Goal: Task Accomplishment & Management: Manage account settings

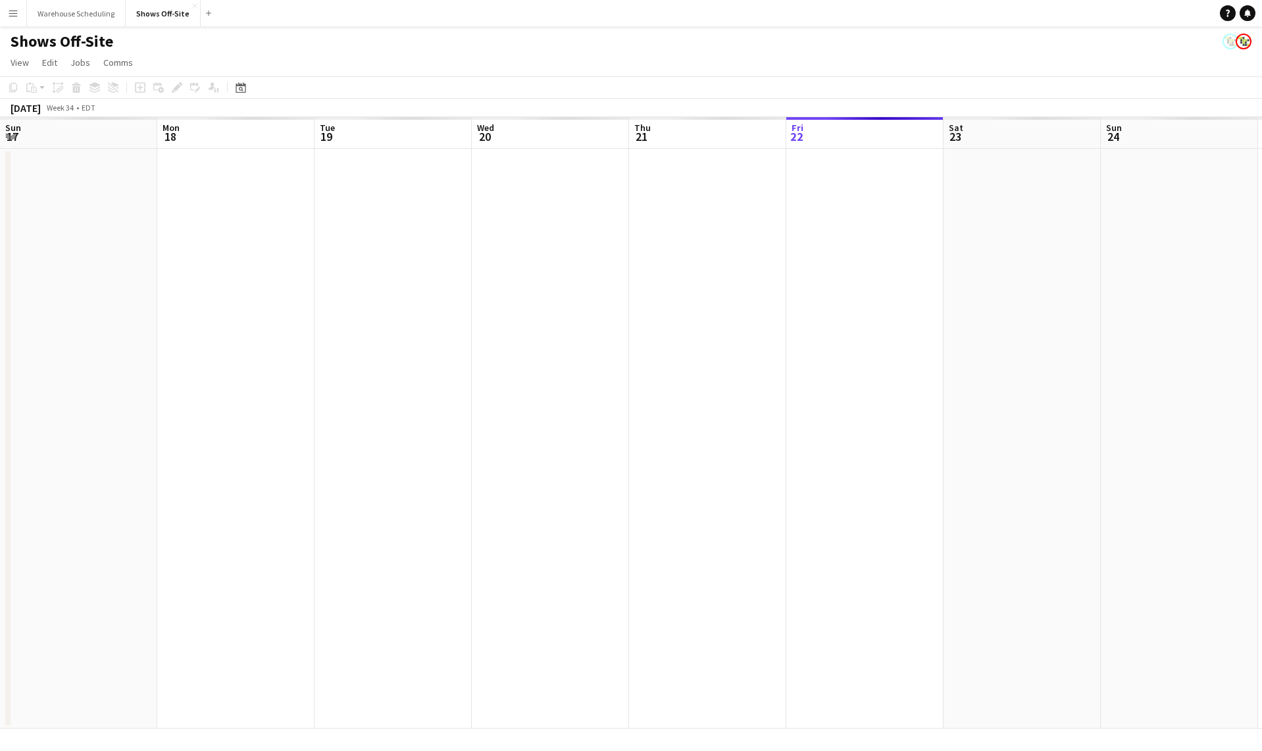
scroll to position [0, 453]
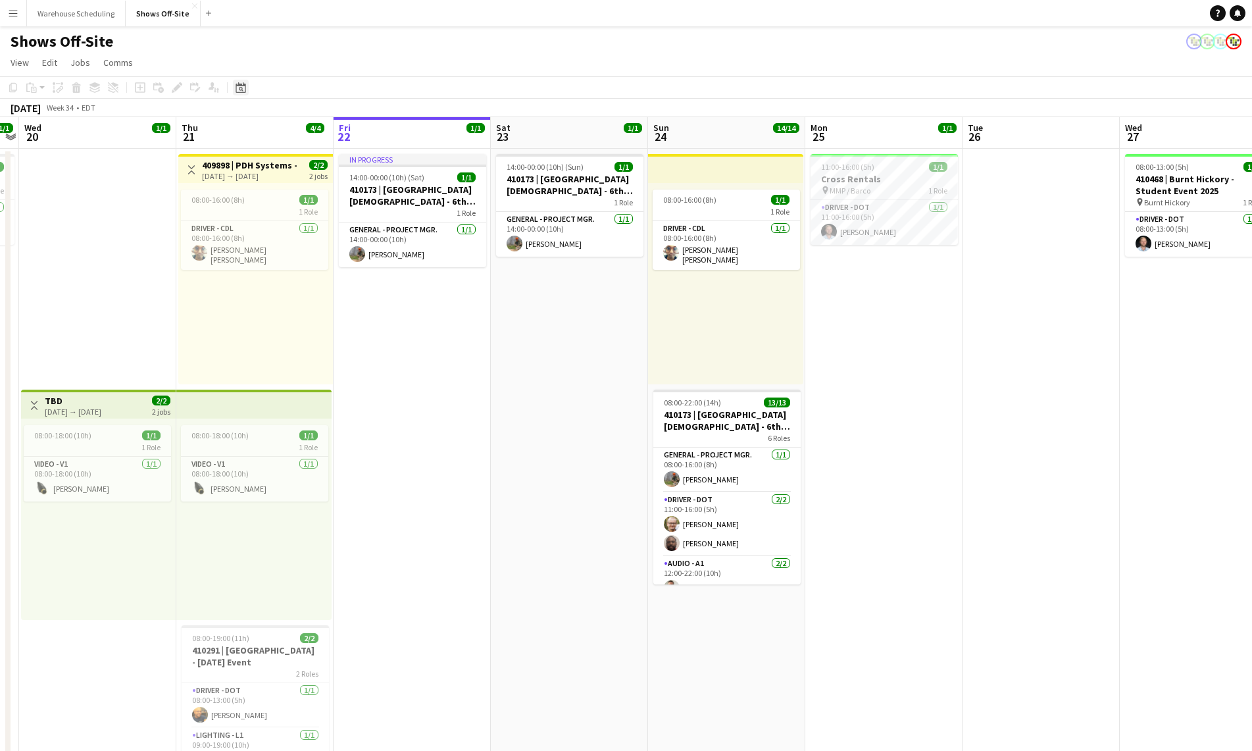
click at [246, 89] on div "Date picker" at bounding box center [241, 88] width 16 height 16
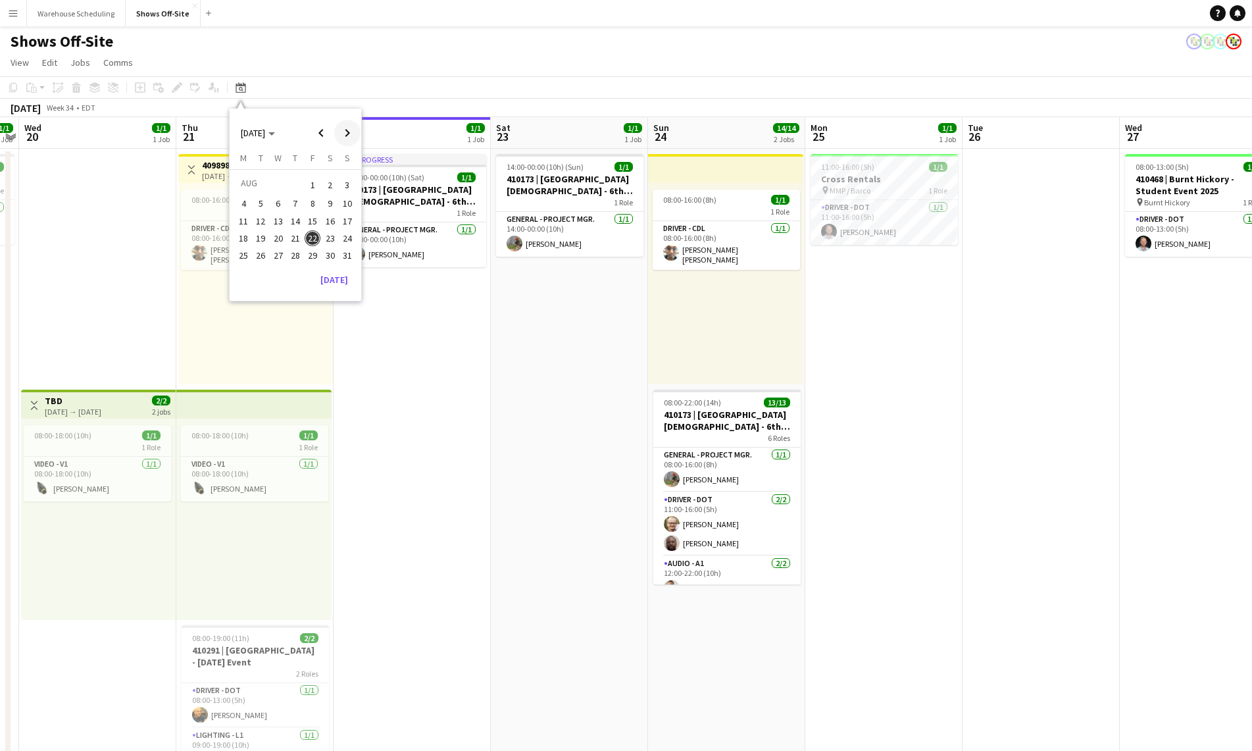
click at [340, 130] on span "Next month" at bounding box center [347, 133] width 26 height 26
click at [300, 197] on span "2" at bounding box center [296, 201] width 16 height 16
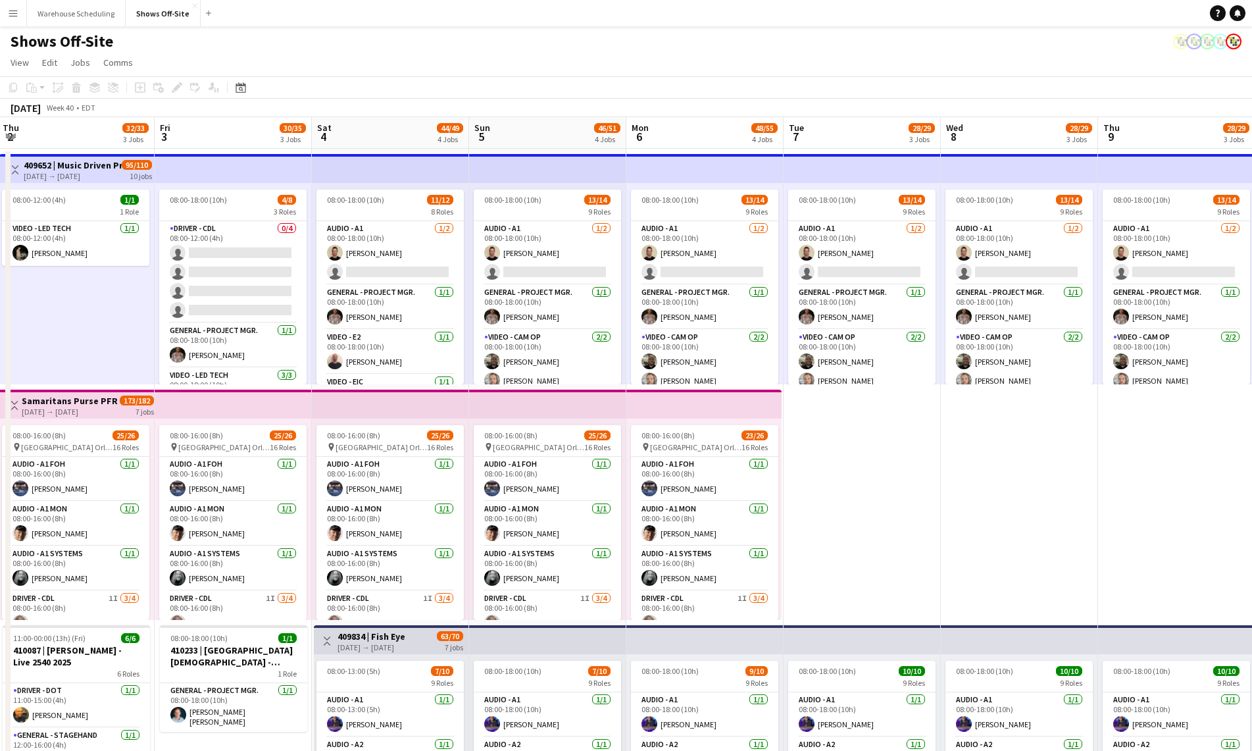
scroll to position [0, 638]
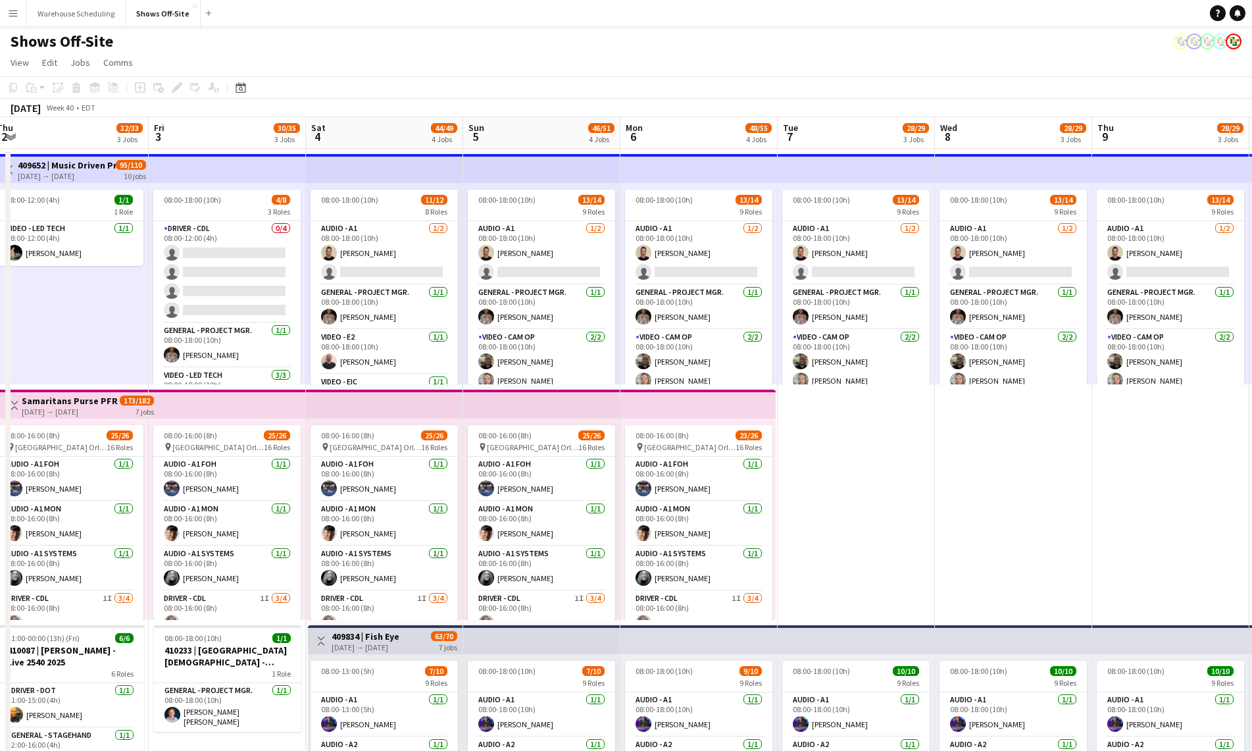
drag, startPoint x: 974, startPoint y: 290, endPoint x: 495, endPoint y: 263, distance: 479.8
click at [712, 245] on app-card-role "Audio - A1 [DATE] 08:00-18:00 (10h) [PERSON_NAME] single-neutral-actions" at bounding box center [698, 253] width 147 height 64
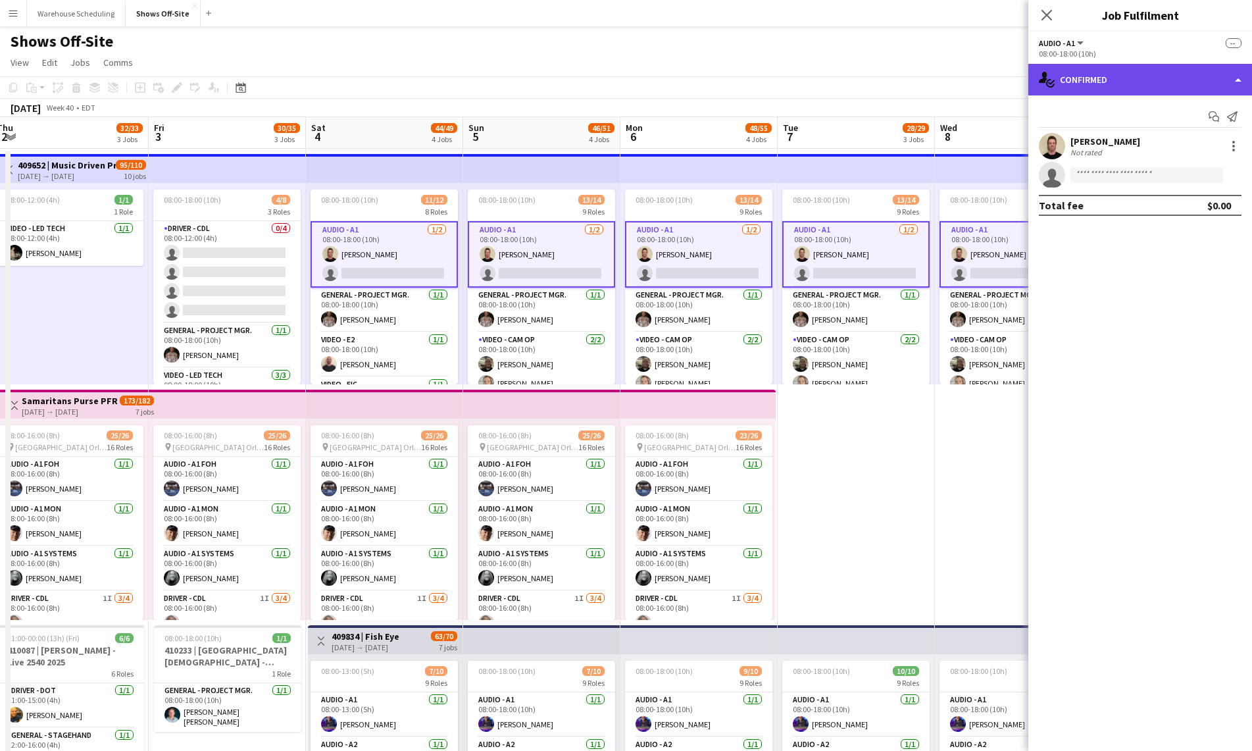
click at [1181, 78] on div "single-neutral-actions-check-2 Confirmed" at bounding box center [1140, 80] width 224 height 32
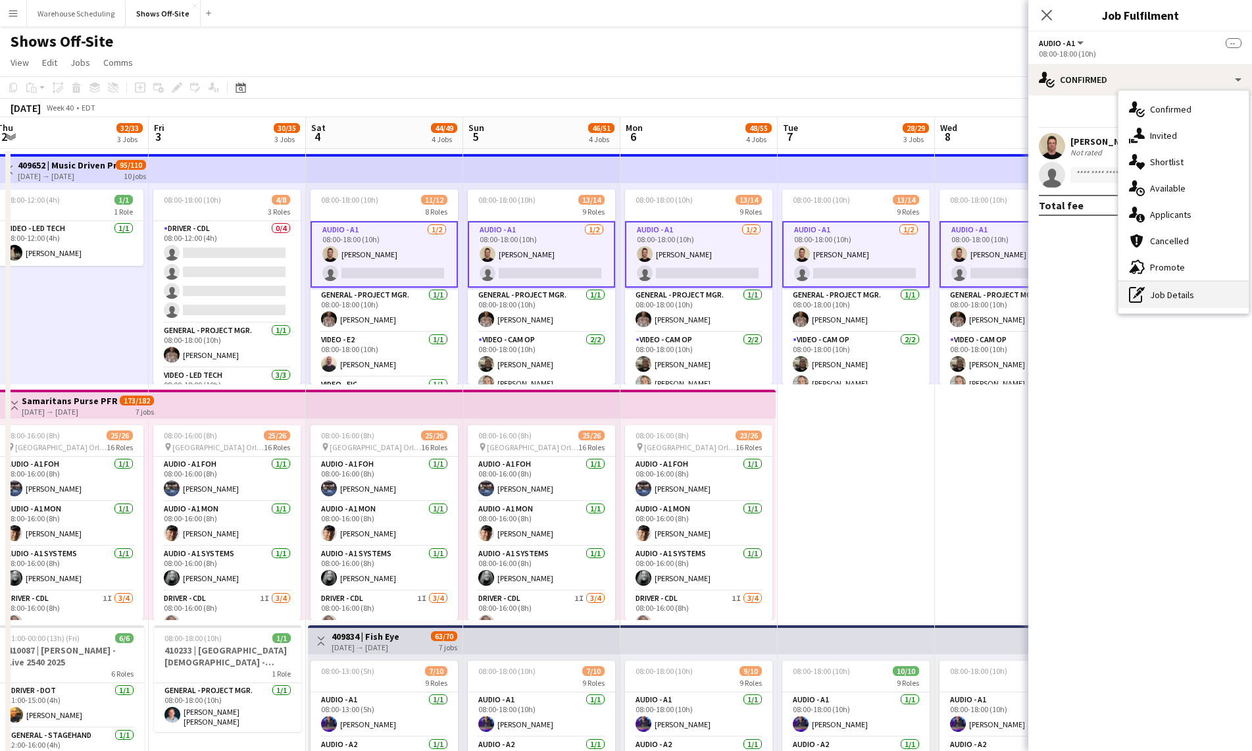
click at [1188, 296] on div "pen-write Job Details" at bounding box center [1184, 295] width 130 height 26
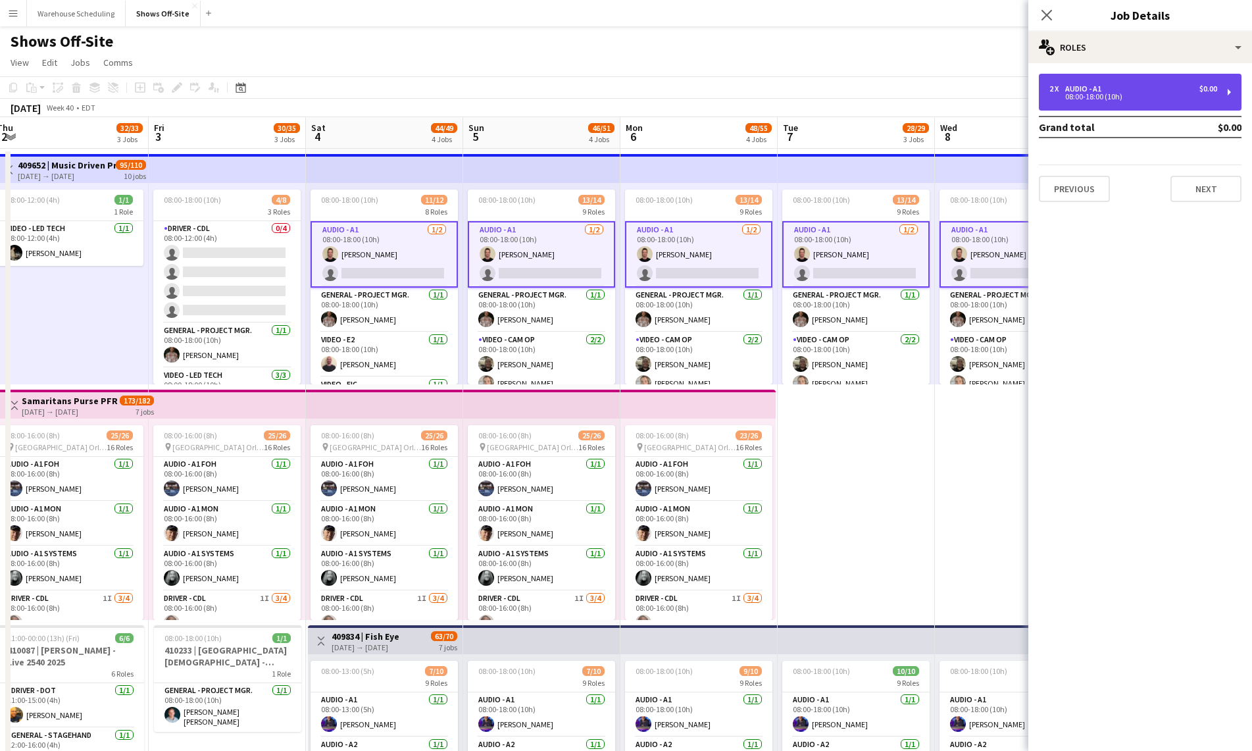
click at [1126, 90] on div "2 x Audio - A1 $0.00" at bounding box center [1133, 88] width 168 height 9
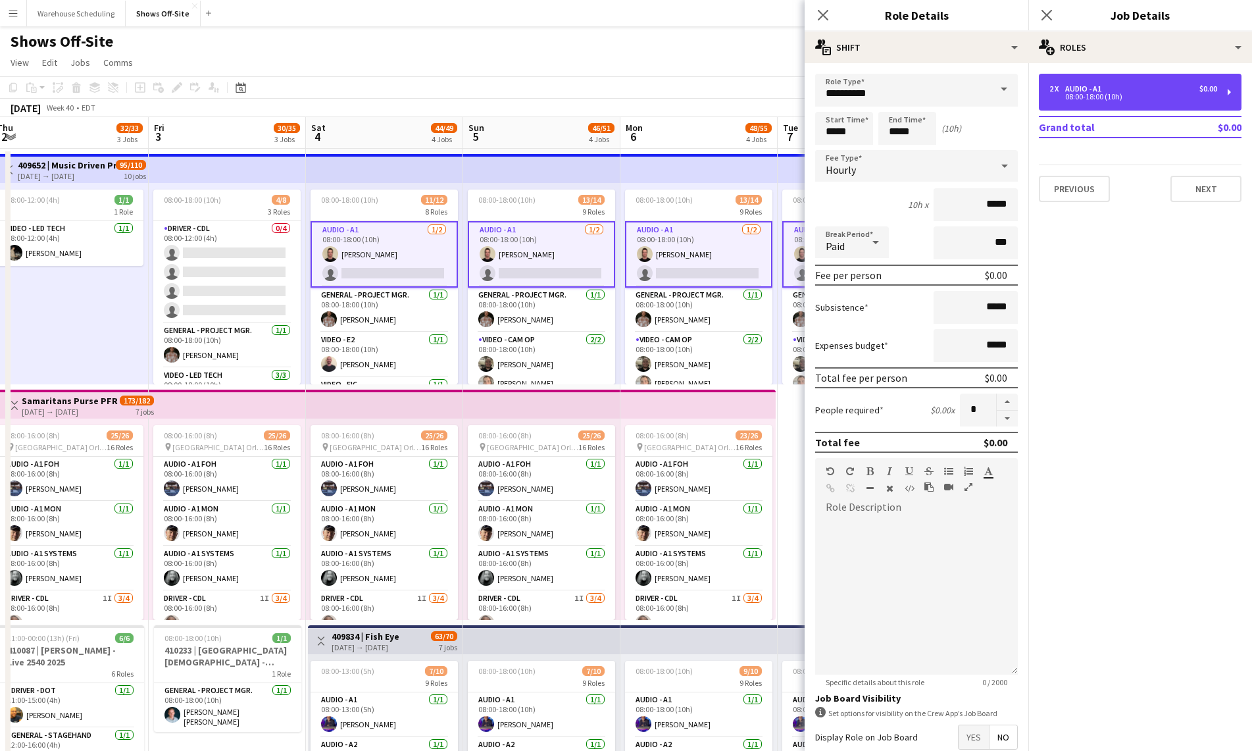
scroll to position [253, 0]
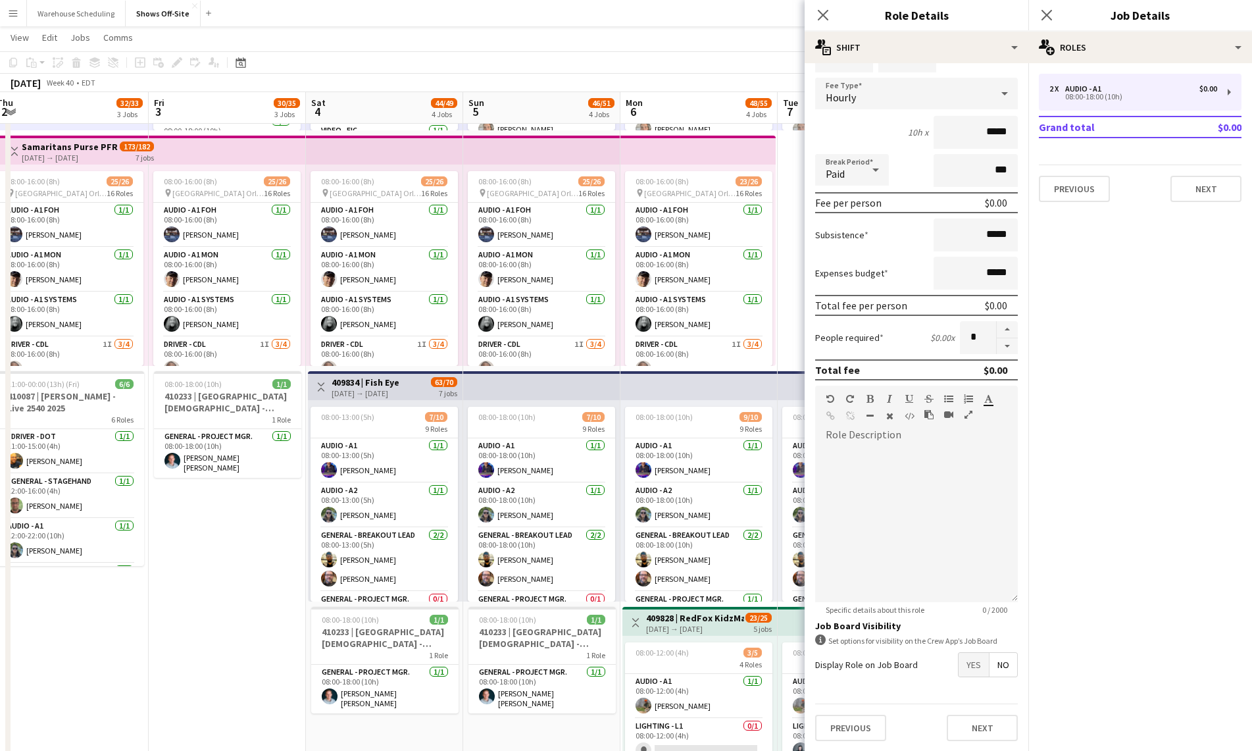
click at [974, 676] on mat-button-toggle-group "Yes No" at bounding box center [988, 664] width 60 height 25
click at [967, 674] on span "Yes" at bounding box center [974, 665] width 30 height 24
click at [966, 720] on span "Yes" at bounding box center [974, 727] width 30 height 24
click at [1049, 14] on icon "Close pop-in" at bounding box center [1046, 15] width 13 height 13
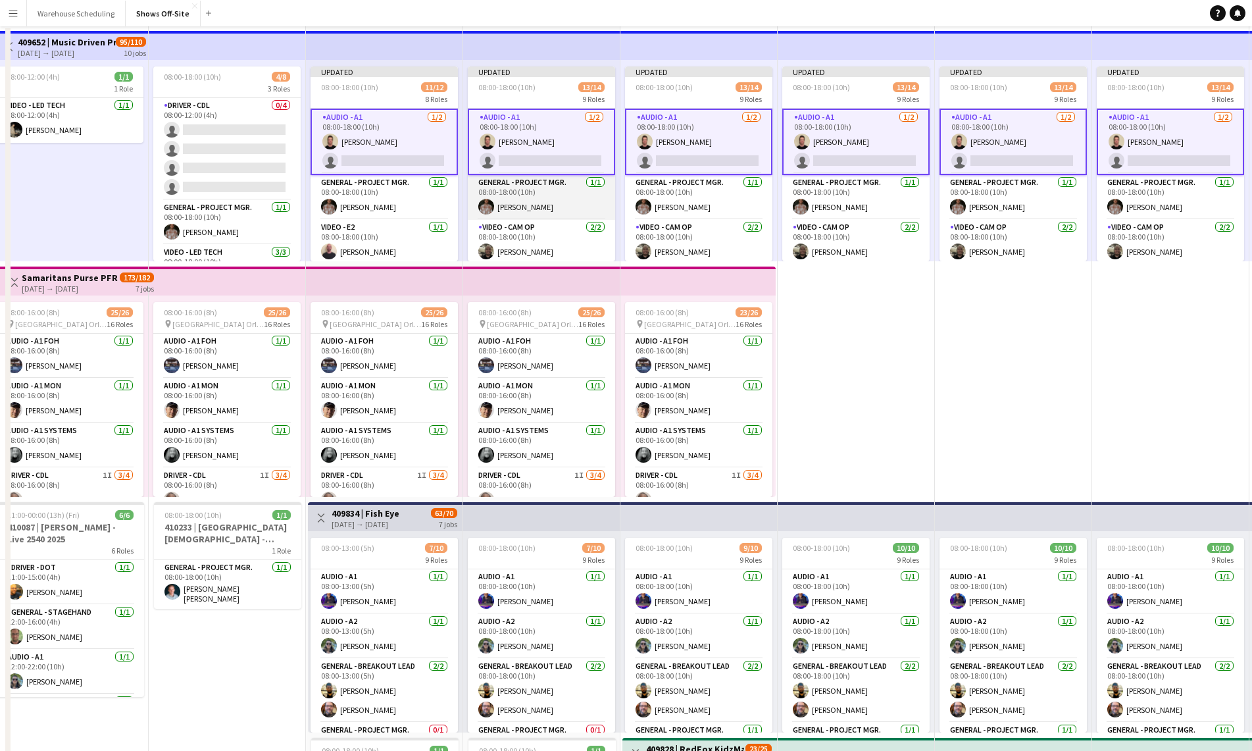
scroll to position [0, 0]
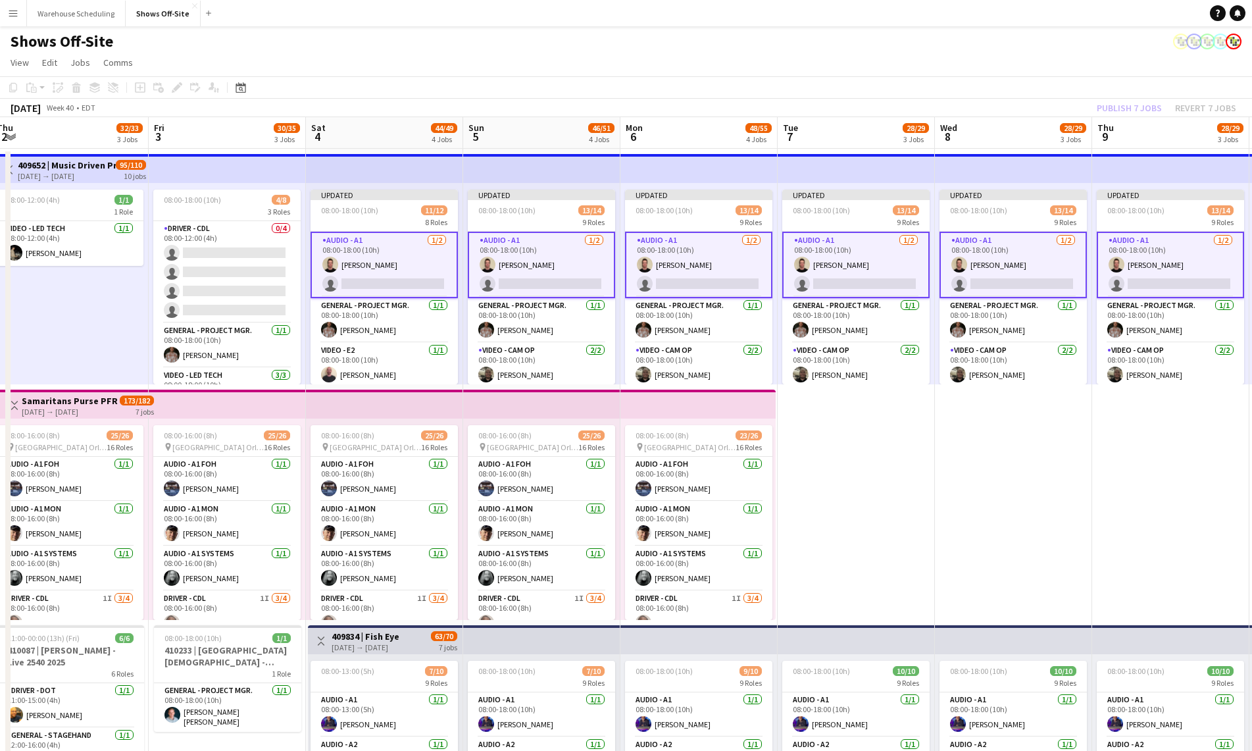
click at [392, 254] on app-card-role "Audio - A1 [DATE] 08:00-18:00 (10h) [PERSON_NAME] single-neutral-actions" at bounding box center [384, 265] width 147 height 66
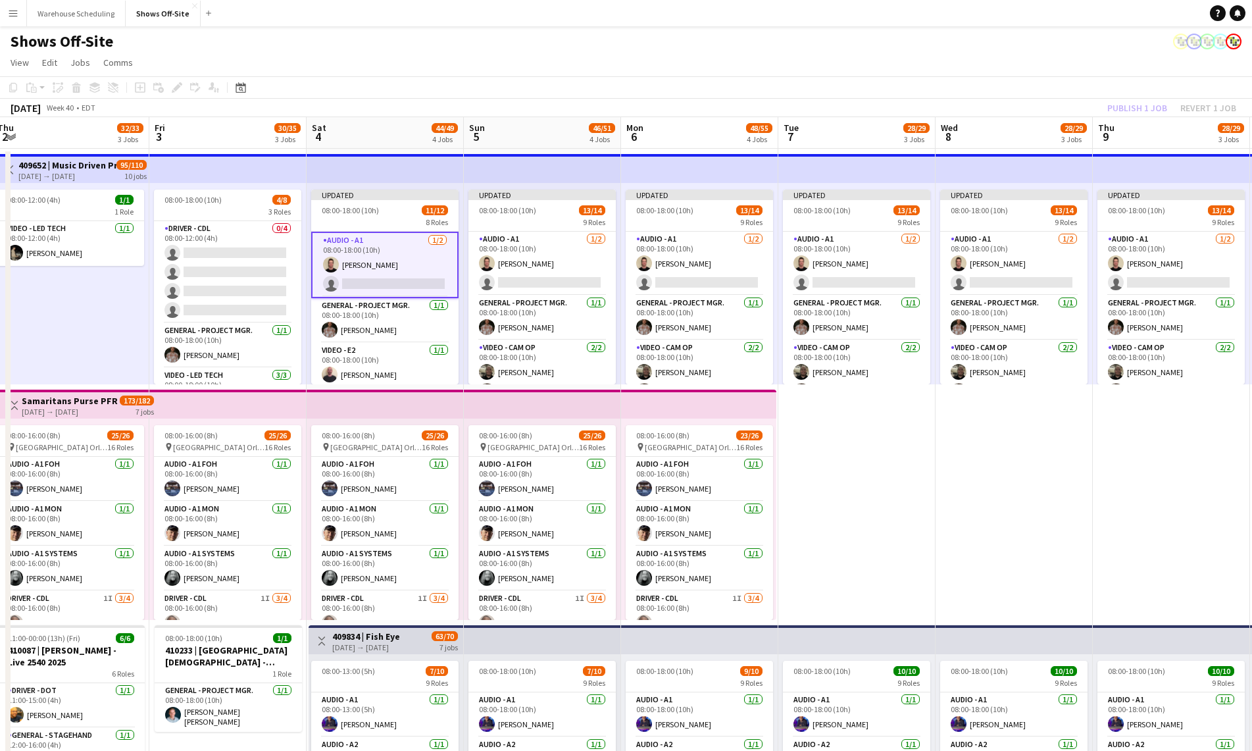
click at [392, 254] on app-card-role "Audio - A1 [DATE] 08:00-18:00 (10h) [PERSON_NAME] single-neutral-actions" at bounding box center [384, 265] width 147 height 66
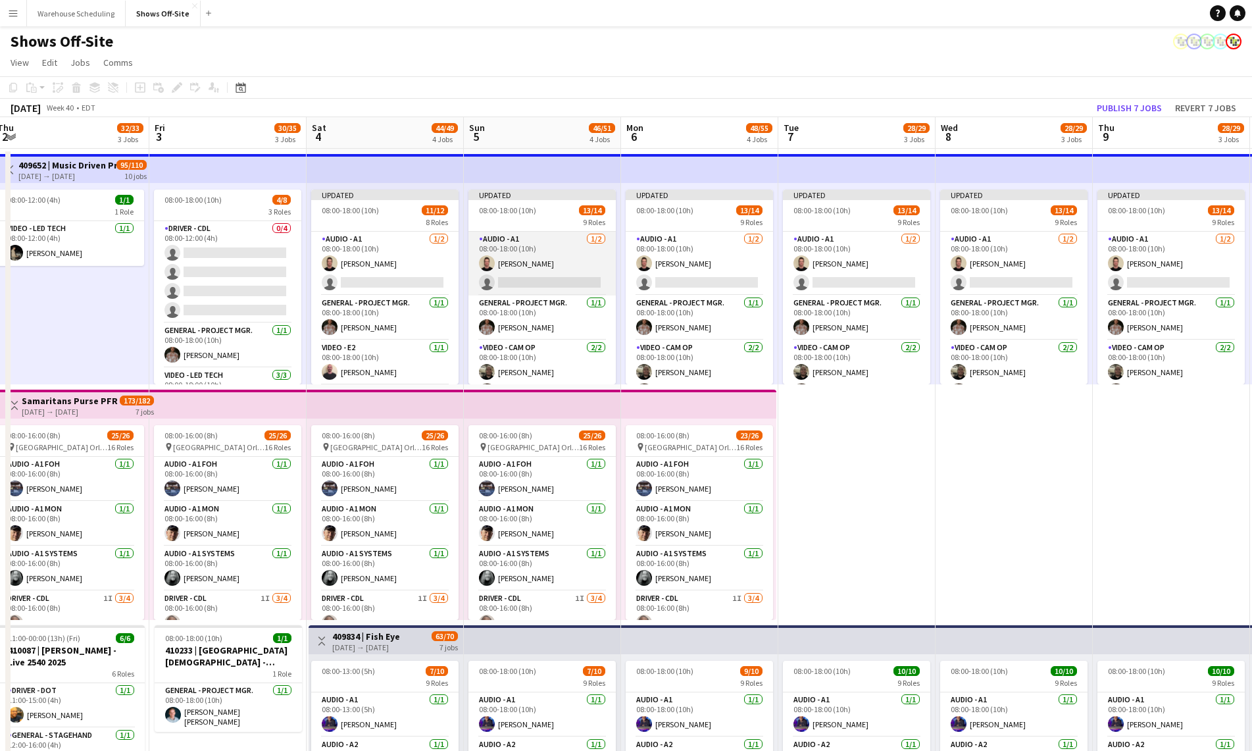
click at [563, 251] on app-card-role "Audio - A1 [DATE] 08:00-18:00 (10h) [PERSON_NAME] single-neutral-actions" at bounding box center [541, 264] width 147 height 64
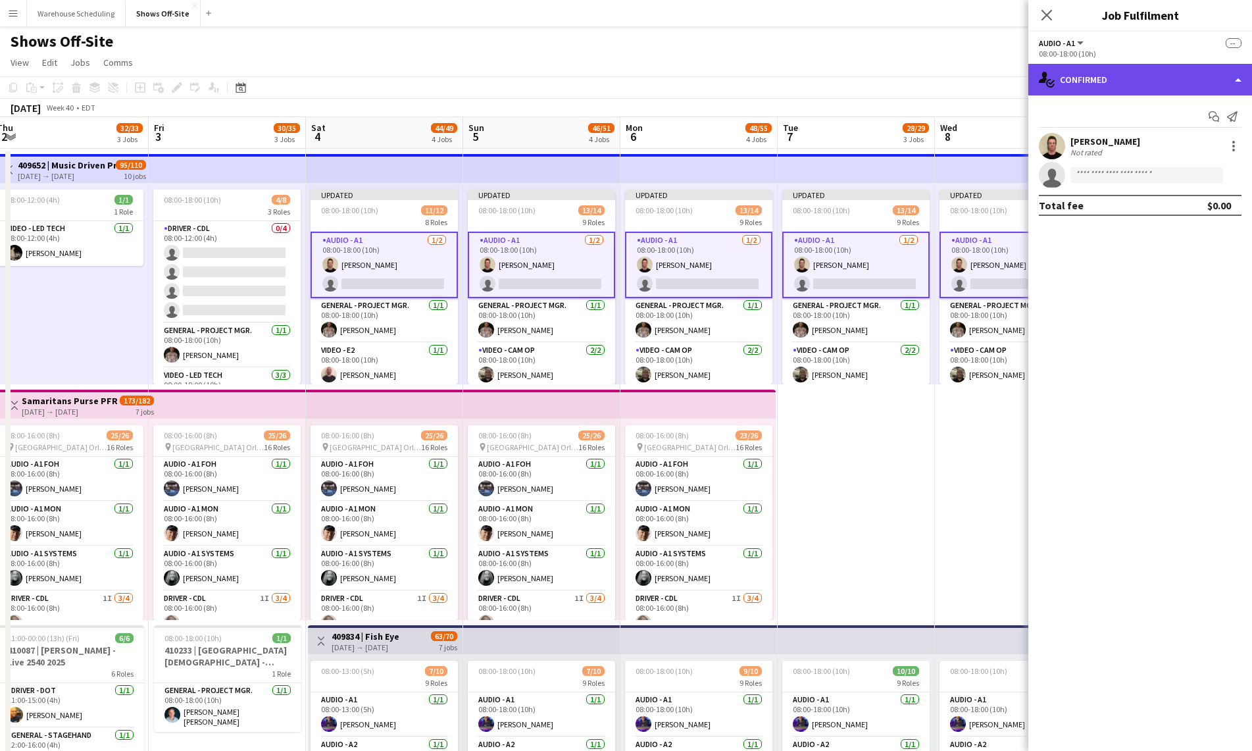
click at [1178, 68] on div "single-neutral-actions-check-2 Confirmed" at bounding box center [1140, 80] width 224 height 32
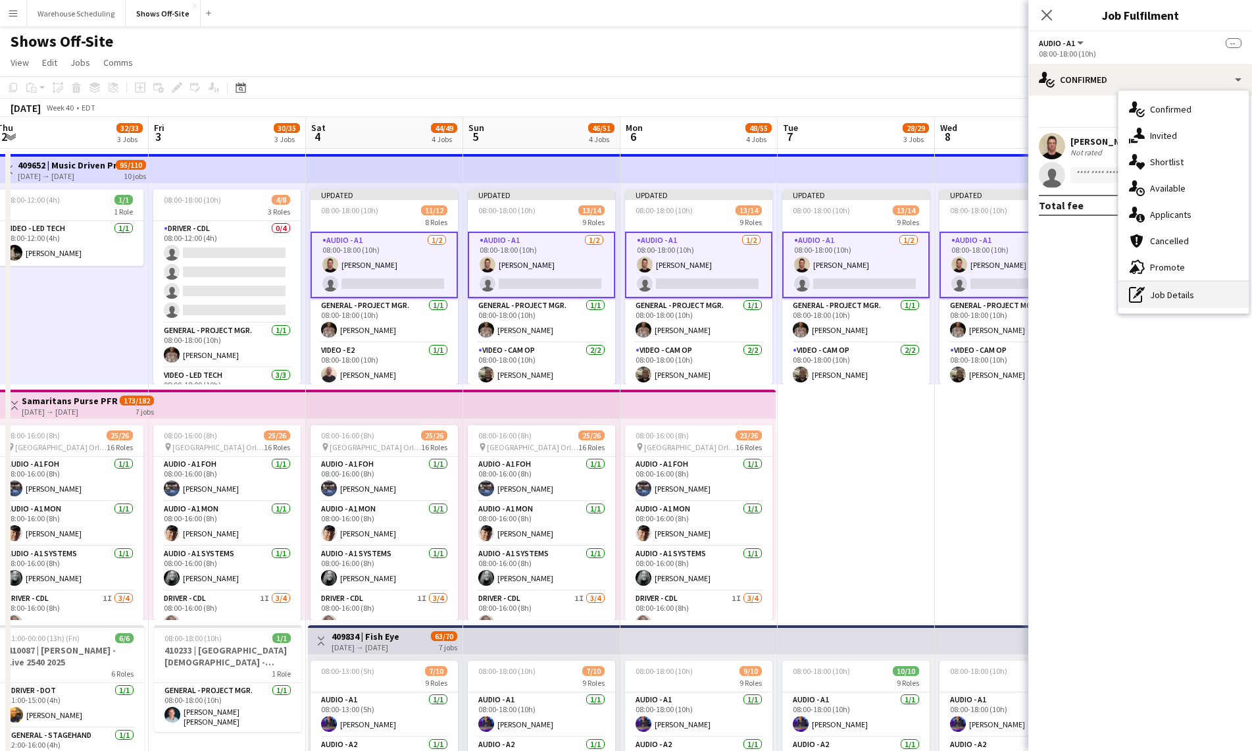
click at [1174, 304] on div "pen-write Job Details" at bounding box center [1184, 295] width 130 height 26
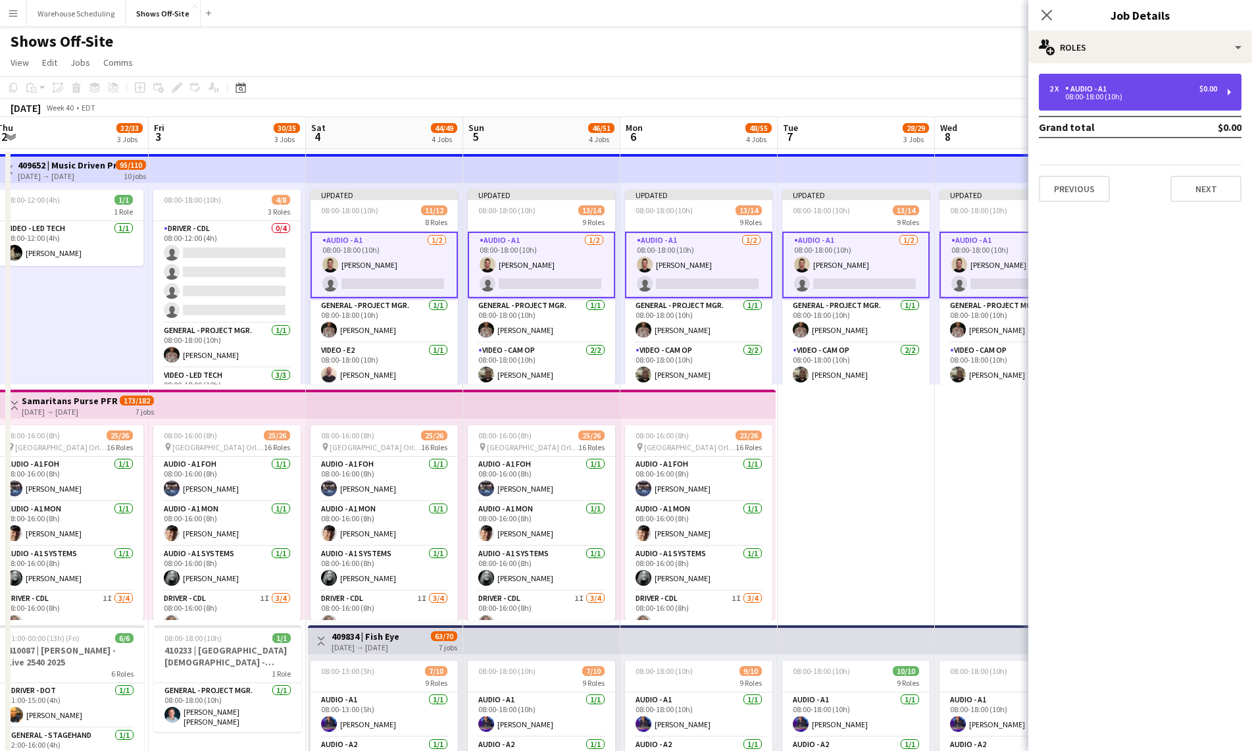
click at [1123, 87] on div "2 x Audio - A1 $0.00" at bounding box center [1133, 88] width 168 height 9
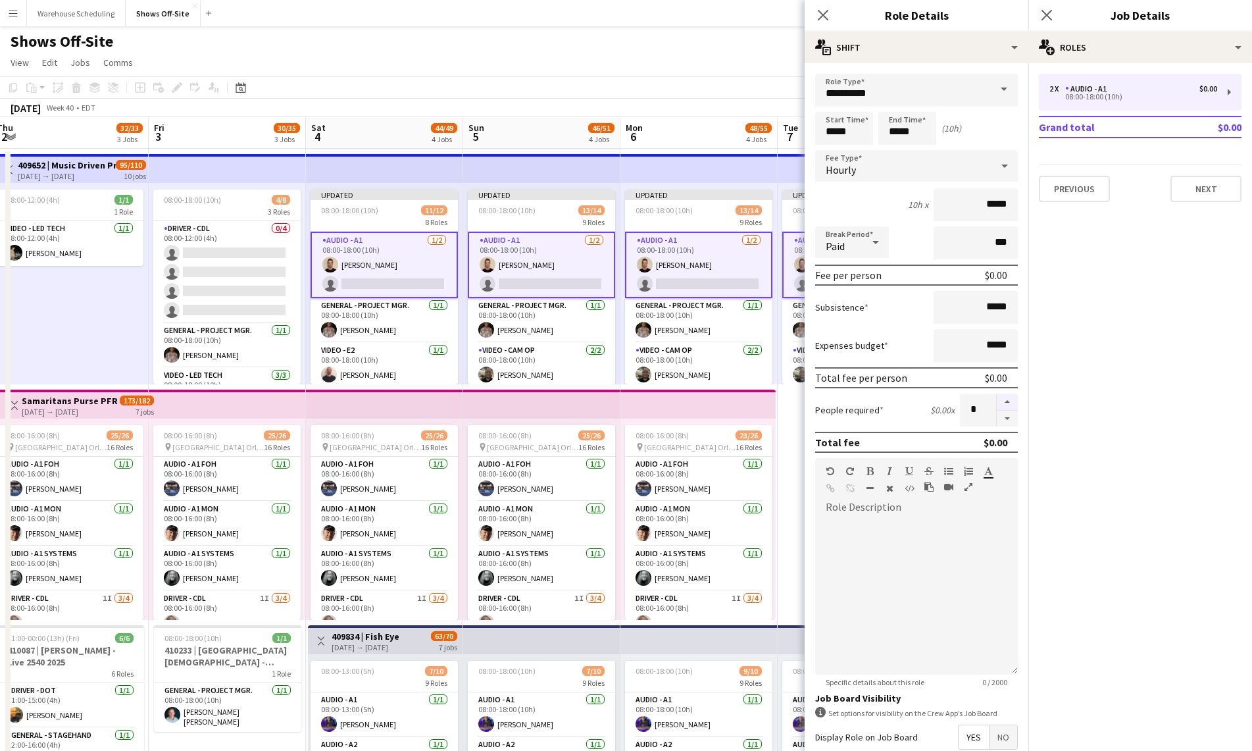
click at [999, 401] on button "button" at bounding box center [1007, 401] width 21 height 17
type input "*"
click at [1051, 12] on icon at bounding box center [1046, 15] width 13 height 13
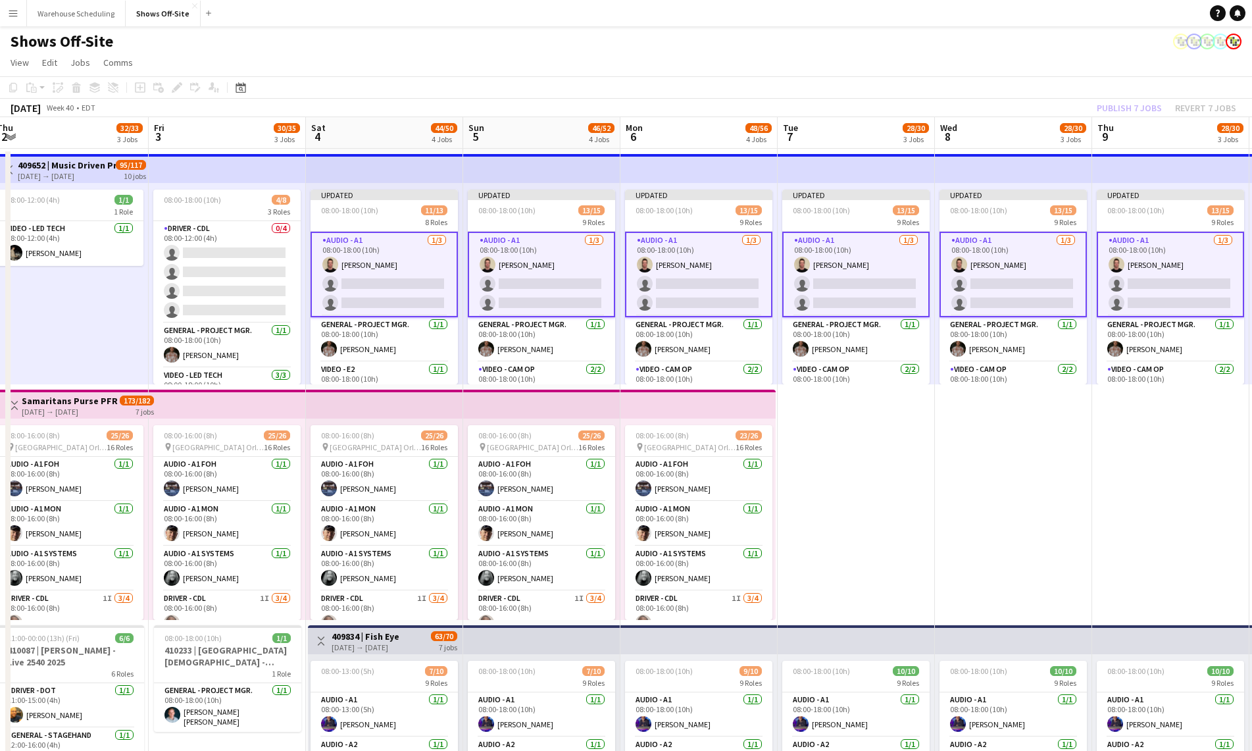
click at [1024, 46] on div "Shows Off-Site" at bounding box center [626, 38] width 1252 height 25
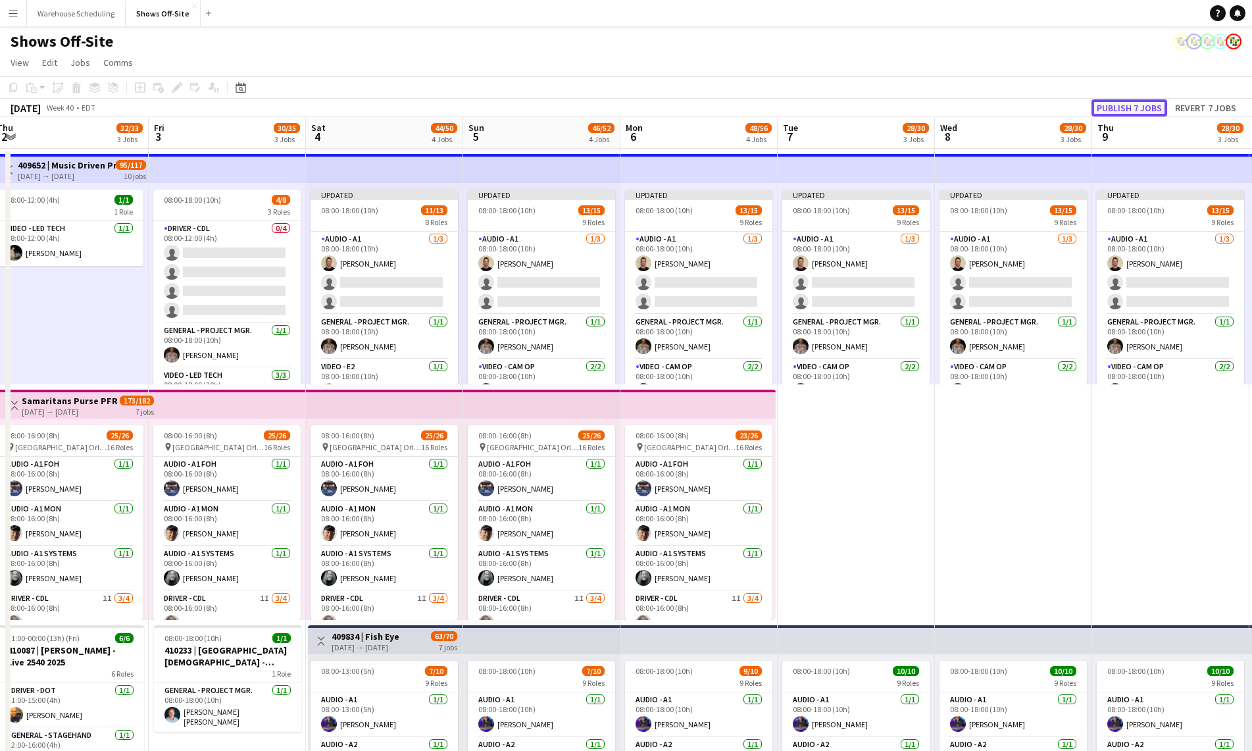
click at [1132, 103] on button "Publish 7 jobs" at bounding box center [1130, 107] width 76 height 17
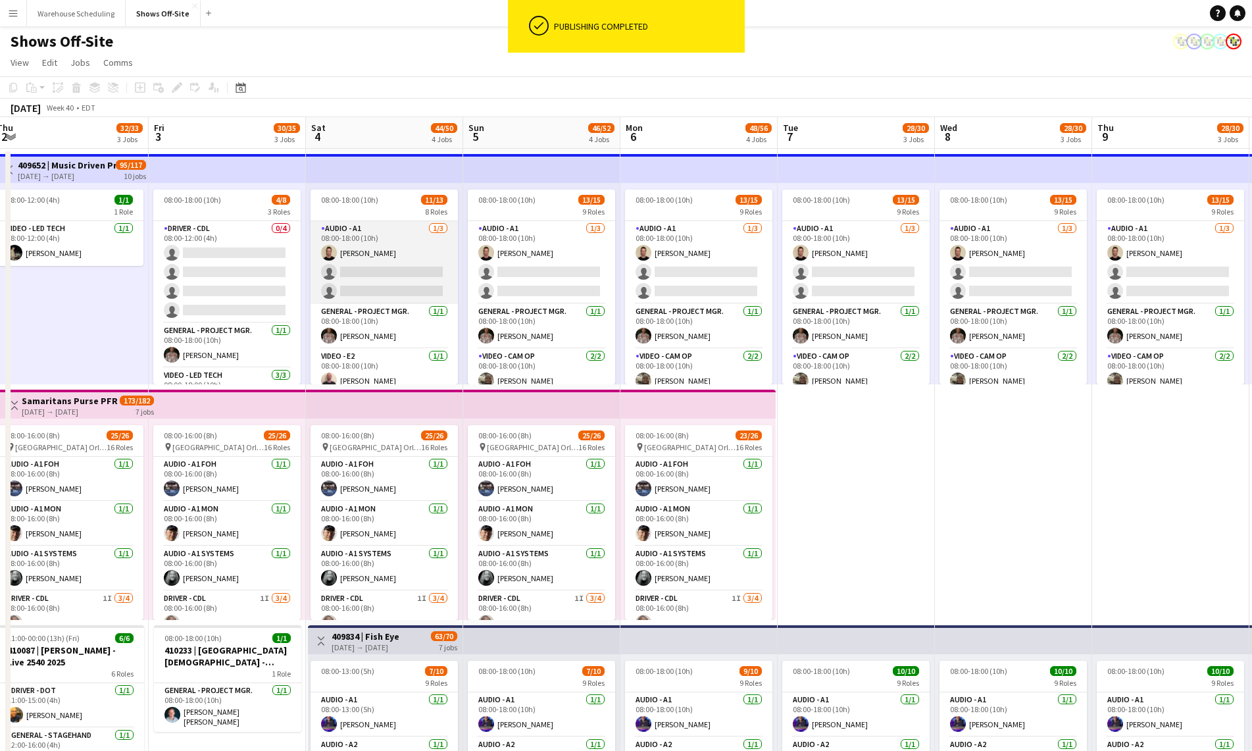
click at [392, 263] on app-card-role "Audio - A1 [DATE] 08:00-18:00 (10h) [PERSON_NAME] single-neutral-actions single…" at bounding box center [384, 262] width 147 height 83
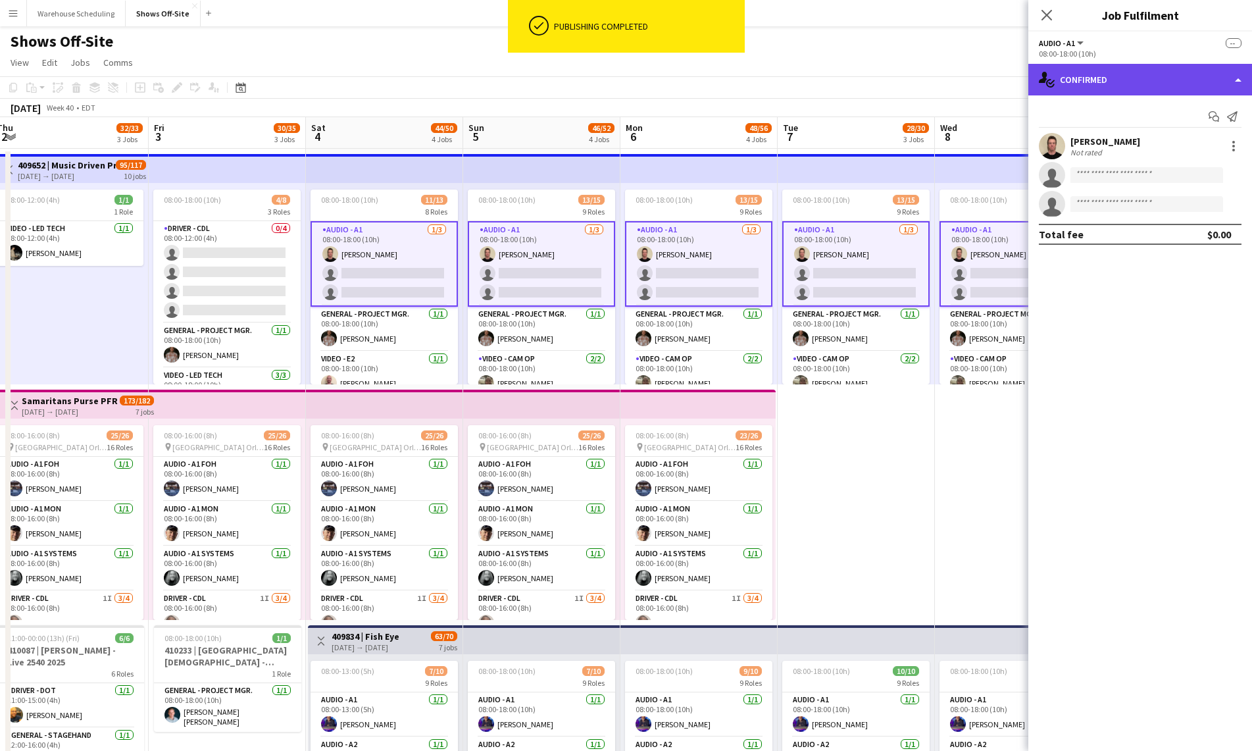
click at [1145, 77] on div "single-neutral-actions-check-2 Confirmed" at bounding box center [1140, 80] width 224 height 32
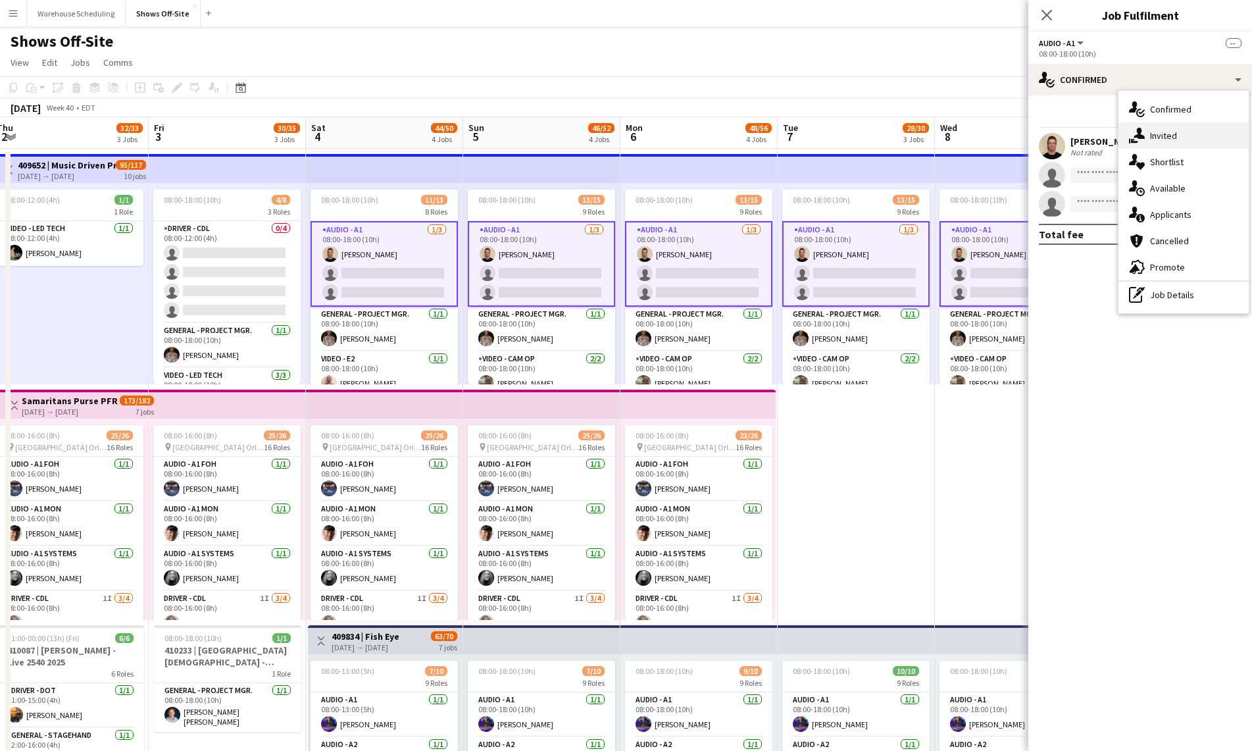
click at [1164, 148] on div "single-neutral-actions-share-1 Invited" at bounding box center [1184, 135] width 130 height 26
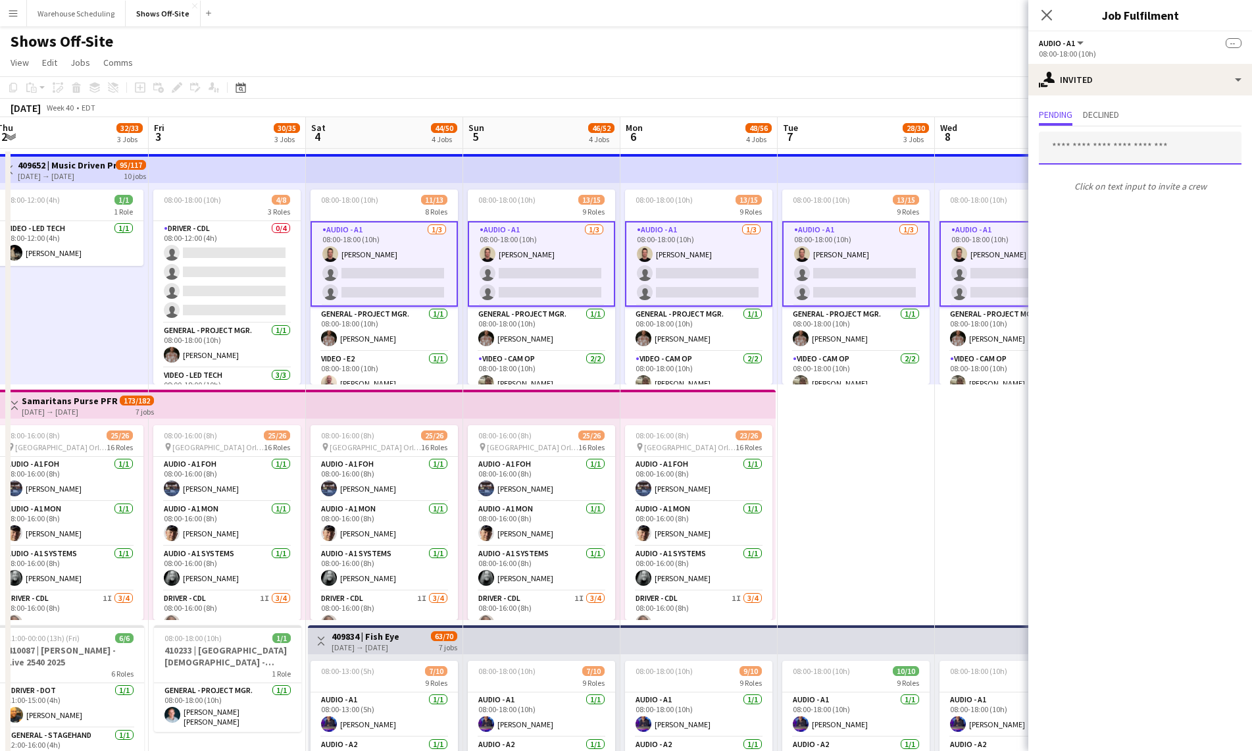
click at [1091, 140] on input "text" at bounding box center [1140, 148] width 203 height 33
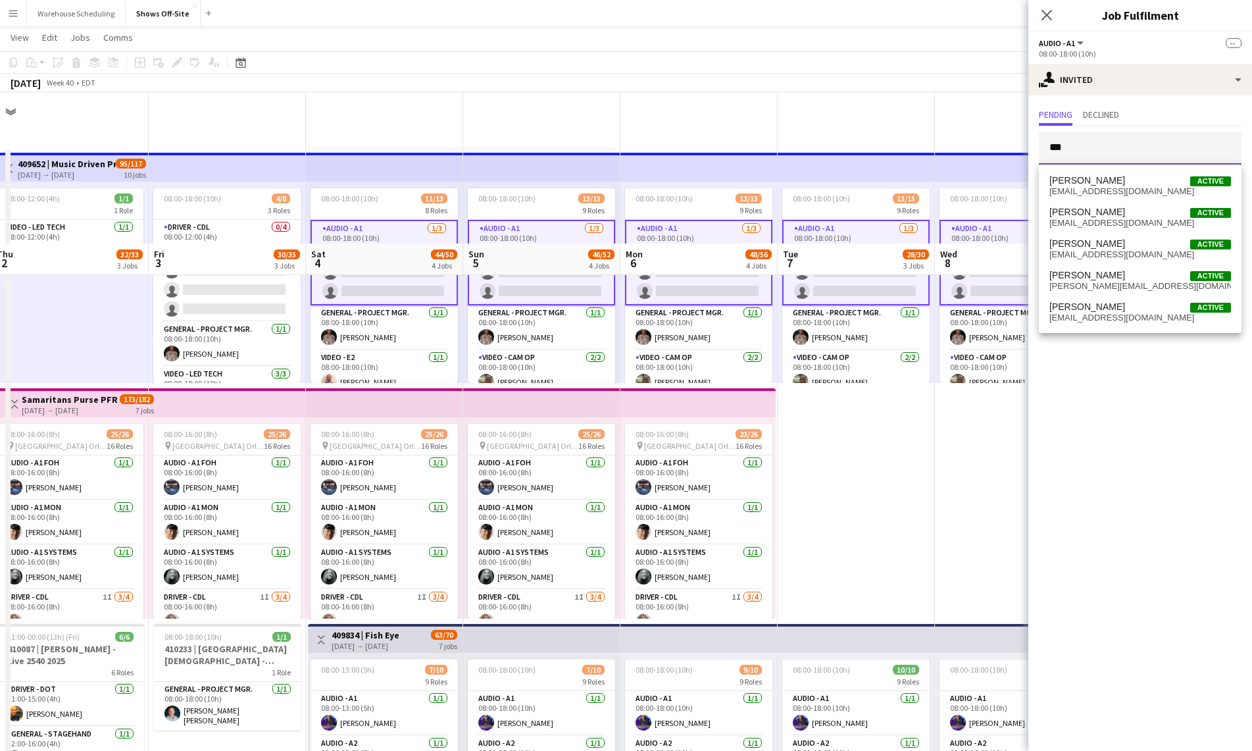
scroll to position [160, 0]
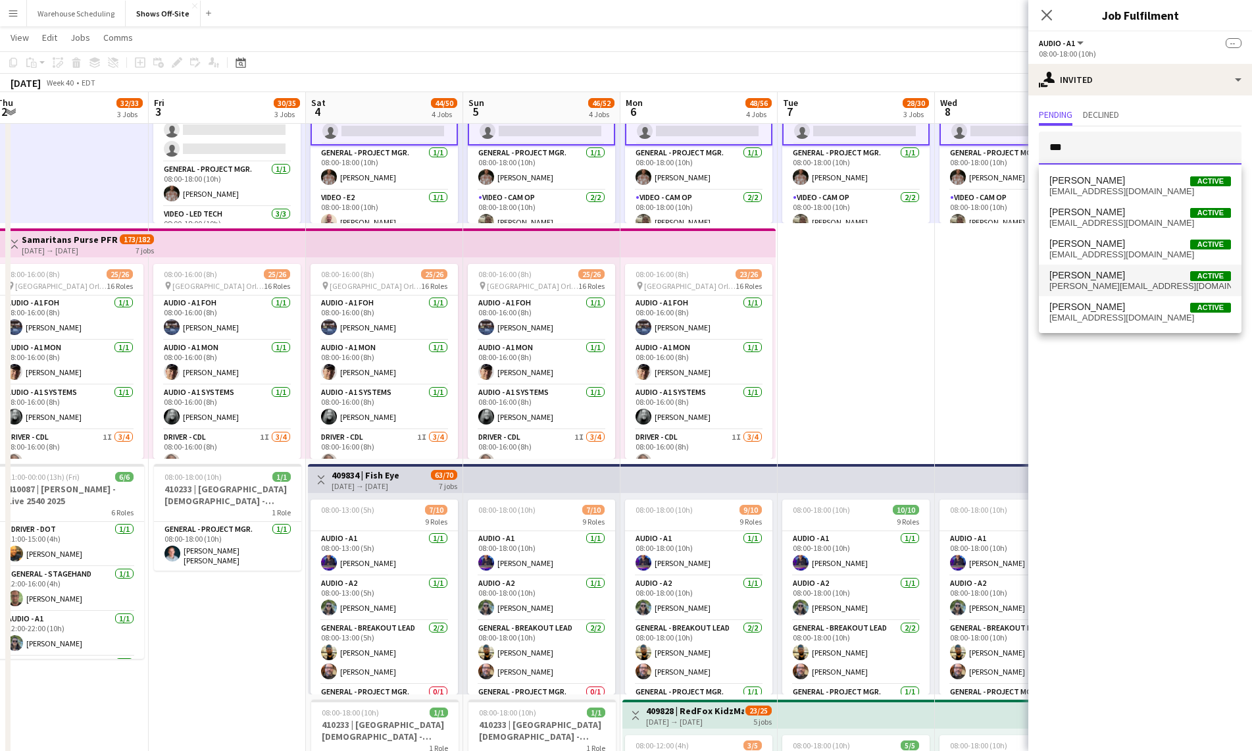
type input "***"
click at [1092, 286] on span "[PERSON_NAME][EMAIL_ADDRESS][DOMAIN_NAME]" at bounding box center [1140, 286] width 182 height 11
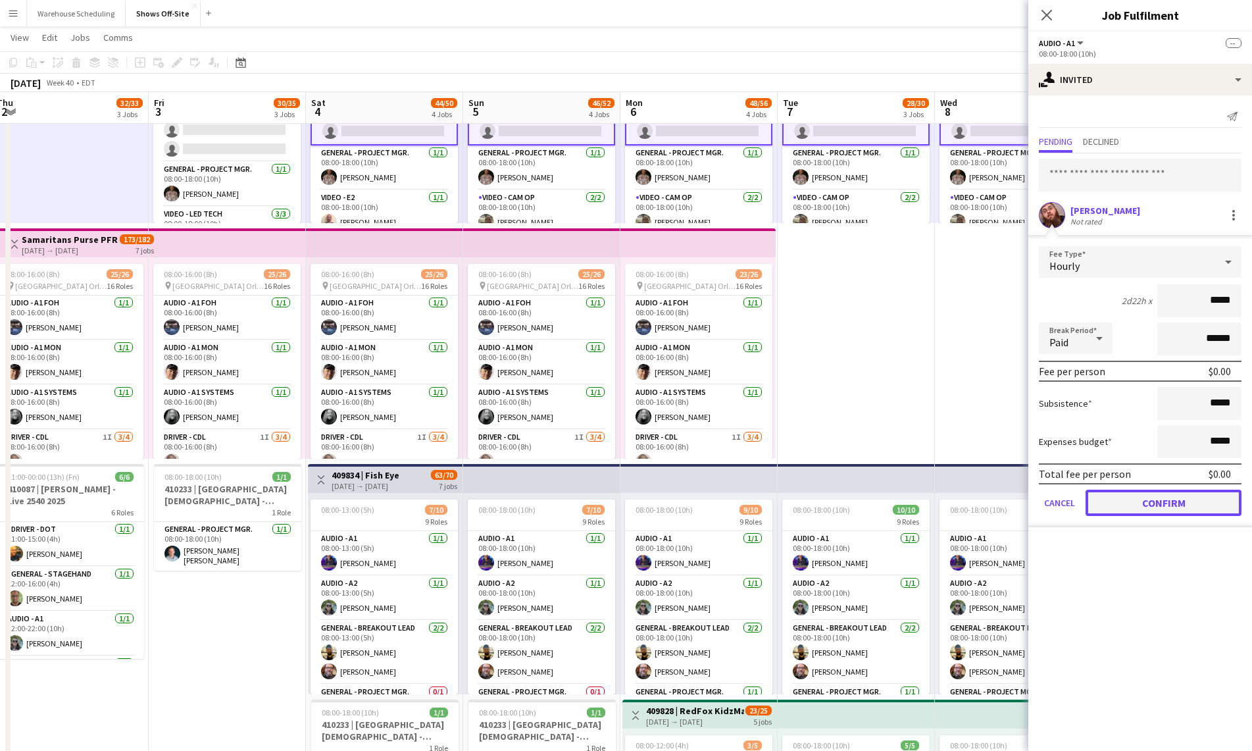
click at [1182, 507] on button "Confirm" at bounding box center [1164, 503] width 156 height 26
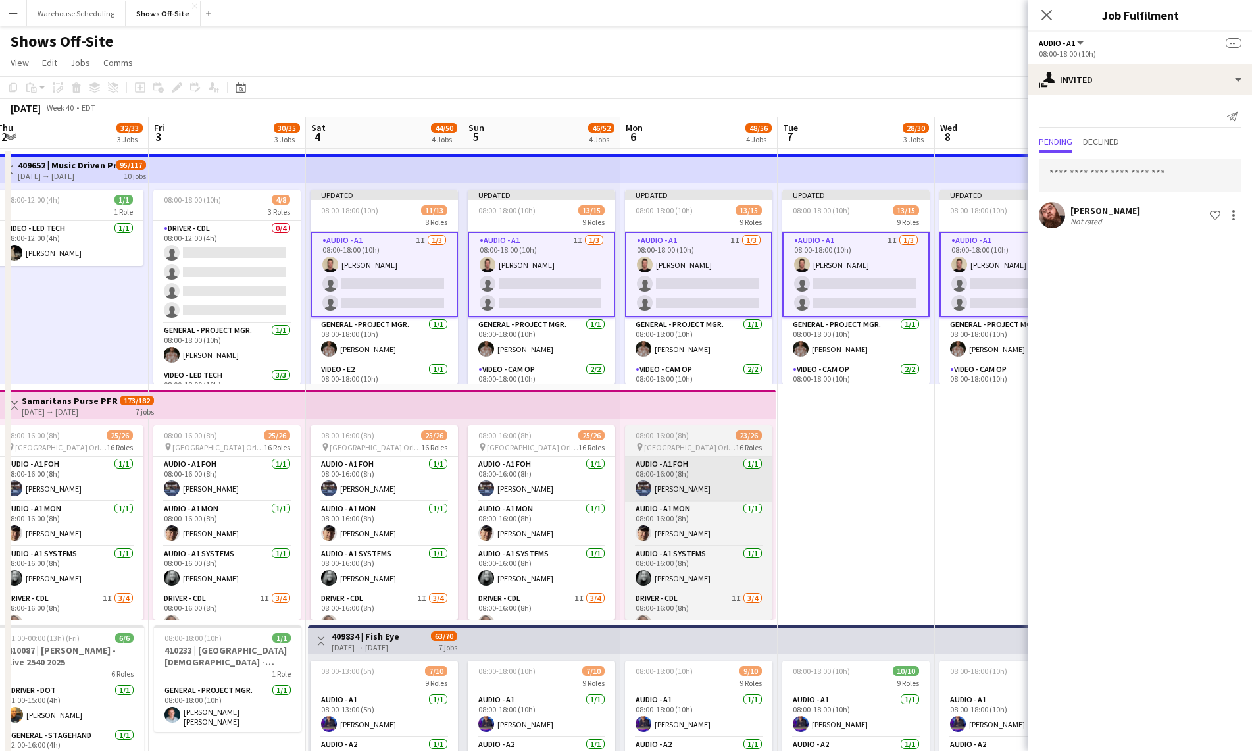
scroll to position [1, 0]
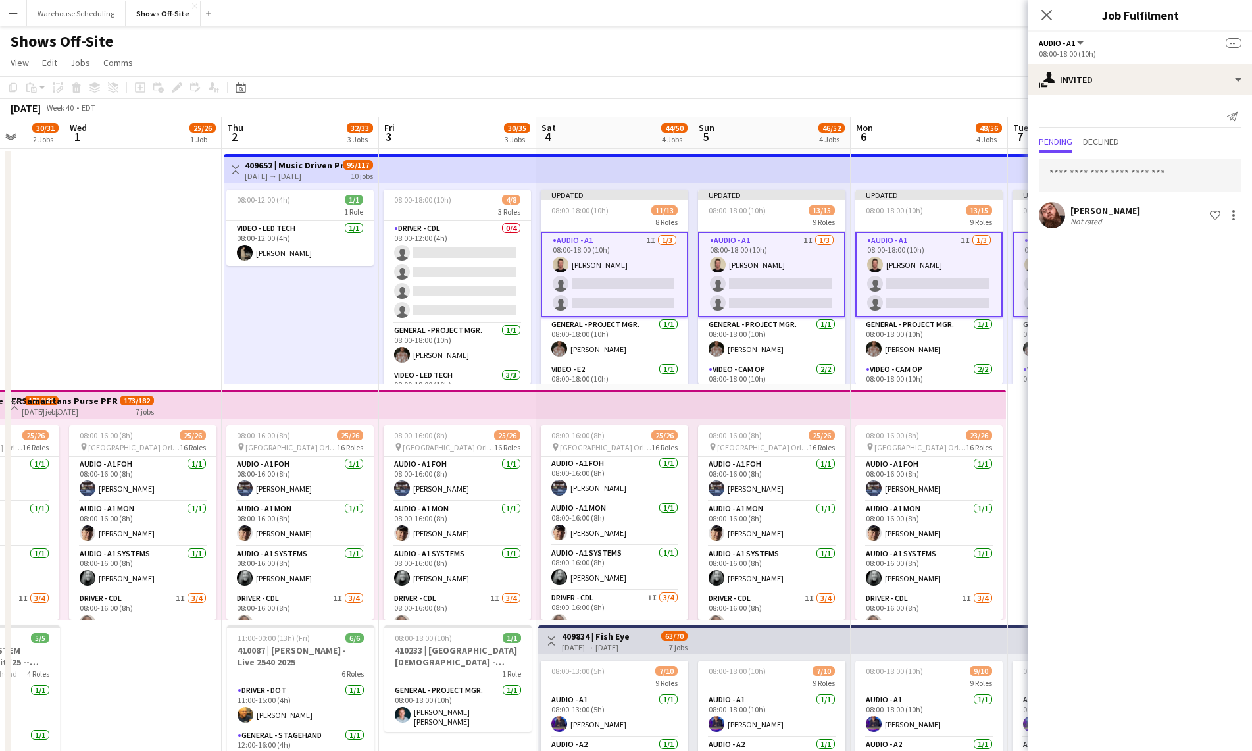
drag, startPoint x: 809, startPoint y: 438, endPoint x: 1155, endPoint y: 409, distance: 347.3
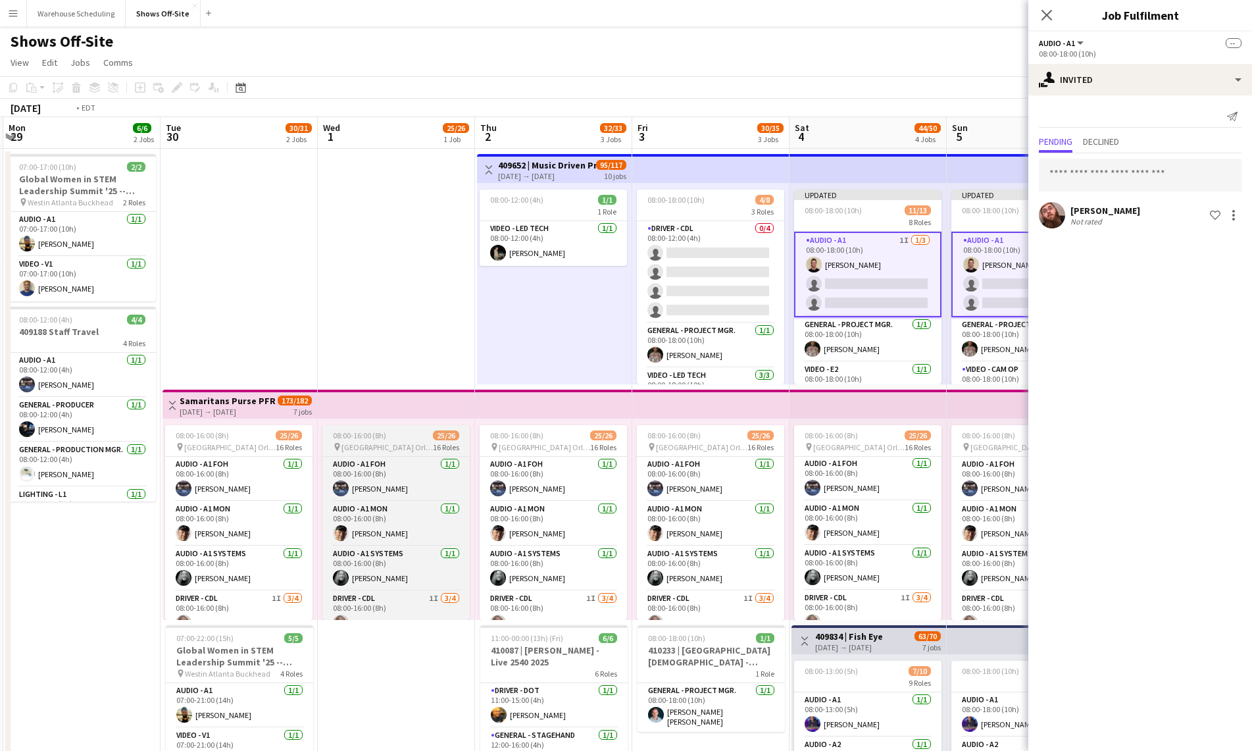
drag, startPoint x: 309, startPoint y: 457, endPoint x: 364, endPoint y: 451, distance: 54.9
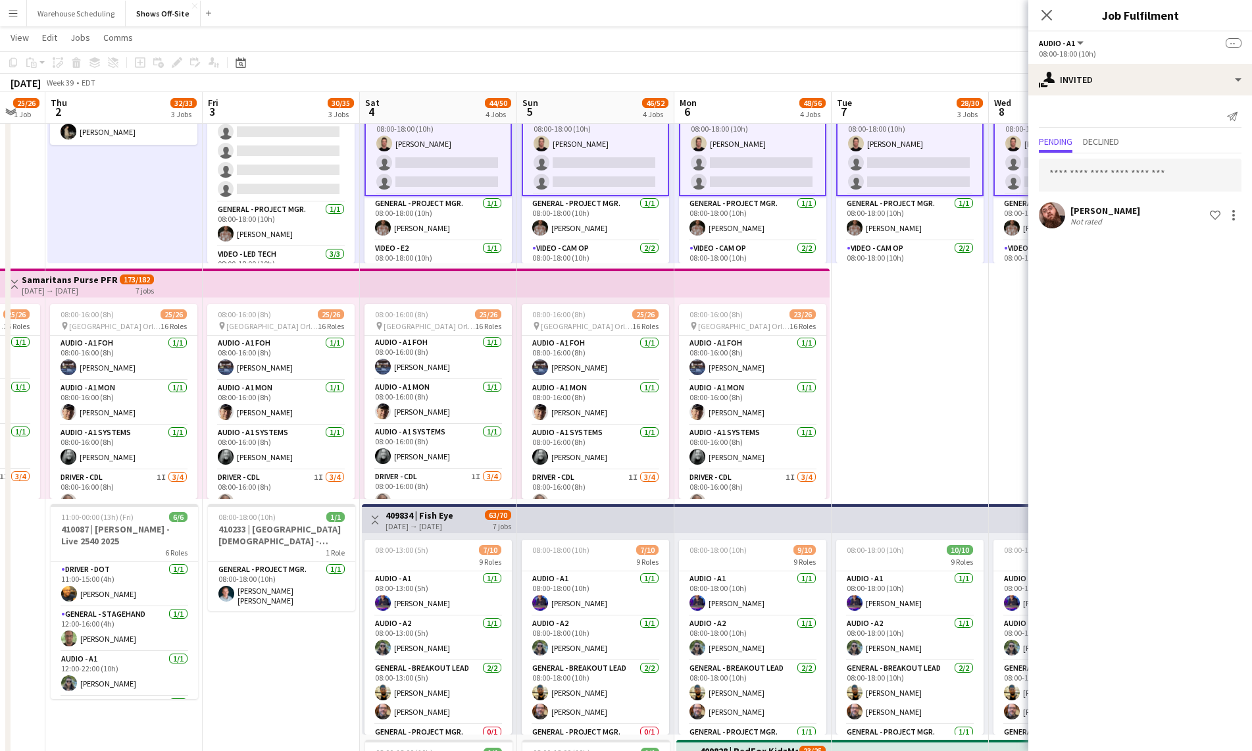
scroll to position [0, 428]
drag, startPoint x: 741, startPoint y: 639, endPoint x: 307, endPoint y: 630, distance: 434.3
click at [307, 630] on app-calendar-viewport "Mon 29 6/6 2 Jobs Tue 30 30/31 2 Jobs Wed 1 25/26 1 Job Thu 2 32/33 3 Jobs Fri …" at bounding box center [626, 682] width 1252 height 1500
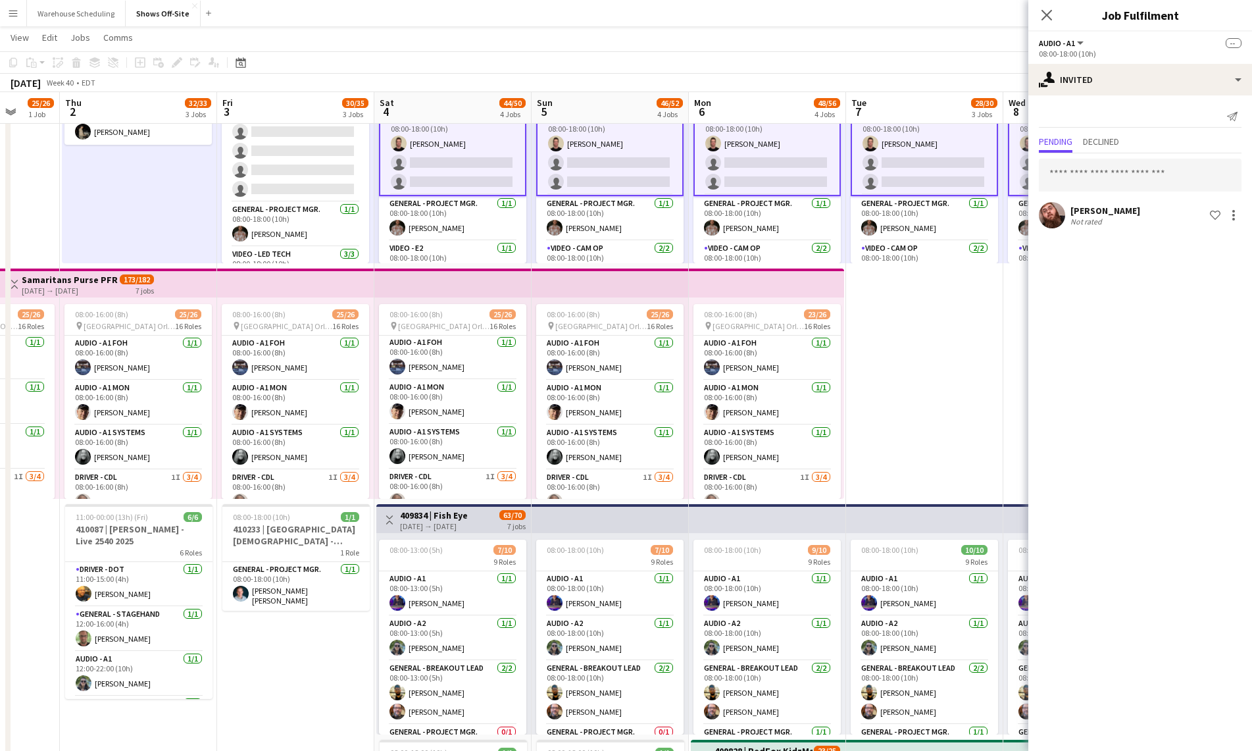
scroll to position [0, 436]
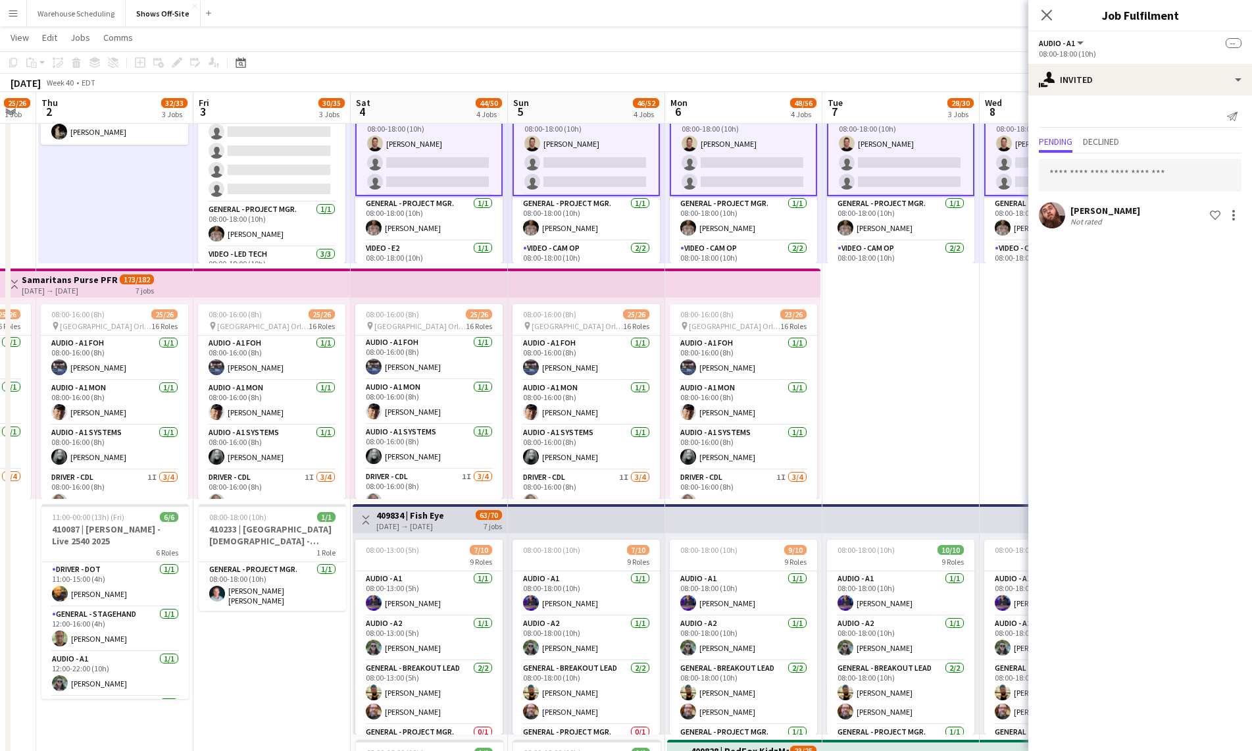
drag, startPoint x: 913, startPoint y: 338, endPoint x: 590, endPoint y: 345, distance: 323.1
click at [590, 345] on app-calendar-viewport "Mon 29 6/6 2 Jobs Tue 30 30/31 2 Jobs Wed 1 25/26 1 Job Thu 2 32/33 3 Jobs Fri …" at bounding box center [626, 682] width 1252 height 1500
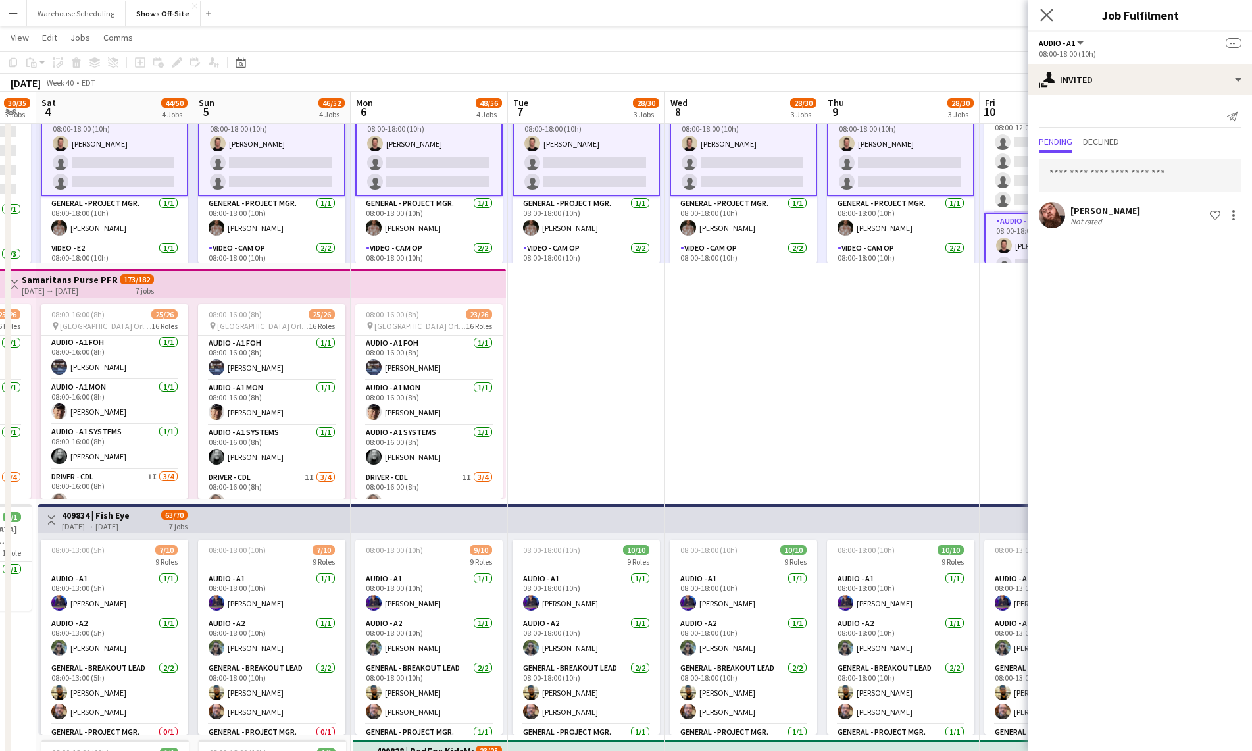
click at [1045, 7] on app-icon "Close pop-in" at bounding box center [1047, 15] width 19 height 19
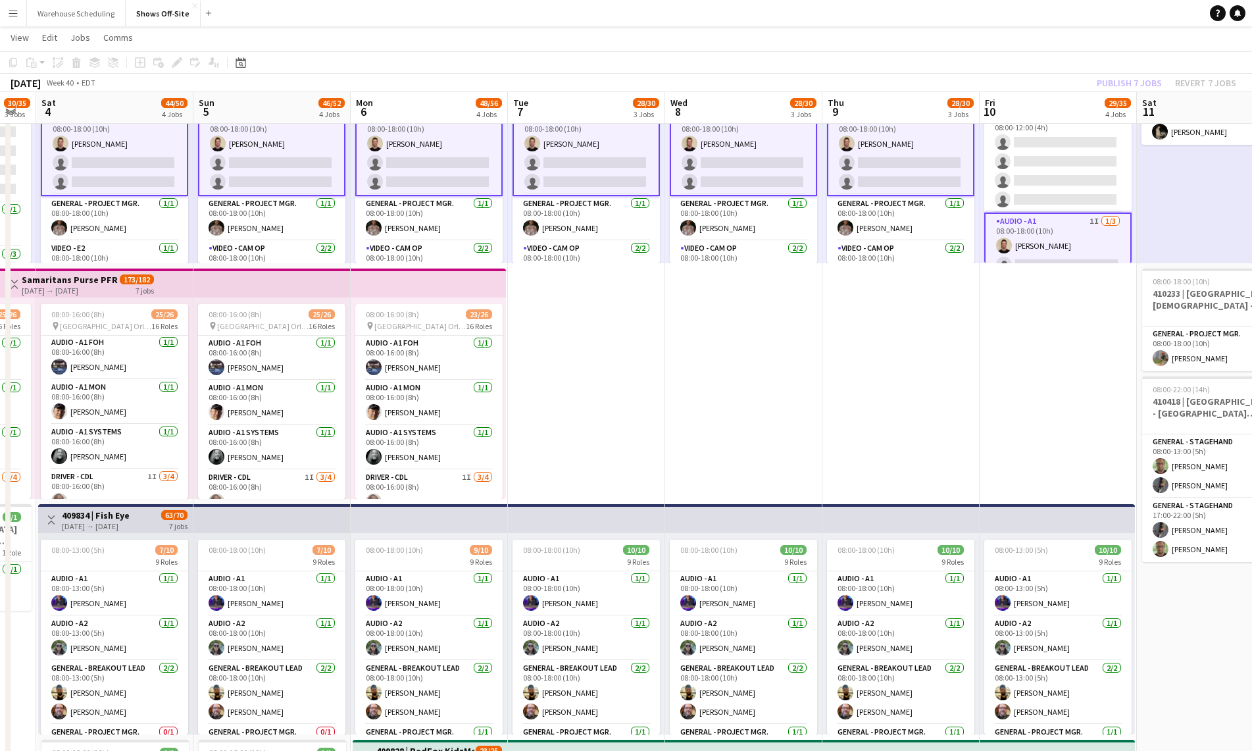
click at [1109, 54] on app-toolbar "Copy Paste Paste Command V Paste with crew Command Shift V Paste linked Job [GE…" at bounding box center [626, 62] width 1252 height 22
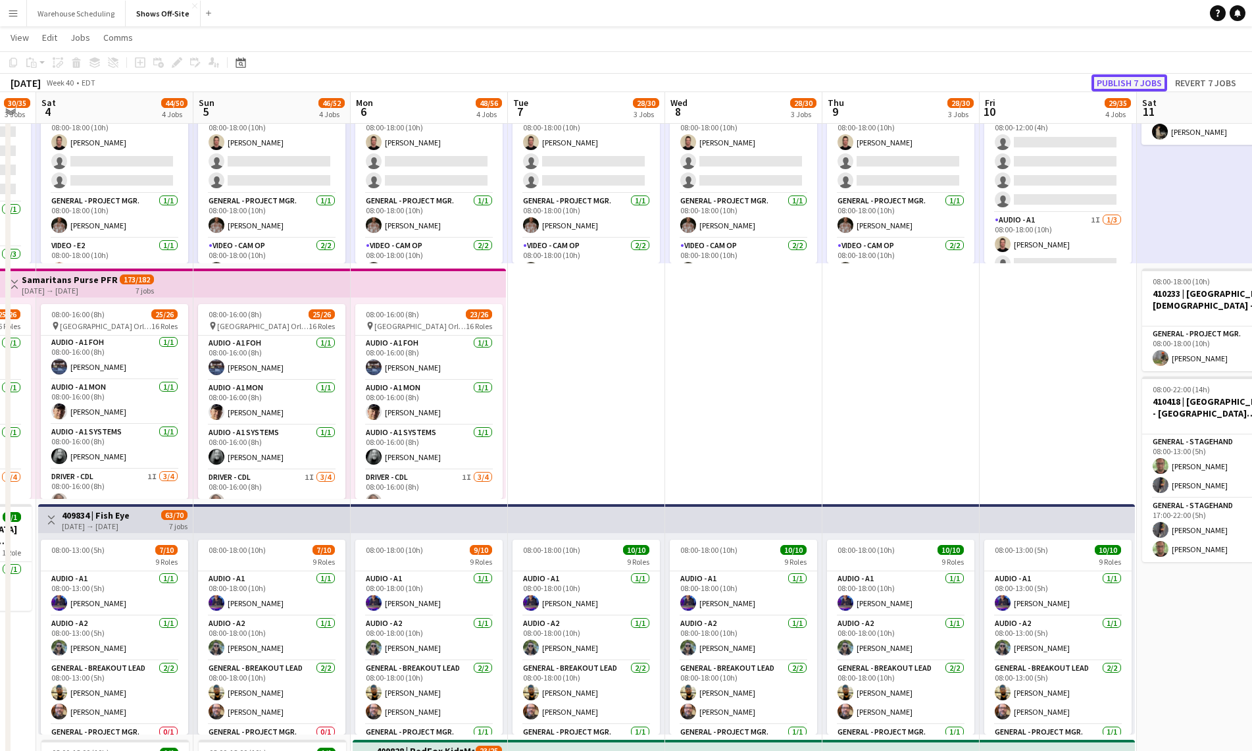
click at [1135, 88] on button "Publish 7 jobs" at bounding box center [1130, 82] width 76 height 17
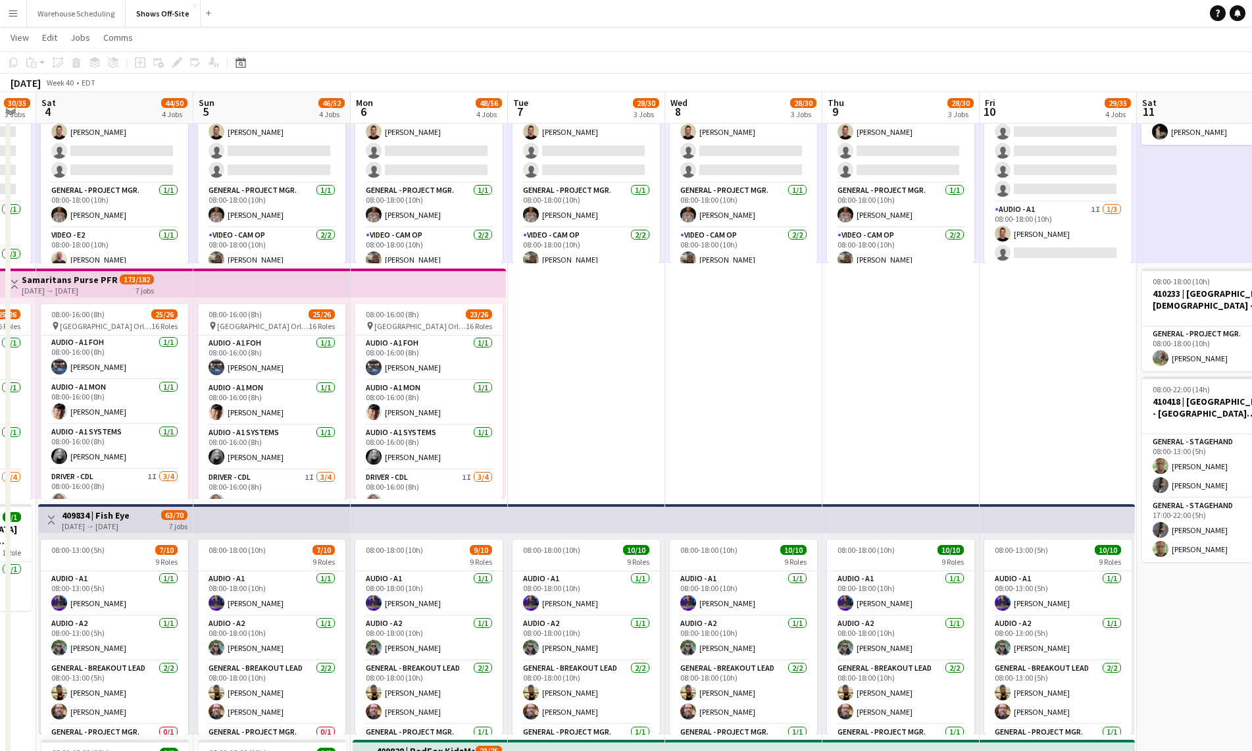
drag, startPoint x: 1091, startPoint y: 70, endPoint x: 1101, endPoint y: 89, distance: 22.1
click at [1101, 89] on div "Copy Paste Paste Command V Paste with crew Command Shift V Paste linked Job [GE…" at bounding box center [626, 71] width 1252 height 41
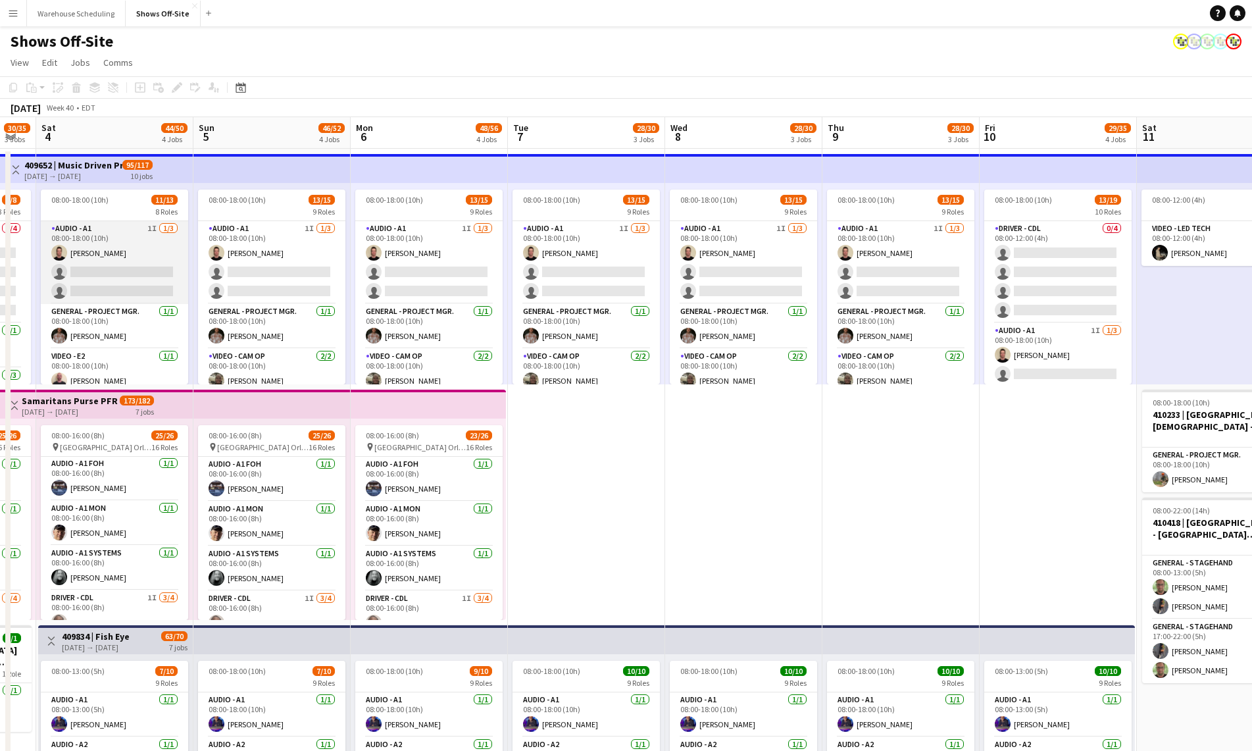
scroll to position [0, 436]
click at [136, 276] on app-card-role "Audio - A1 1I [DATE] 08:00-18:00 (10h) [PERSON_NAME] single-neutral-actions sin…" at bounding box center [113, 262] width 147 height 83
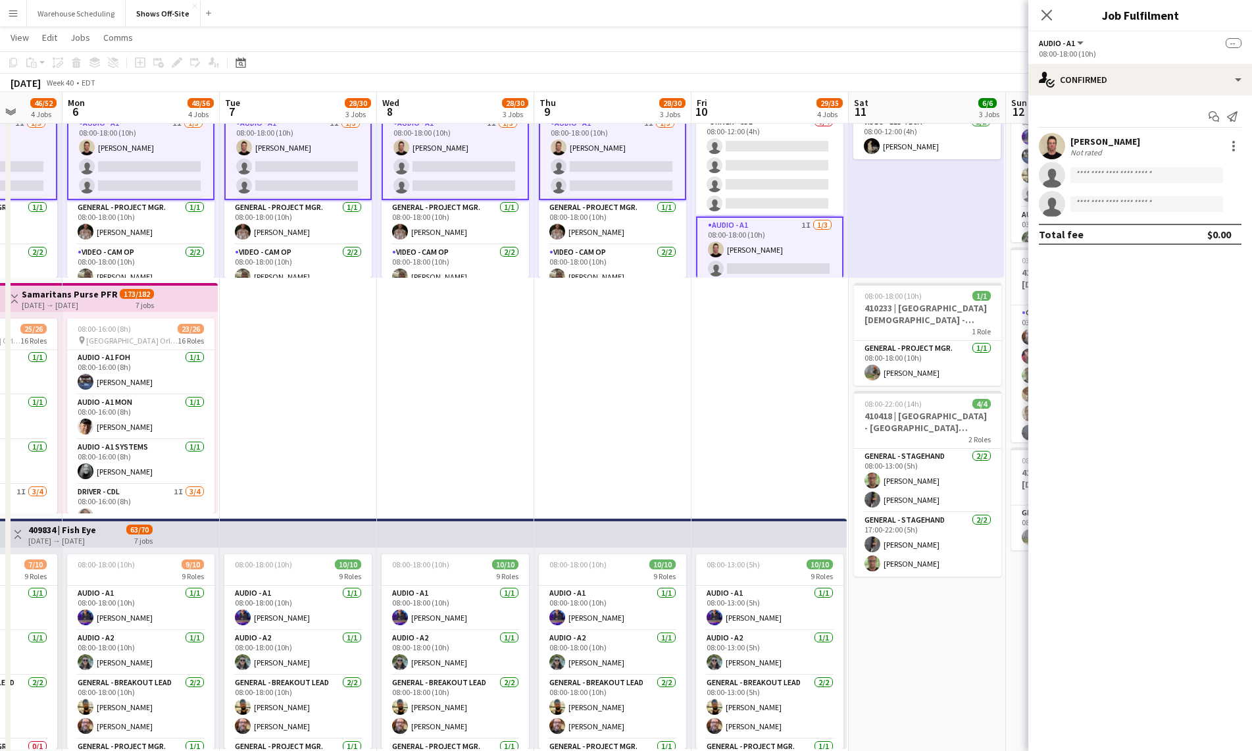
scroll to position [0, 413]
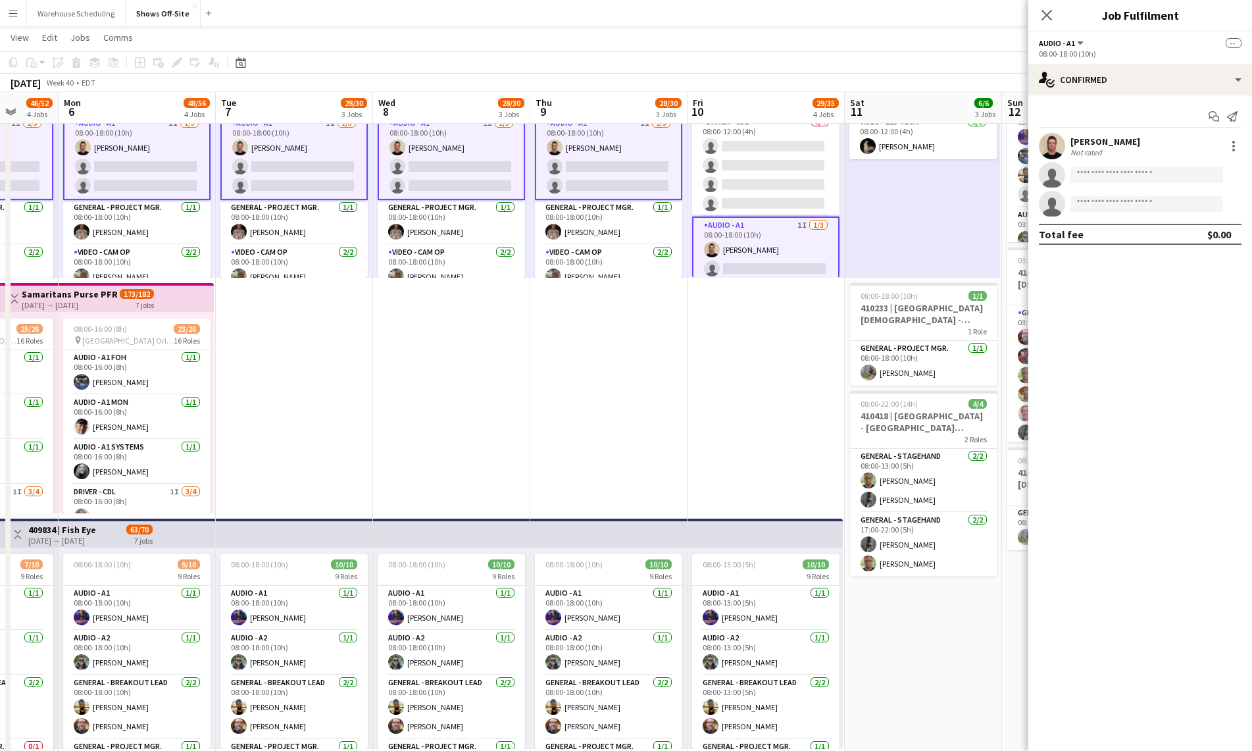
drag, startPoint x: 732, startPoint y: 436, endPoint x: 470, endPoint y: 418, distance: 261.8
click at [470, 418] on app-calendar-viewport "Fri 3 30/35 3 Jobs Sat 4 44/50 4 Jobs Sun 5 46/52 4 Jobs Mon 6 48/56 4 Jobs Tue…" at bounding box center [626, 696] width 1252 height 1500
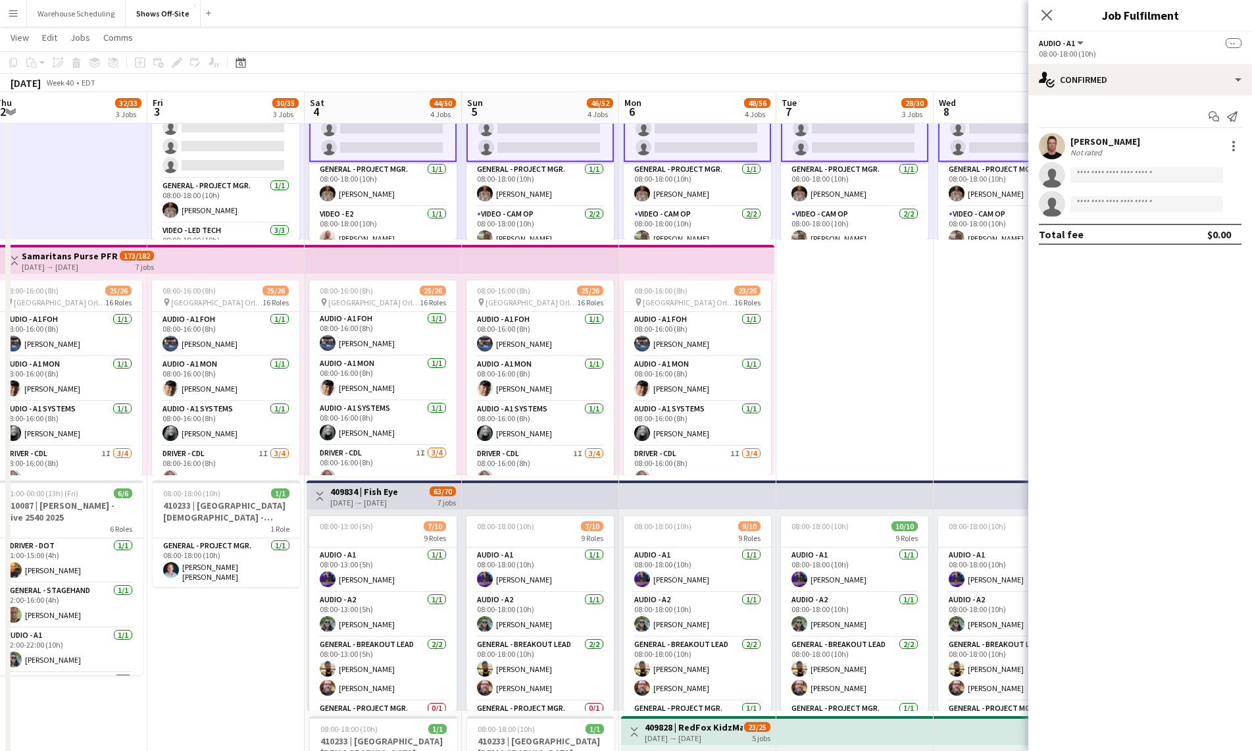
scroll to position [0, 384]
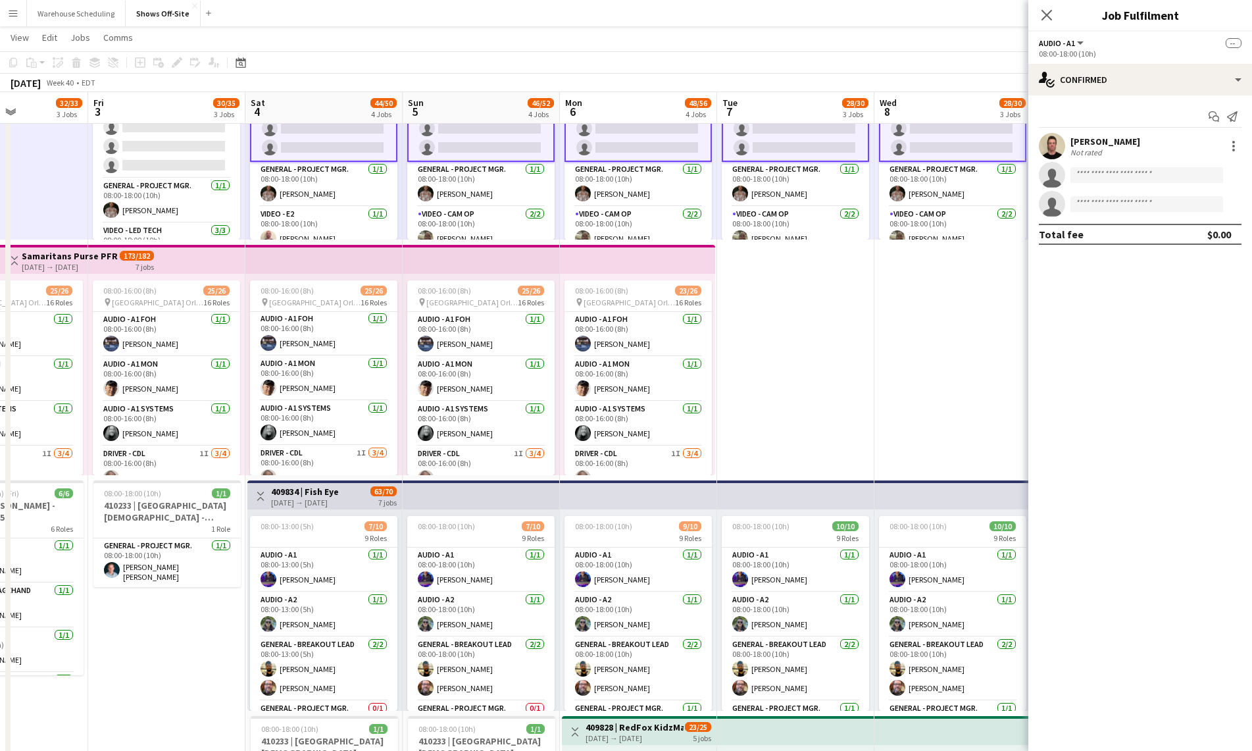
drag, startPoint x: 464, startPoint y: 407, endPoint x: 965, endPoint y: 366, distance: 503.0
click at [965, 366] on app-calendar-viewport "Tue 30 30/31 2 Jobs Wed 1 25/26 1 Job Thu 2 32/33 3 Jobs Fri 3 30/35 3 Jobs Sat…" at bounding box center [626, 658] width 1252 height 1500
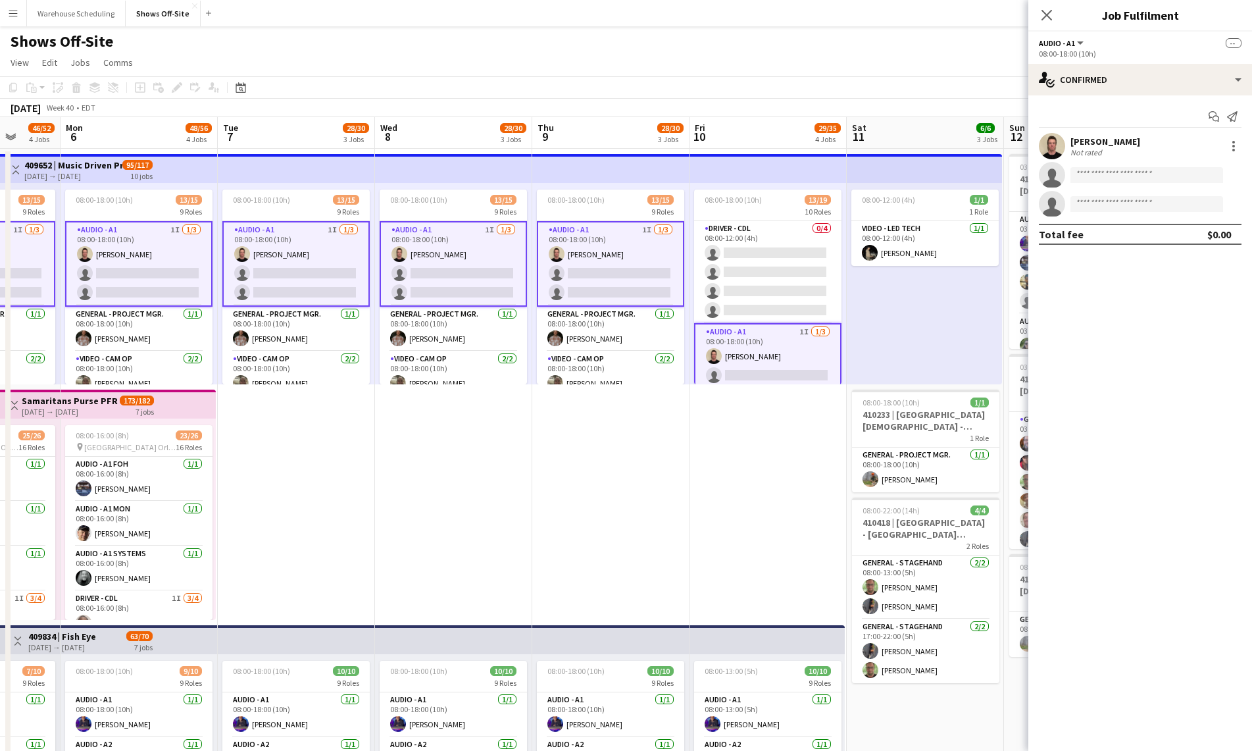
scroll to position [0, 569]
drag, startPoint x: 707, startPoint y: 424, endPoint x: 393, endPoint y: 429, distance: 313.9
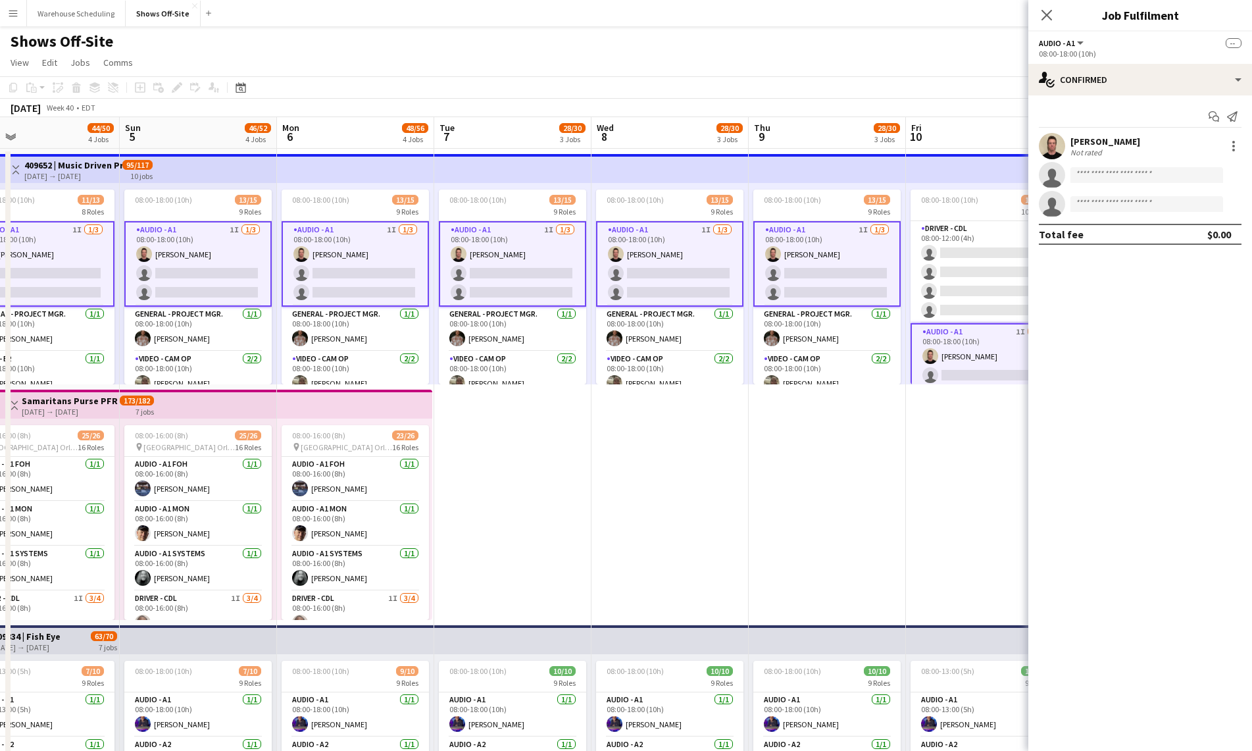
scroll to position [0, 346]
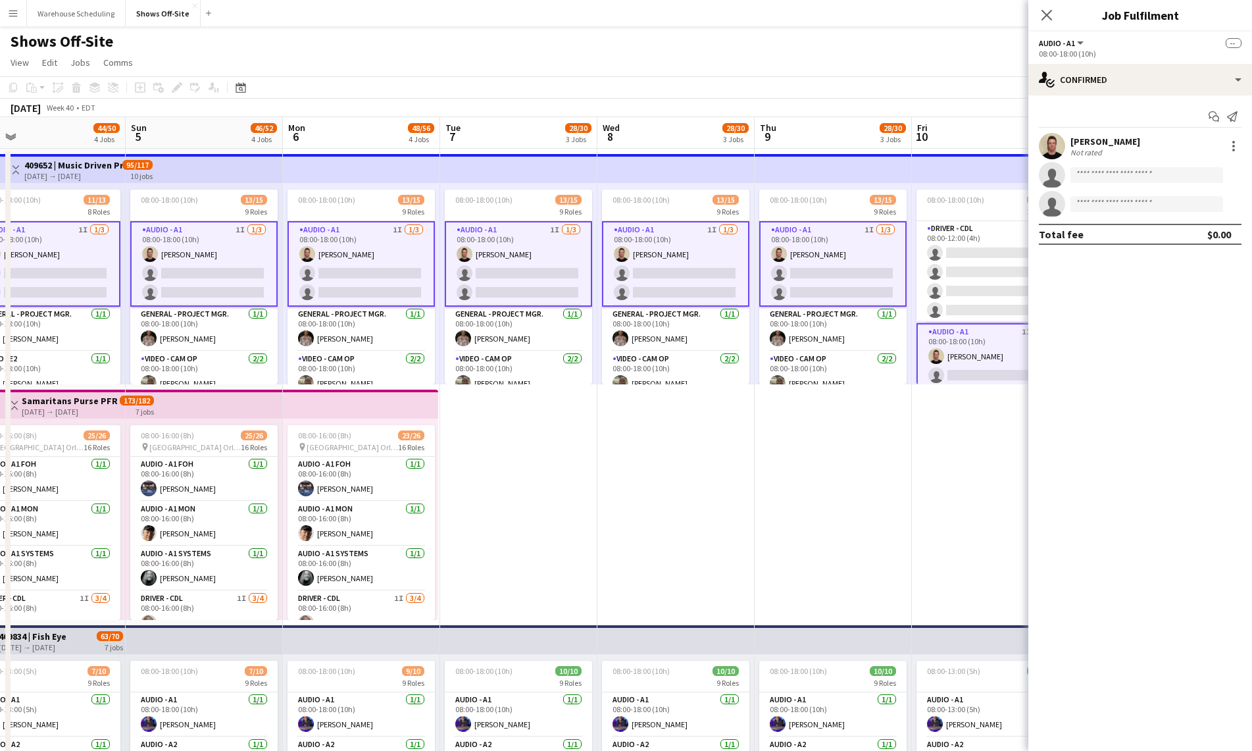
drag, startPoint x: 397, startPoint y: 476, endPoint x: 618, endPoint y: 472, distance: 220.4
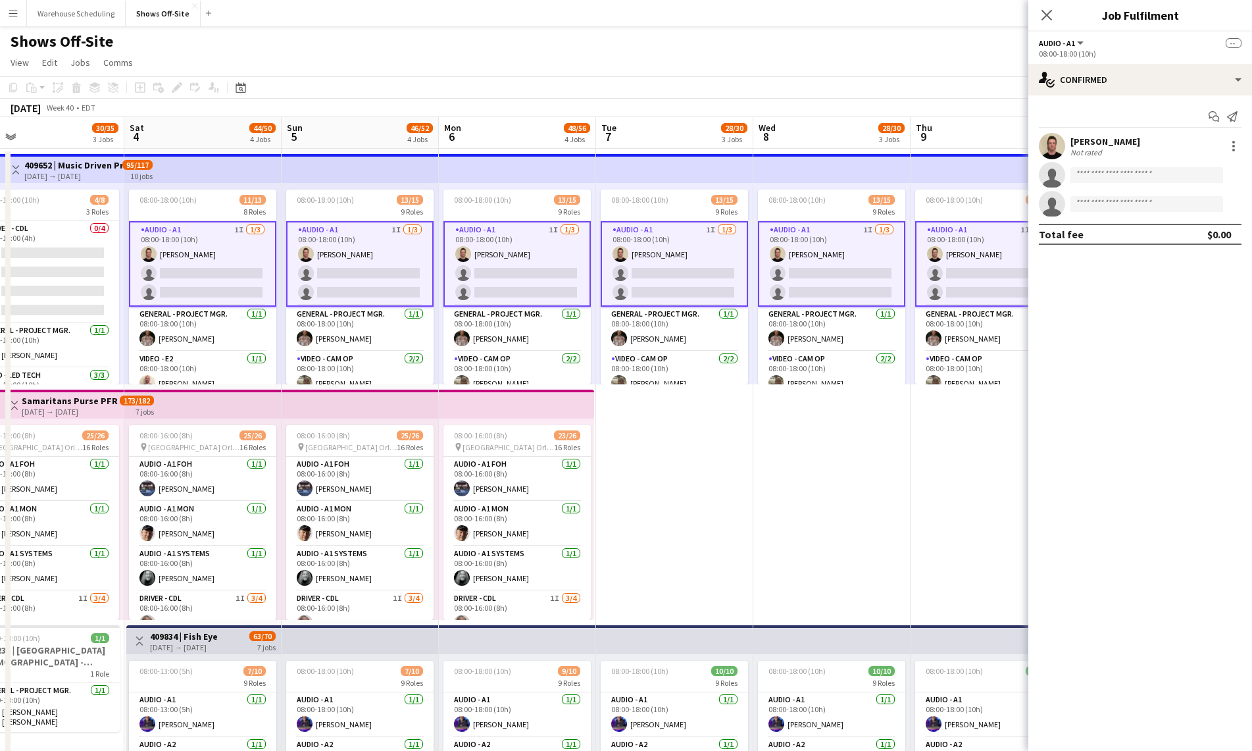
drag, startPoint x: 655, startPoint y: 514, endPoint x: 812, endPoint y: 495, distance: 157.7
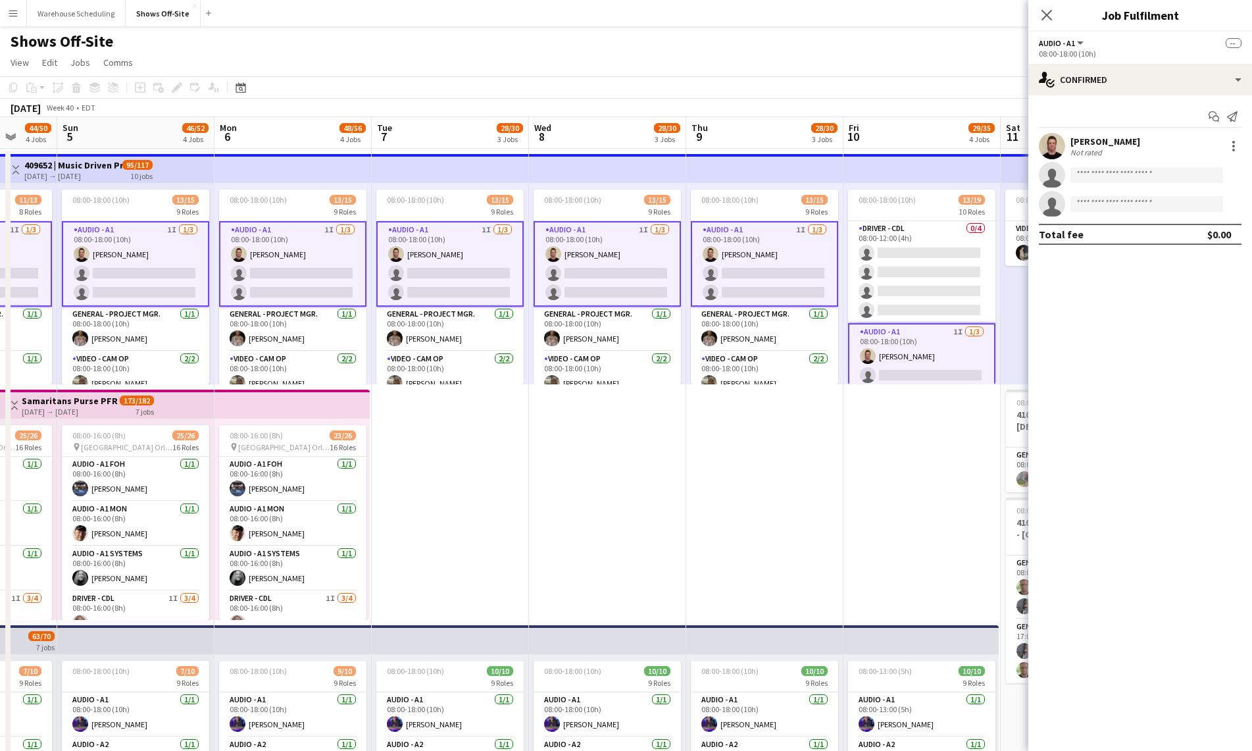
scroll to position [0, 572]
drag, startPoint x: 779, startPoint y: 473, endPoint x: 553, endPoint y: 465, distance: 225.8
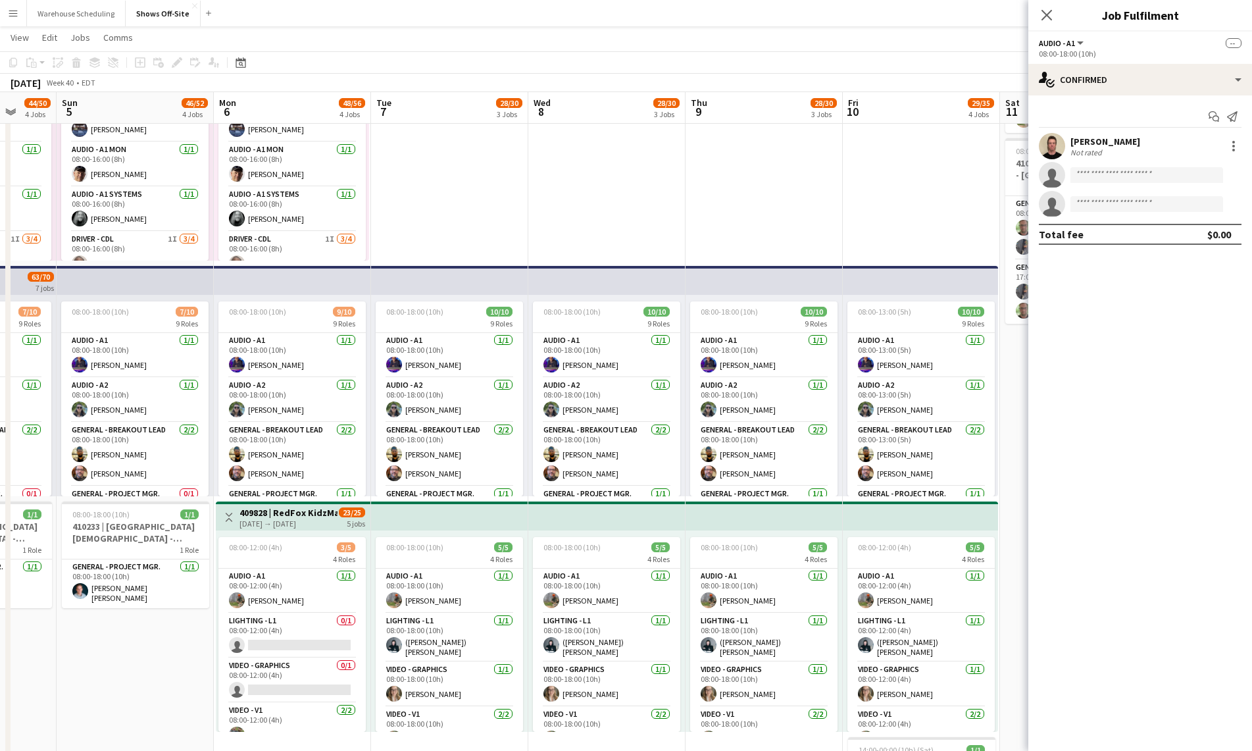
scroll to position [366, 0]
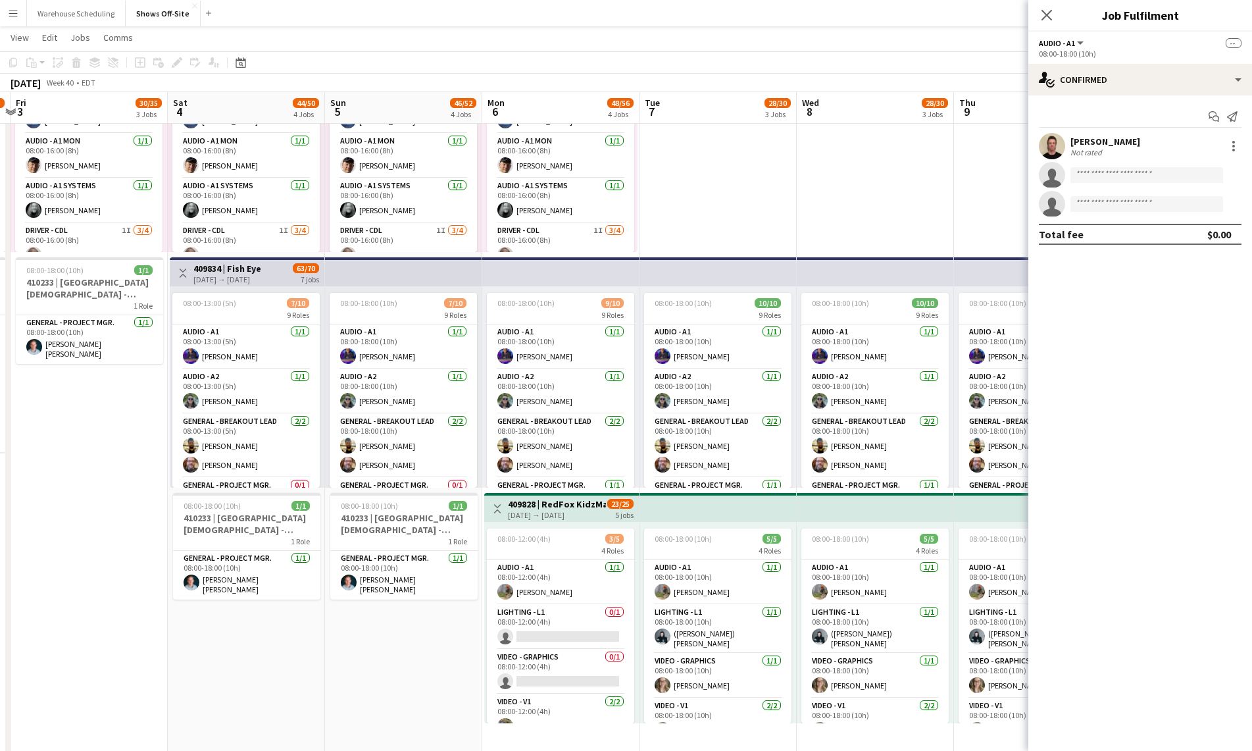
drag, startPoint x: 442, startPoint y: 176, endPoint x: 710, endPoint y: 153, distance: 269.4
click at [710, 153] on app-calendar-viewport "Wed 1 25/26 1 Job Thu 2 32/33 3 Jobs Fri 3 30/35 3 Jobs Sat 4 44/50 4 Jobs Sun …" at bounding box center [626, 435] width 1252 height 1500
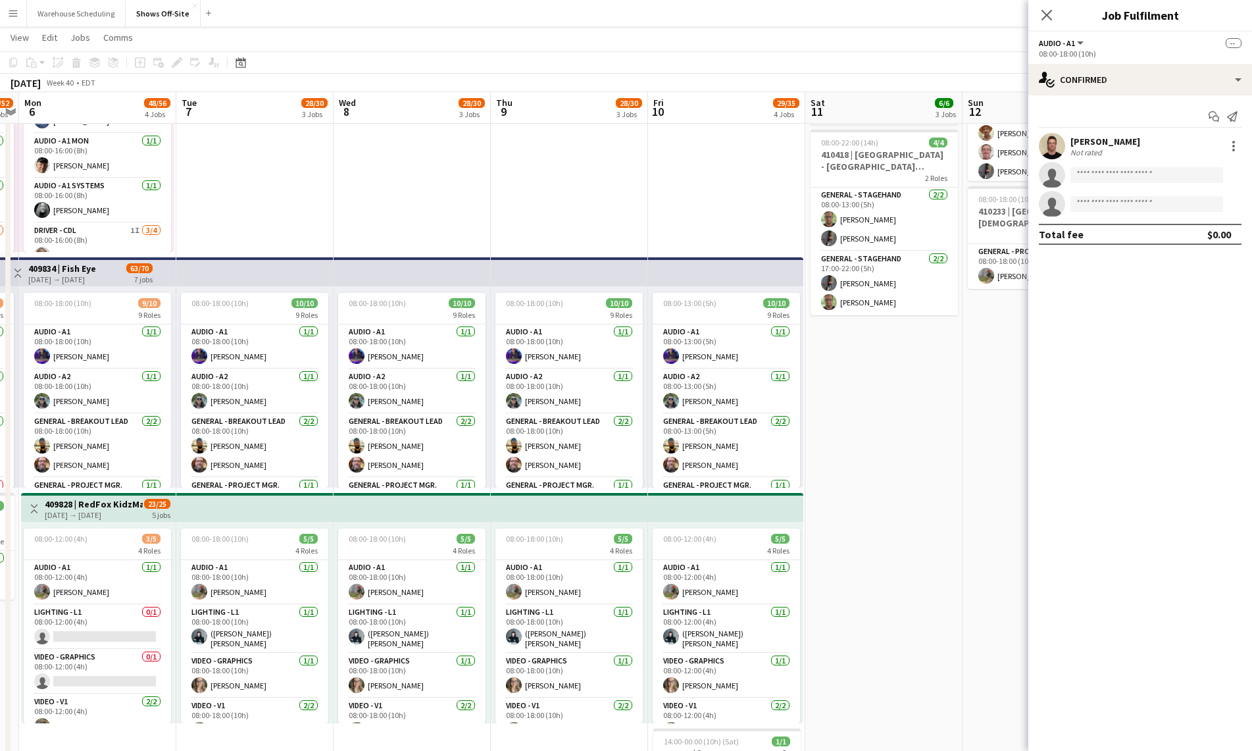
drag, startPoint x: 788, startPoint y: 164, endPoint x: 345, endPoint y: 228, distance: 447.4
click at [328, 228] on app-calendar-viewport "Fri 3 30/35 3 Jobs Sat 4 44/50 4 Jobs Sun 5 46/52 4 Jobs Mon 6 48/56 4 Jobs Tue…" at bounding box center [626, 435] width 1252 height 1500
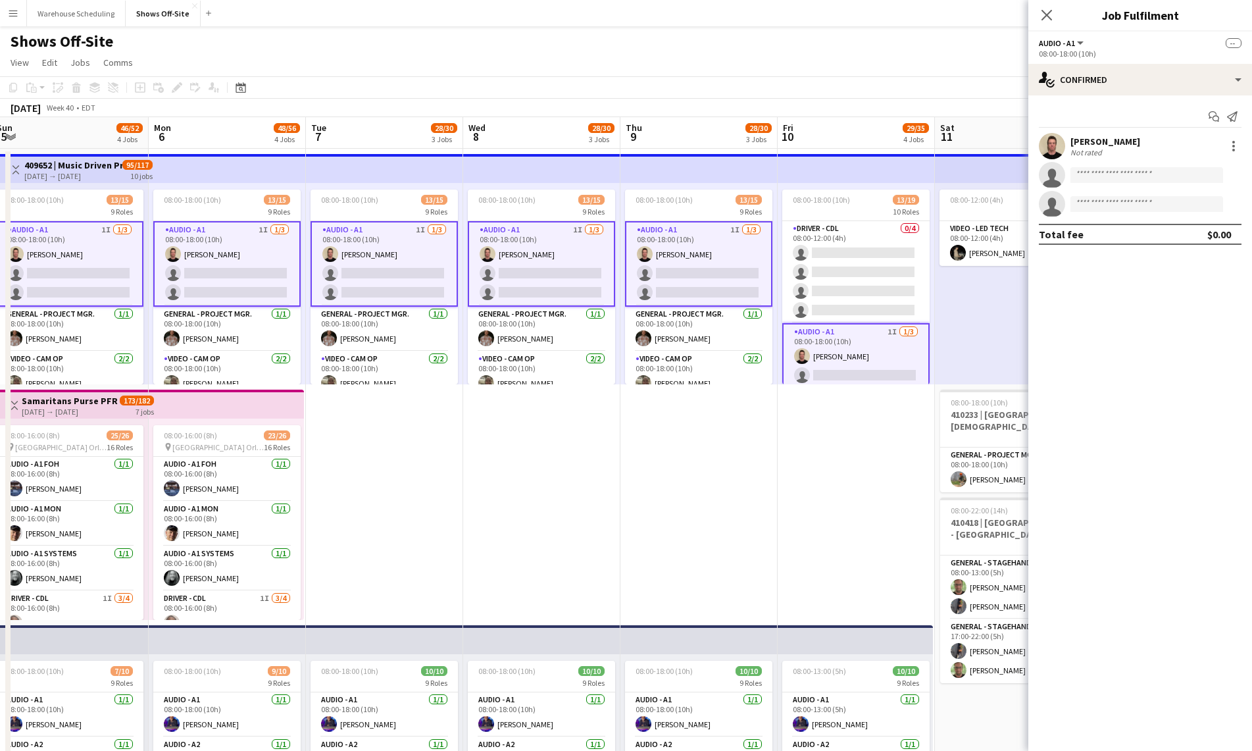
scroll to position [0, 646]
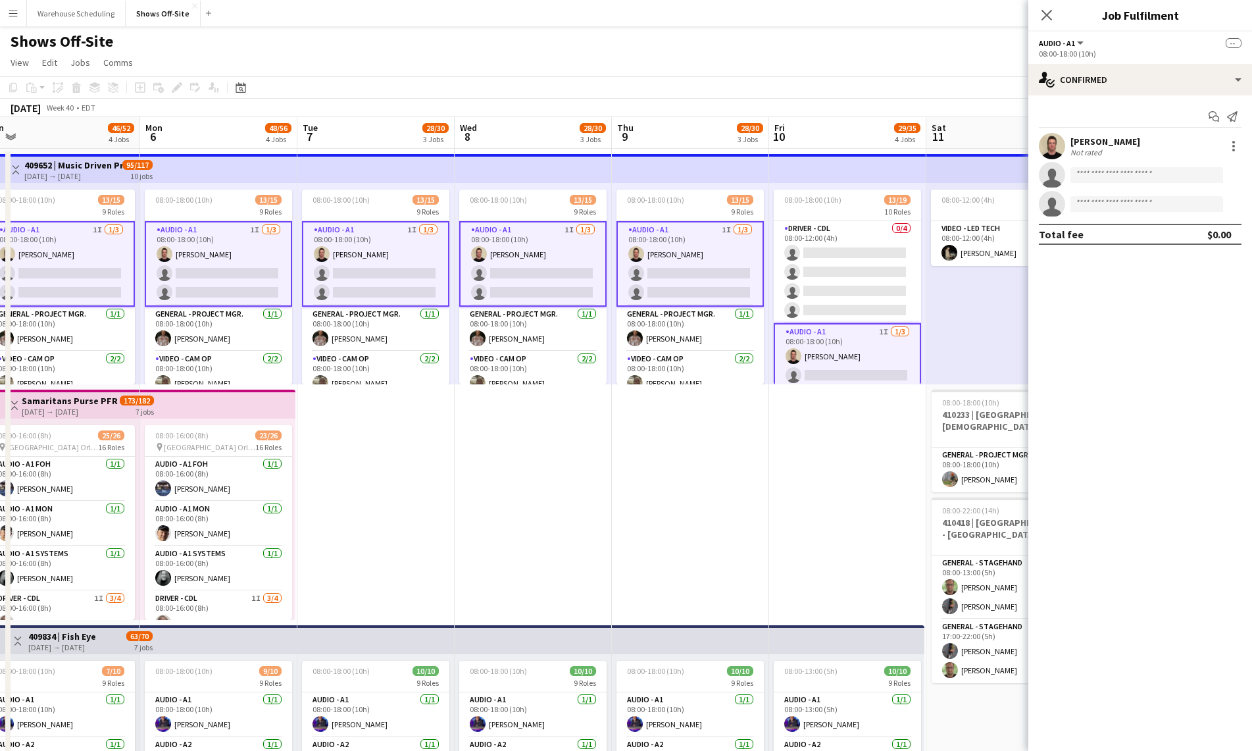
drag, startPoint x: 571, startPoint y: 431, endPoint x: 690, endPoint y: 382, distance: 128.3
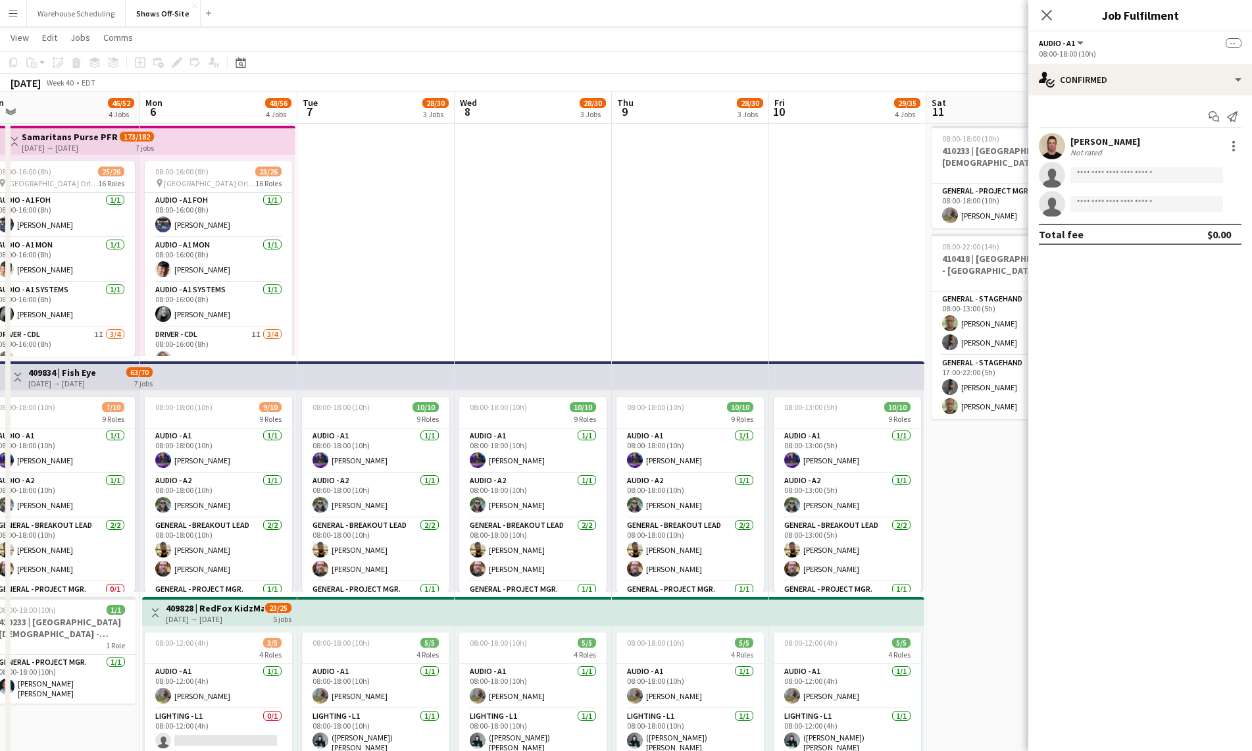
scroll to position [259, 0]
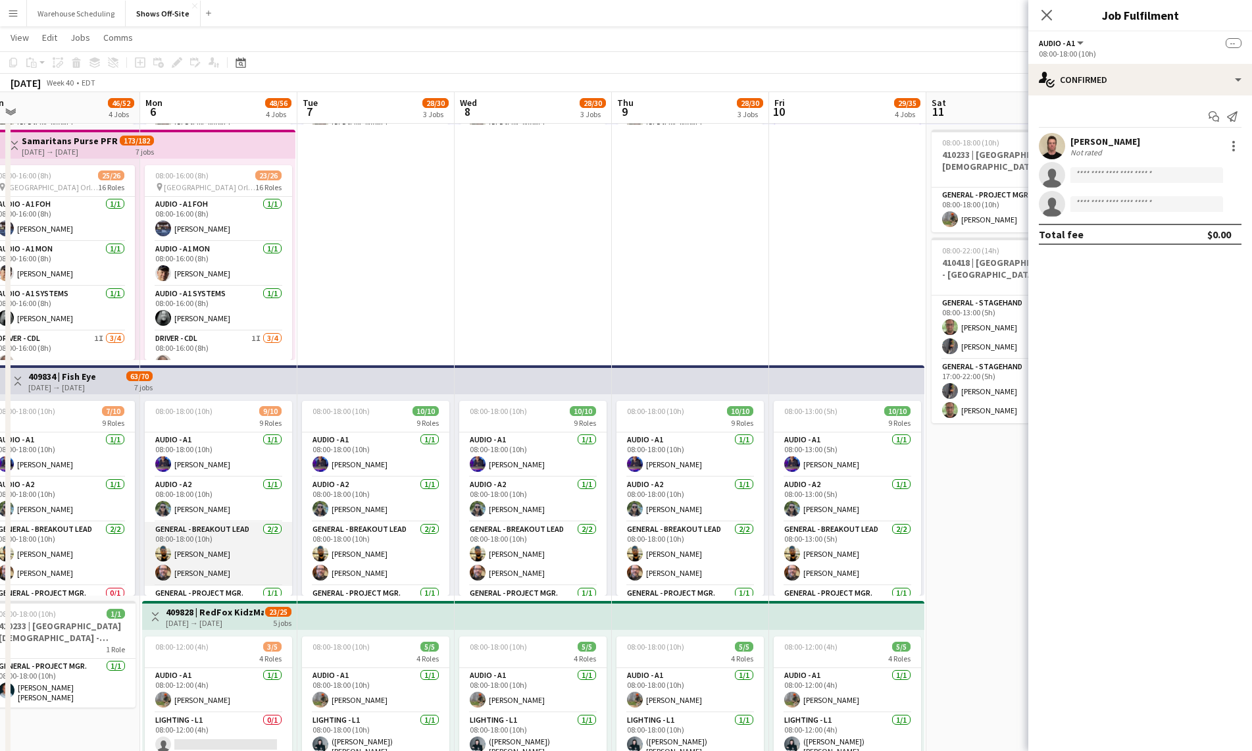
click at [259, 551] on app-card-role "General - Breakout Lead [DATE] 08:00-18:00 (10h) [PERSON_NAME] [PERSON_NAME]" at bounding box center [218, 554] width 147 height 64
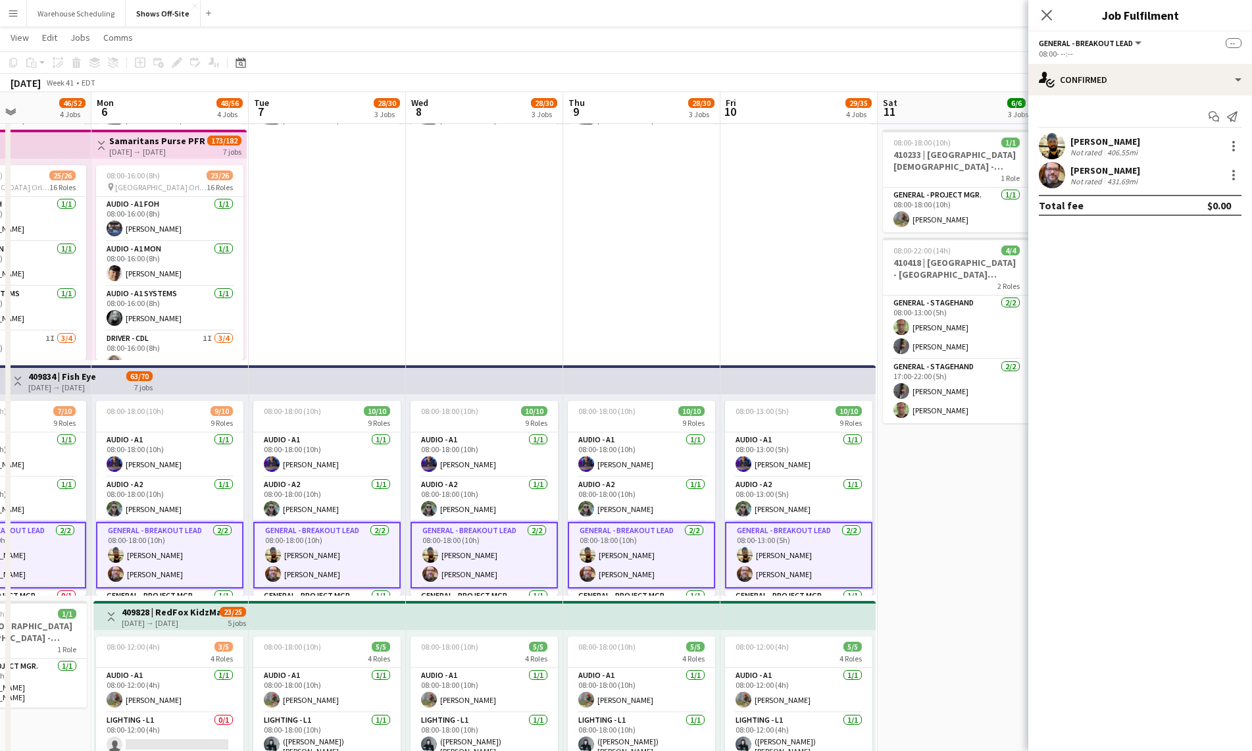
drag, startPoint x: 833, startPoint y: 300, endPoint x: 467, endPoint y: 306, distance: 366.5
click at [468, 305] on app-calendar-viewport "Fri 3 30/35 3 Jobs Sat 4 44/50 4 Jobs Sun 5 46/52 4 Jobs Mon 6 48/56 4 Jobs Tue…" at bounding box center [626, 543] width 1252 height 1500
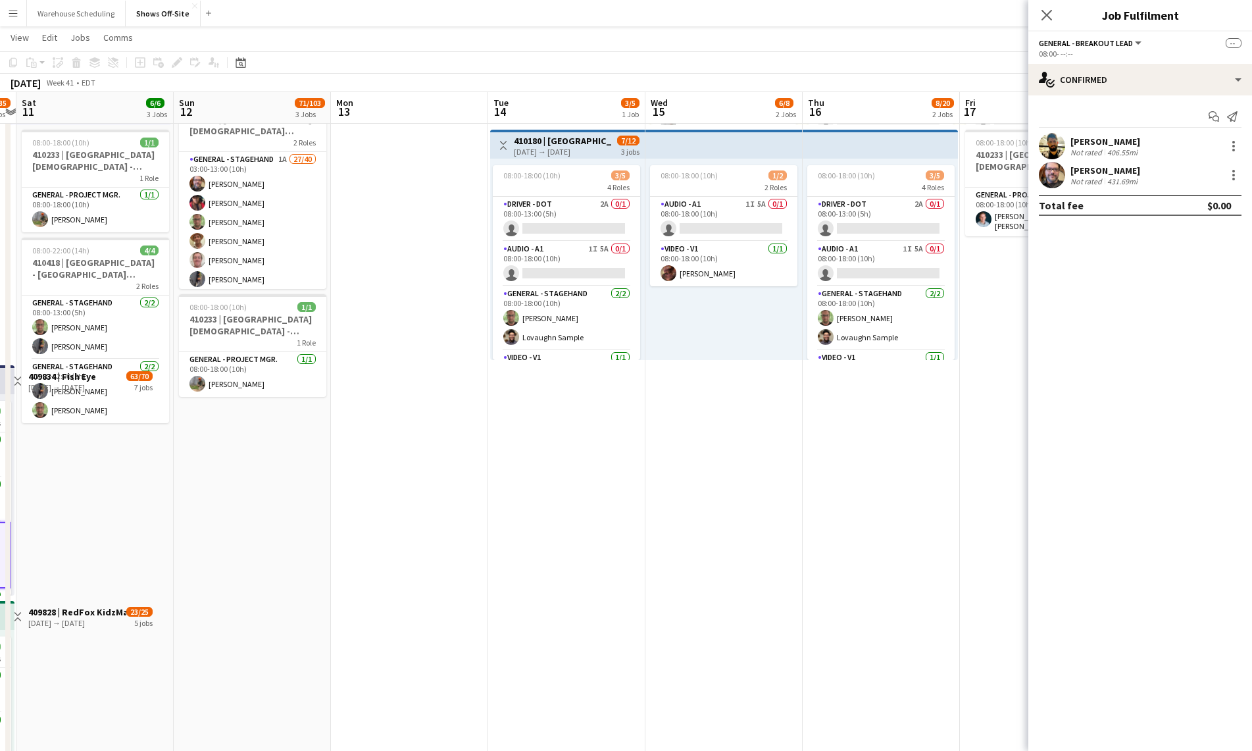
drag, startPoint x: 796, startPoint y: 448, endPoint x: 265, endPoint y: 520, distance: 535.8
click at [240, 519] on app-calendar-viewport "Tue 7 28/30 3 Jobs Wed 8 28/30 3 Jobs Thu 9 28/30 3 Jobs Fri 10 29/35 4 Jobs Sa…" at bounding box center [626, 543] width 1252 height 1500
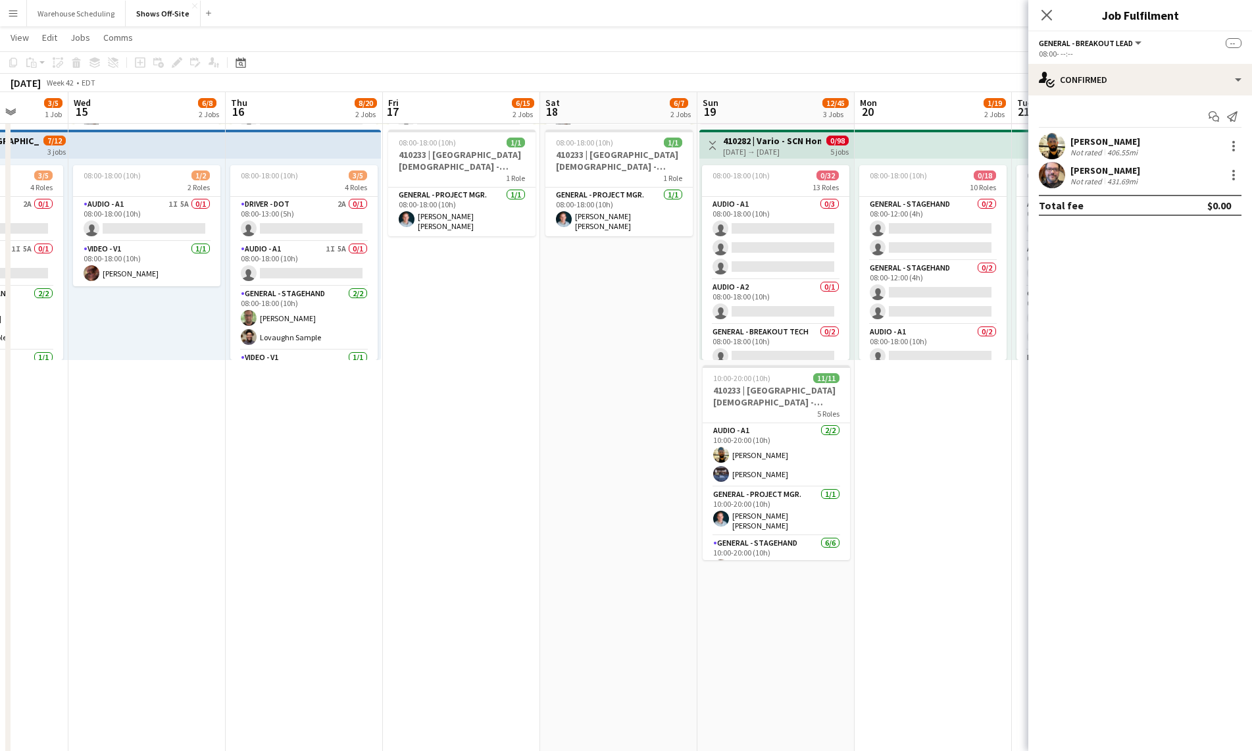
scroll to position [0, 558]
drag, startPoint x: 769, startPoint y: 494, endPoint x: 207, endPoint y: 541, distance: 563.9
click at [207, 541] on app-calendar-viewport "Sat 11 6/6 3 Jobs Sun 12 71/103 3 Jobs Mon 13 Tue 14 3/5 1 Job Wed 15 6/8 2 Job…" at bounding box center [626, 543] width 1252 height 1500
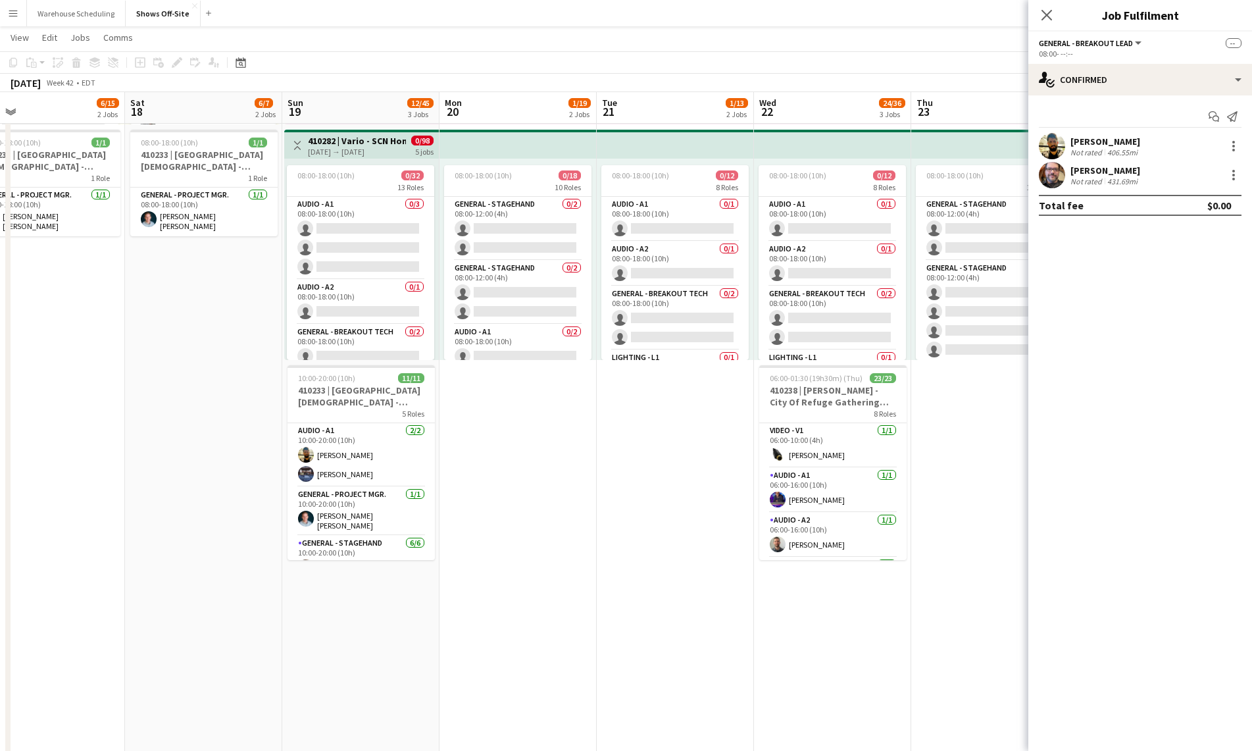
scroll to position [0, 416]
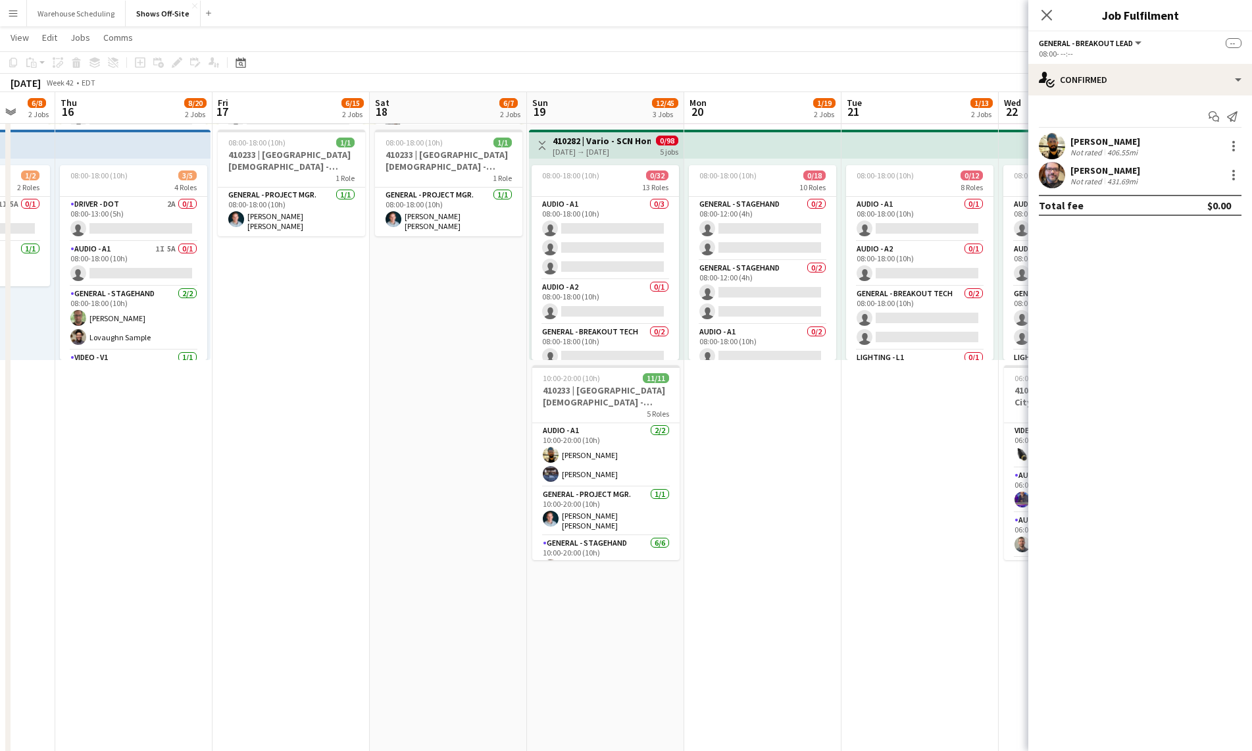
drag, startPoint x: 610, startPoint y: 411, endPoint x: 130, endPoint y: 421, distance: 480.4
click at [122, 420] on app-calendar-viewport "Mon 13 Tue 14 3/5 1 Job Wed 15 6/8 2 Jobs Thu 16 8/20 2 Jobs Fri 17 6/15 2 Jobs…" at bounding box center [626, 543] width 1252 height 1500
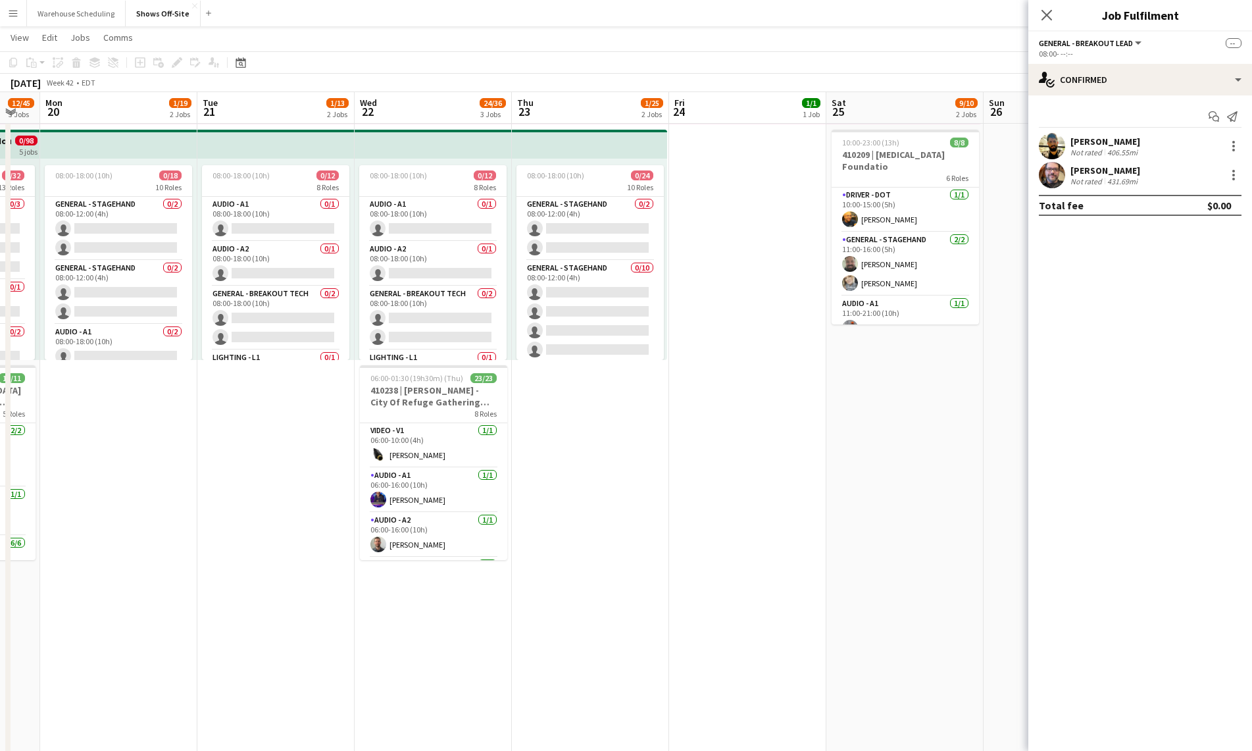
drag, startPoint x: 575, startPoint y: 422, endPoint x: 245, endPoint y: 442, distance: 330.2
click at [245, 442] on app-calendar-viewport "Fri 17 6/15 2 Jobs Sat 18 6/7 2 Jobs Sun 19 12/45 3 Jobs Mon 20 1/19 2 Jobs Tue…" at bounding box center [626, 543] width 1252 height 1500
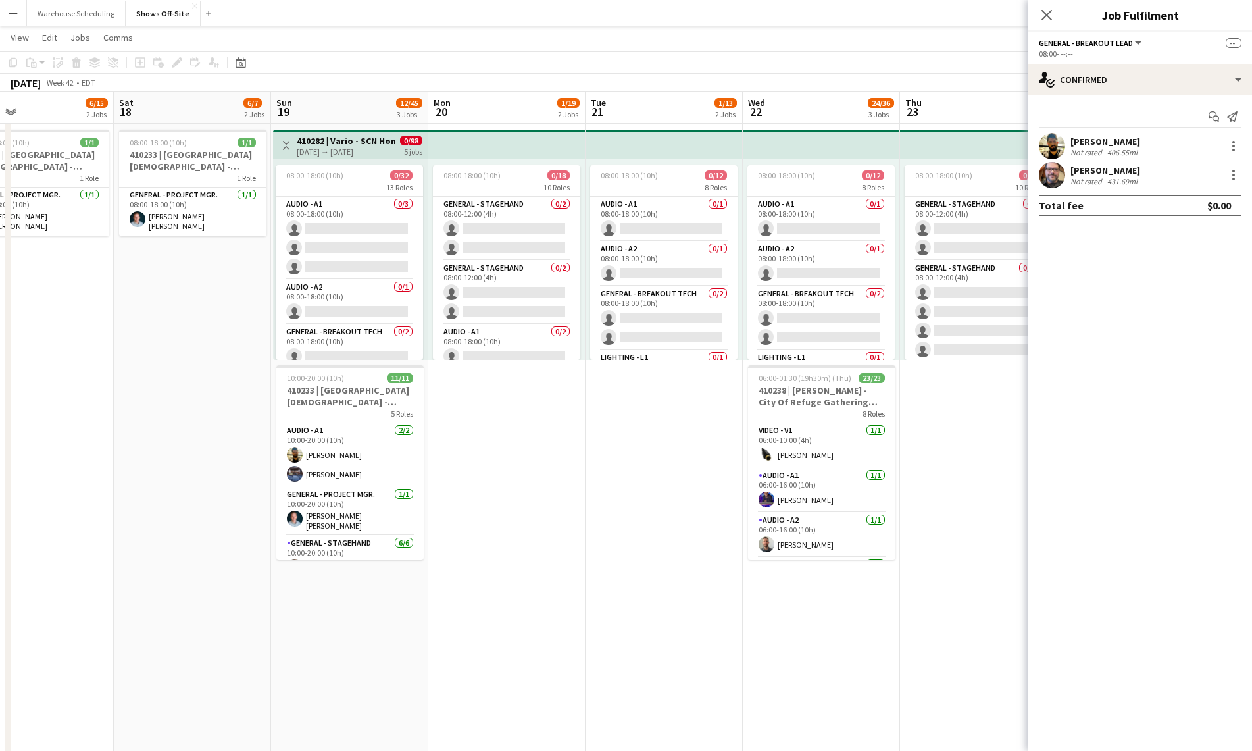
drag, startPoint x: 261, startPoint y: 432, endPoint x: 227, endPoint y: 453, distance: 40.2
click at [228, 453] on app-calendar-viewport "Tue 14 3/5 1 Job Wed 15 6/8 2 Jobs Thu 16 8/20 2 Jobs Fri 17 6/15 2 Jobs Sat 18…" at bounding box center [626, 543] width 1252 height 1500
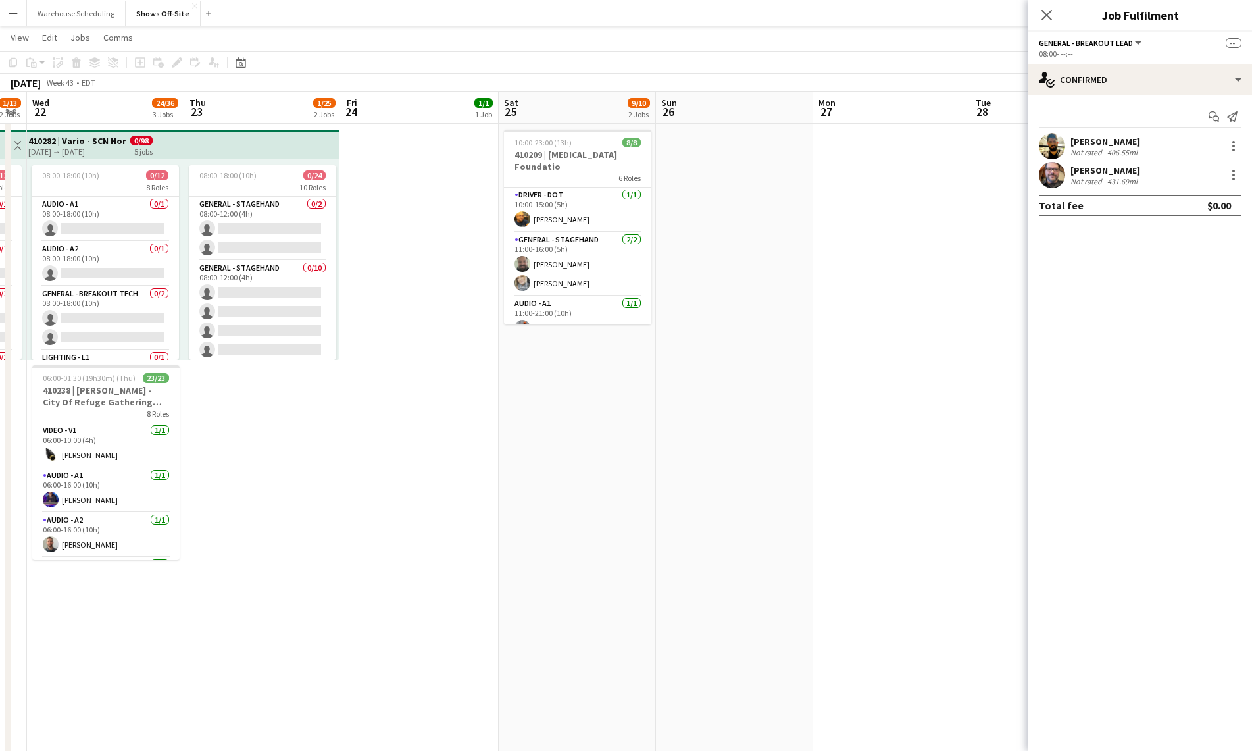
drag, startPoint x: 609, startPoint y: 443, endPoint x: 481, endPoint y: 455, distance: 128.2
click at [481, 455] on app-calendar-viewport "Sat 18 6/7 2 Jobs Sun 19 12/45 3 Jobs Mon 20 1/19 2 Jobs Tue 21 1/13 2 Jobs Wed…" at bounding box center [626, 543] width 1252 height 1500
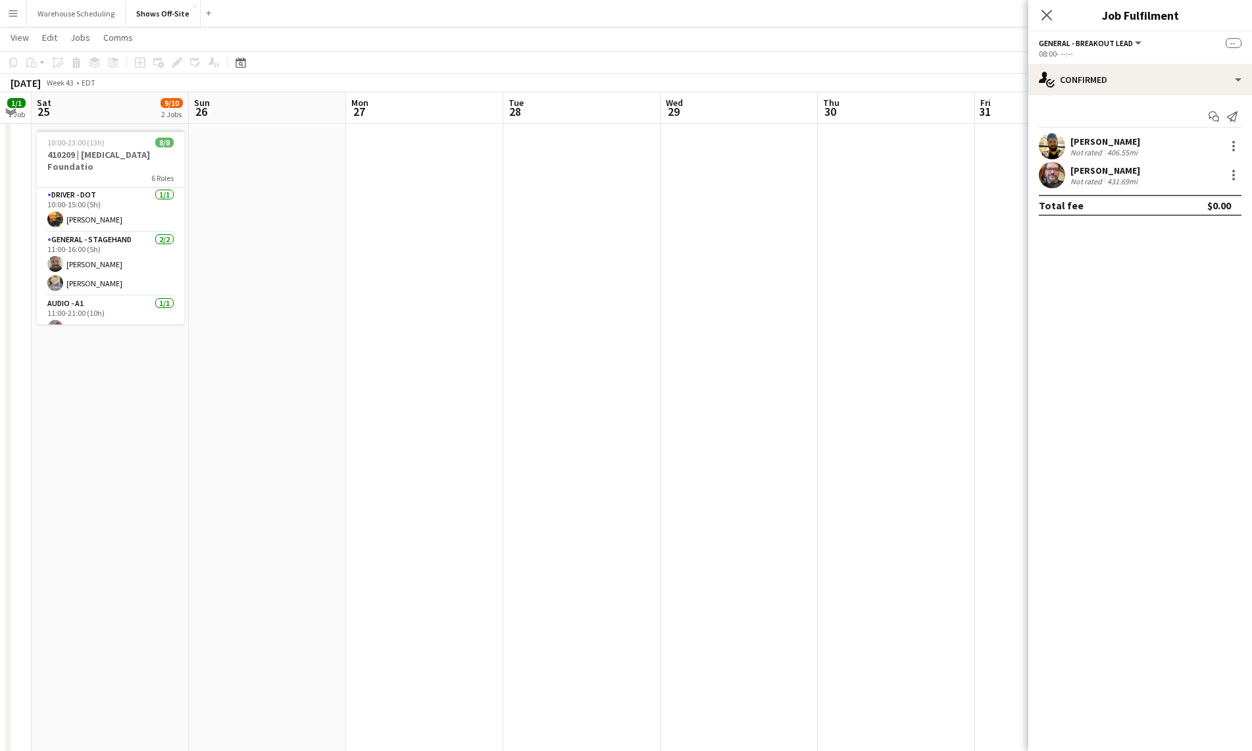
drag, startPoint x: 805, startPoint y: 446, endPoint x: 452, endPoint y: 419, distance: 354.4
click at [263, 435] on app-calendar-viewport "Tue 21 1/13 2 Jobs Wed 22 24/36 3 Jobs Thu 23 1/25 2 Jobs Fri 24 1/1 1 Job Sat …" at bounding box center [626, 543] width 1252 height 1500
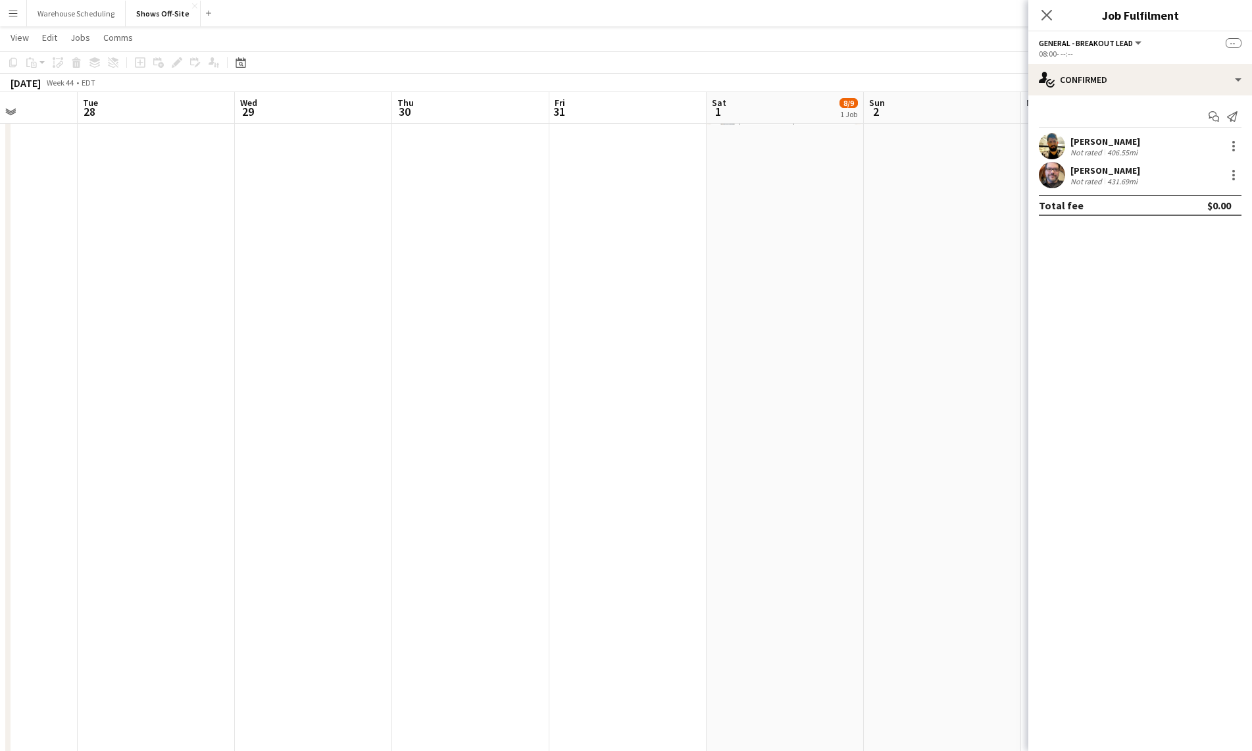
drag, startPoint x: 602, startPoint y: 431, endPoint x: 472, endPoint y: 453, distance: 131.4
click at [375, 453] on app-calendar-viewport "Sat 25 9/10 2 Jobs Sun 26 Mon 27 Tue 28 Wed 29 Thu 30 Fri 31 Sat 1 8/9 1 Job Su…" at bounding box center [626, 543] width 1252 height 1500
drag, startPoint x: 544, startPoint y: 459, endPoint x: 415, endPoint y: 472, distance: 129.7
click at [417, 472] on app-calendar-viewport "Sat 25 9/10 2 Jobs Sun 26 Mon 27 Tue 28 Wed 29 Thu 30 Fri 31 Sat 1 8/9 1 Job Su…" at bounding box center [626, 543] width 1252 height 1500
drag, startPoint x: 575, startPoint y: 452, endPoint x: 236, endPoint y: 467, distance: 339.9
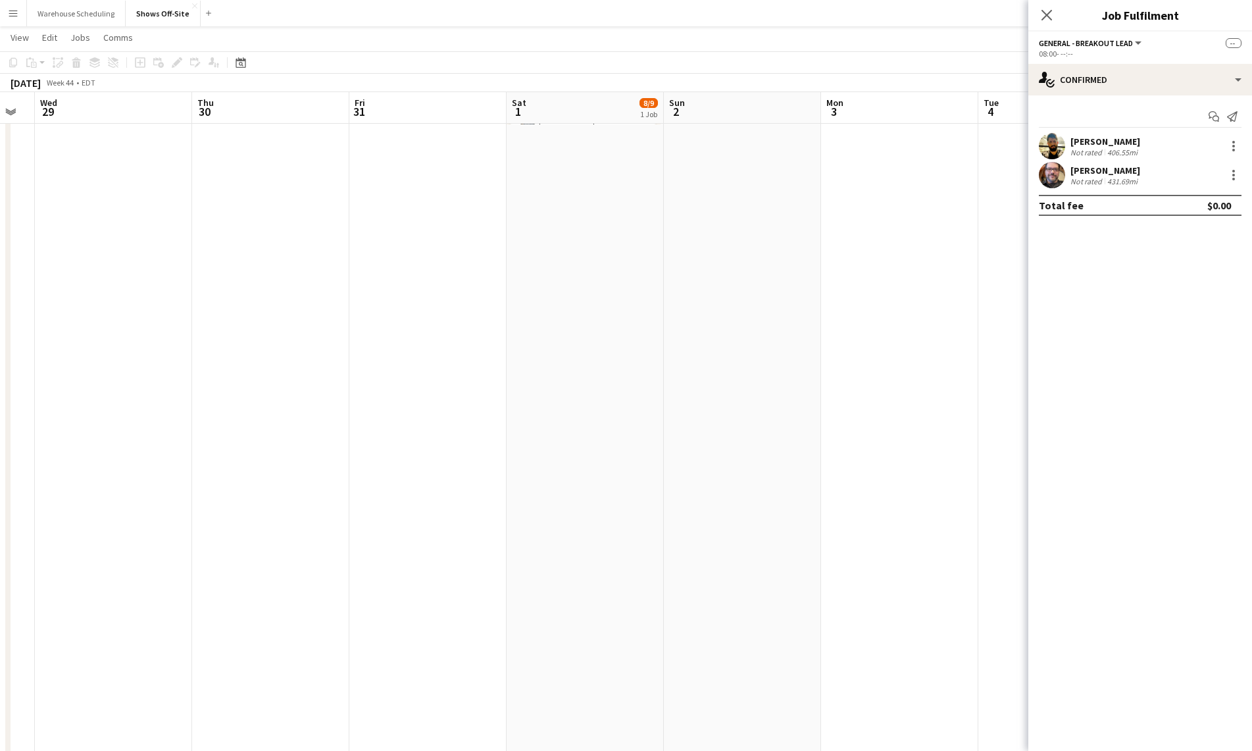
click at [236, 467] on app-calendar-viewport "Sat 25 9/10 2 Jobs Sun 26 Mon 27 Tue 28 Wed 29 Thu 30 Fri 31 Sat 1 8/9 1 Job Su…" at bounding box center [626, 543] width 1252 height 1500
drag, startPoint x: 442, startPoint y: 447, endPoint x: 293, endPoint y: 462, distance: 148.8
click at [294, 461] on app-calendar-viewport "Mon 27 Tue 28 Wed 29 Thu 30 Fri 31 Sat 1 8/9 1 Job Sun 2 Mon 3 Tue 4 Wed 5 Thu …" at bounding box center [626, 543] width 1252 height 1500
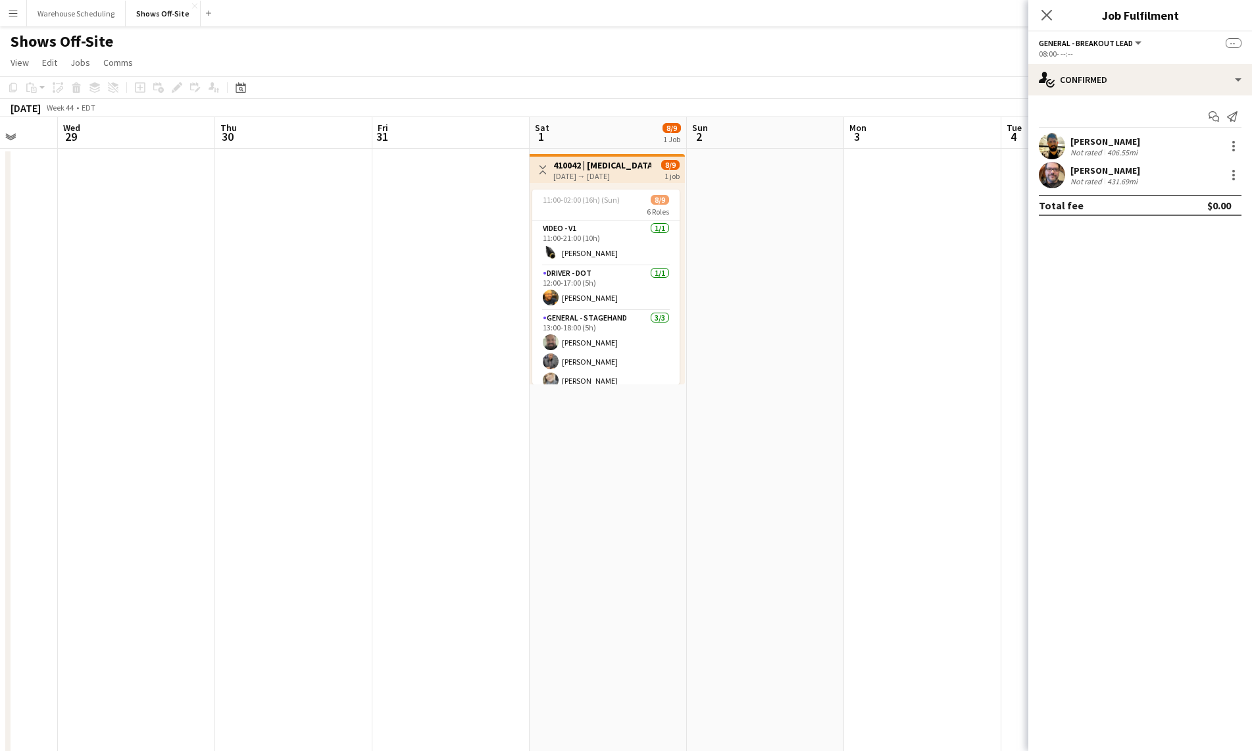
drag, startPoint x: 245, startPoint y: 529, endPoint x: 886, endPoint y: 515, distance: 641.0
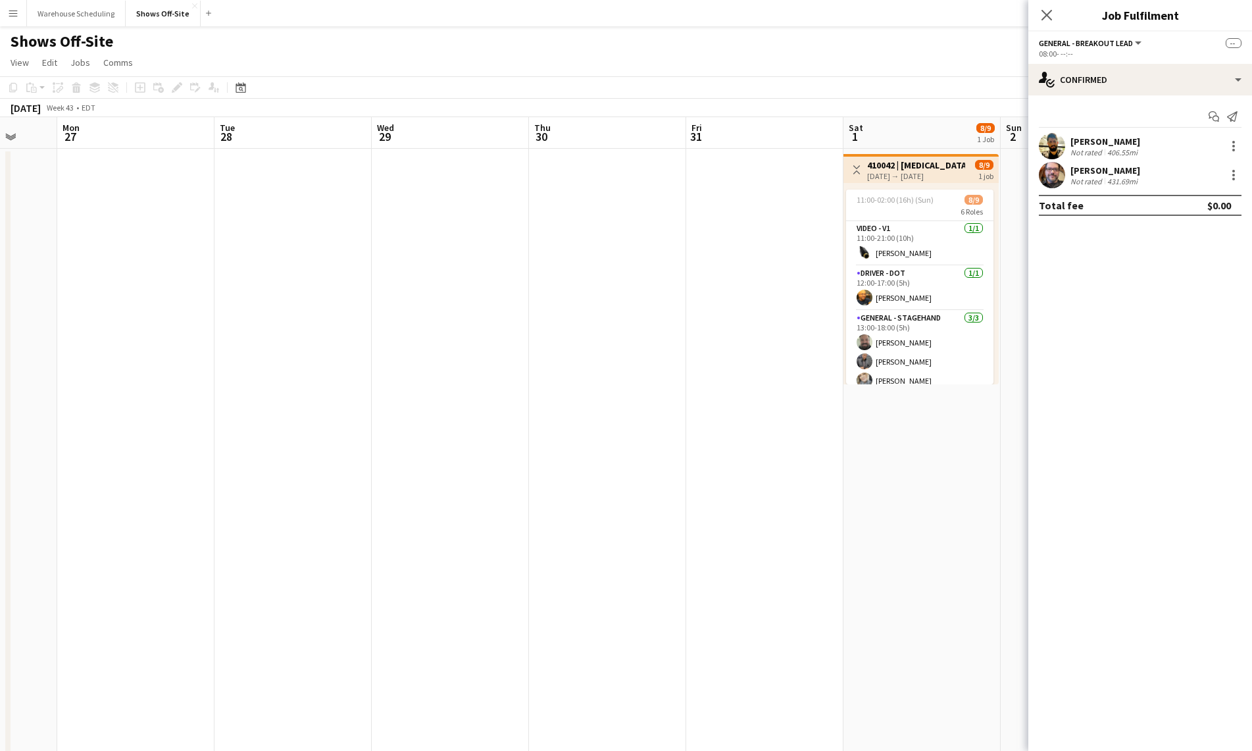
drag, startPoint x: 409, startPoint y: 540, endPoint x: 366, endPoint y: 553, distance: 44.1
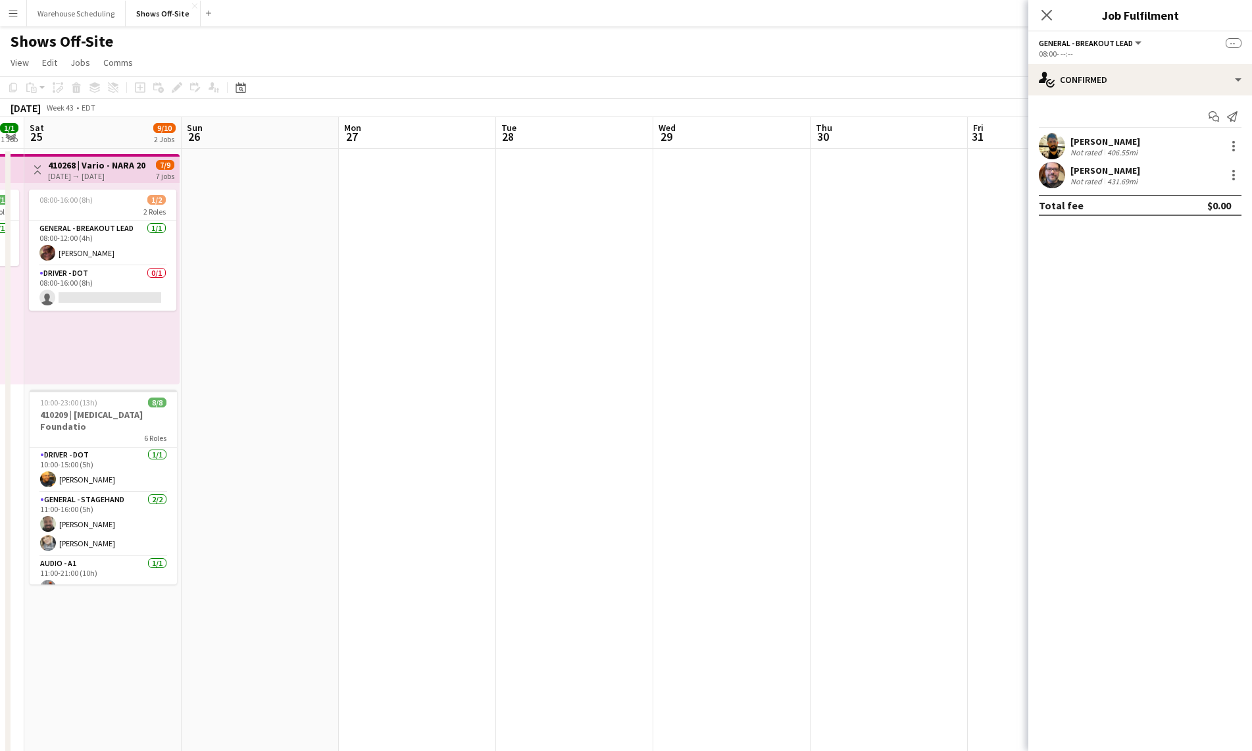
drag, startPoint x: 388, startPoint y: 531, endPoint x: 677, endPoint y: 517, distance: 289.8
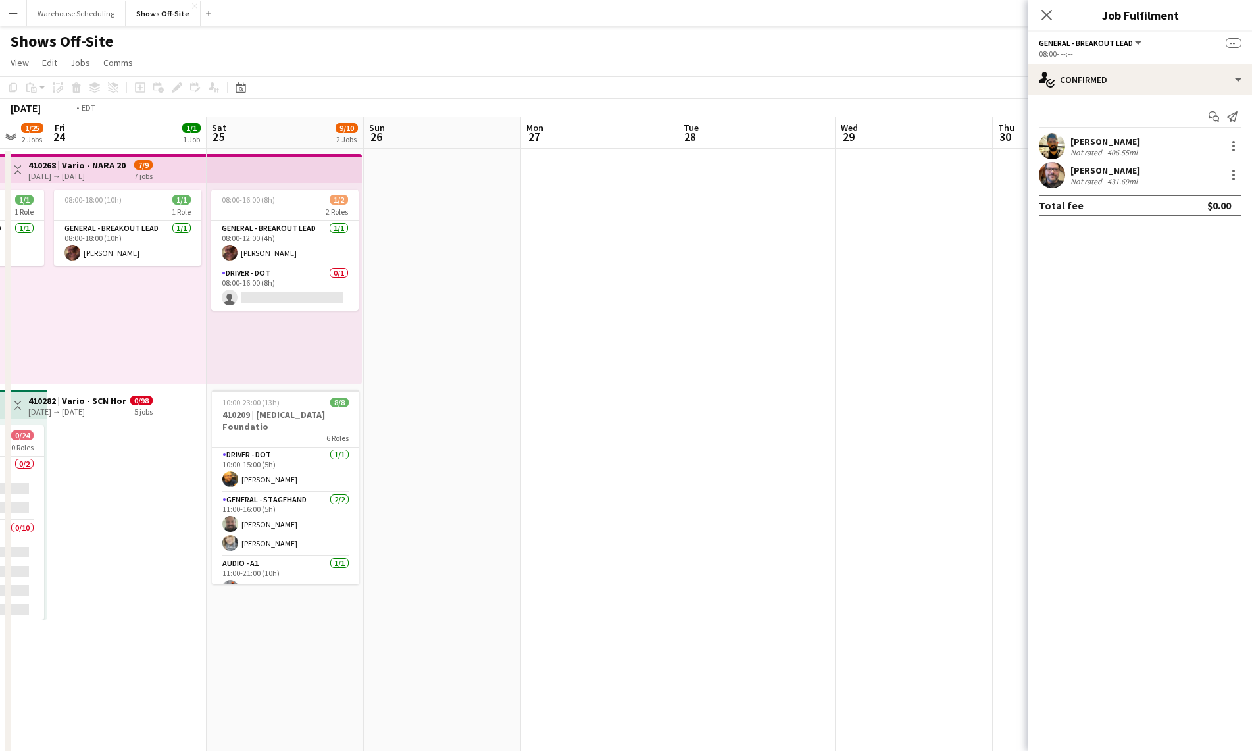
drag, startPoint x: 330, startPoint y: 599, endPoint x: 985, endPoint y: 580, distance: 655.0
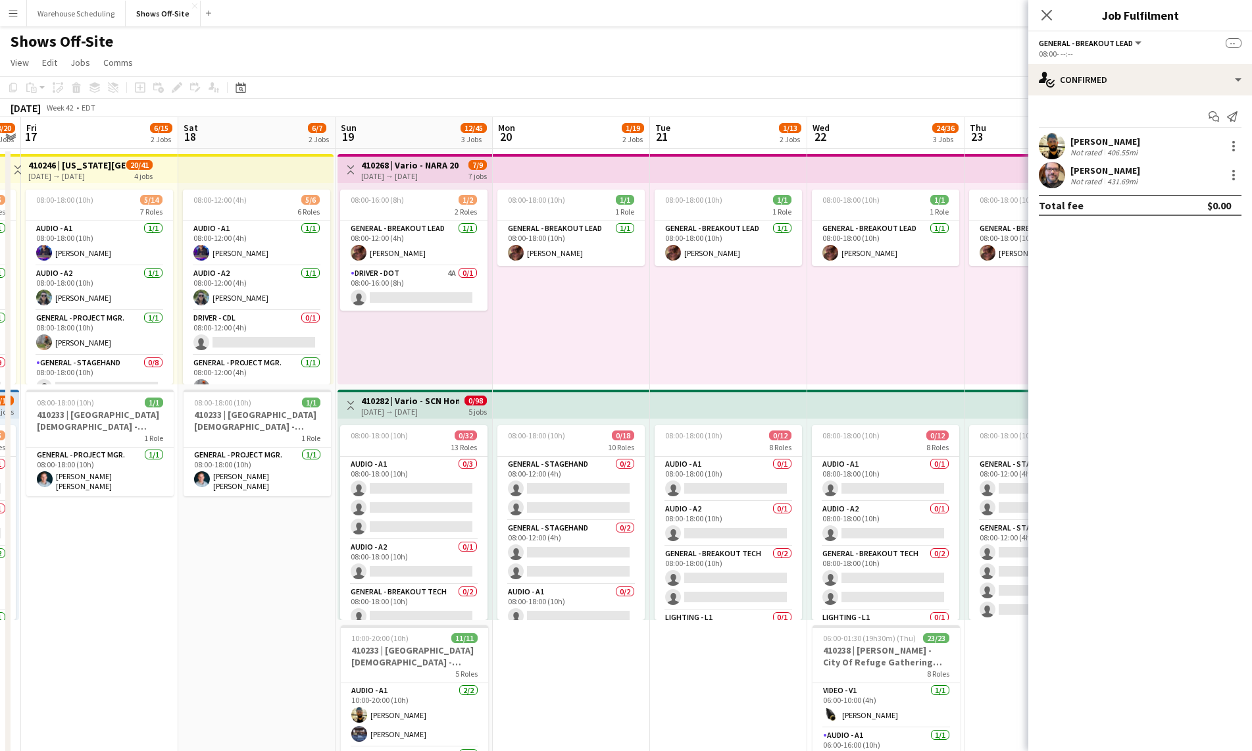
drag, startPoint x: 475, startPoint y: 595, endPoint x: 726, endPoint y: 574, distance: 251.6
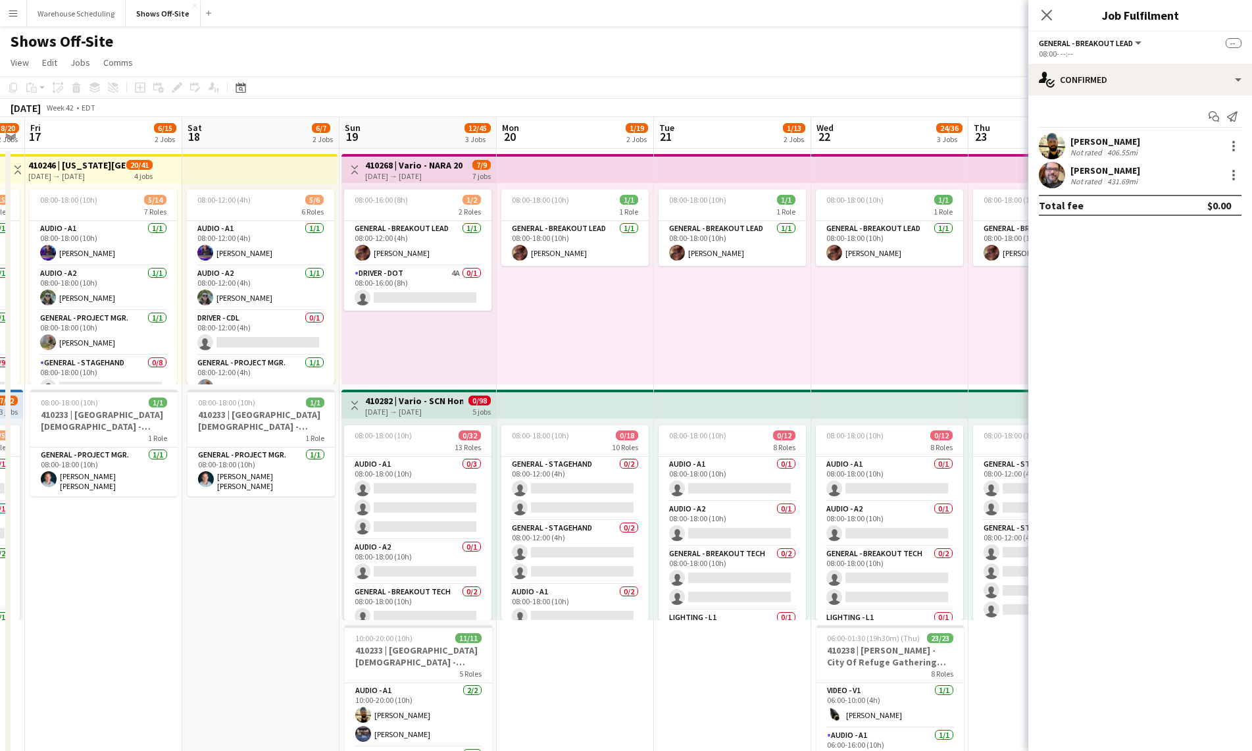
click at [248, 37] on div "Shows Off-Site" at bounding box center [626, 38] width 1252 height 25
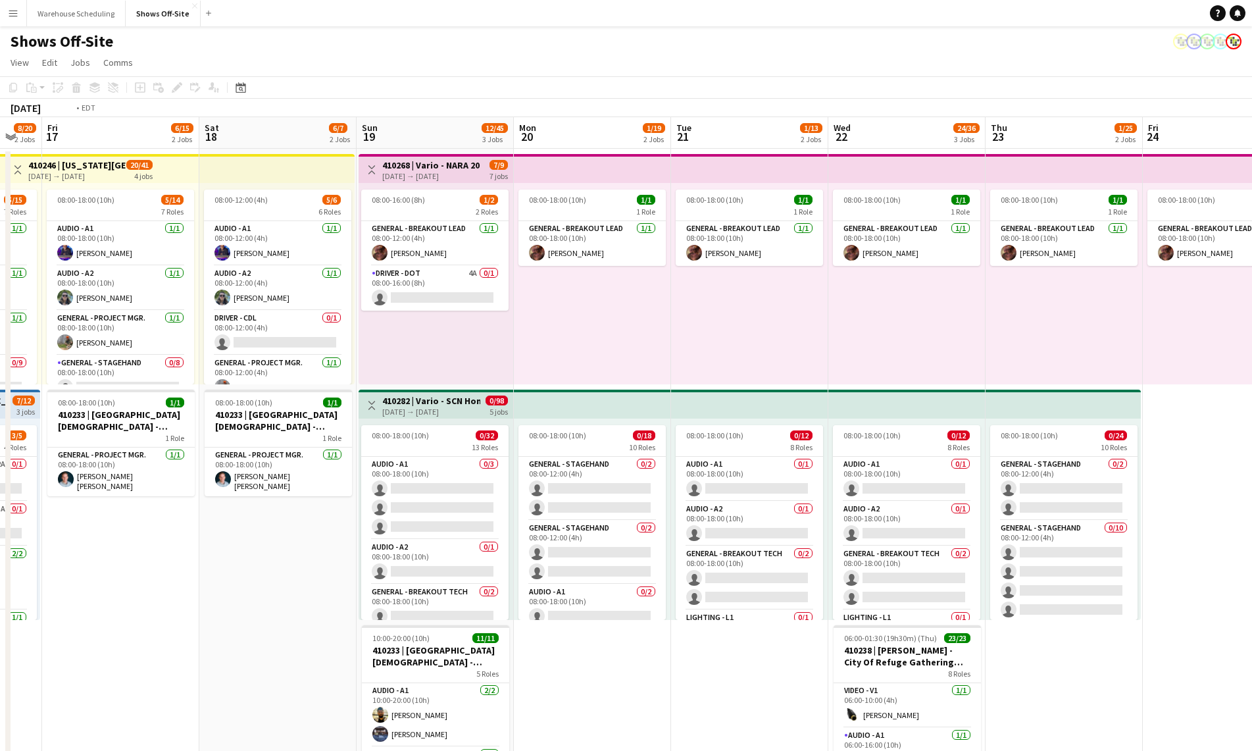
drag, startPoint x: 218, startPoint y: 580, endPoint x: 891, endPoint y: 484, distance: 679.9
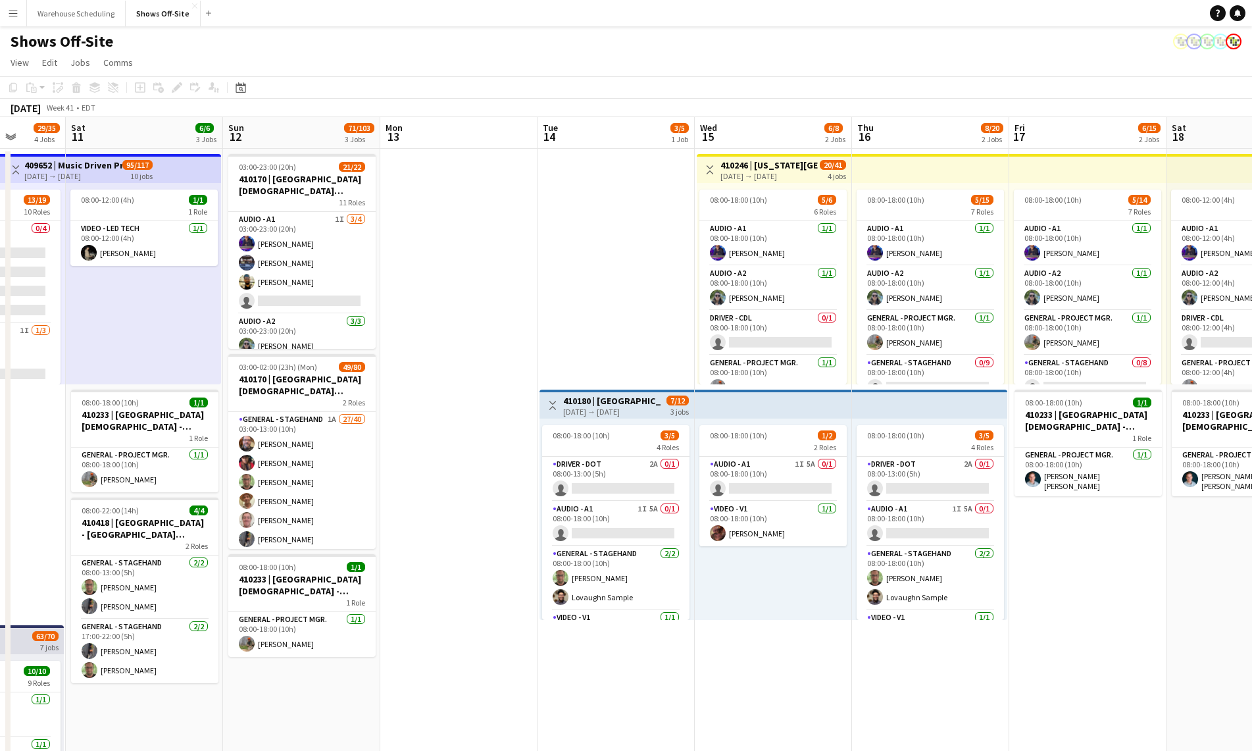
drag, startPoint x: 633, startPoint y: 290, endPoint x: 978, endPoint y: 273, distance: 345.8
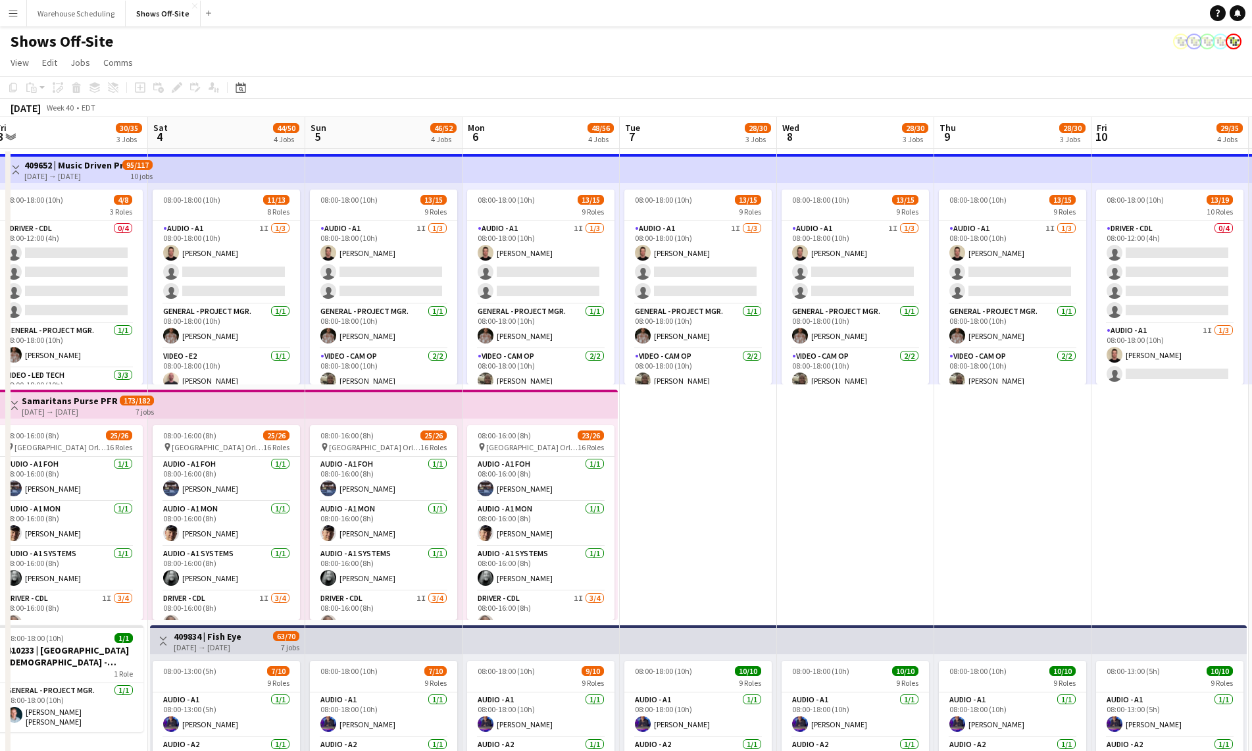
scroll to position [0, 410]
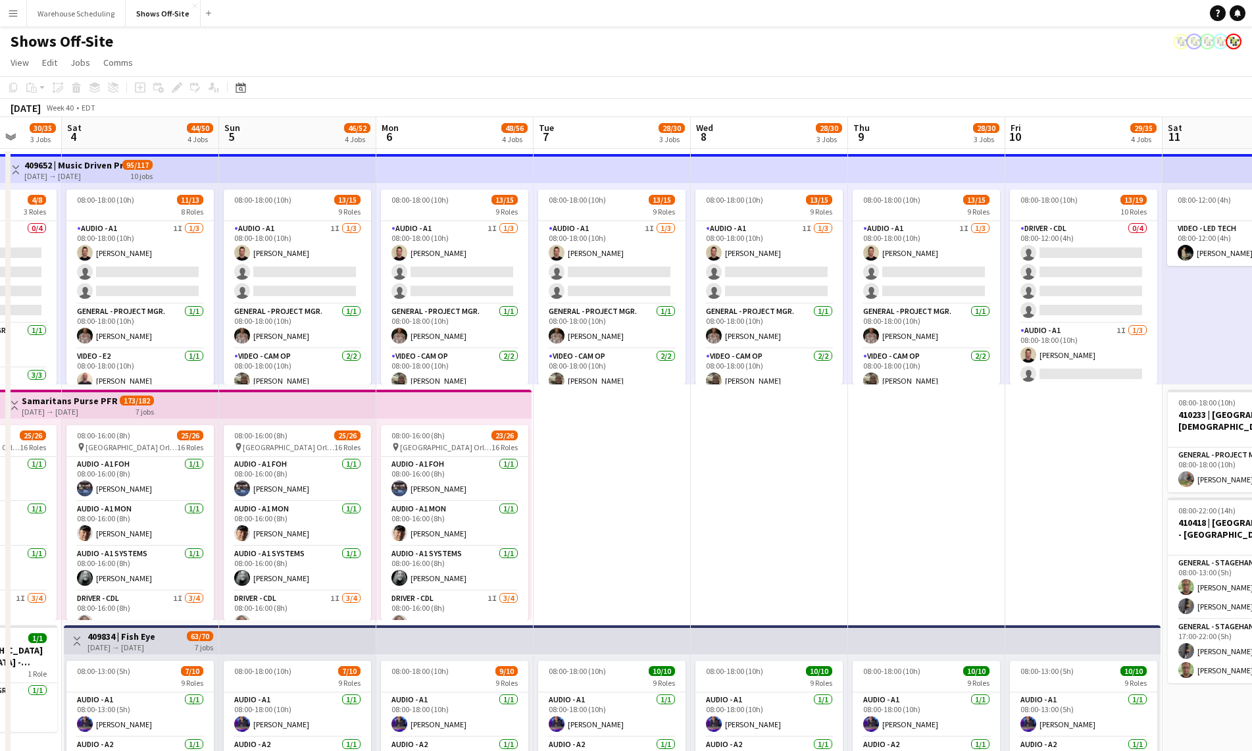
drag, startPoint x: 229, startPoint y: 471, endPoint x: 854, endPoint y: 434, distance: 626.2
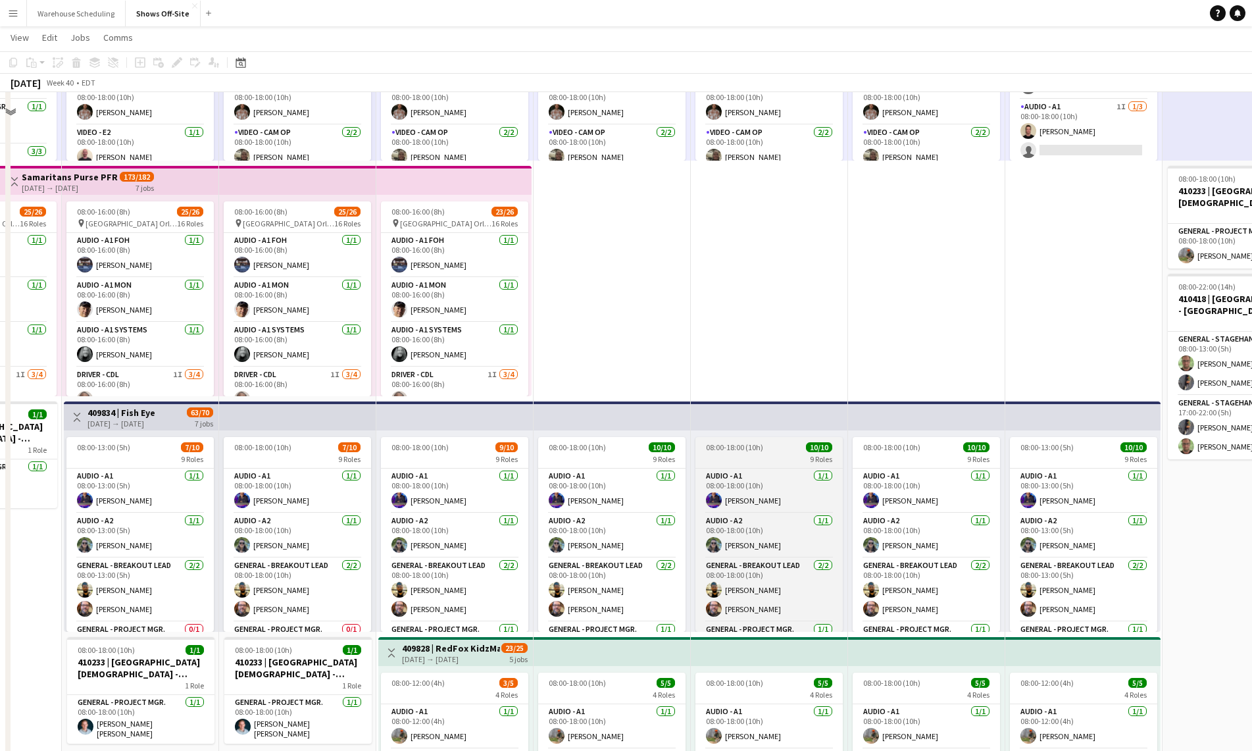
scroll to position [231, 0]
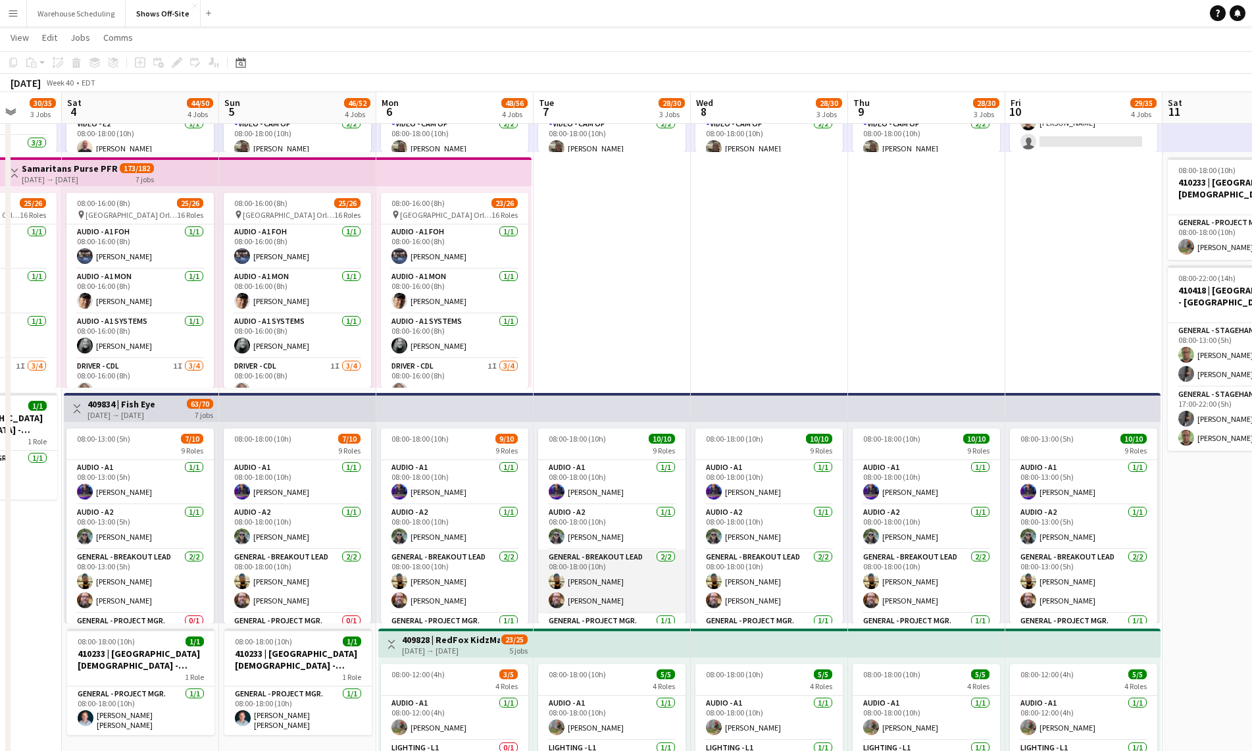
click at [615, 564] on app-card-role "General - Breakout Lead [DATE] 08:00-18:00 (10h) [PERSON_NAME] [PERSON_NAME]" at bounding box center [611, 581] width 147 height 64
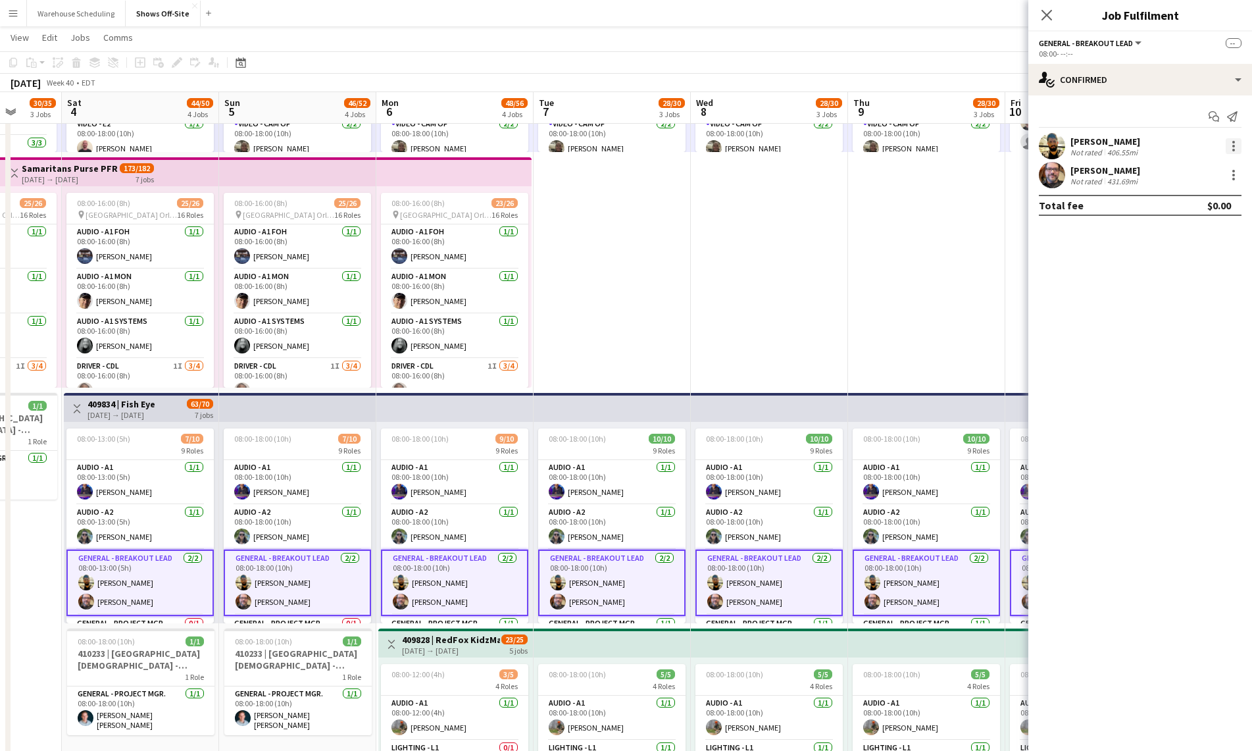
click at [1232, 149] on div at bounding box center [1233, 150] width 3 height 3
click at [1207, 269] on span "Remove" at bounding box center [1190, 265] width 82 height 12
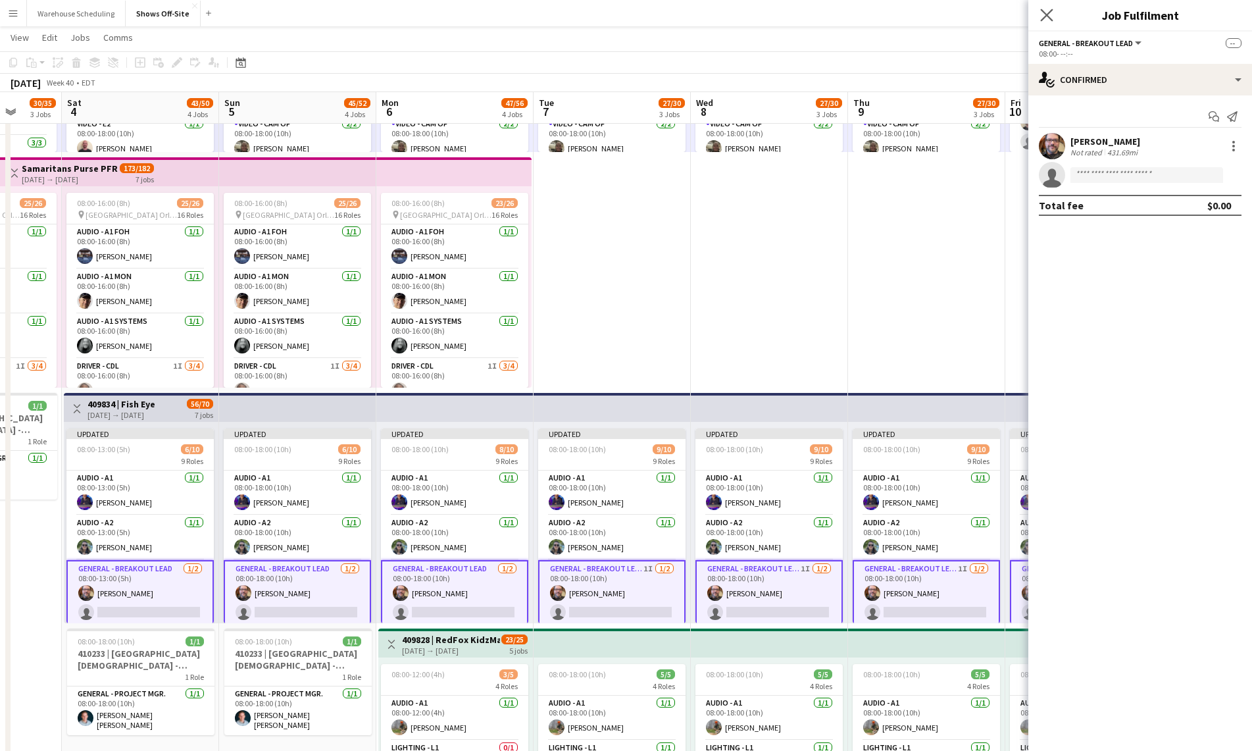
click at [1053, 12] on icon "Close pop-in" at bounding box center [1046, 15] width 13 height 13
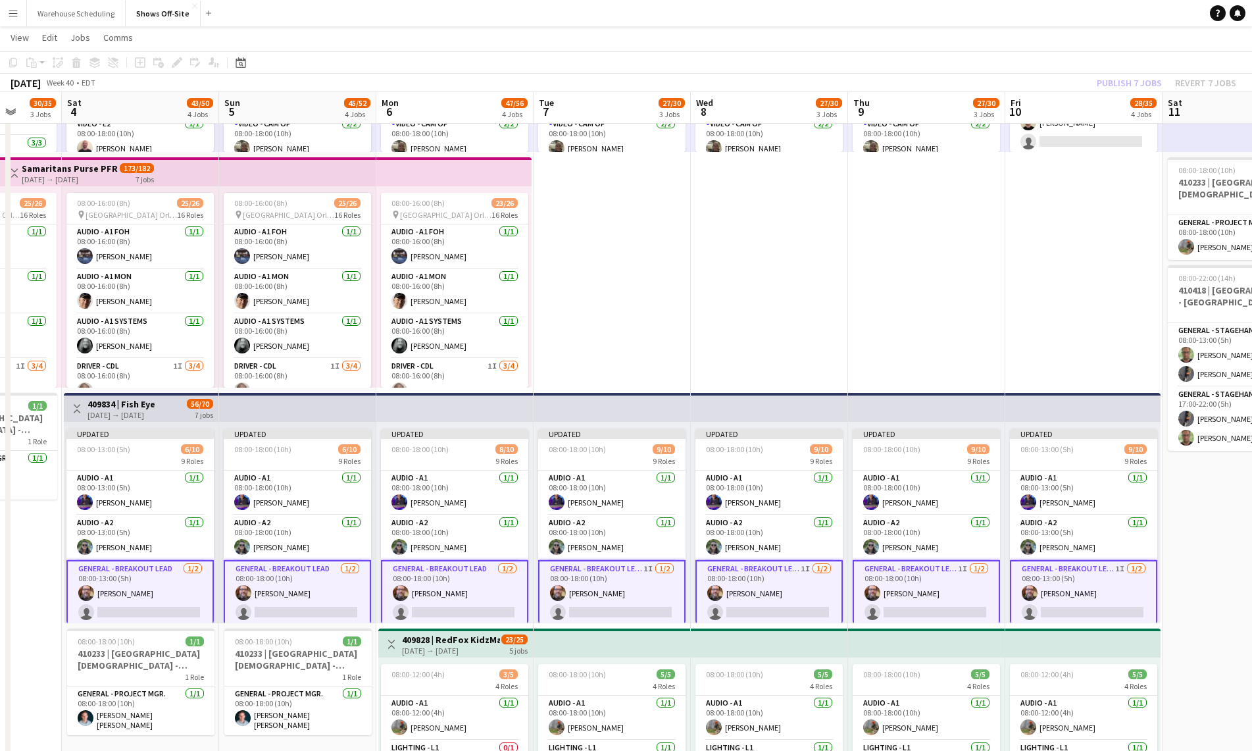
click at [1064, 38] on app-page-menu "View Day view expanded Day view collapsed Month view Date picker Jump to [DATE]…" at bounding box center [626, 38] width 1252 height 25
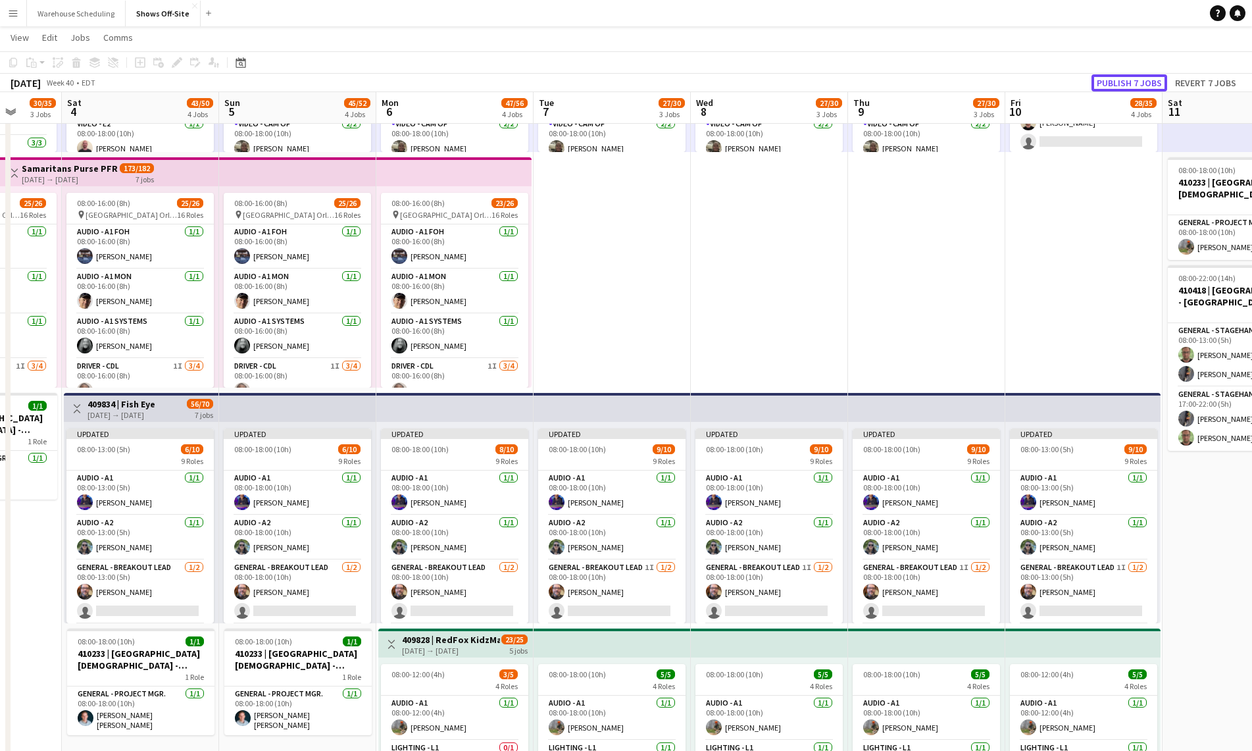
drag, startPoint x: 1102, startPoint y: 78, endPoint x: 1026, endPoint y: 107, distance: 81.0
click at [1102, 78] on button "Publish 7 jobs" at bounding box center [1130, 82] width 76 height 17
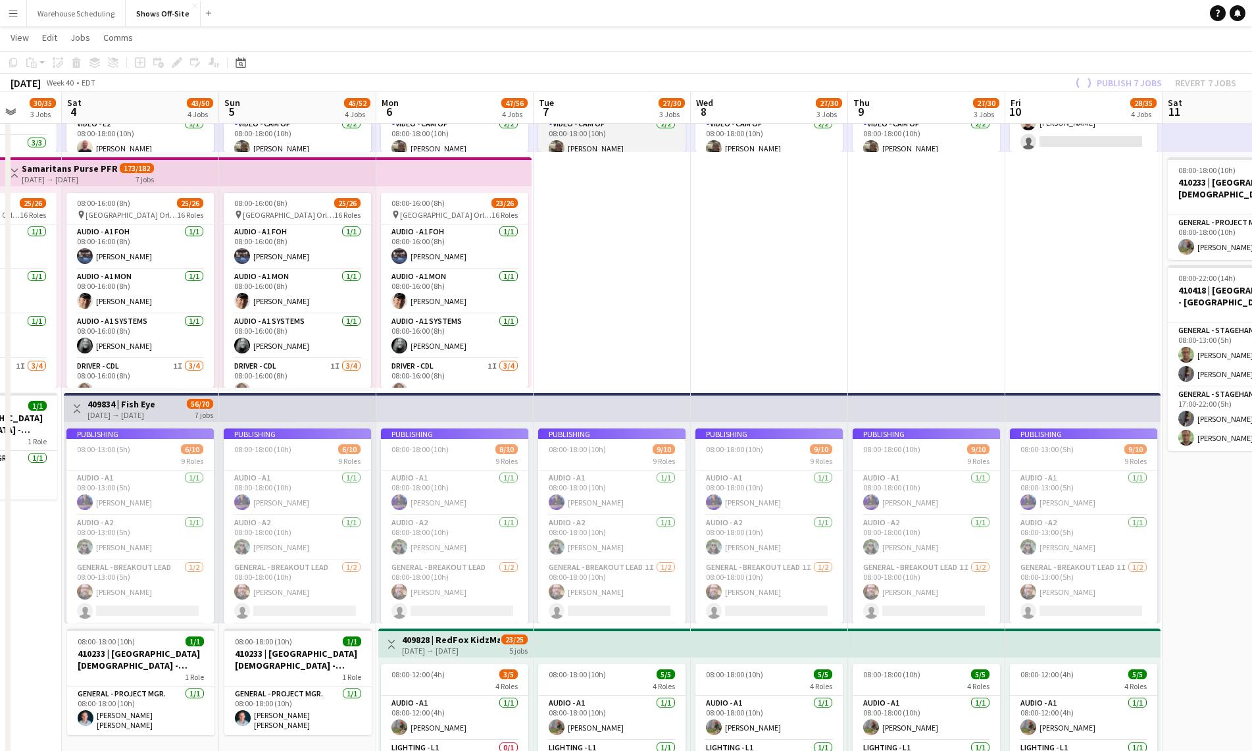
scroll to position [0, 0]
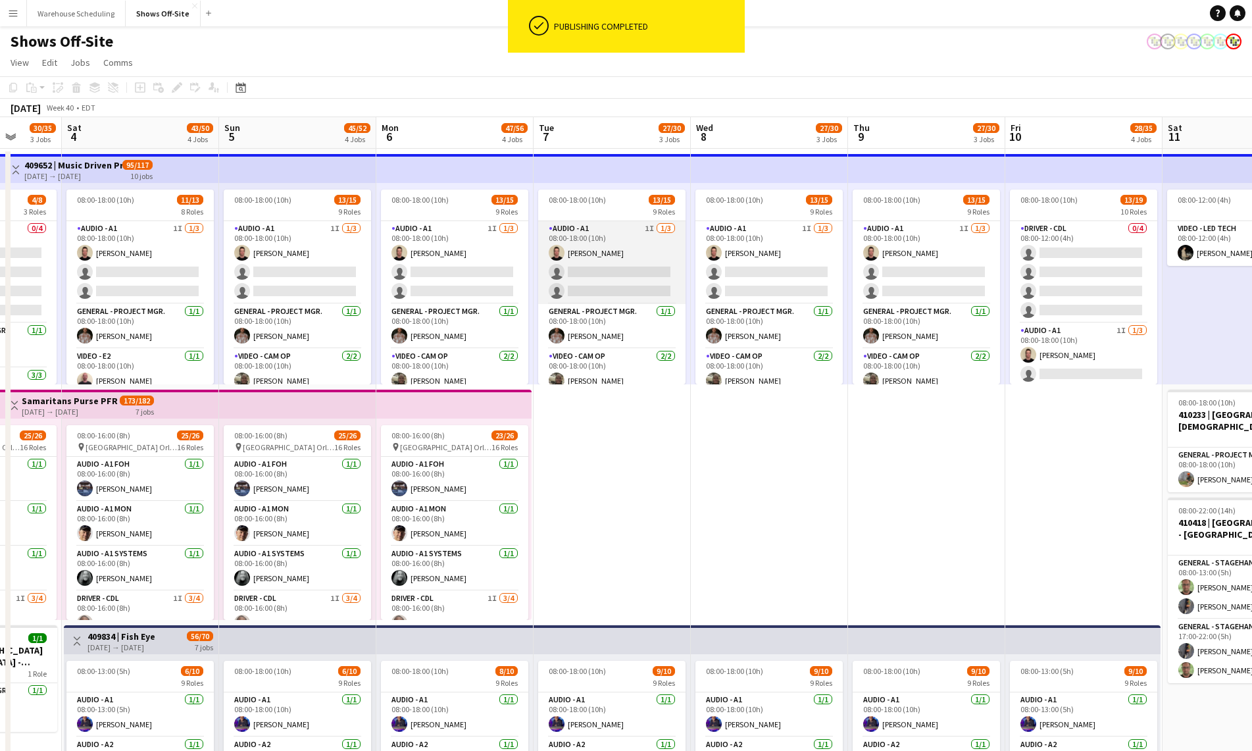
click at [603, 280] on app-card-role "Audio - A1 1I [DATE] 08:00-18:00 (10h) [PERSON_NAME] single-neutral-actions sin…" at bounding box center [611, 262] width 147 height 83
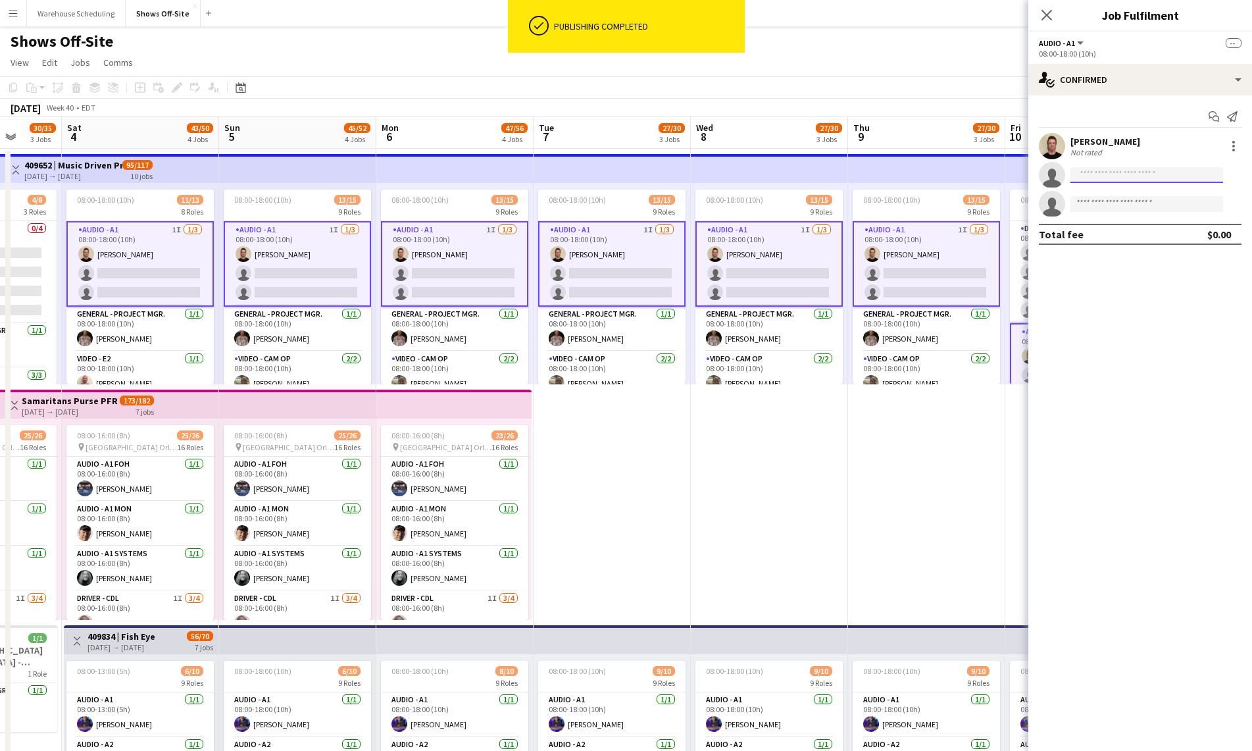
click at [1099, 176] on input at bounding box center [1147, 175] width 153 height 16
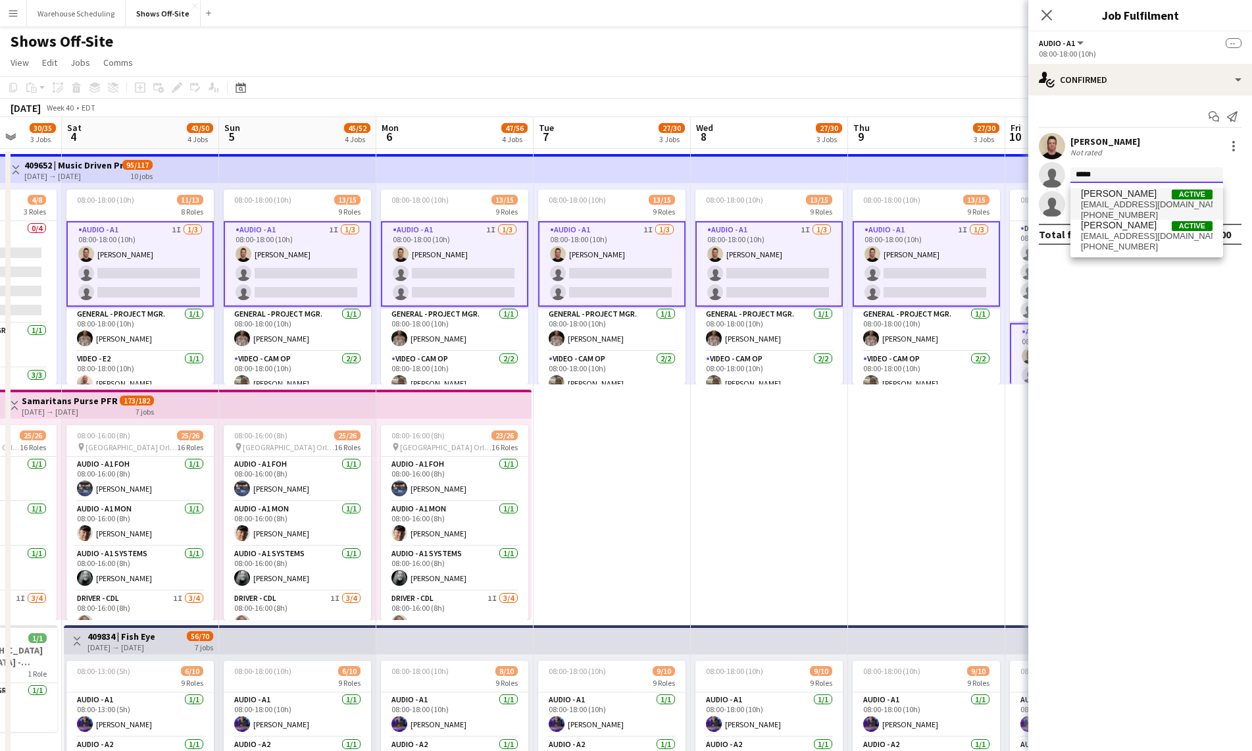
type input "*****"
click at [1115, 203] on span "[EMAIL_ADDRESS][DOMAIN_NAME]" at bounding box center [1147, 204] width 132 height 11
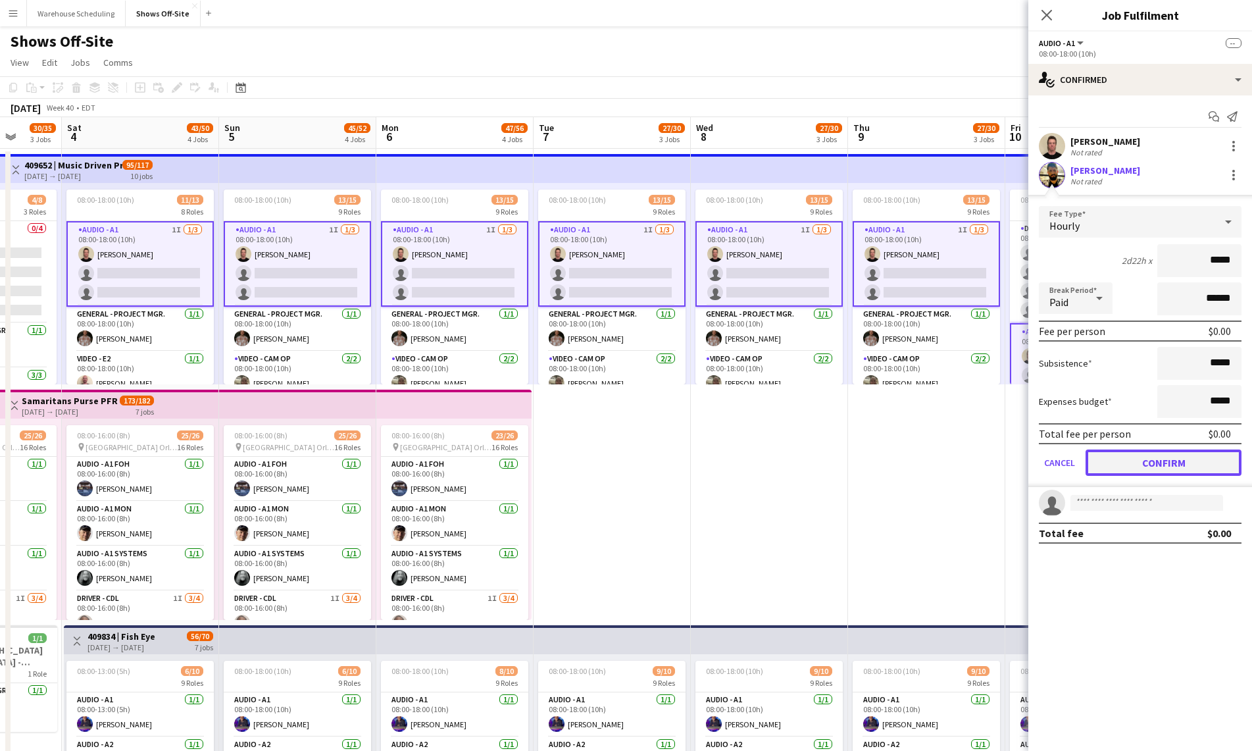
click at [1182, 470] on button "Confirm" at bounding box center [1164, 462] width 156 height 26
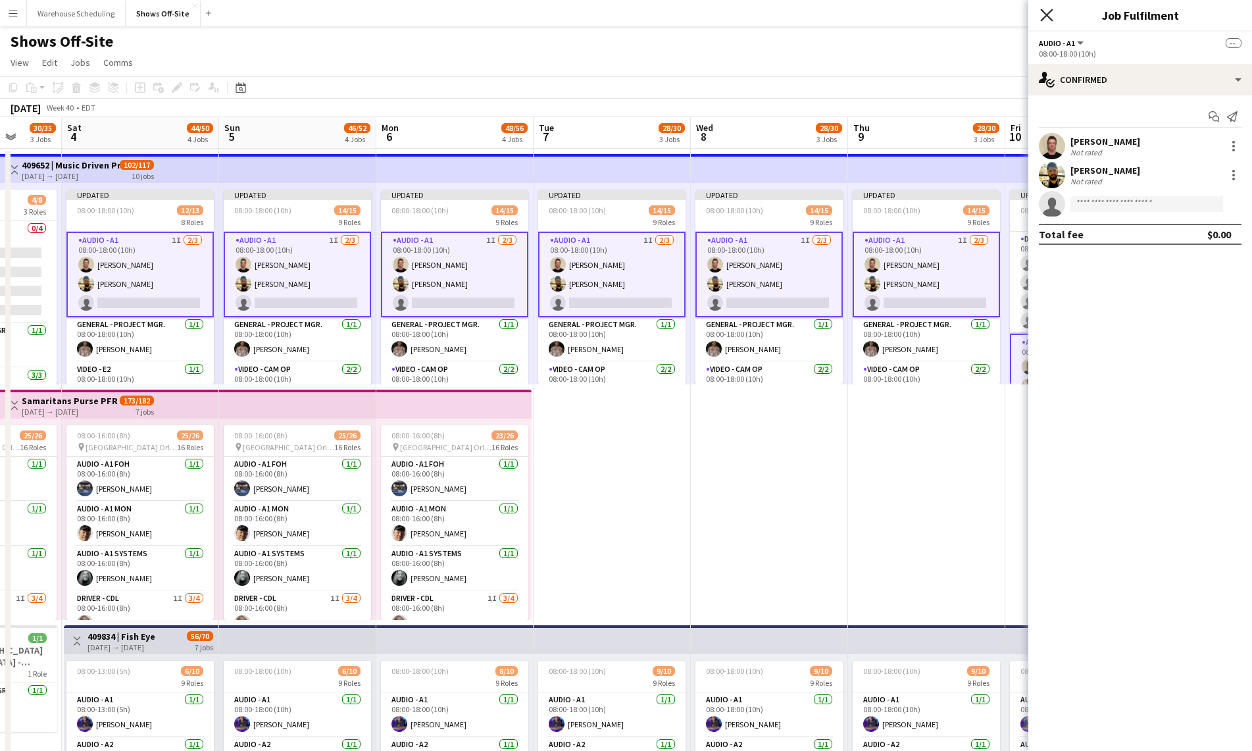
click at [1048, 13] on icon at bounding box center [1046, 15] width 13 height 13
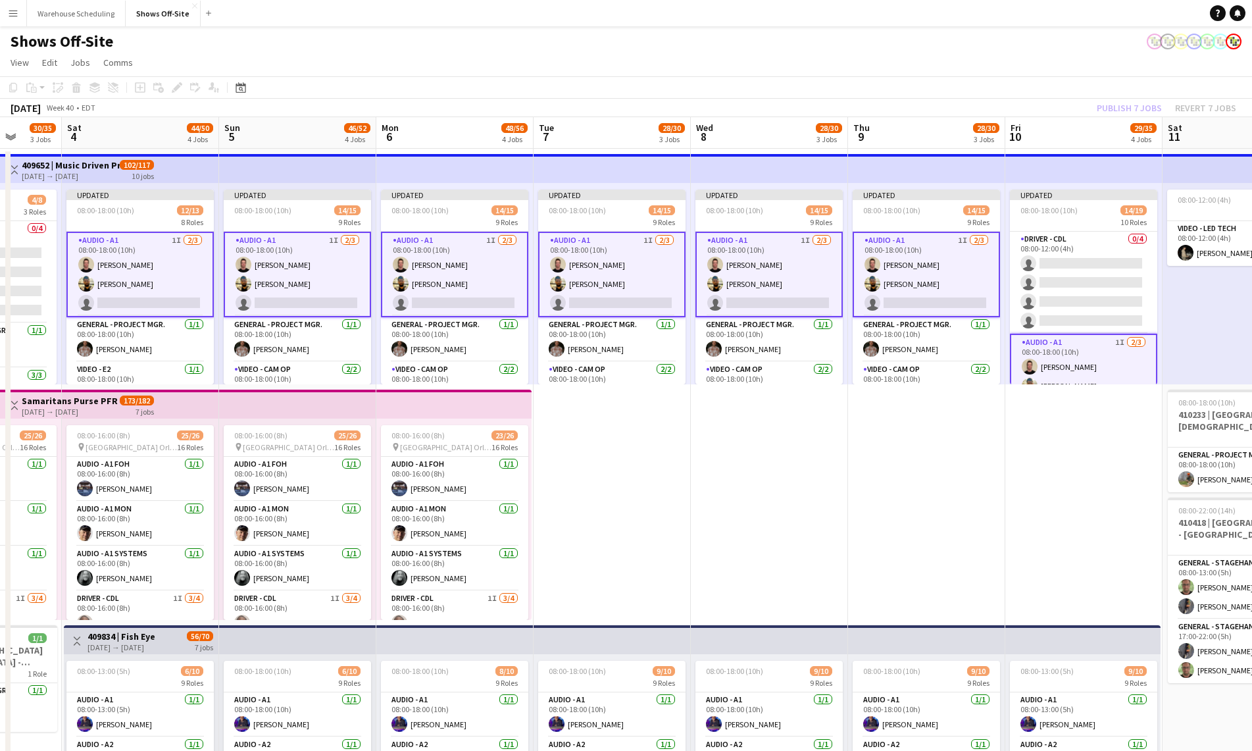
drag, startPoint x: 1101, startPoint y: 59, endPoint x: 1112, endPoint y: 72, distance: 17.4
click at [1101, 59] on app-page-menu "View Day view expanded Day view collapsed Month view Date picker Jump to [DATE]…" at bounding box center [626, 63] width 1252 height 25
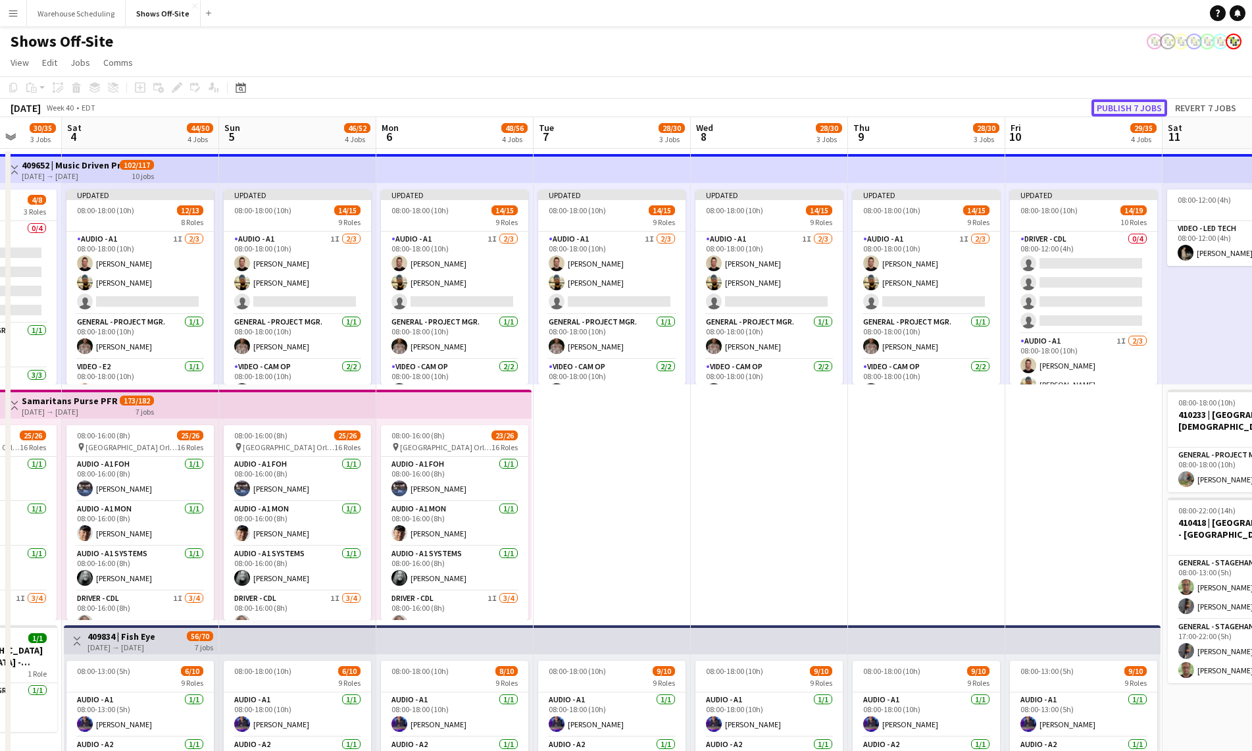
click at [1136, 111] on button "Publish 7 jobs" at bounding box center [1130, 107] width 76 height 17
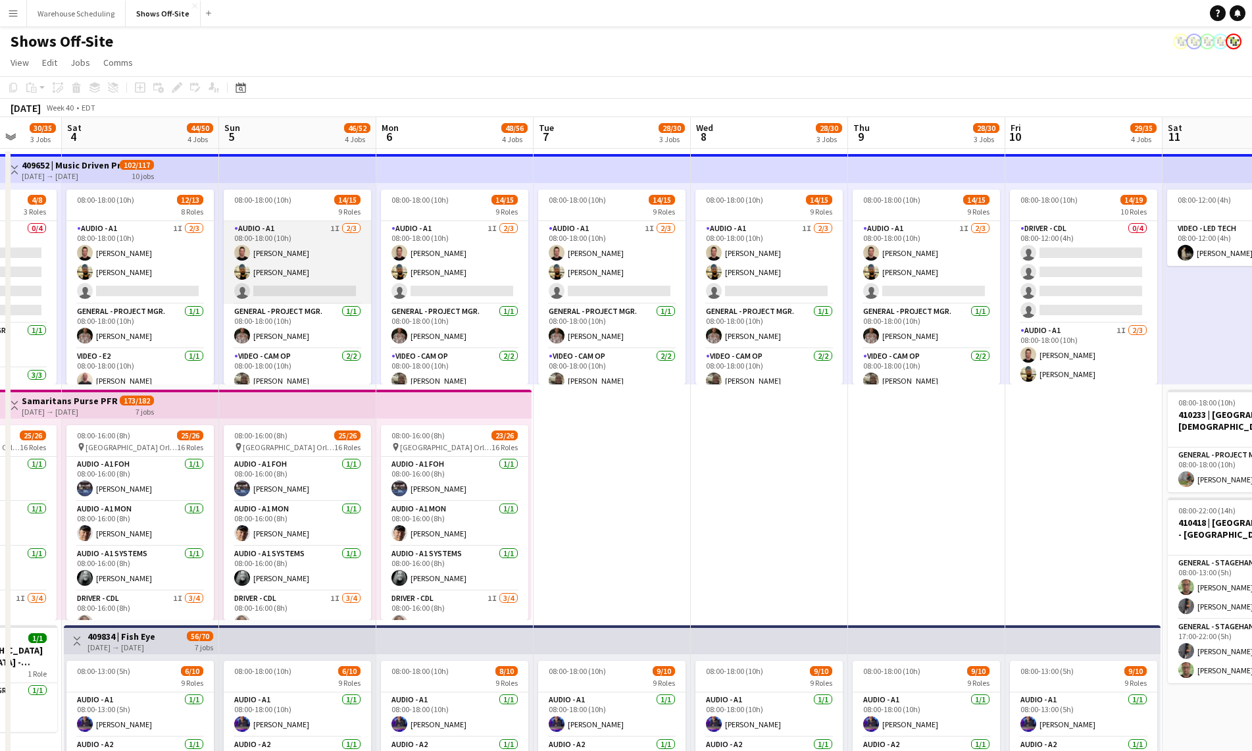
click at [302, 268] on app-card-role "Audio - A1 1I [DATE] 08:00-18:00 (10h) [PERSON_NAME] [PERSON_NAME] single-neutr…" at bounding box center [297, 262] width 147 height 83
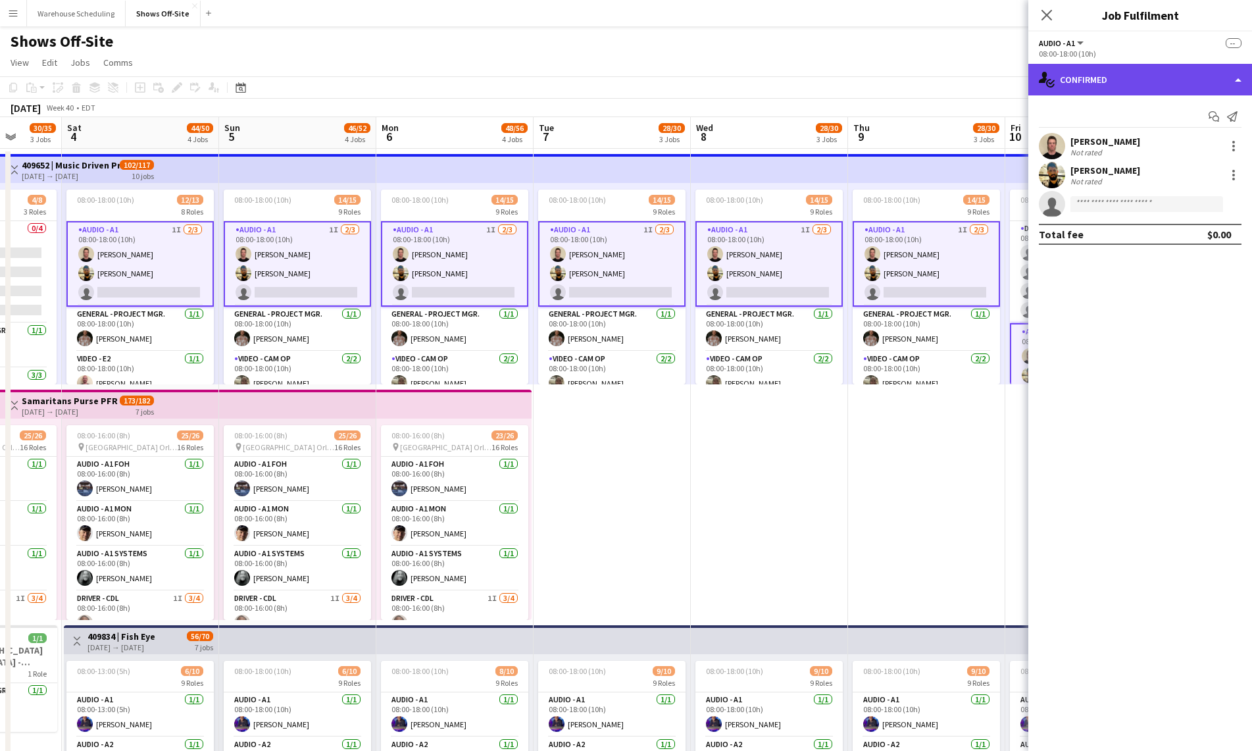
click at [1186, 82] on div "single-neutral-actions-check-2 Confirmed" at bounding box center [1140, 80] width 224 height 32
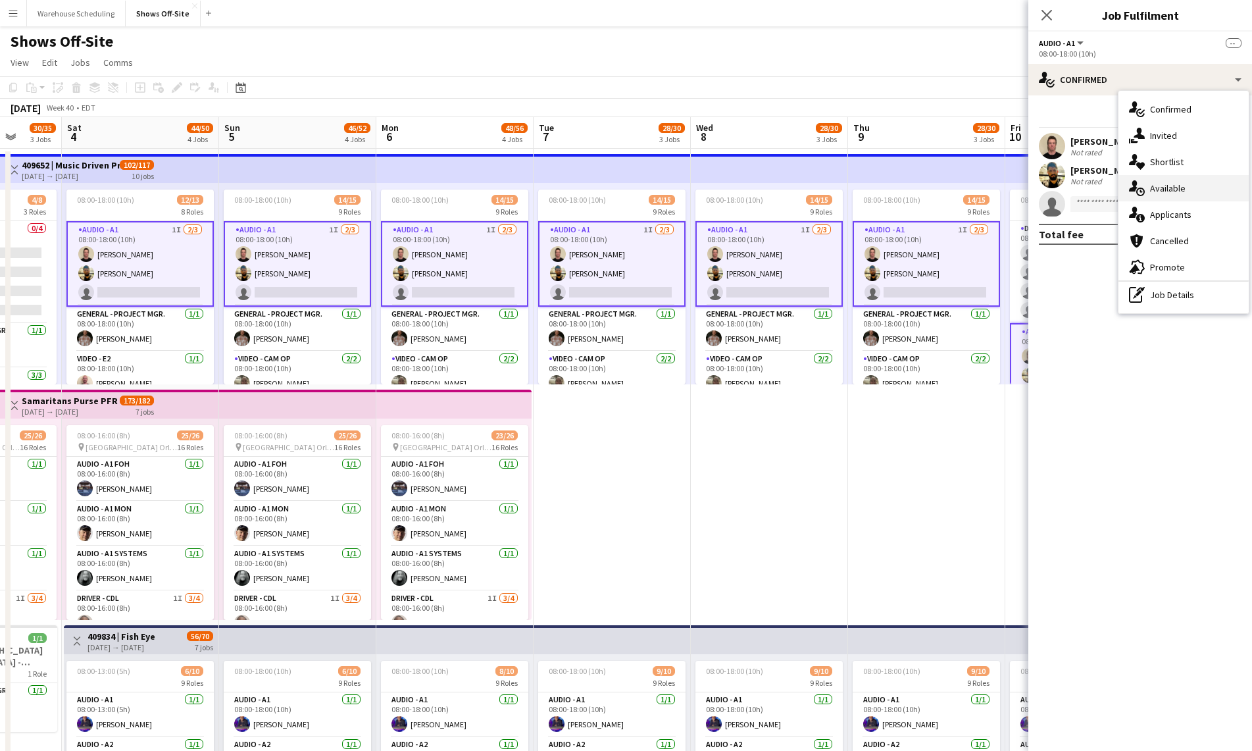
click at [1192, 184] on div "single-neutral-actions-upload Available" at bounding box center [1184, 188] width 130 height 26
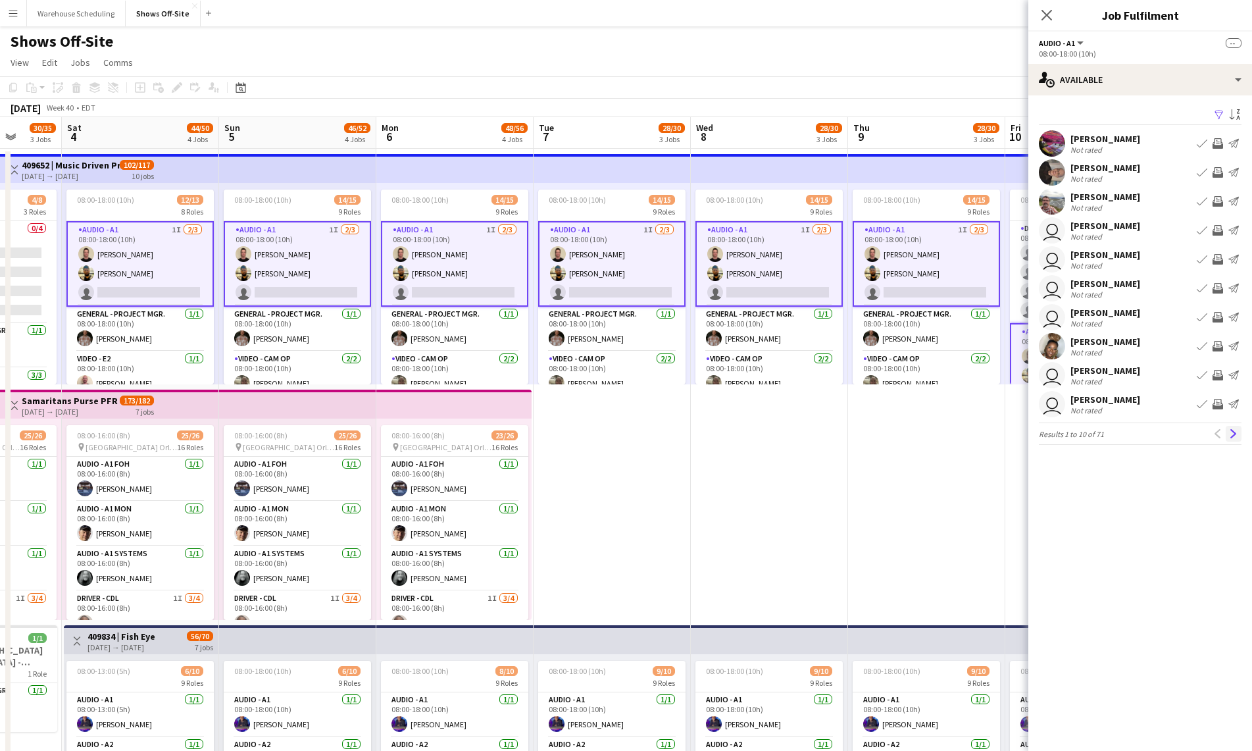
click at [1232, 438] on app-icon "Next" at bounding box center [1233, 433] width 9 height 9
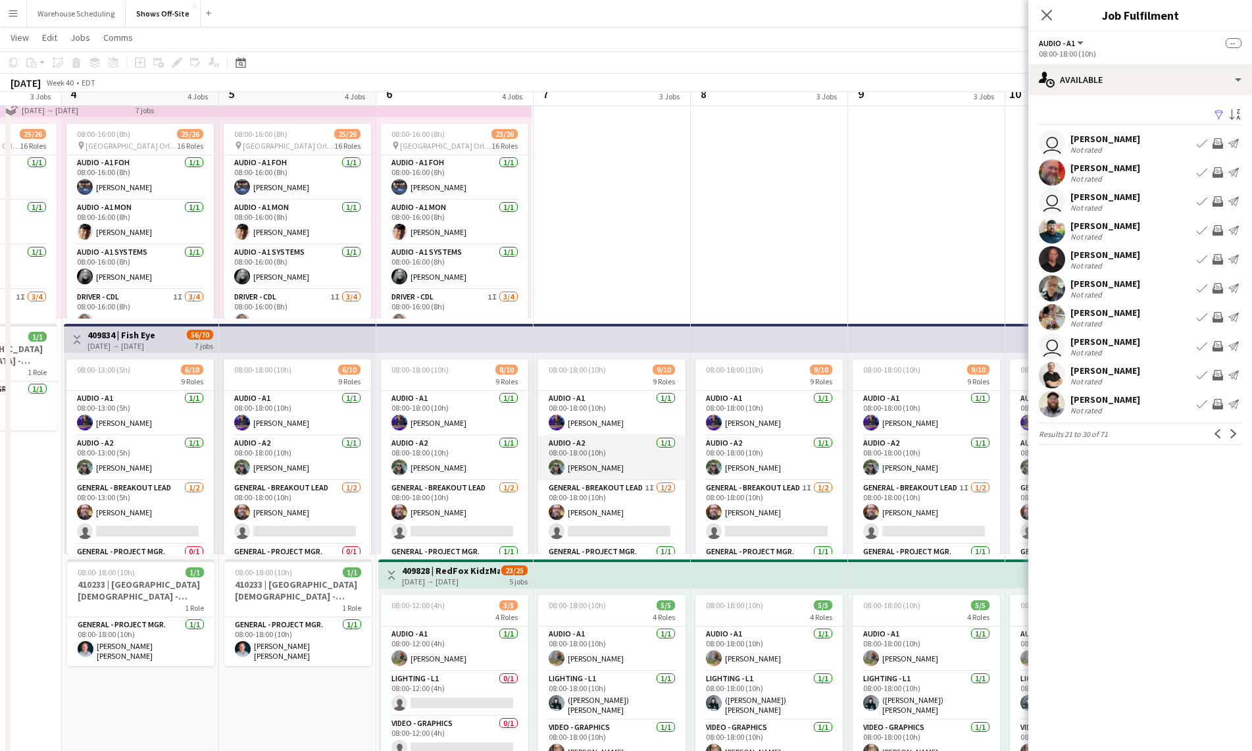
scroll to position [287, 0]
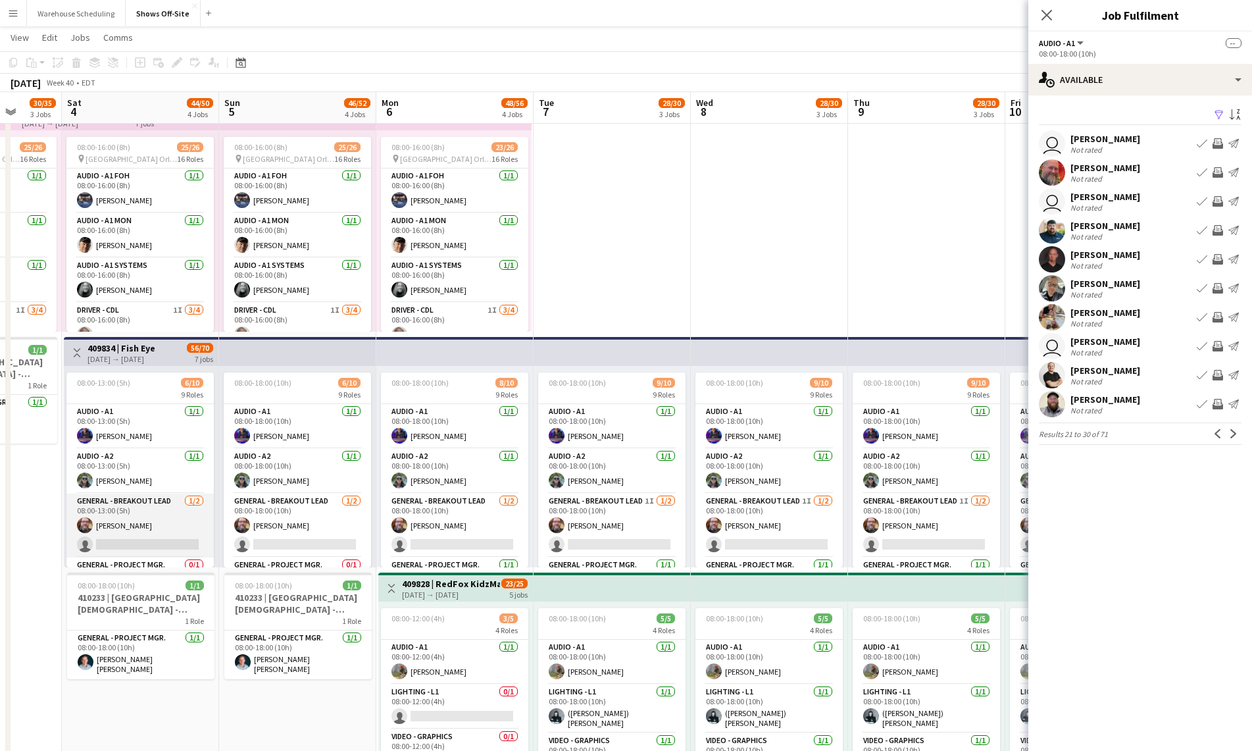
click at [97, 513] on app-card-role "General - Breakout Lead [DATE] 08:00-13:00 (5h) [PERSON_NAME] single-neutral-ac…" at bounding box center [139, 525] width 147 height 64
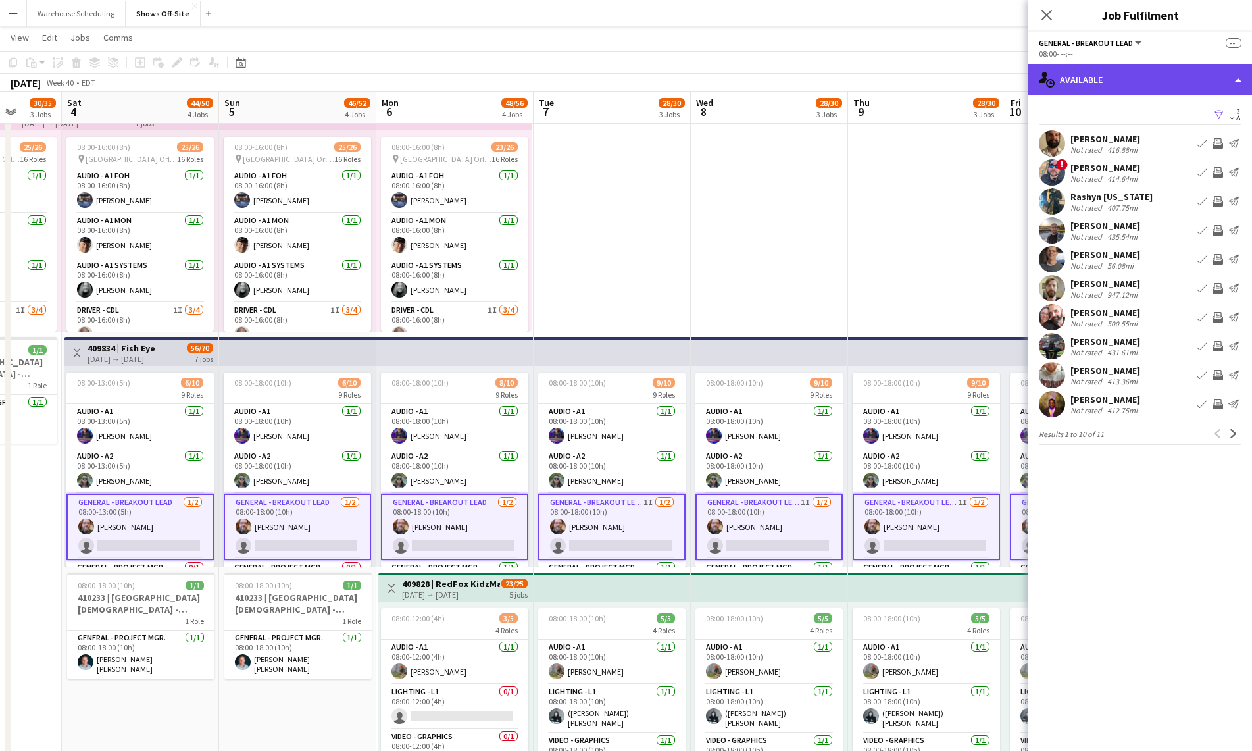
click at [1134, 92] on div "single-neutral-actions-upload Available" at bounding box center [1140, 80] width 224 height 32
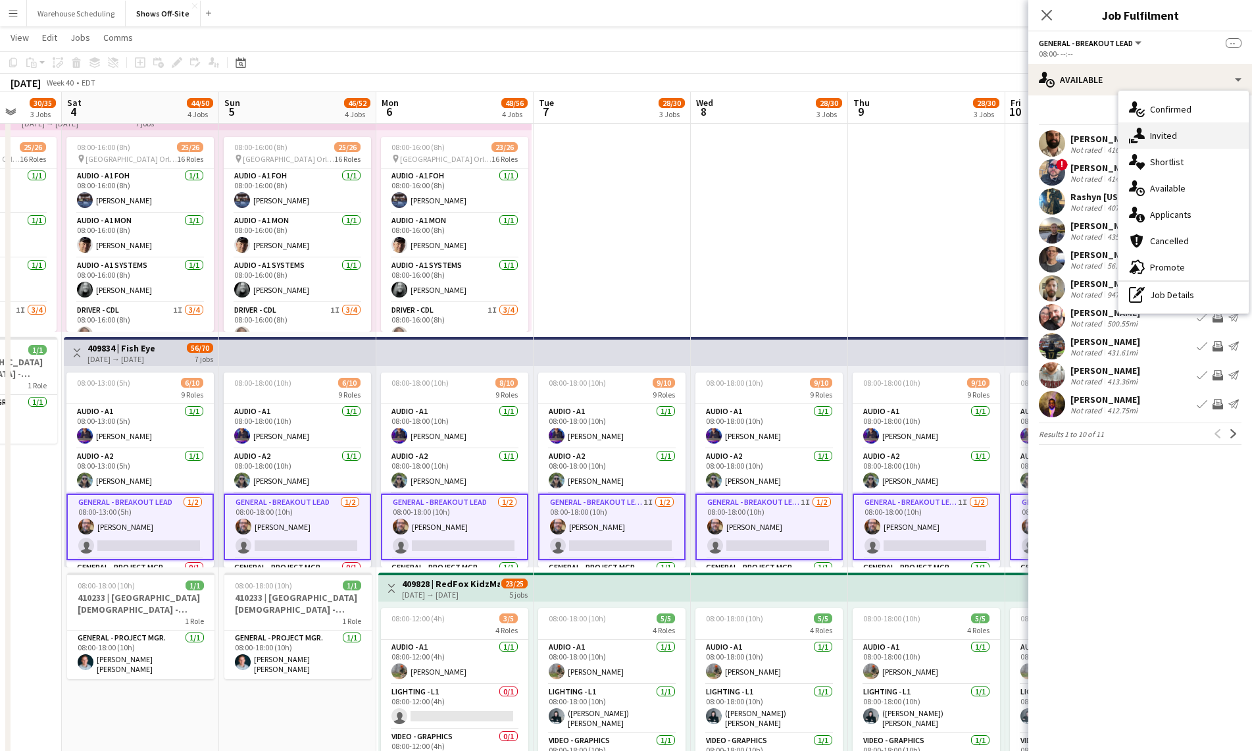
click at [1139, 136] on icon at bounding box center [1139, 133] width 11 height 11
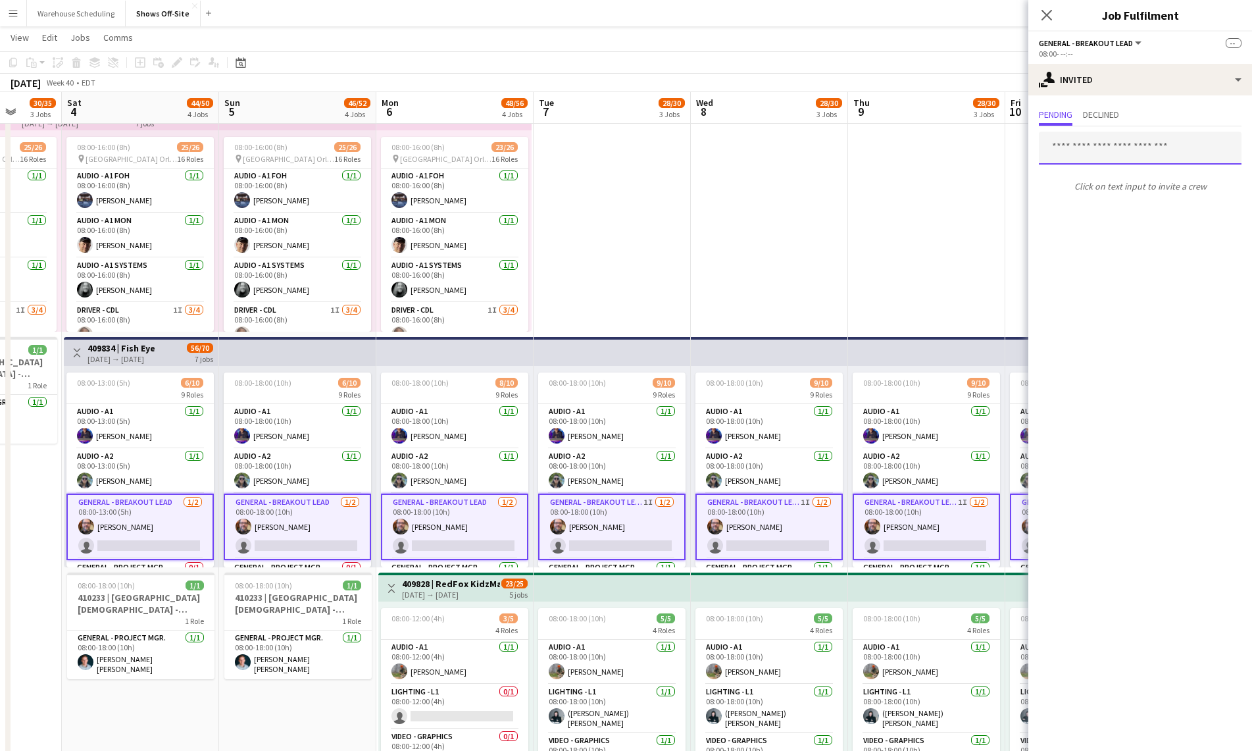
click at [1103, 147] on input "text" at bounding box center [1140, 148] width 203 height 33
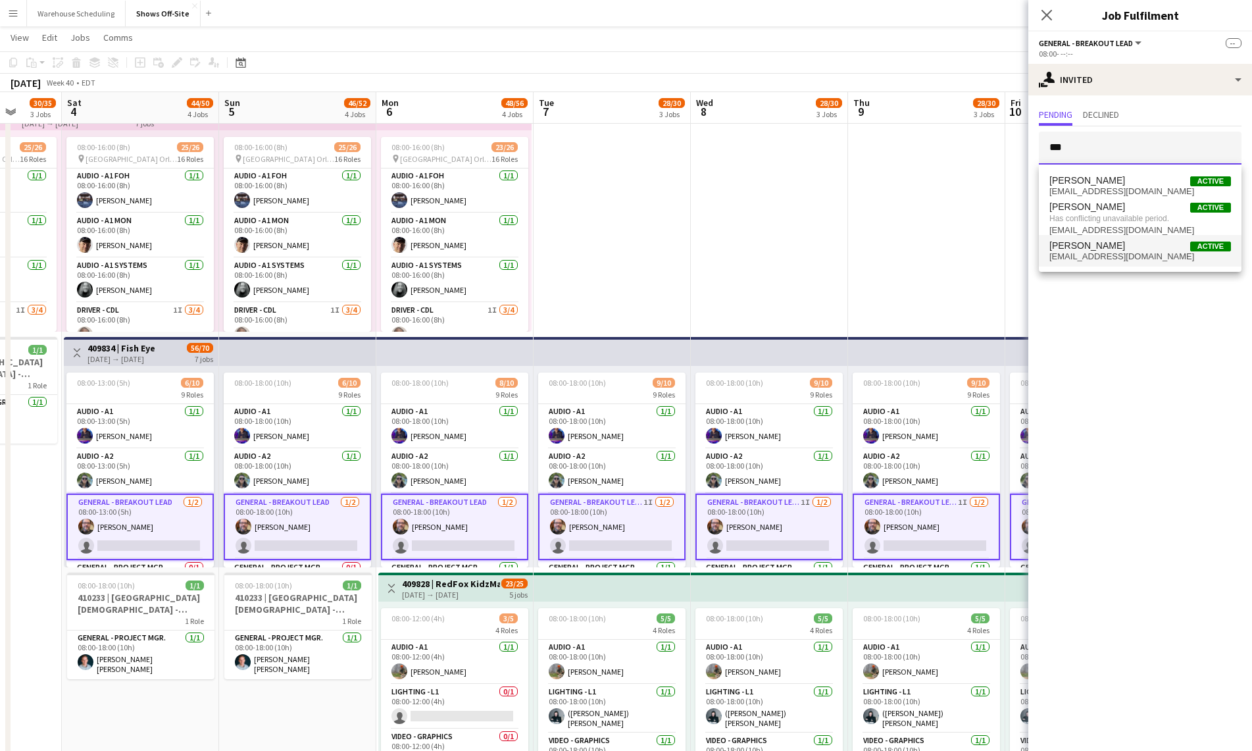
type input "***"
click at [1134, 241] on span "[PERSON_NAME] Active" at bounding box center [1140, 245] width 182 height 11
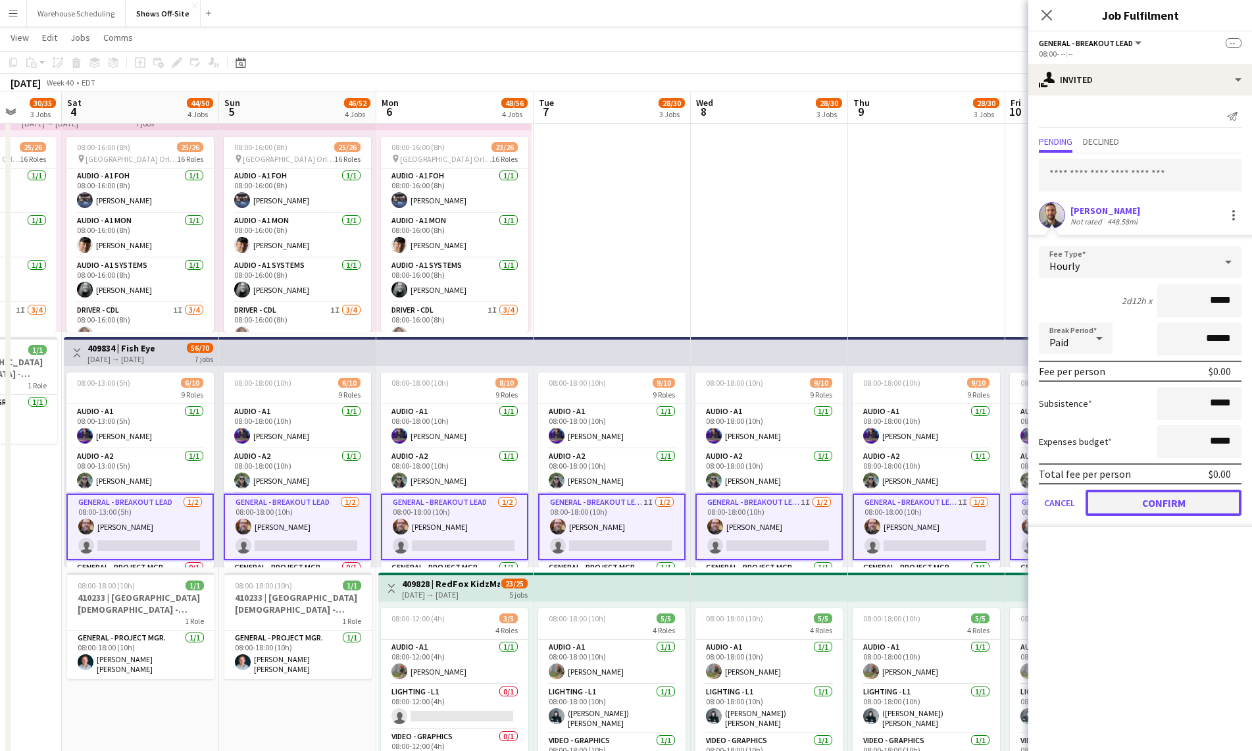
click at [1149, 509] on button "Confirm" at bounding box center [1164, 503] width 156 height 26
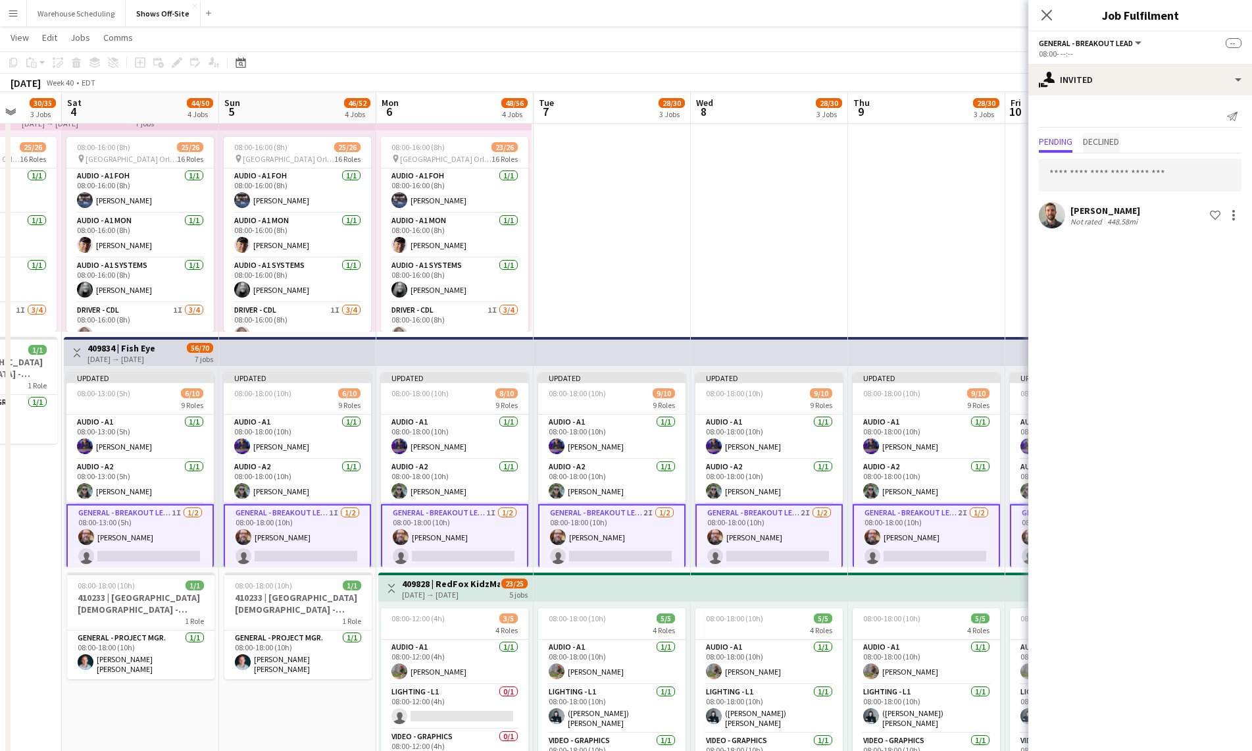
click at [1111, 143] on span "Declined" at bounding box center [1101, 141] width 36 height 9
click at [1049, 141] on span "Pending" at bounding box center [1056, 141] width 34 height 9
click at [1039, 14] on app-icon "Close pop-in" at bounding box center [1047, 15] width 19 height 19
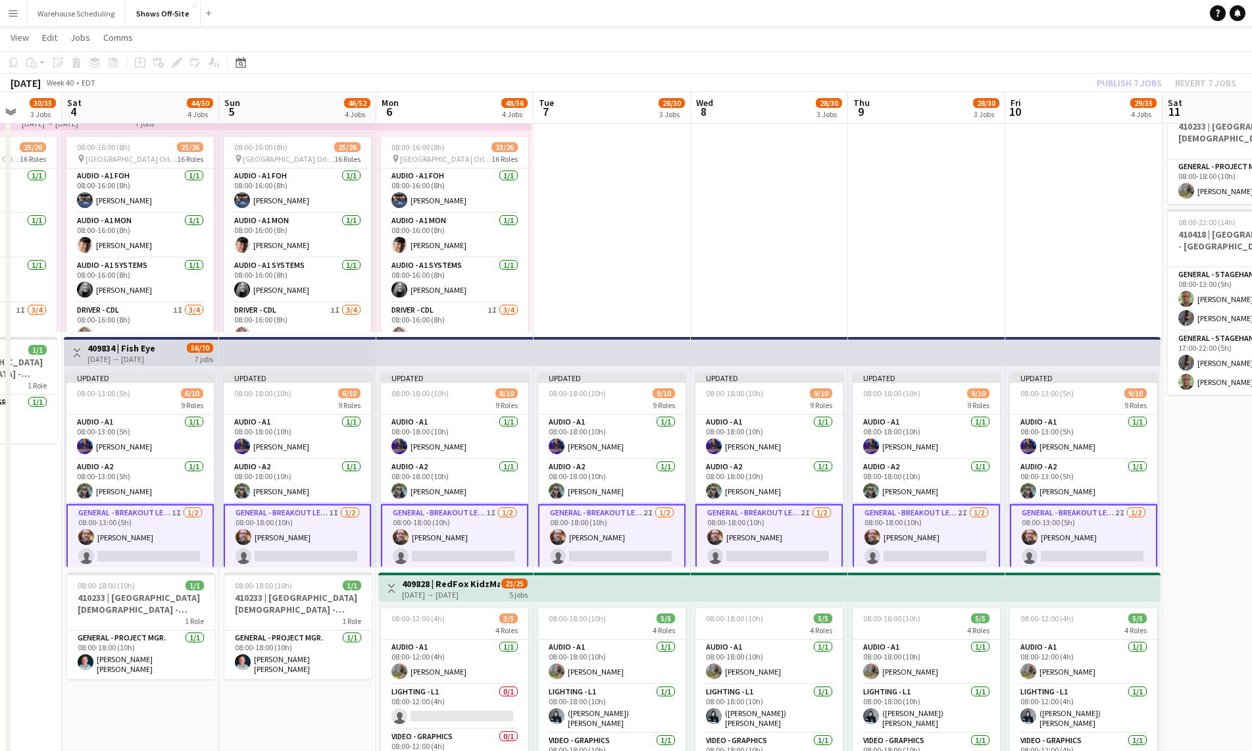
click at [1115, 71] on app-toolbar "Copy Paste Paste Command V Paste with crew Command Shift V Paste linked Job [GE…" at bounding box center [626, 62] width 1252 height 22
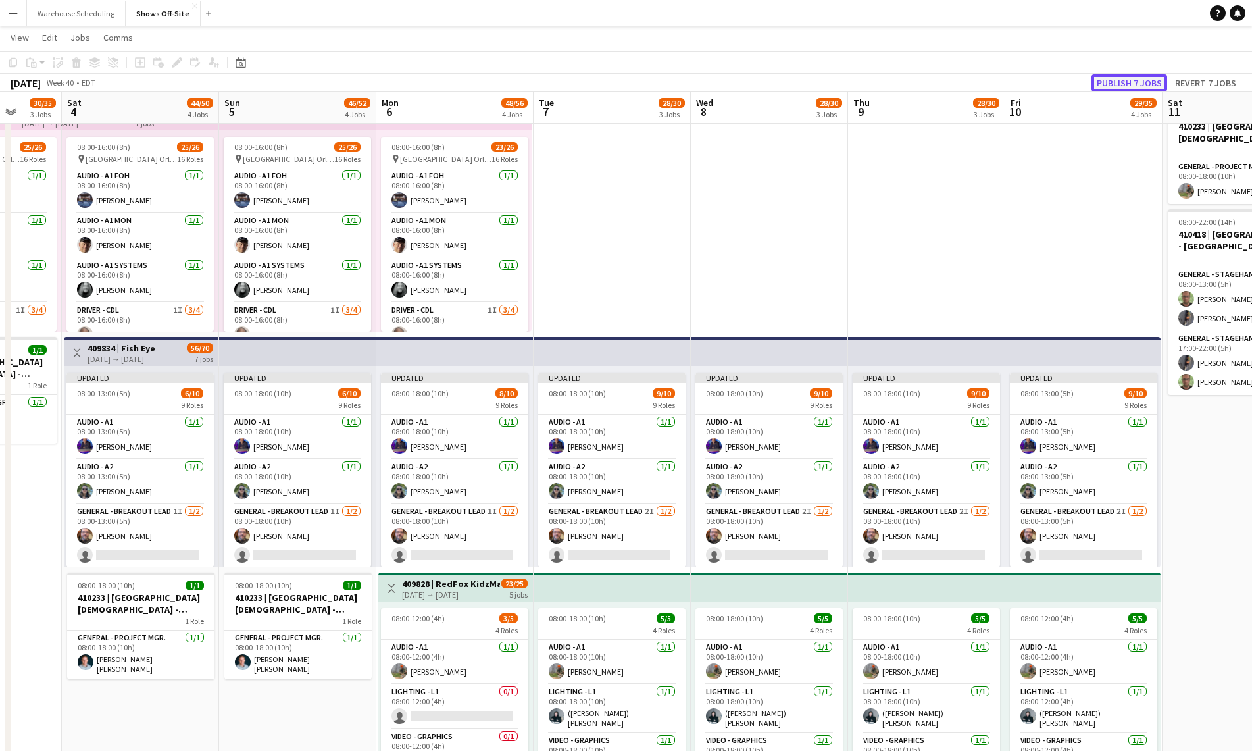
click at [1114, 77] on button "Publish 7 jobs" at bounding box center [1130, 82] width 76 height 17
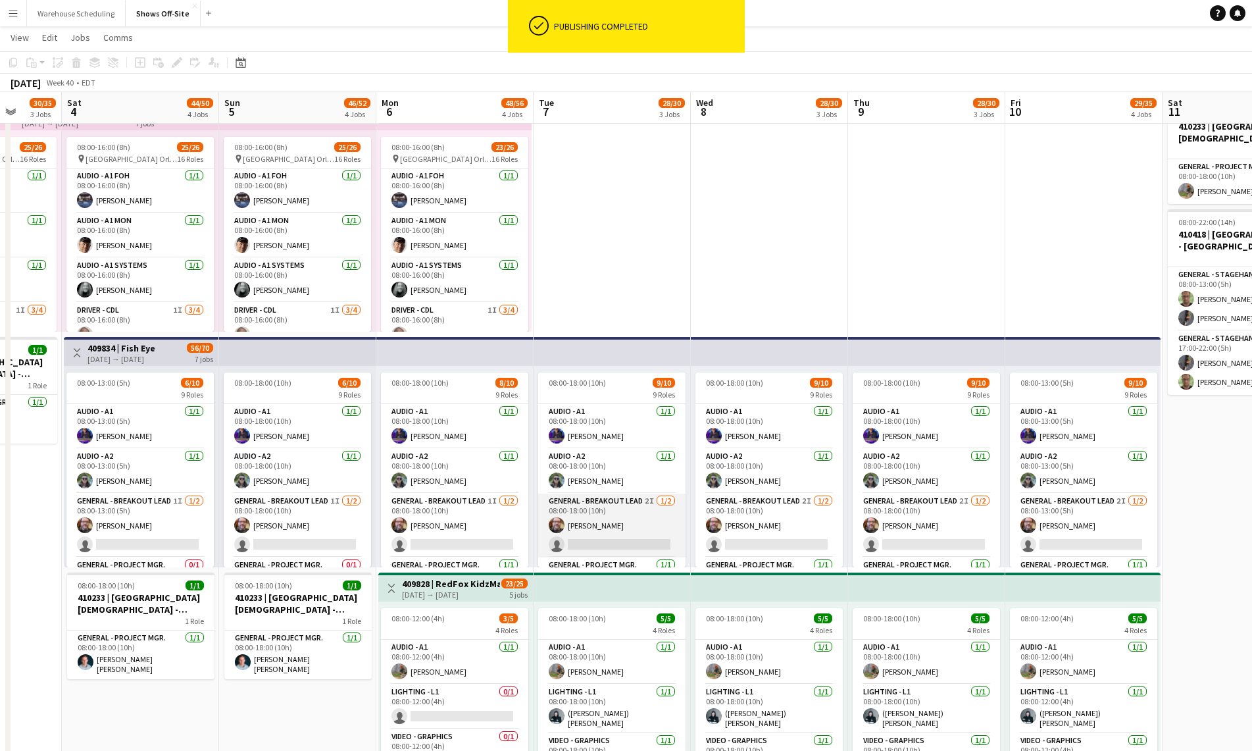
click at [572, 529] on app-card-role "General - Breakout Lead 2I [DATE] 08:00-18:00 (10h) [PERSON_NAME] single-neutra…" at bounding box center [611, 525] width 147 height 64
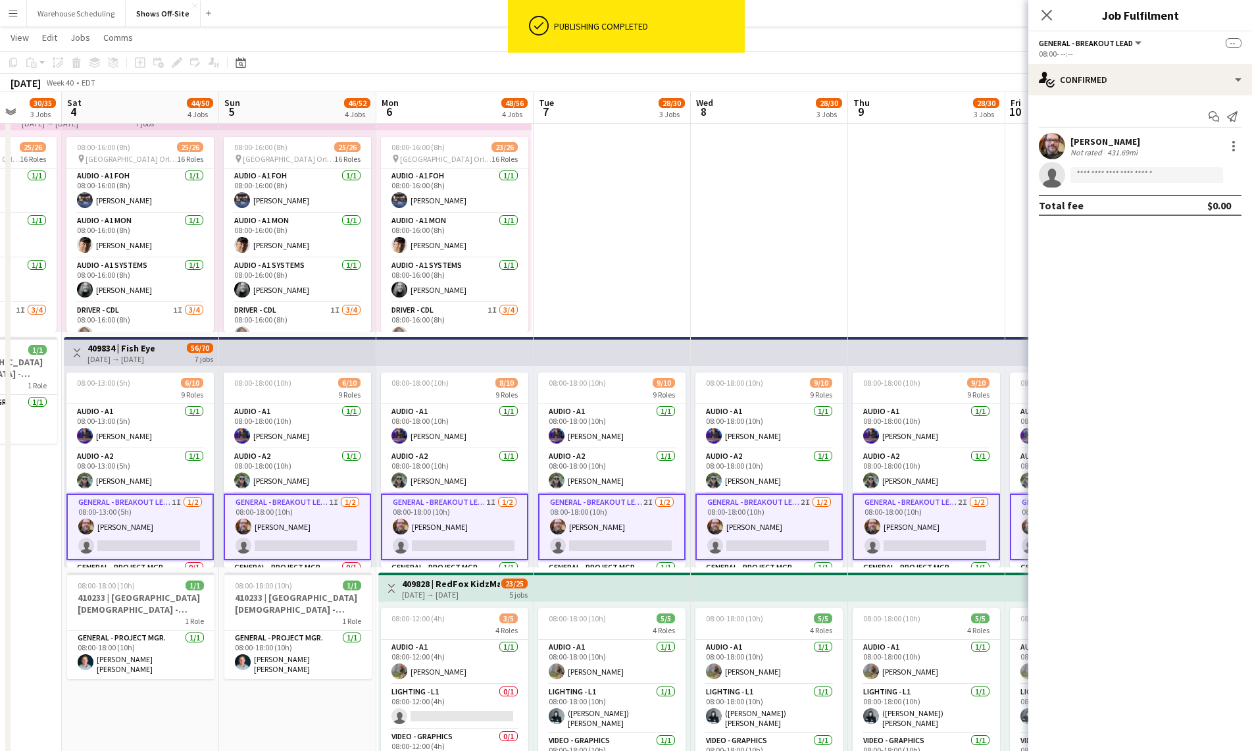
click at [620, 515] on app-card-role "General - Breakout Lead 2I [DATE] 08:00-18:00 (10h) [PERSON_NAME] single-neutra…" at bounding box center [611, 526] width 147 height 66
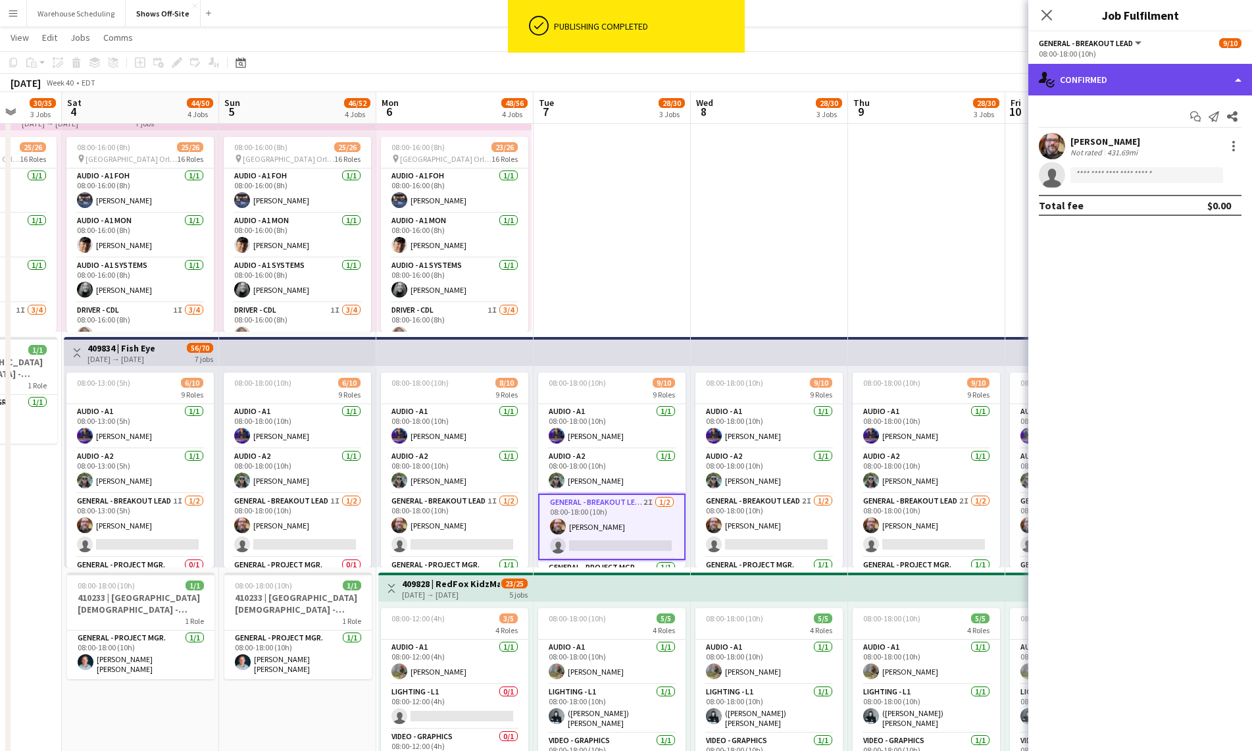
click at [1126, 83] on div "single-neutral-actions-check-2 Confirmed" at bounding box center [1140, 80] width 224 height 32
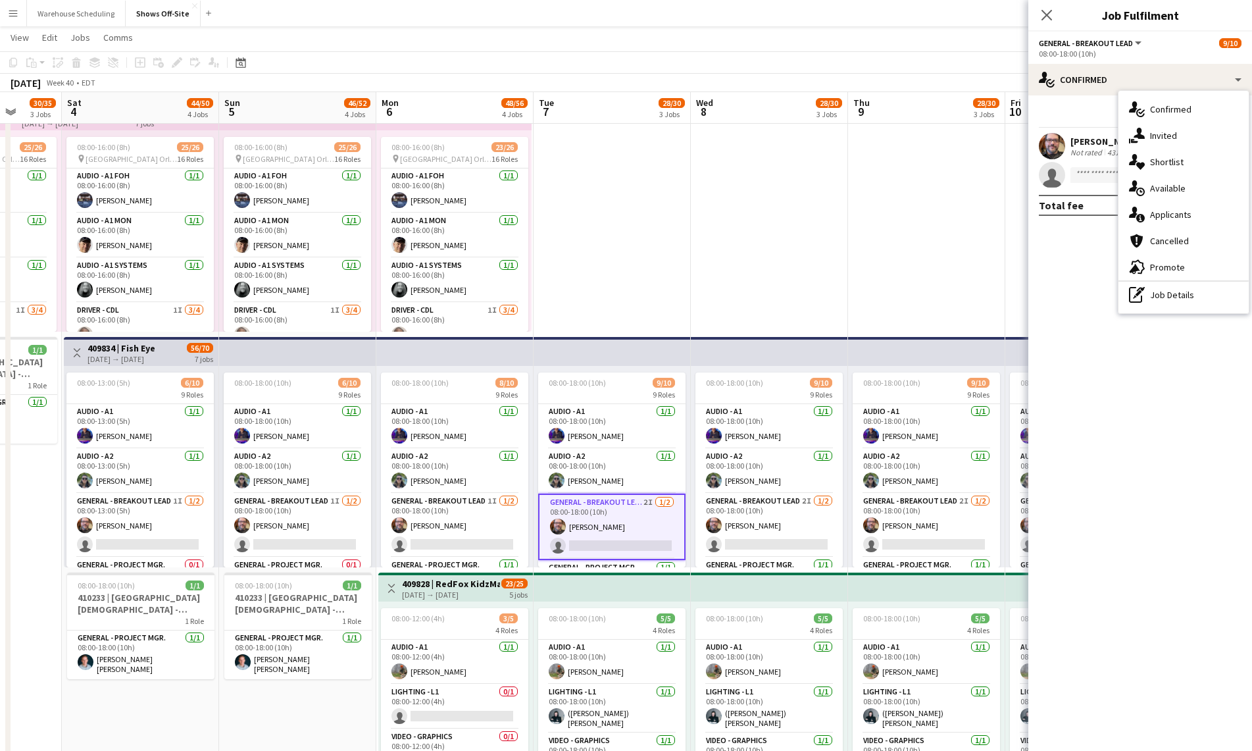
click at [1173, 139] on div "single-neutral-actions-share-1 Invited" at bounding box center [1184, 135] width 130 height 26
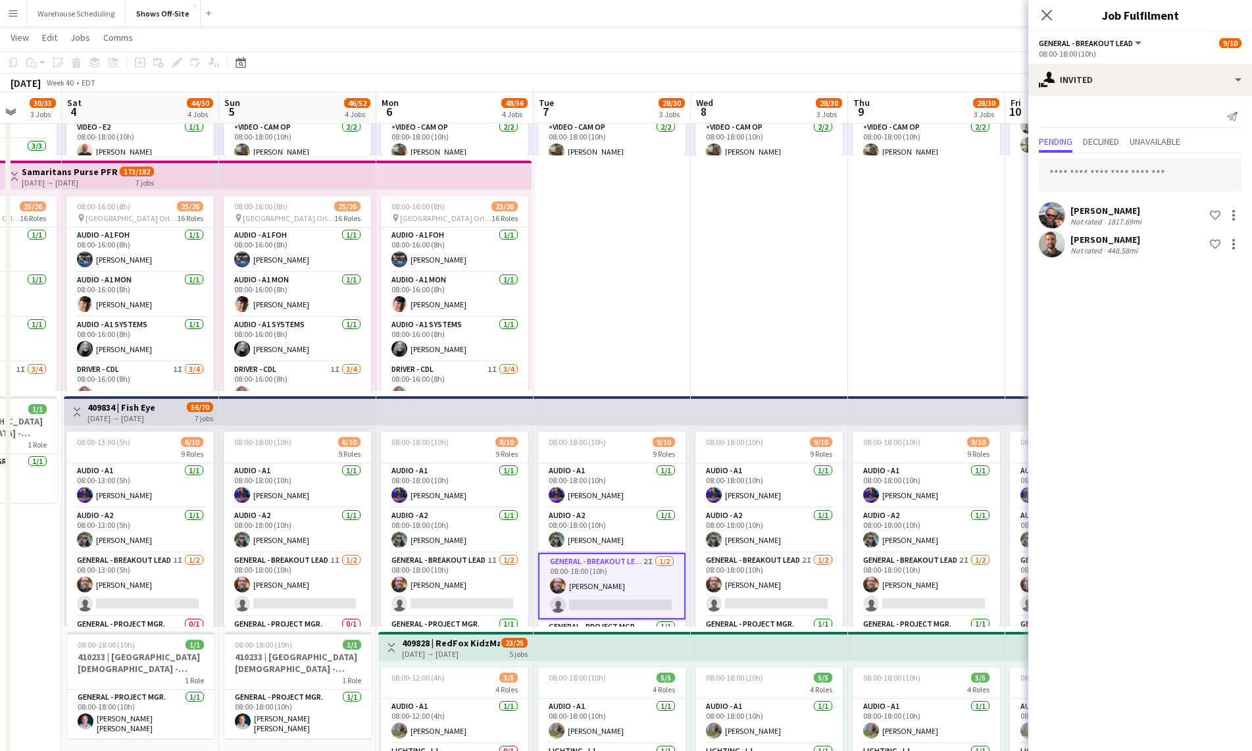
scroll to position [229, 0]
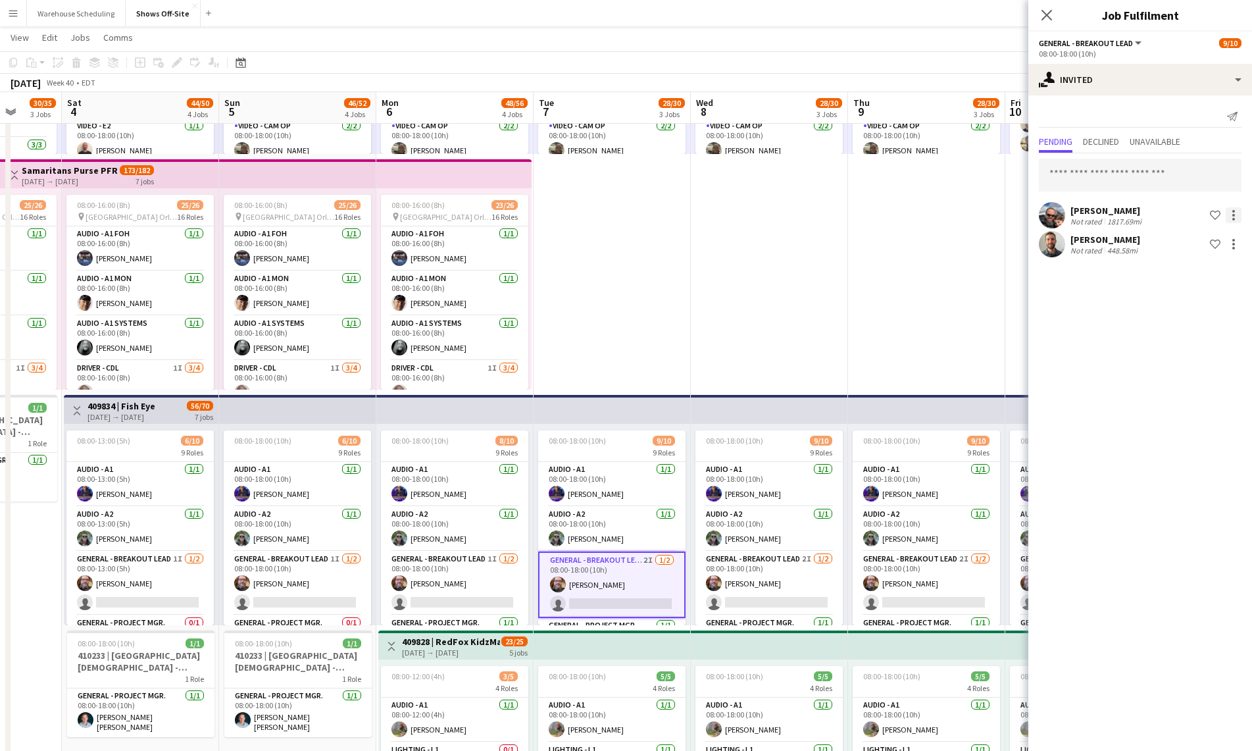
click at [1234, 218] on div at bounding box center [1233, 219] width 3 height 3
click at [1200, 322] on button "Cancel invitation" at bounding box center [1192, 334] width 99 height 32
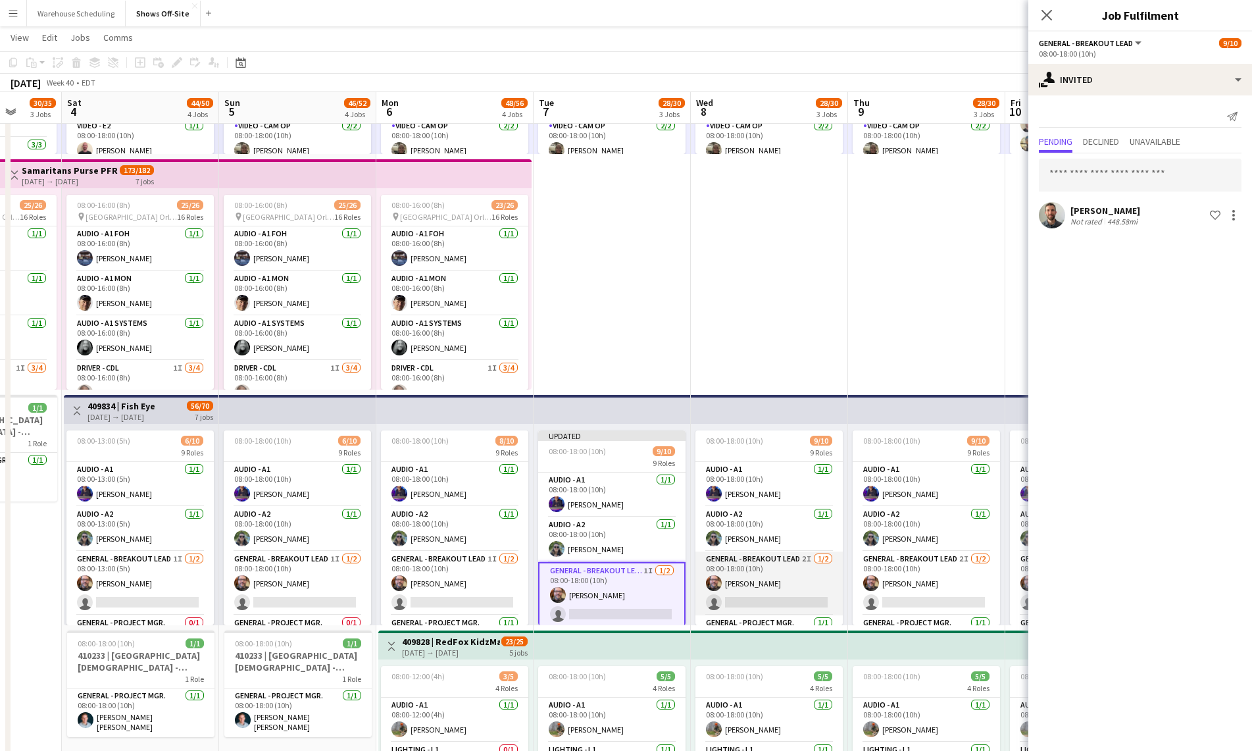
click at [805, 555] on app-card-role "General - Breakout Lead 2I [DATE] 08:00-18:00 (10h) [PERSON_NAME] single-neutra…" at bounding box center [768, 583] width 147 height 64
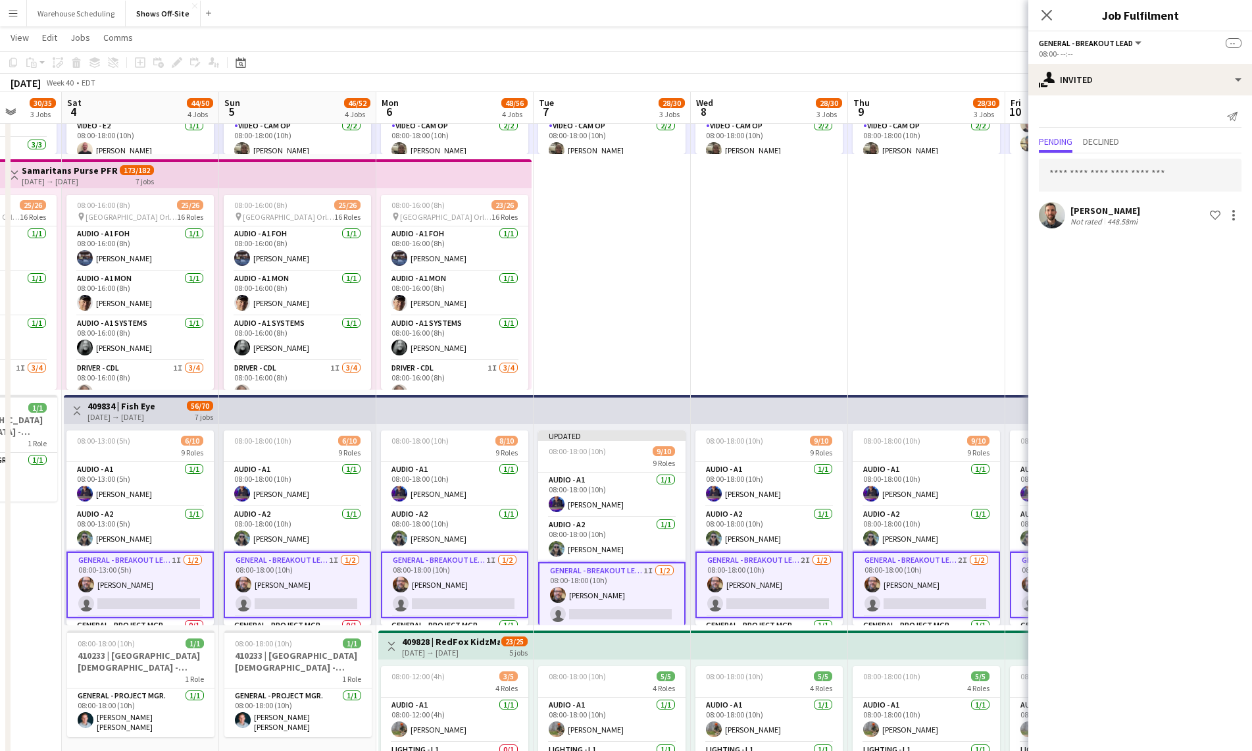
click at [738, 568] on app-card-role "General - Breakout Lead 2I [DATE] 08:00-18:00 (10h) [PERSON_NAME] single-neutra…" at bounding box center [768, 584] width 147 height 66
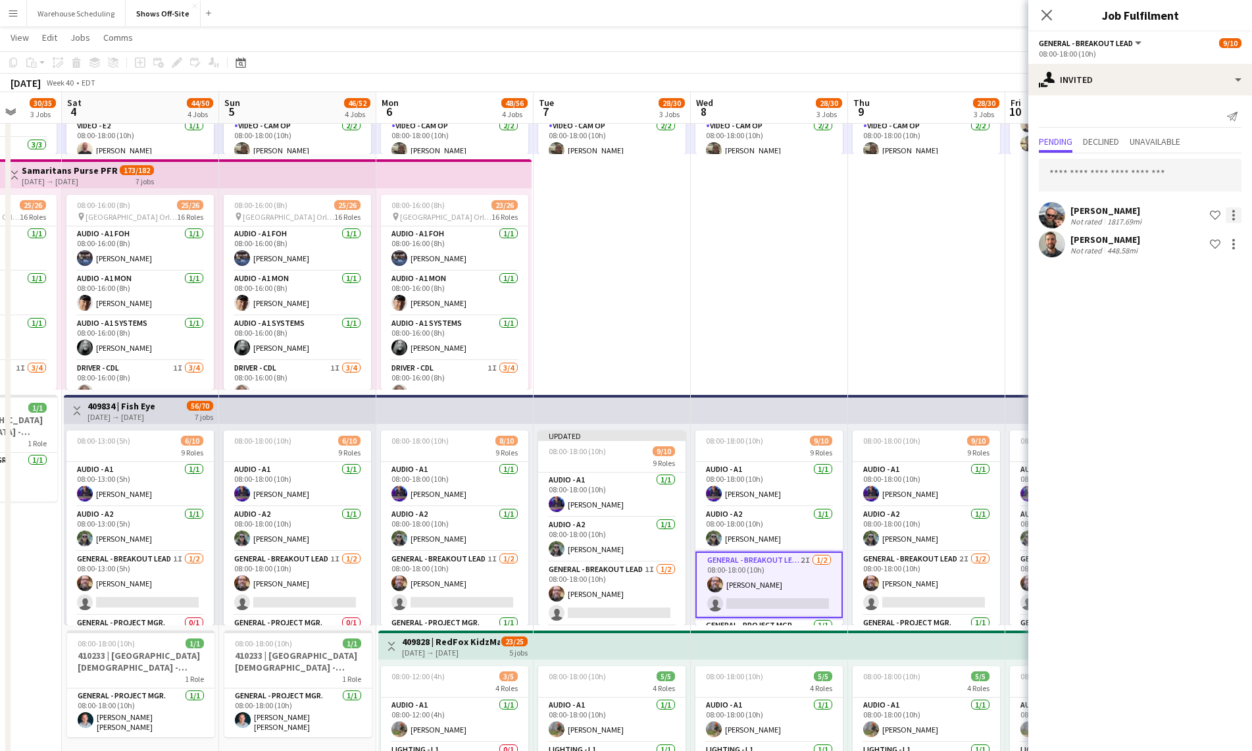
click at [1238, 209] on div at bounding box center [1234, 215] width 16 height 16
click at [1188, 336] on span "Cancel invitation" at bounding box center [1191, 333] width 77 height 11
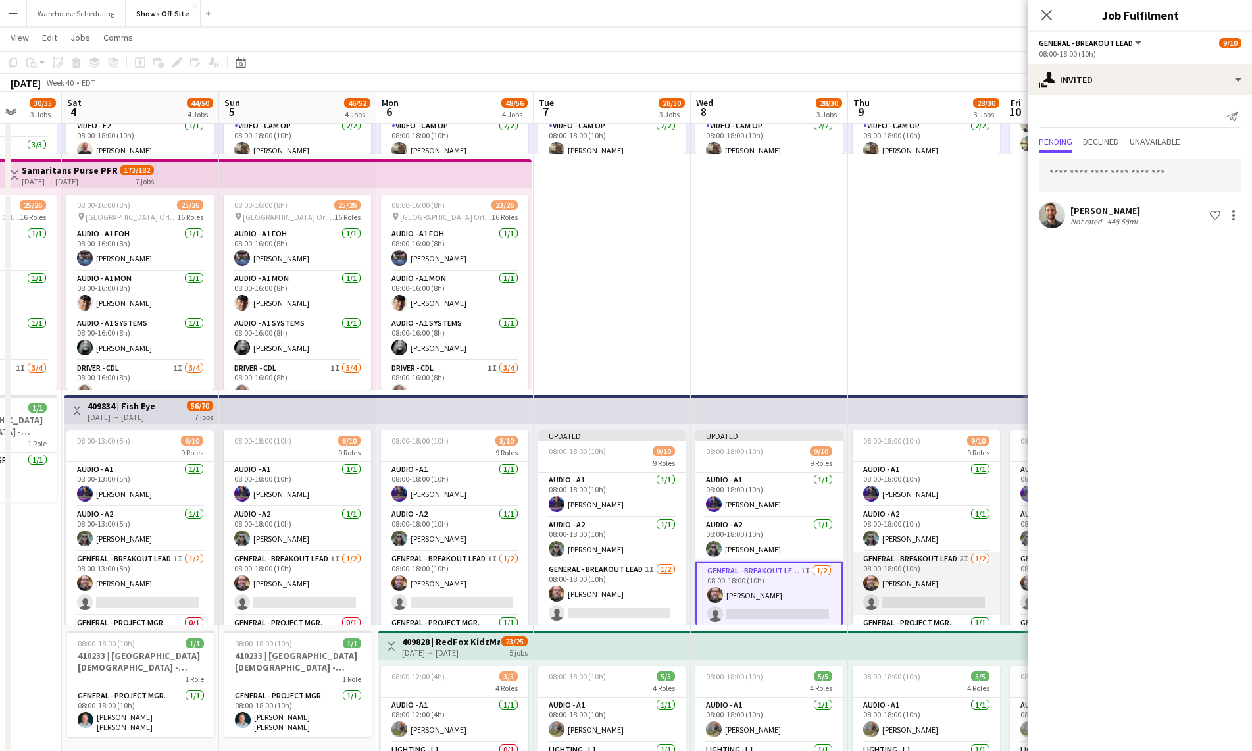
click at [914, 595] on app-card-role "General - Breakout Lead 2I [DATE] 08:00-18:00 (10h) [PERSON_NAME] single-neutra…" at bounding box center [926, 583] width 147 height 64
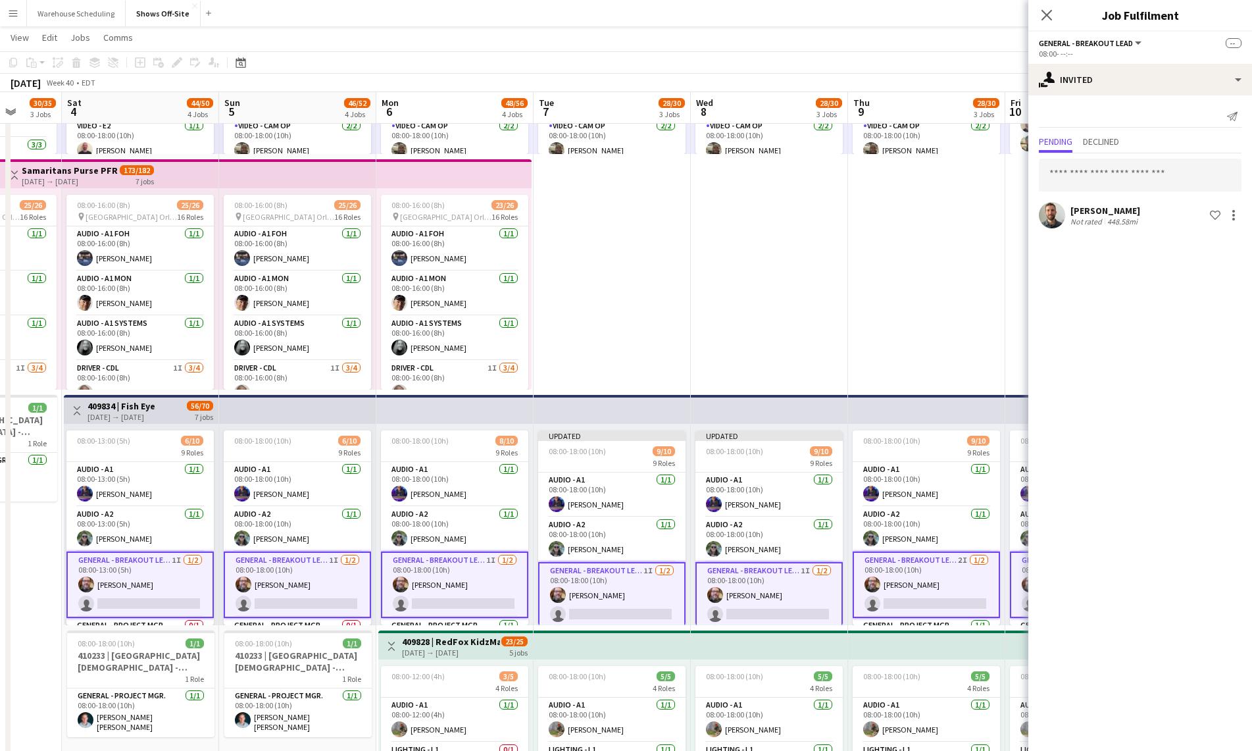
click at [922, 574] on app-card-role "General - Breakout Lead 2I [DATE] 08:00-18:00 (10h) [PERSON_NAME] single-neutra…" at bounding box center [926, 584] width 147 height 66
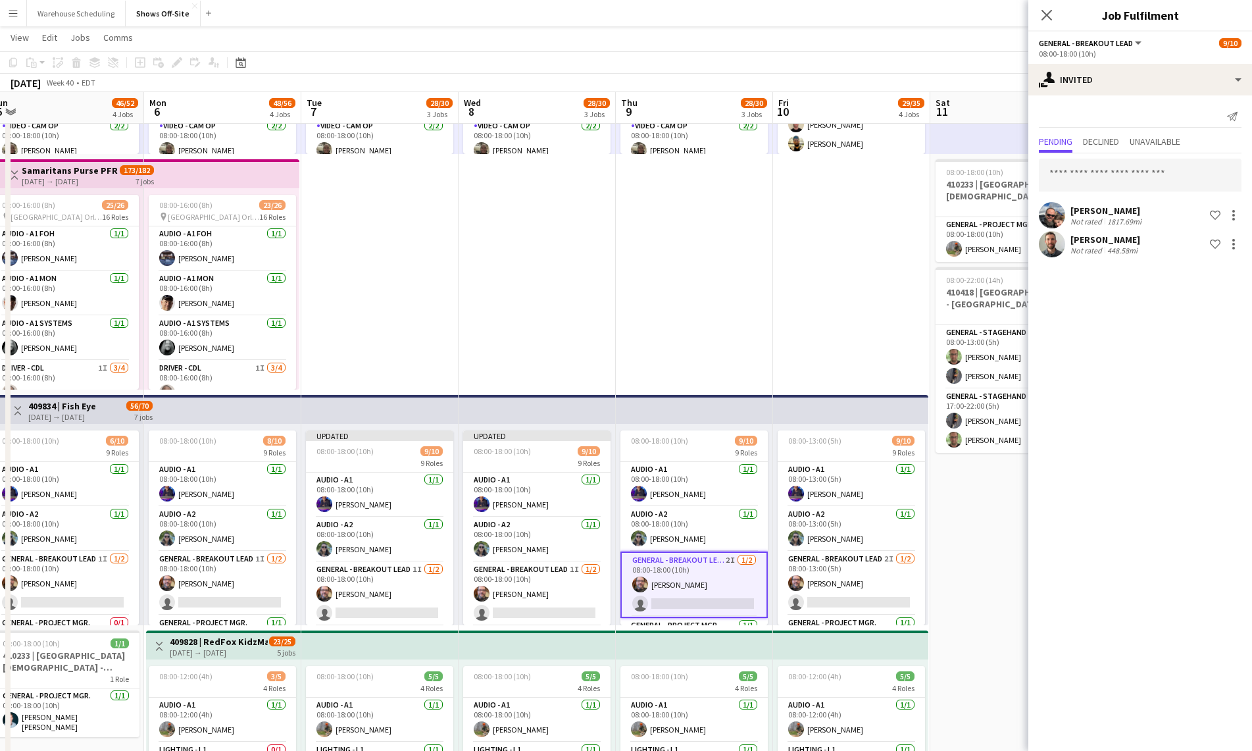
scroll to position [0, 648]
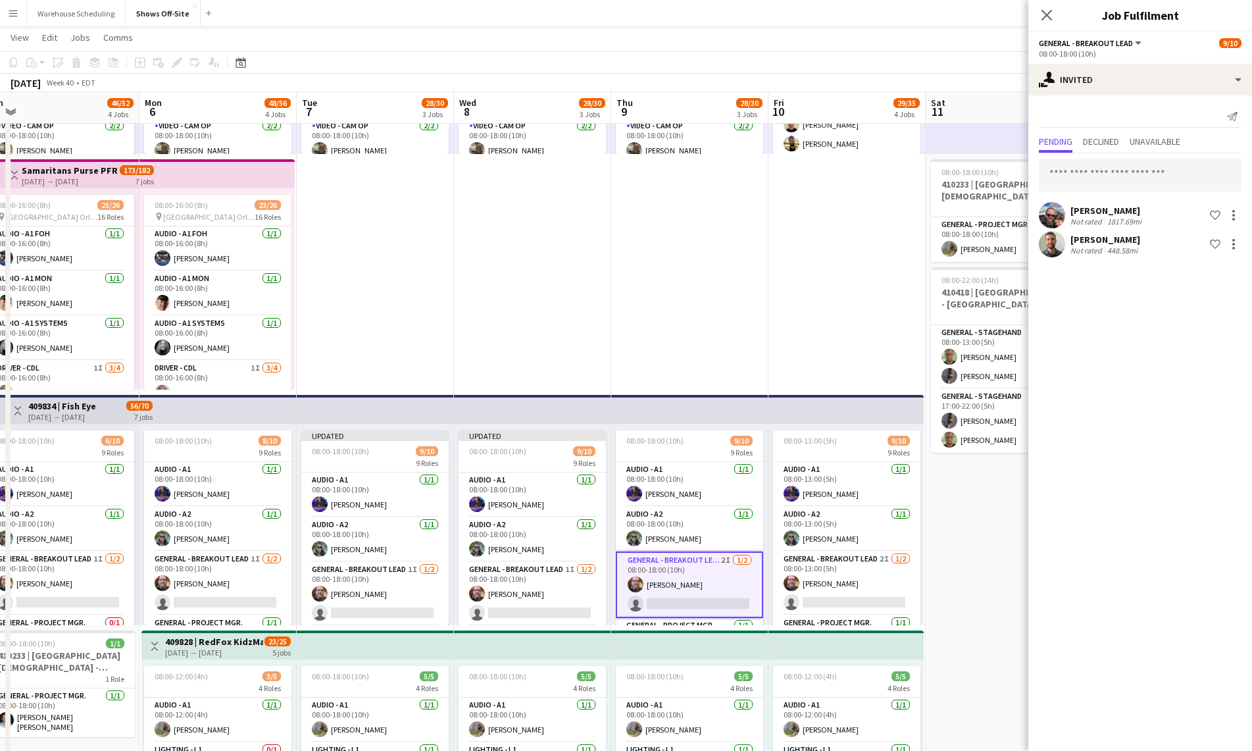
drag, startPoint x: 837, startPoint y: 298, endPoint x: 610, endPoint y: 326, distance: 228.8
click at [599, 309] on app-calendar-viewport "Wed 1 25/26 1 Job Thu 2 32/33 3 Jobs Fri 3 30/35 3 Jobs Sat 4 44/50 4 Jobs Sun …" at bounding box center [626, 572] width 1252 height 1500
click at [691, 576] on app-card-role "General - Breakout Lead 2I [DATE] 08:00-18:00 (10h) [PERSON_NAME] single-neutra…" at bounding box center [688, 584] width 147 height 66
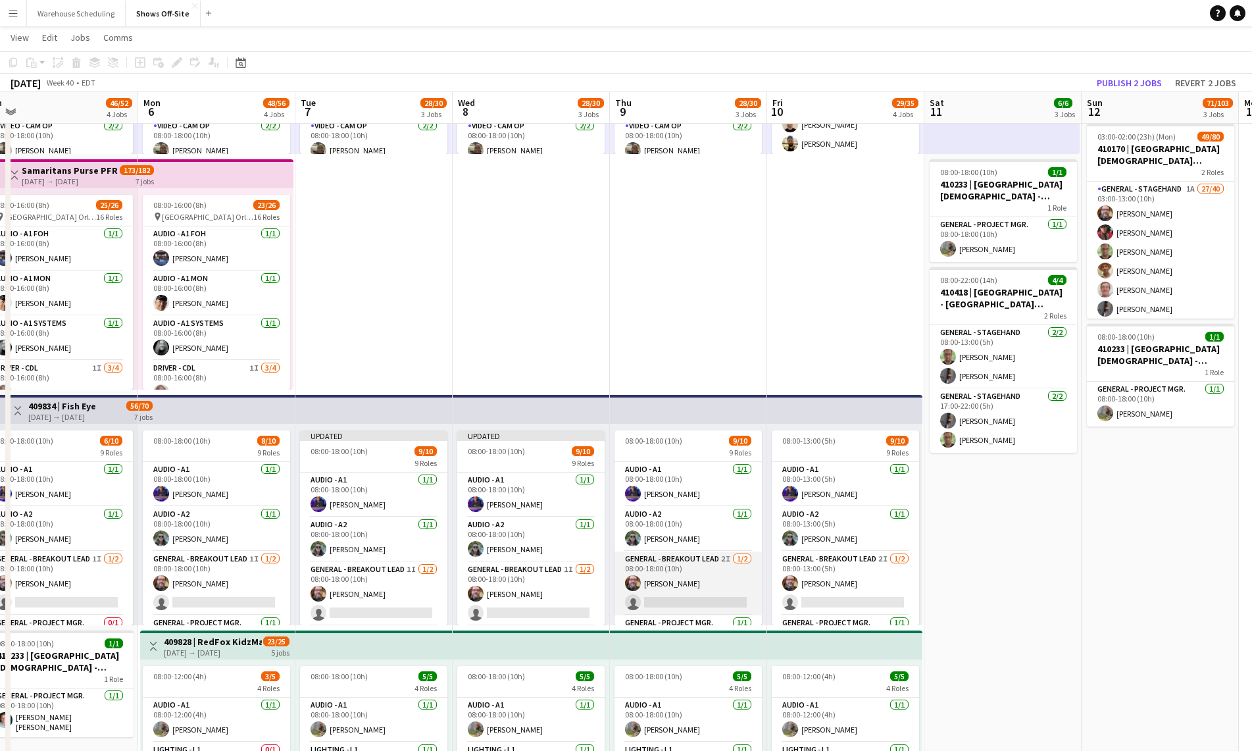
click at [689, 578] on app-card-role "General - Breakout Lead 2I [DATE] 08:00-18:00 (10h) [PERSON_NAME] single-neutra…" at bounding box center [688, 583] width 147 height 64
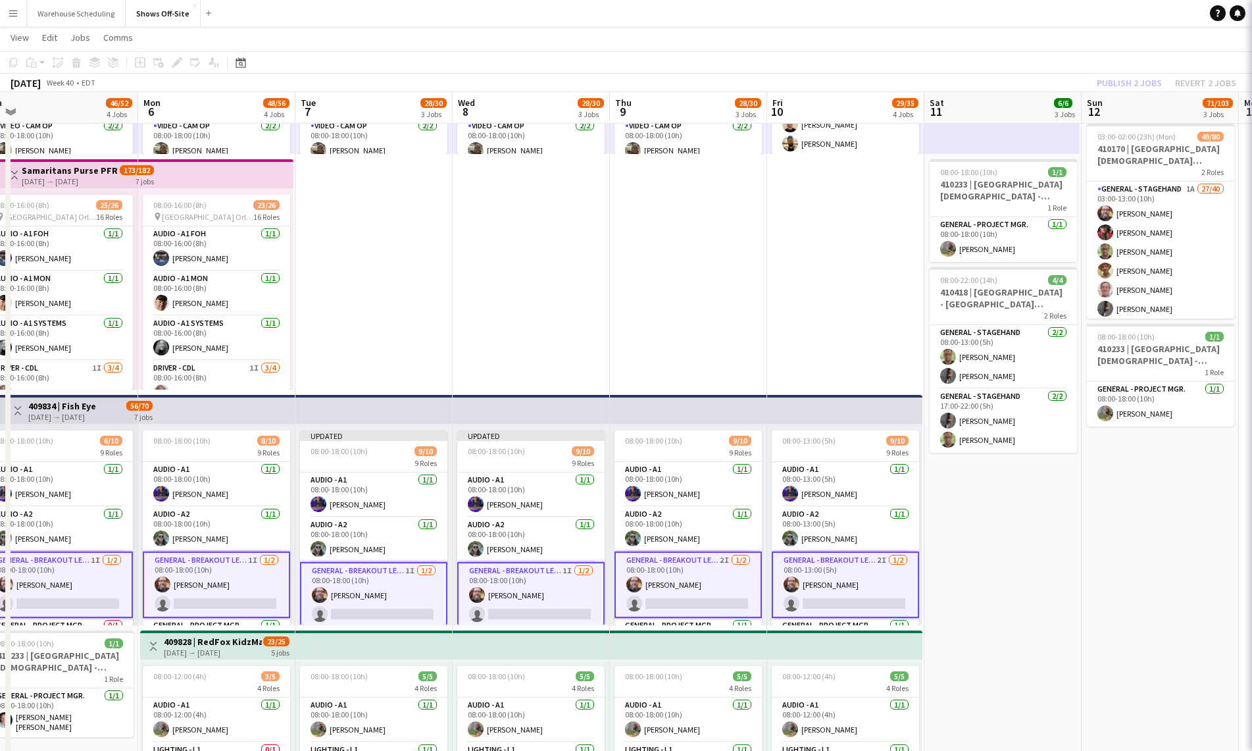
click at [689, 578] on app-card-role "General - Breakout Lead 2I [DATE] 08:00-18:00 (10h) [PERSON_NAME] single-neutra…" at bounding box center [688, 584] width 147 height 66
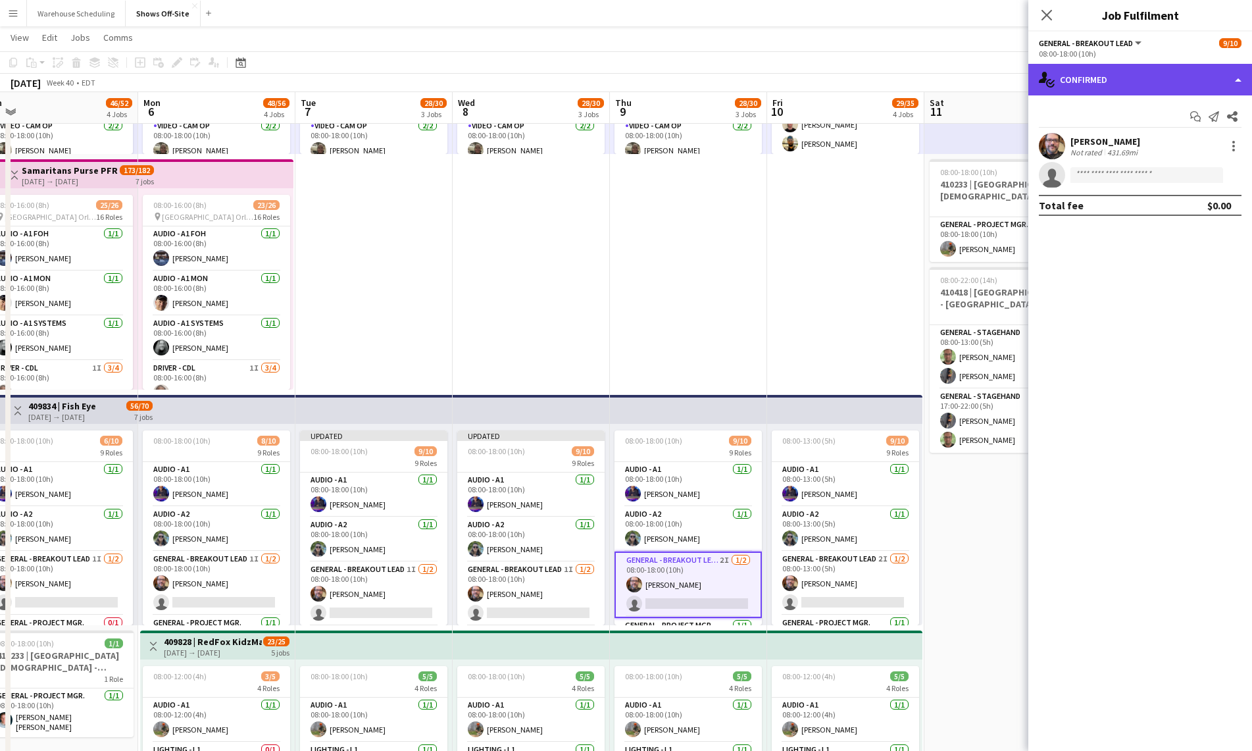
click at [1124, 72] on div "single-neutral-actions-check-2 Confirmed" at bounding box center [1140, 80] width 224 height 32
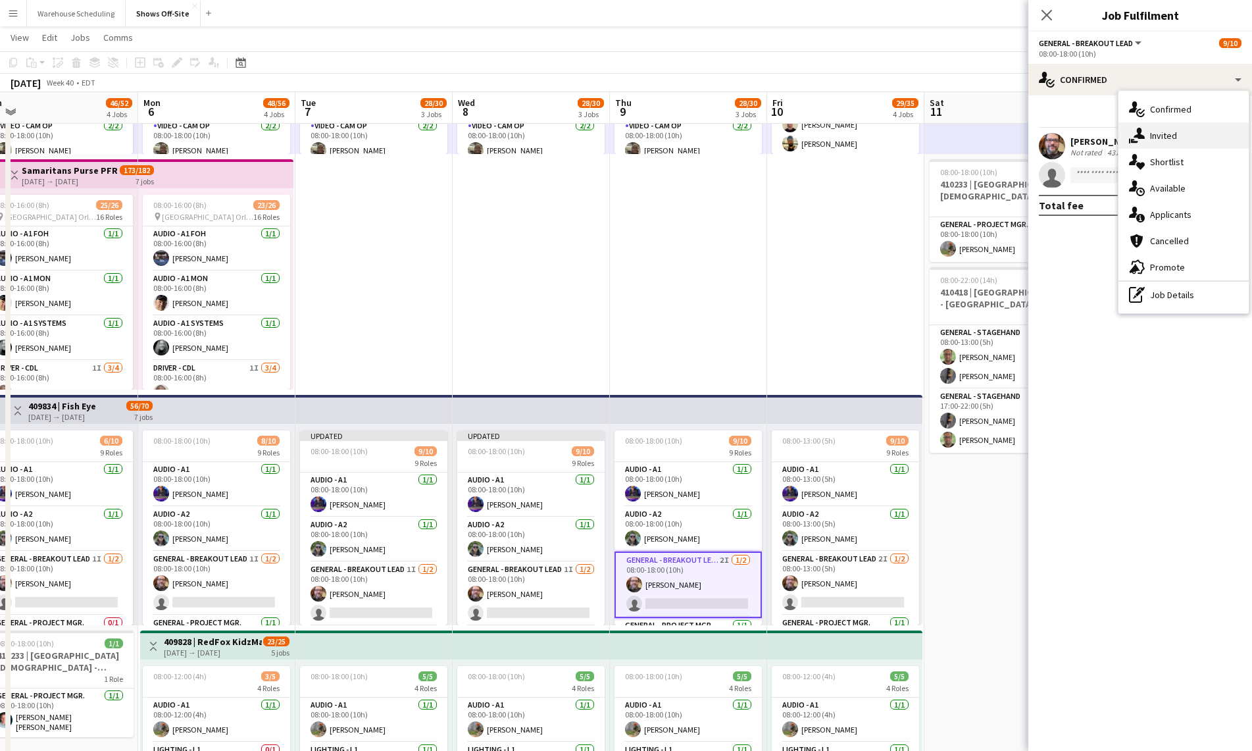
click at [1150, 141] on div "single-neutral-actions-share-1 Invited" at bounding box center [1184, 135] width 130 height 26
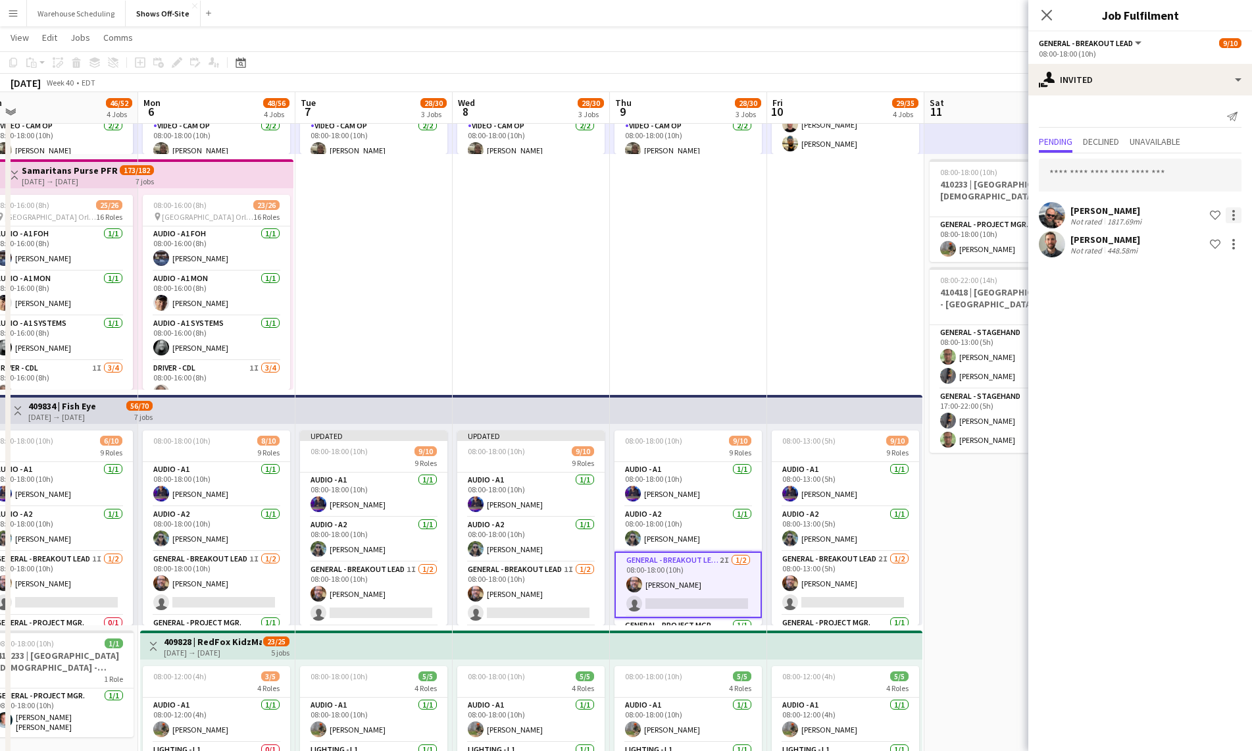
click at [1229, 215] on div at bounding box center [1234, 215] width 16 height 16
click at [1183, 324] on button "Cancel invitation" at bounding box center [1192, 334] width 99 height 32
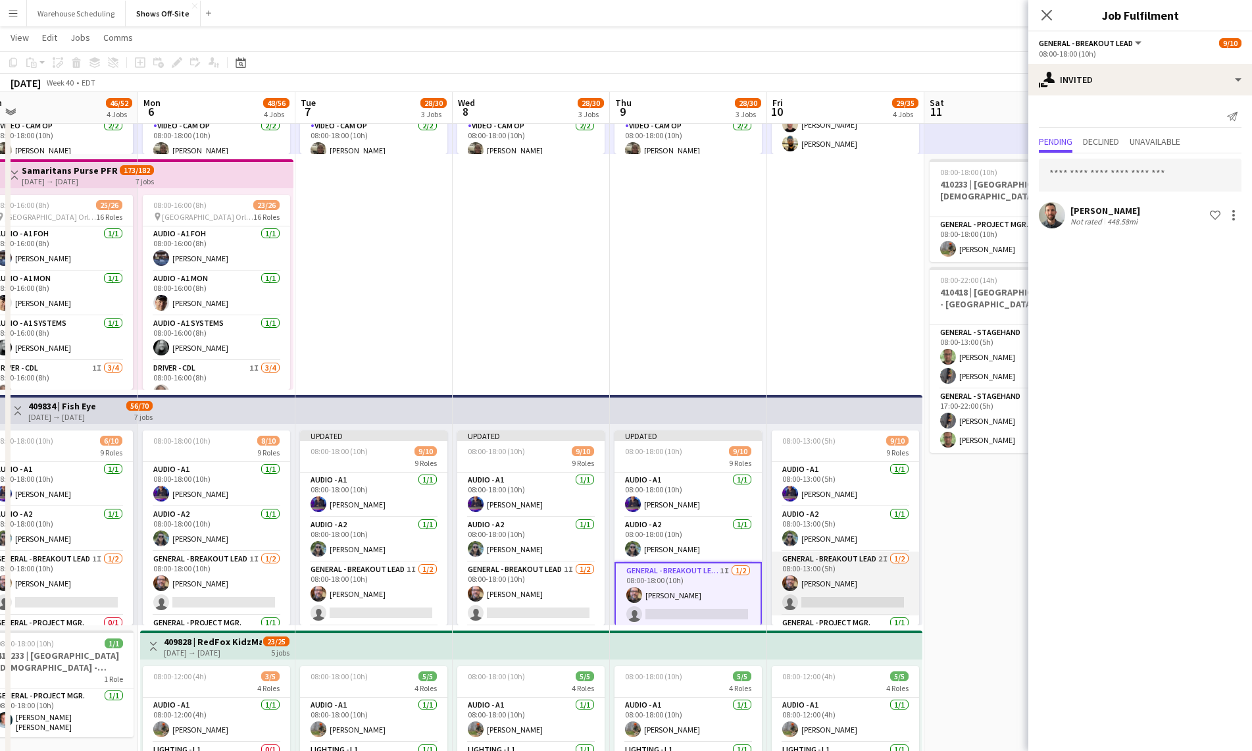
click at [852, 580] on app-card-role "General - Breakout Lead 2I [DATE] 08:00-13:00 (5h) [PERSON_NAME] single-neutral…" at bounding box center [845, 583] width 147 height 64
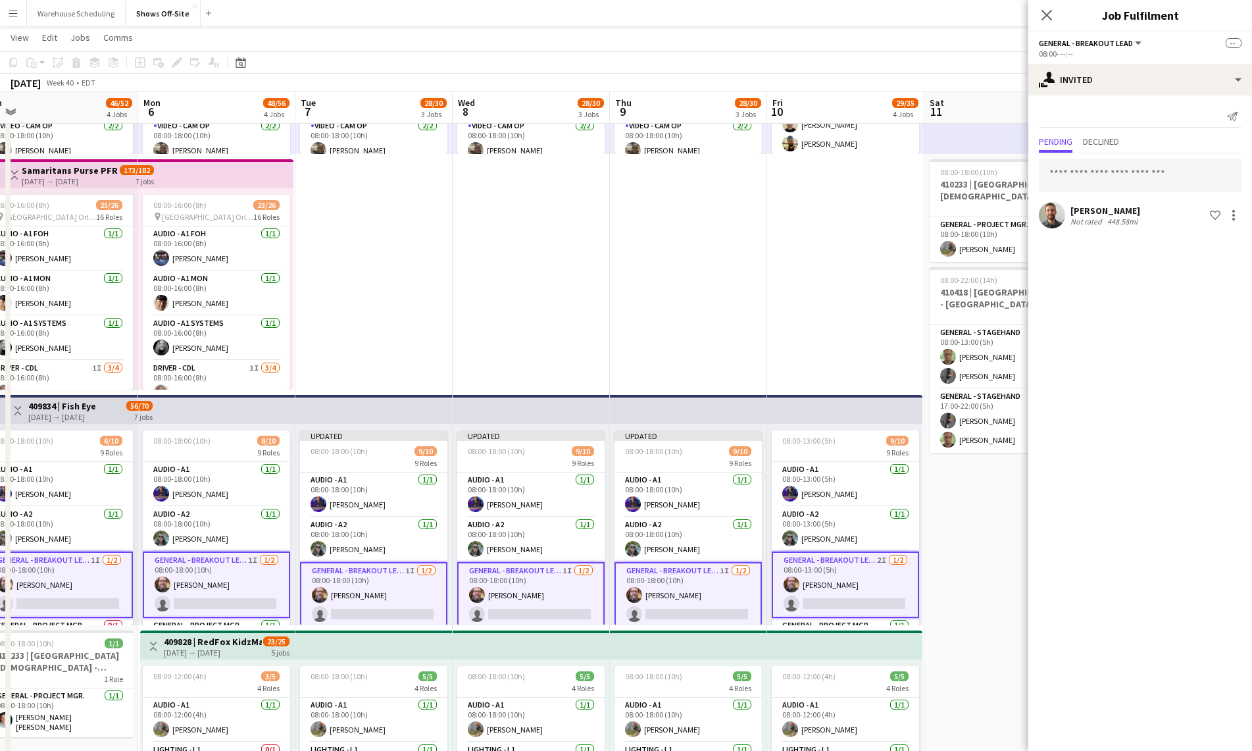
click at [852, 579] on app-card-role "General - Breakout Lead 2I [DATE] 08:00-13:00 (5h) [PERSON_NAME] single-neutral…" at bounding box center [845, 584] width 147 height 66
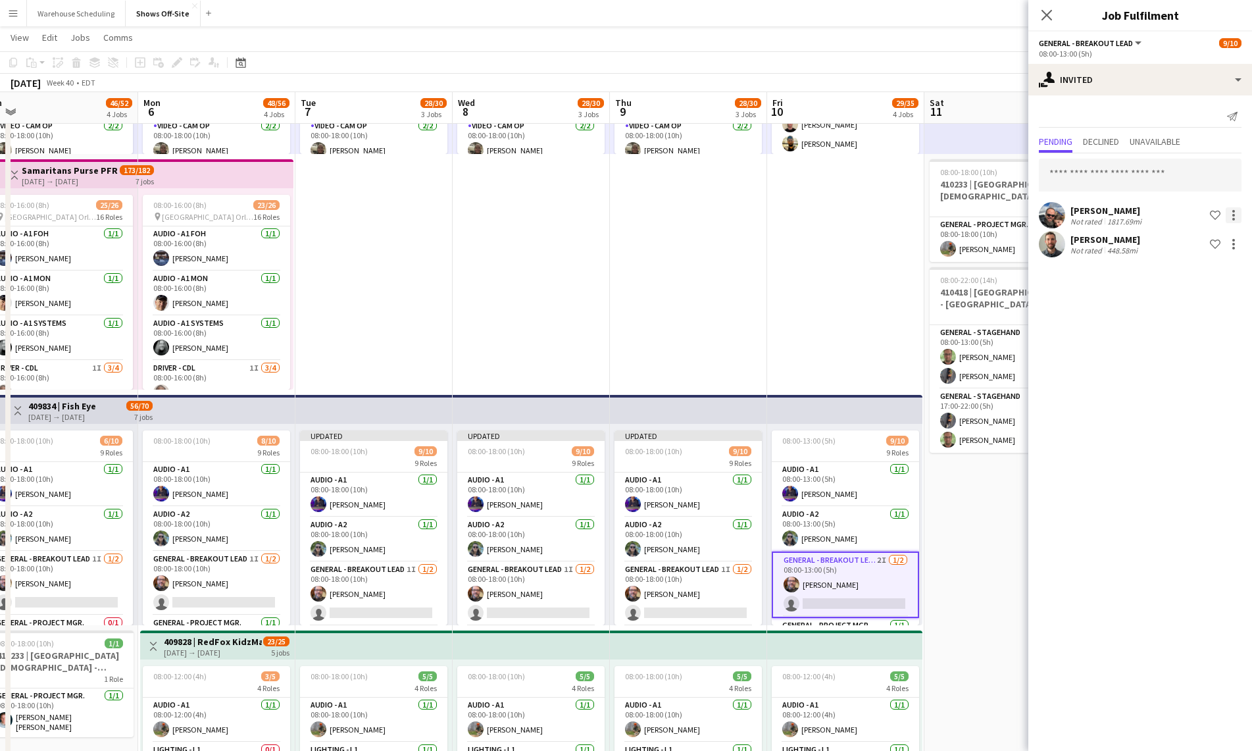
click at [1233, 210] on div at bounding box center [1233, 211] width 3 height 3
click at [1207, 334] on span "Cancel invitation" at bounding box center [1191, 333] width 77 height 11
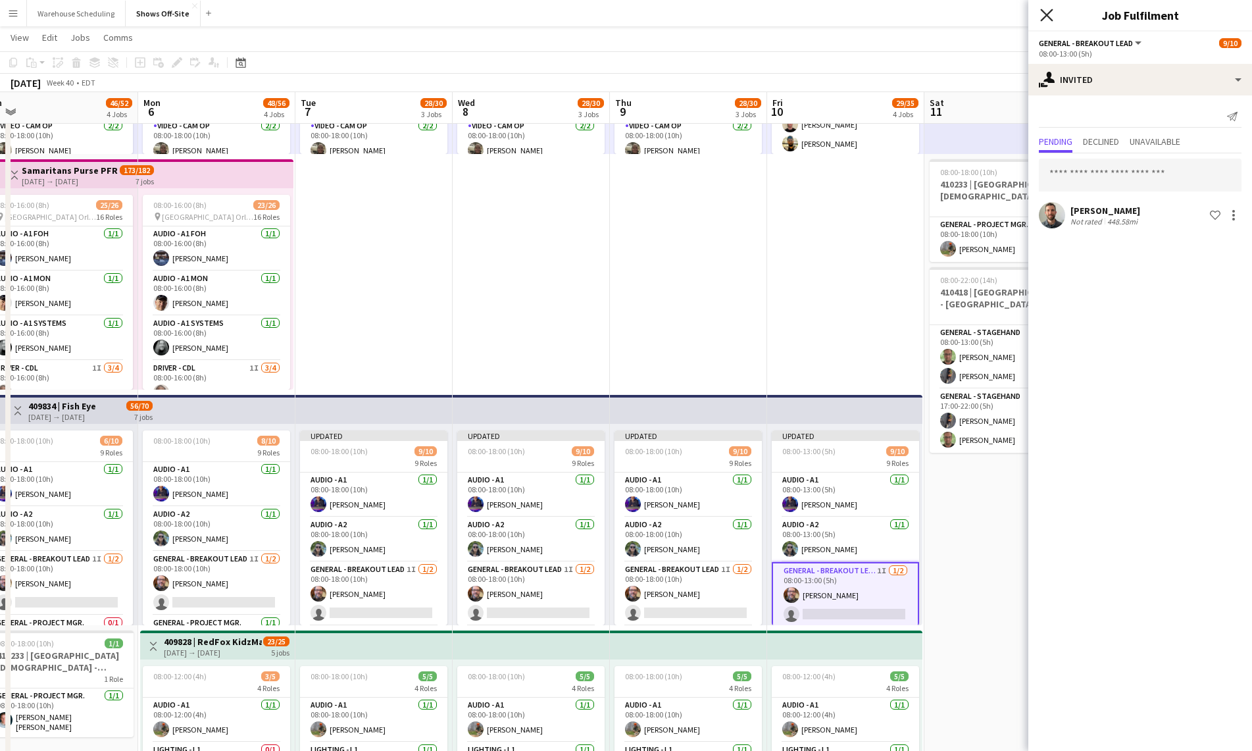
click at [1051, 20] on icon "Close pop-in" at bounding box center [1046, 15] width 13 height 13
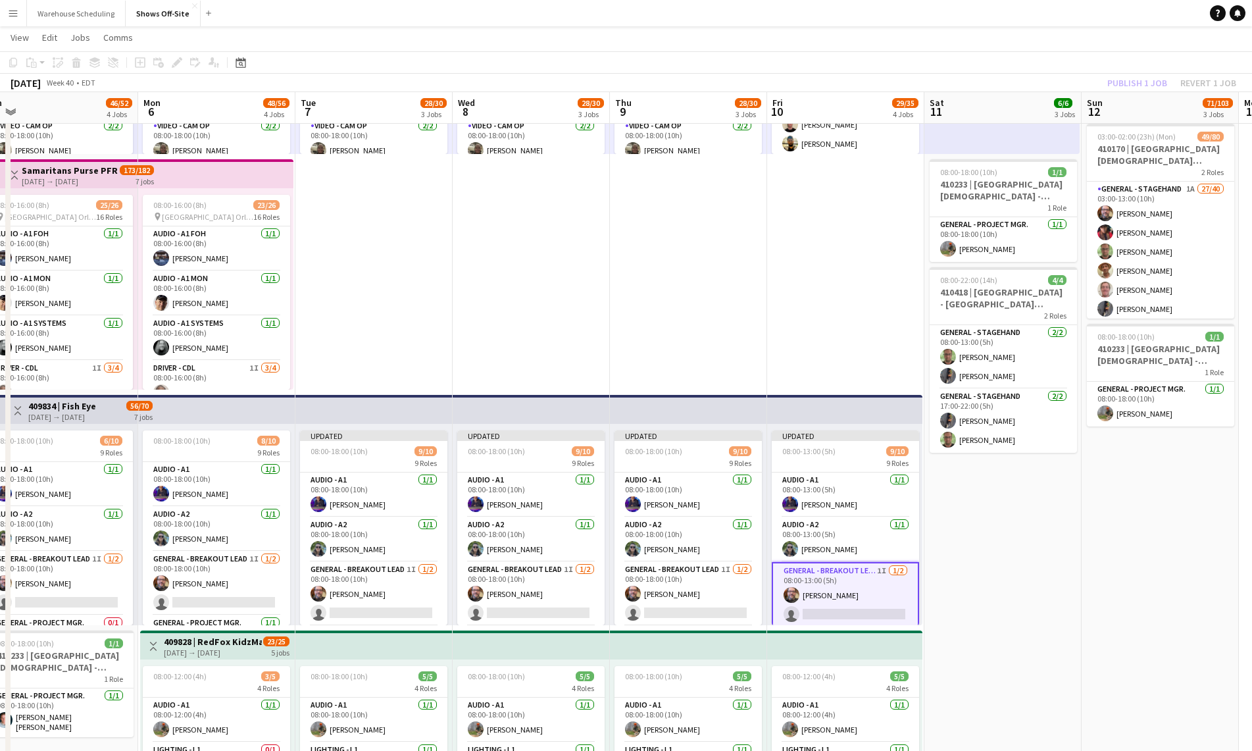
drag, startPoint x: 1059, startPoint y: 21, endPoint x: 1109, endPoint y: 66, distance: 66.6
click at [1059, 21] on app-navbar "Menu Boards Boards Boards All jobs Status Workforce Workforce My Workforce Recr…" at bounding box center [626, 13] width 1252 height 26
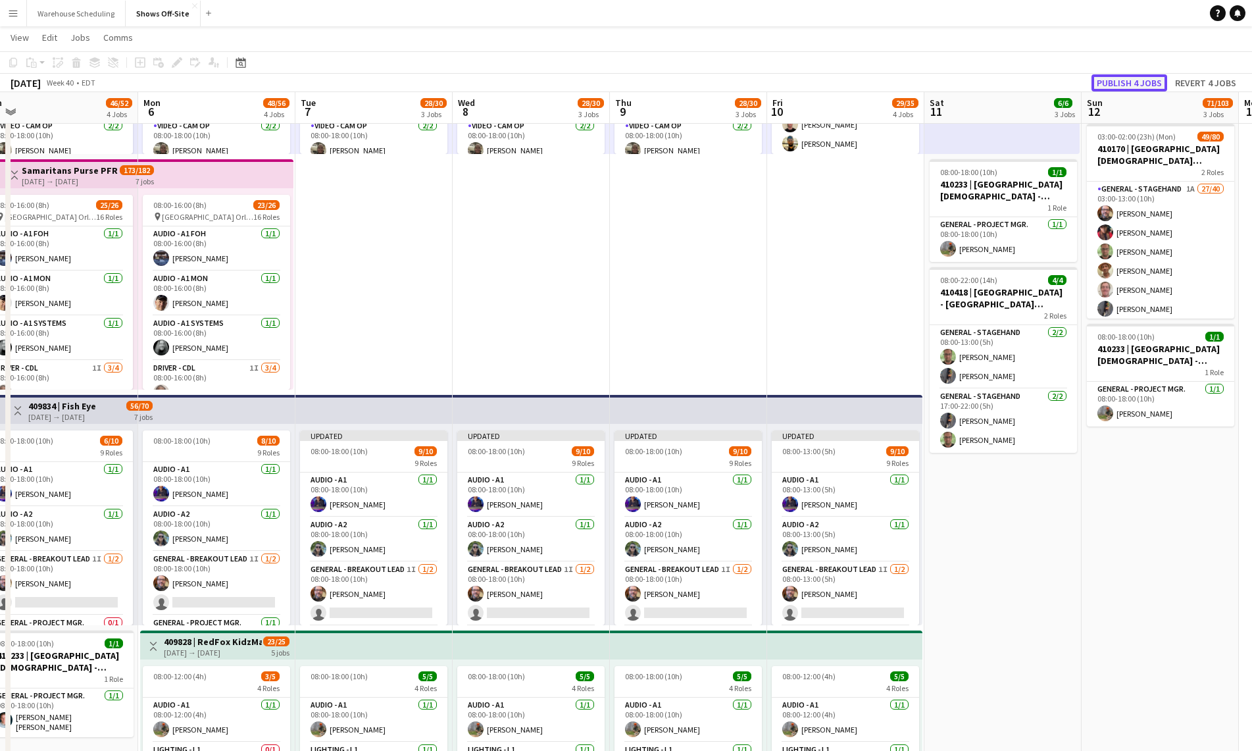
click at [1129, 82] on button "Publish 4 jobs" at bounding box center [1130, 82] width 76 height 17
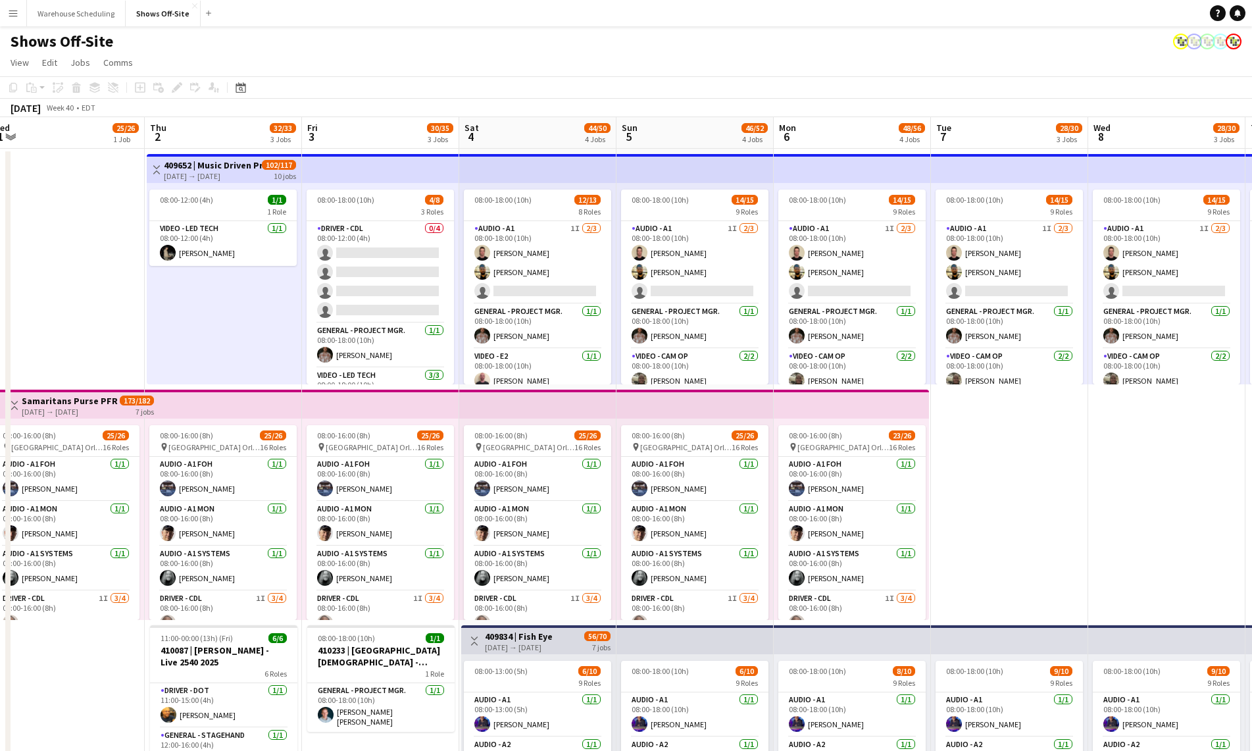
scroll to position [0, 323]
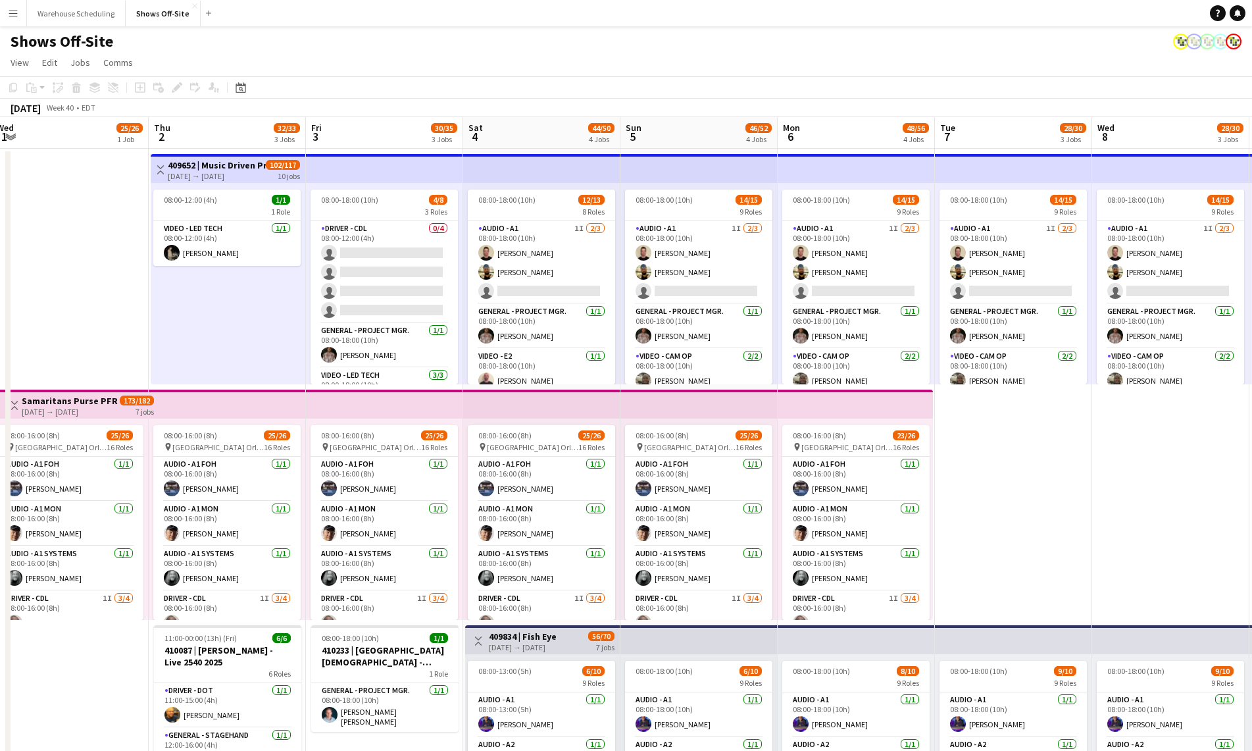
drag, startPoint x: 416, startPoint y: 465, endPoint x: 1056, endPoint y: 449, distance: 639.7
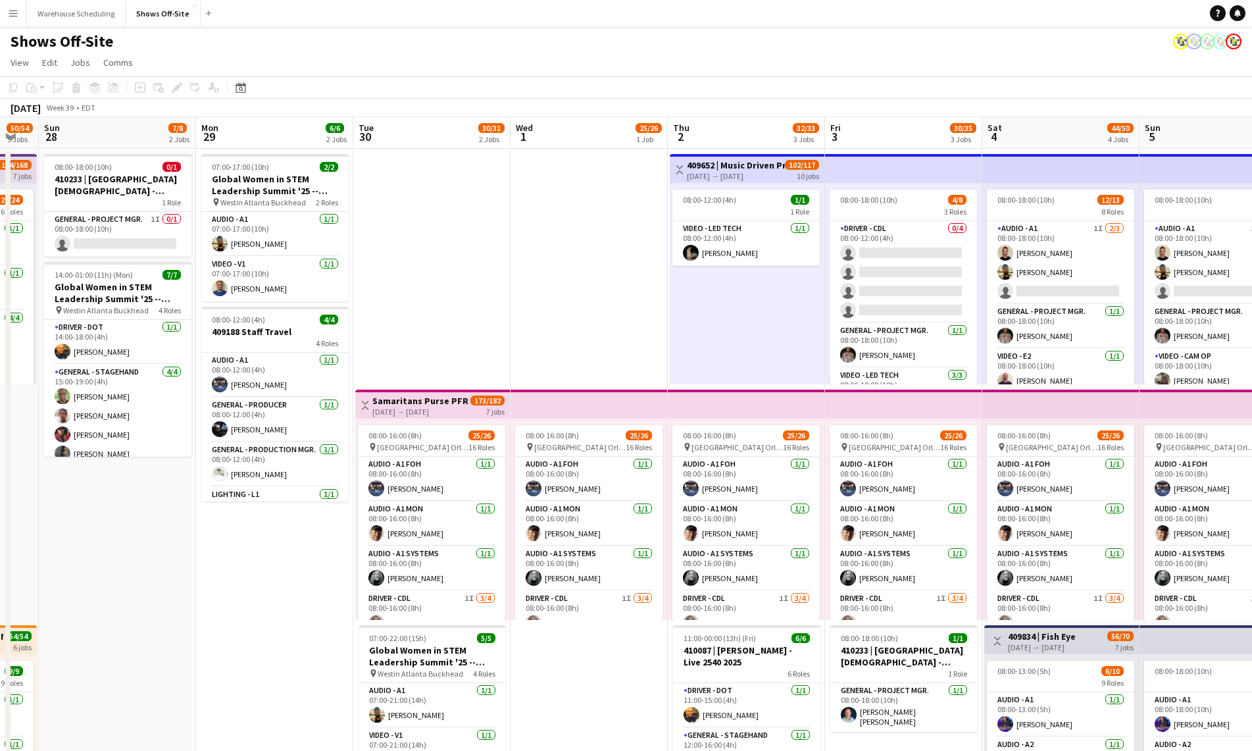
scroll to position [0, 272]
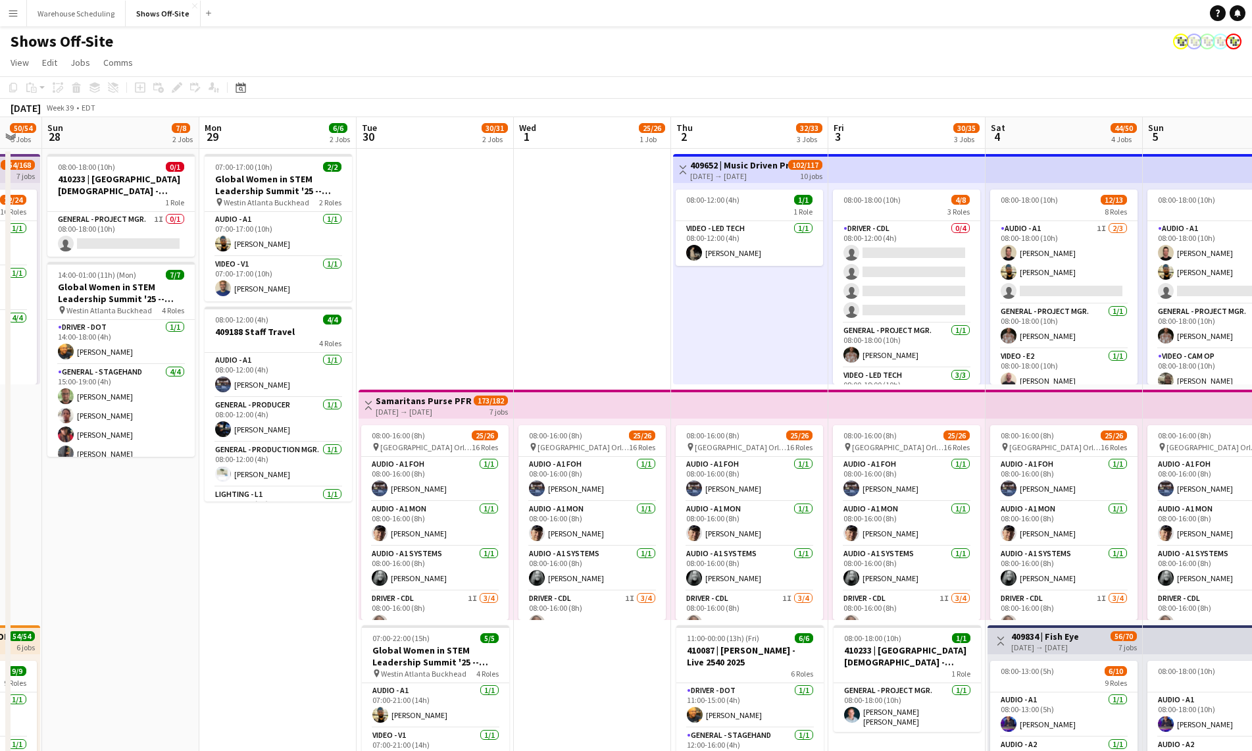
drag, startPoint x: 84, startPoint y: 284, endPoint x: 605, endPoint y: 204, distance: 527.2
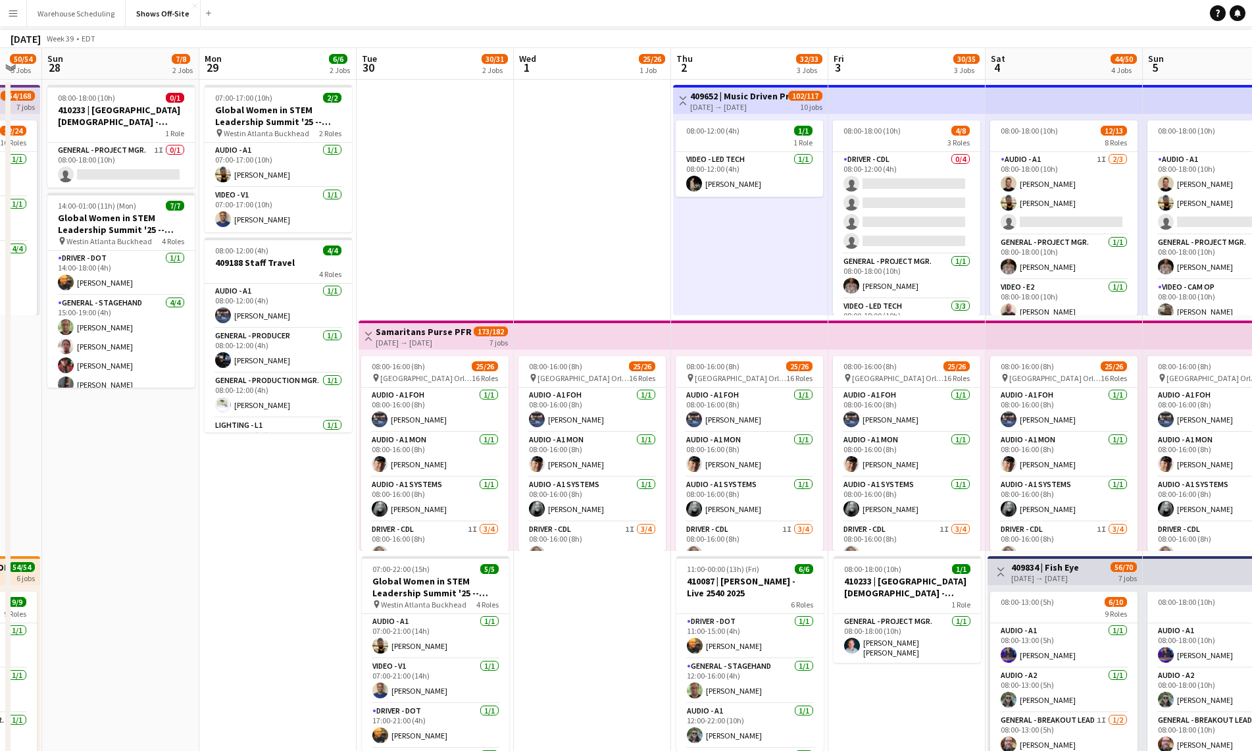
scroll to position [0, 0]
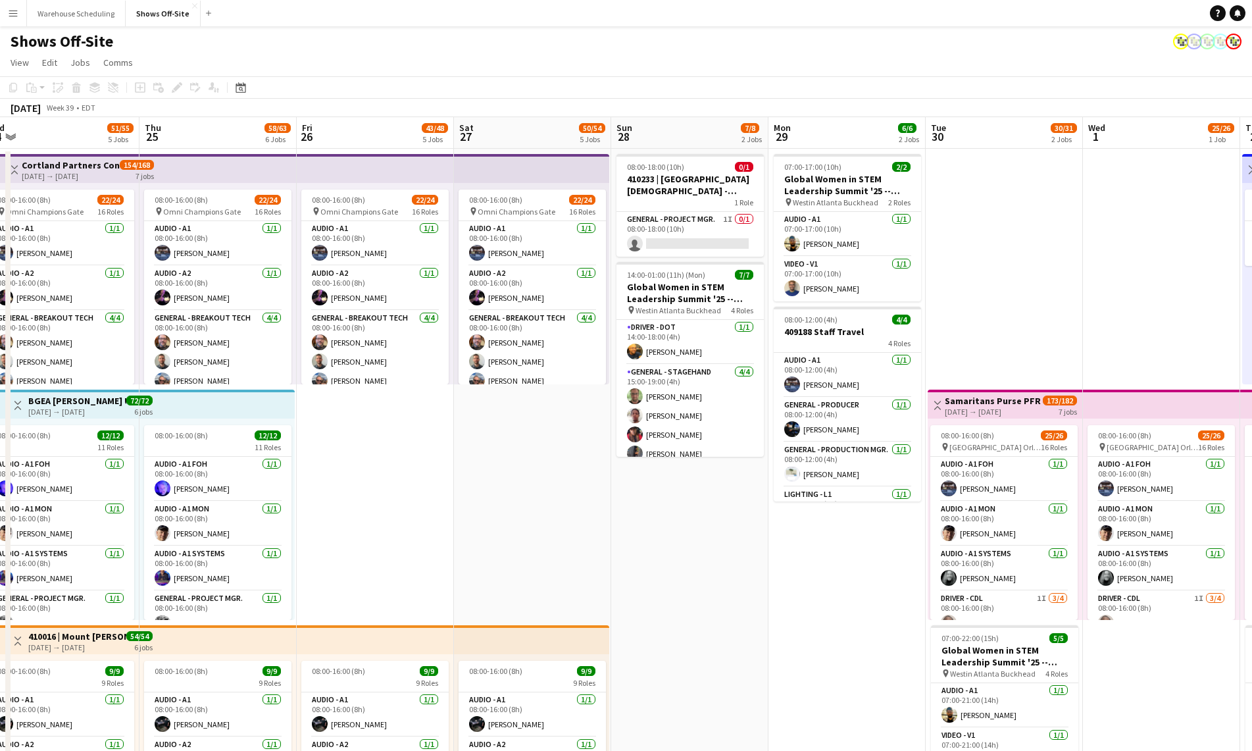
drag, startPoint x: 165, startPoint y: 477, endPoint x: 855, endPoint y: 468, distance: 690.3
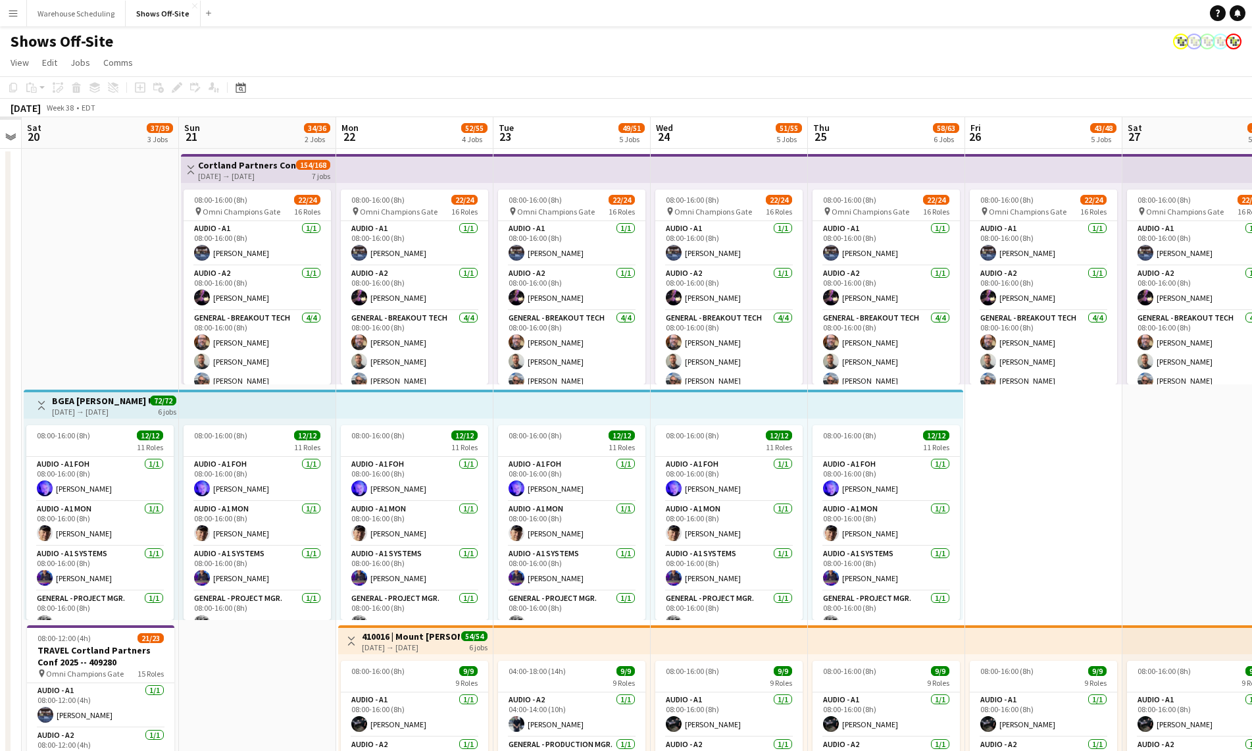
scroll to position [0, 372]
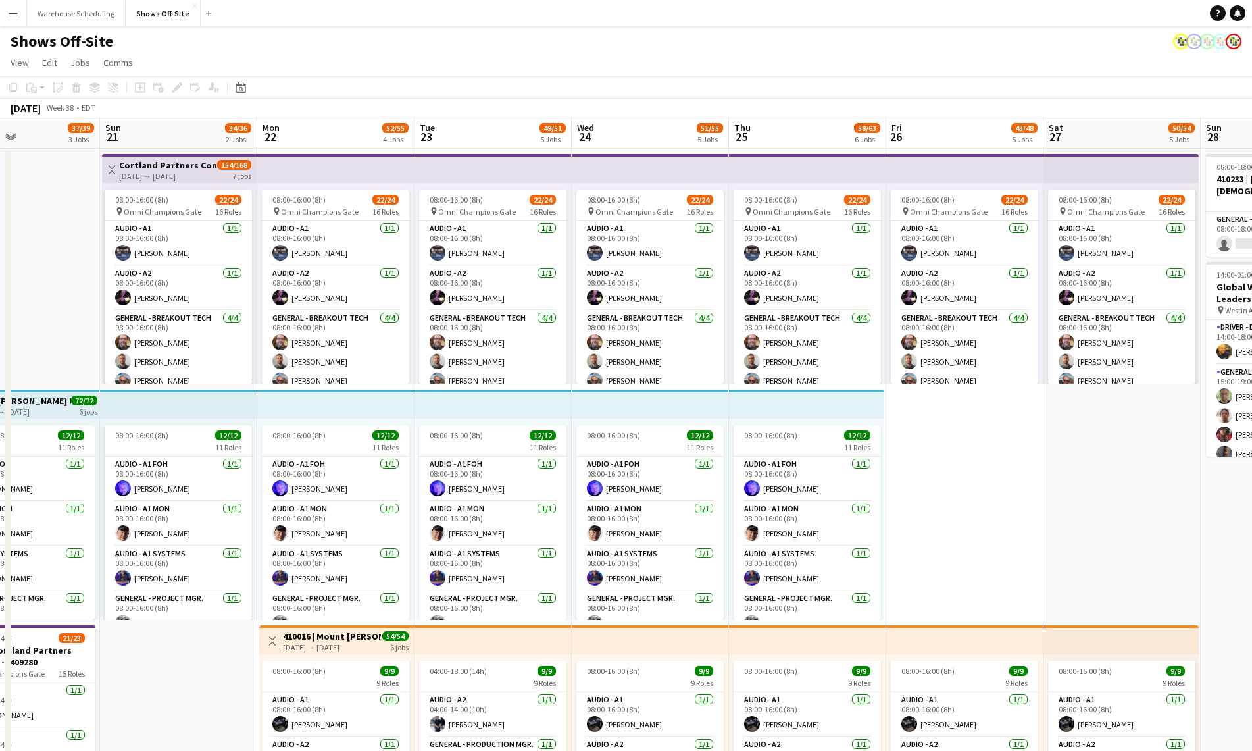
drag, startPoint x: 897, startPoint y: 480, endPoint x: 1105, endPoint y: 482, distance: 207.3
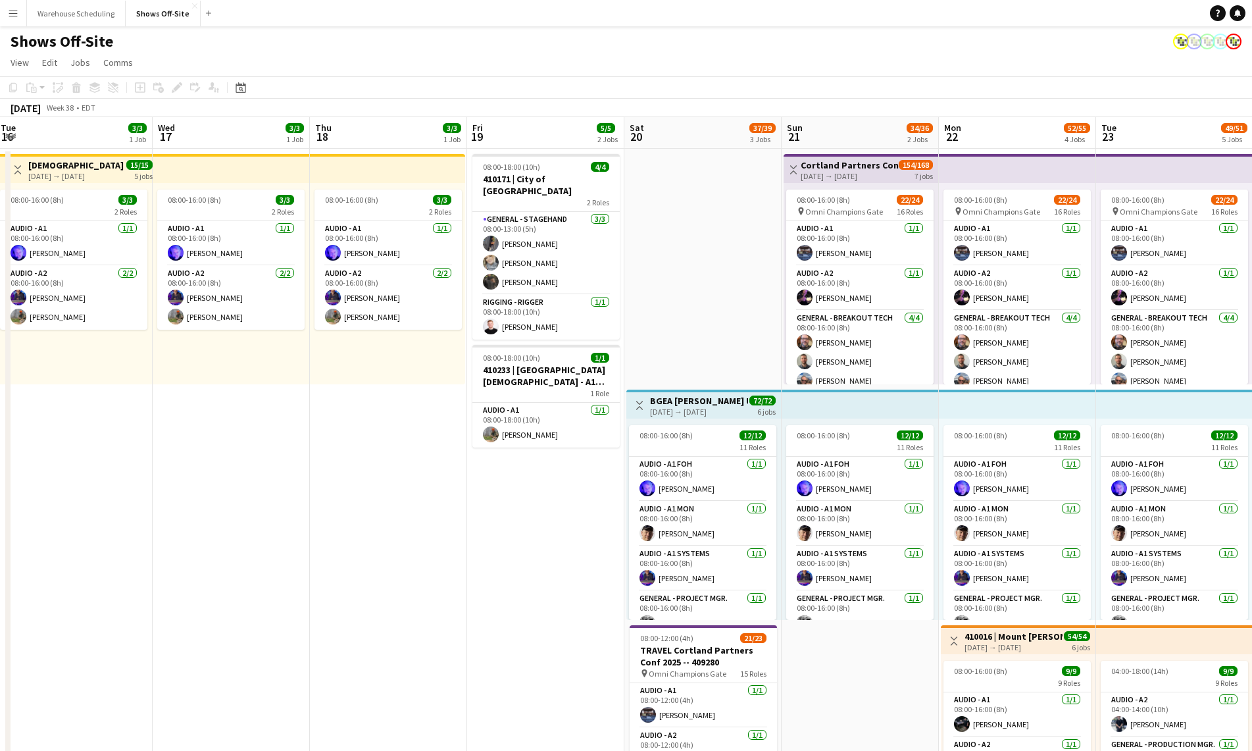
scroll to position [0, 366]
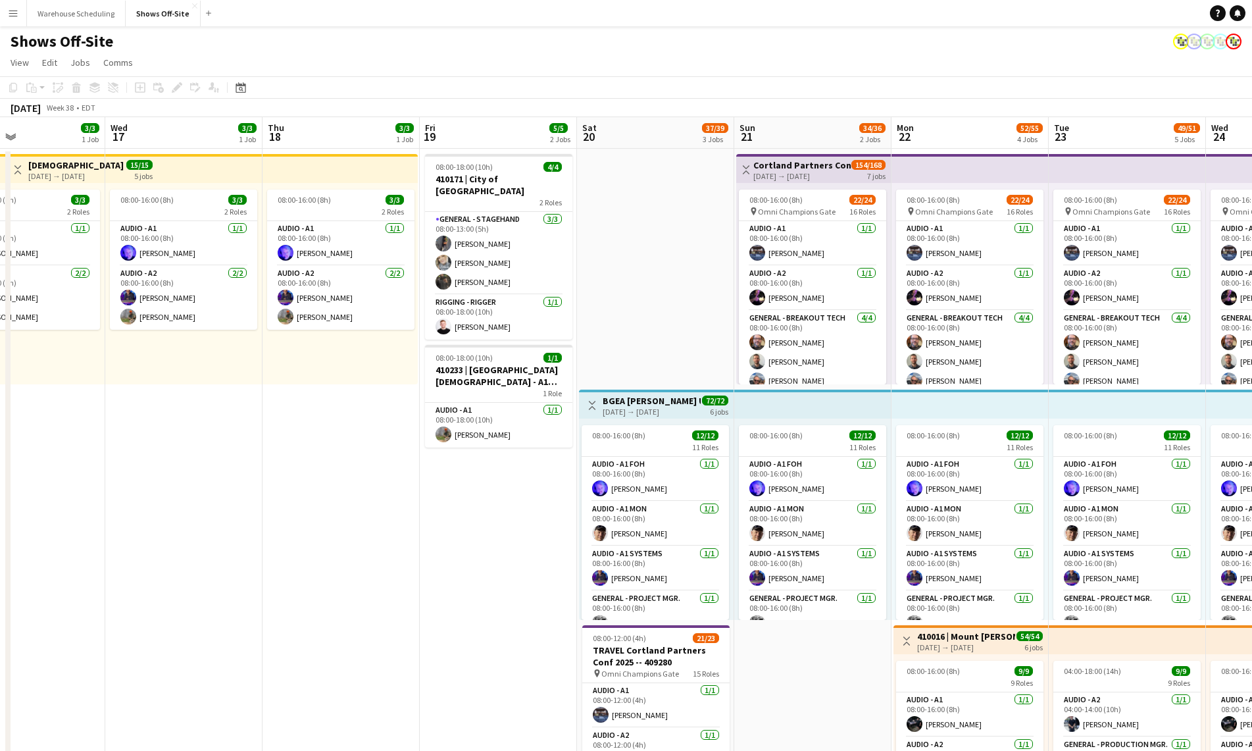
drag, startPoint x: 158, startPoint y: 307, endPoint x: 655, endPoint y: 300, distance: 497.5
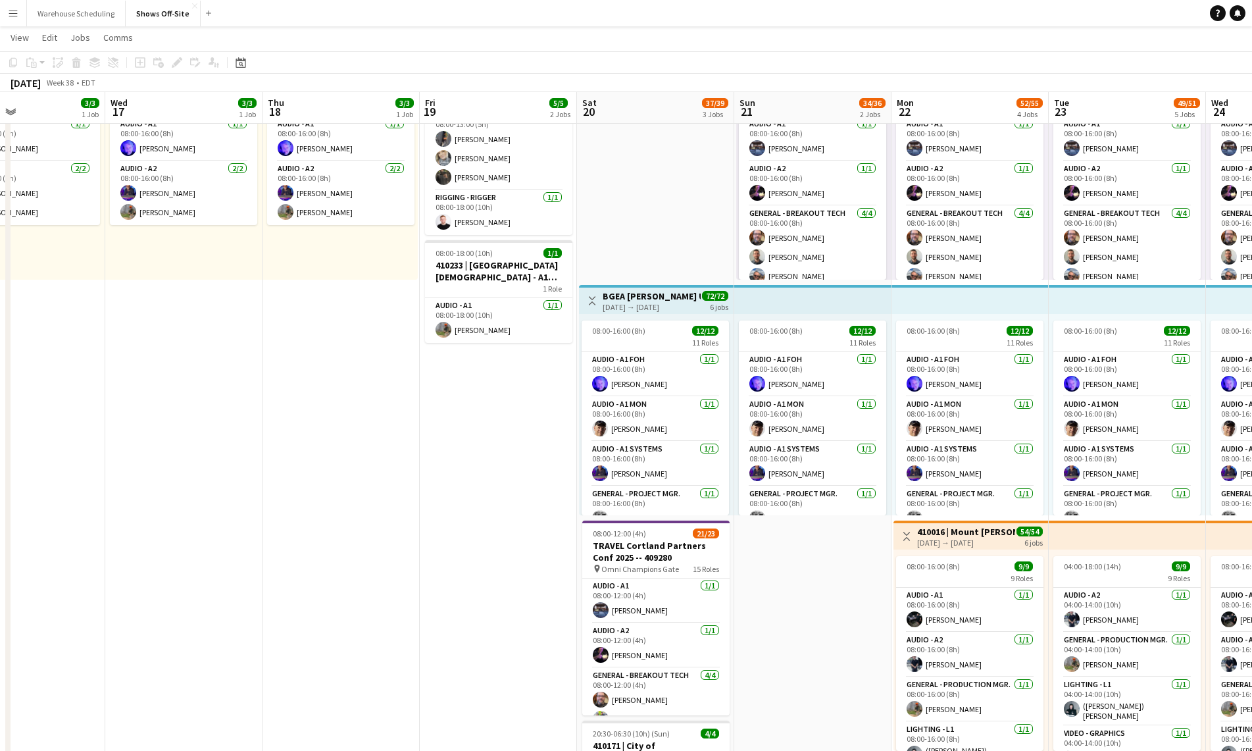
scroll to position [105, 0]
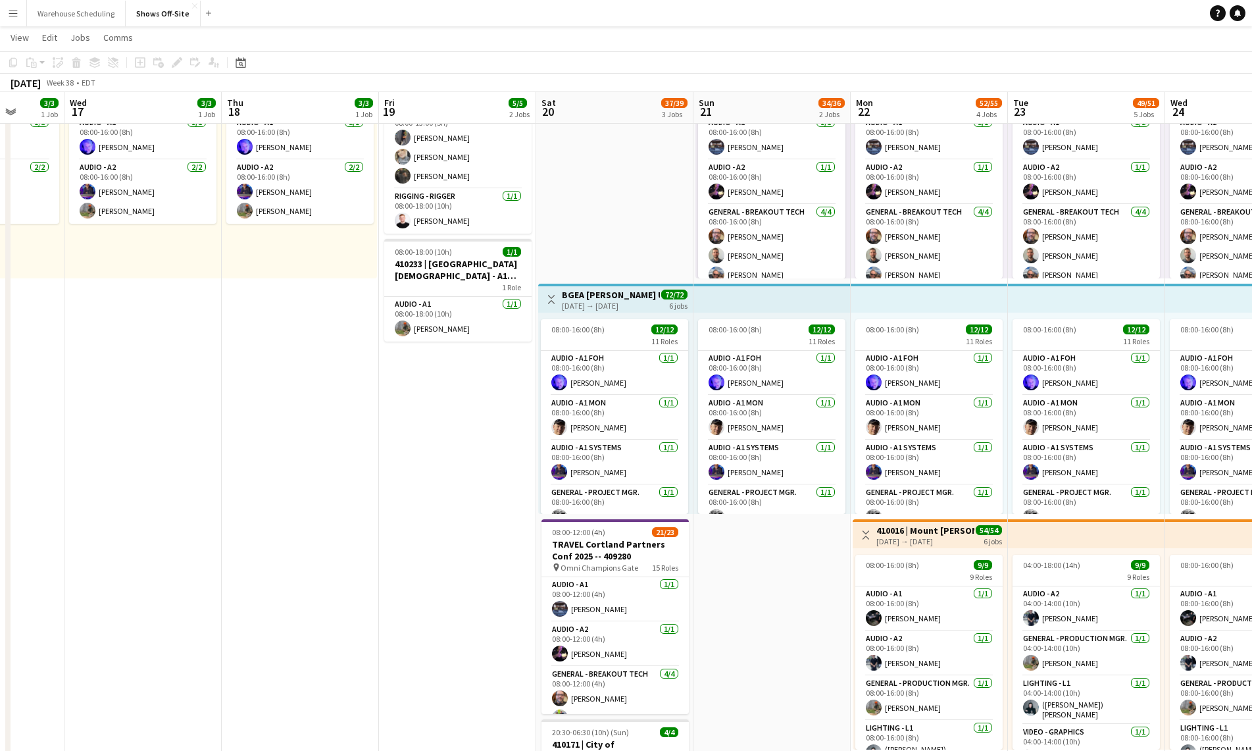
drag, startPoint x: 467, startPoint y: 434, endPoint x: 118, endPoint y: 454, distance: 349.3
click at [74, 460] on app-calendar-viewport "Sun 14 7/7 2 Jobs Mon 15 3/3 1 Job Tue 16 3/3 1 Job Wed 17 3/3 1 Job Thu 18 3/3…" at bounding box center [626, 697] width 1252 height 1500
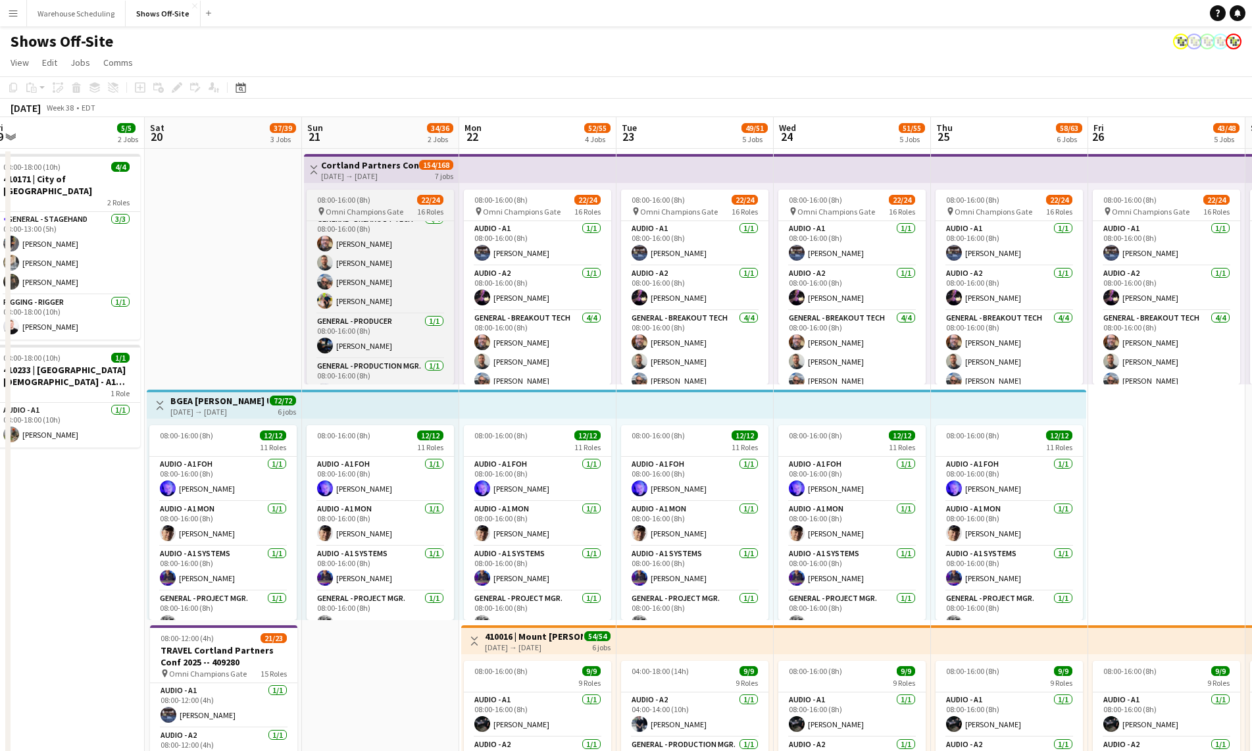
scroll to position [143, 0]
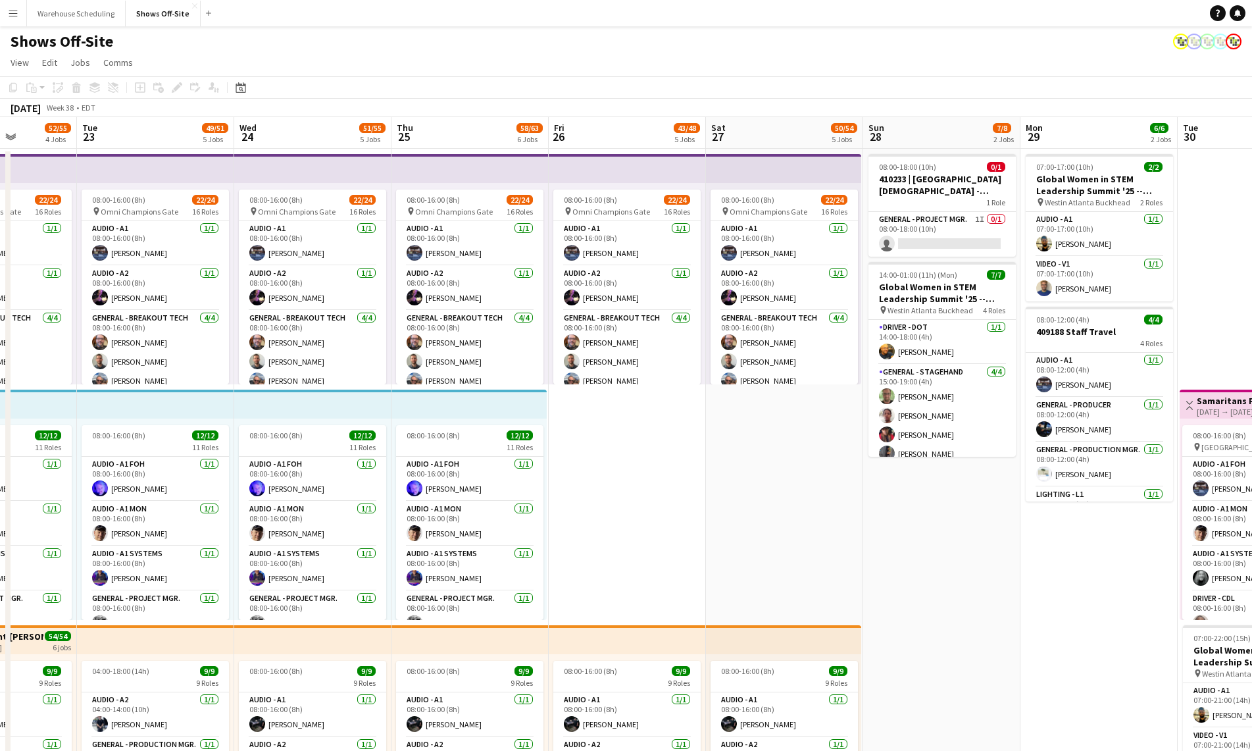
drag, startPoint x: 259, startPoint y: 290, endPoint x: 88, endPoint y: 297, distance: 171.2
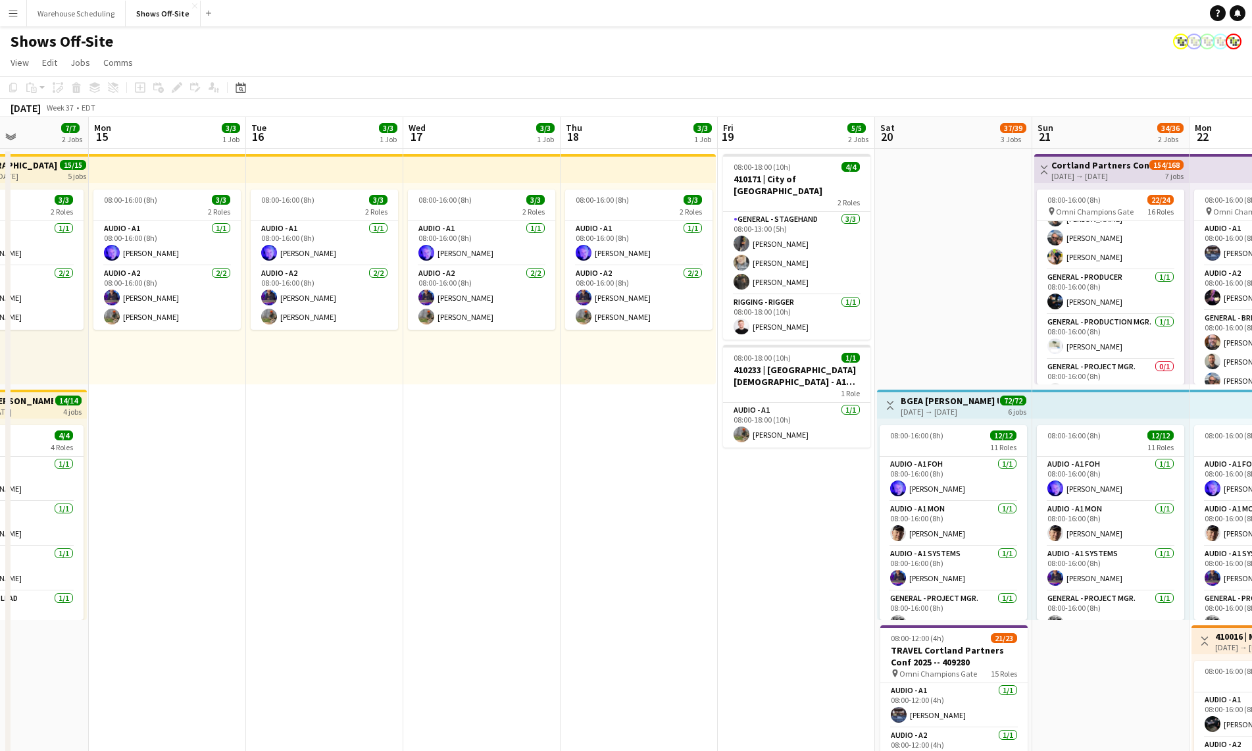
drag, startPoint x: 192, startPoint y: 381, endPoint x: 1280, endPoint y: 308, distance: 1090.1
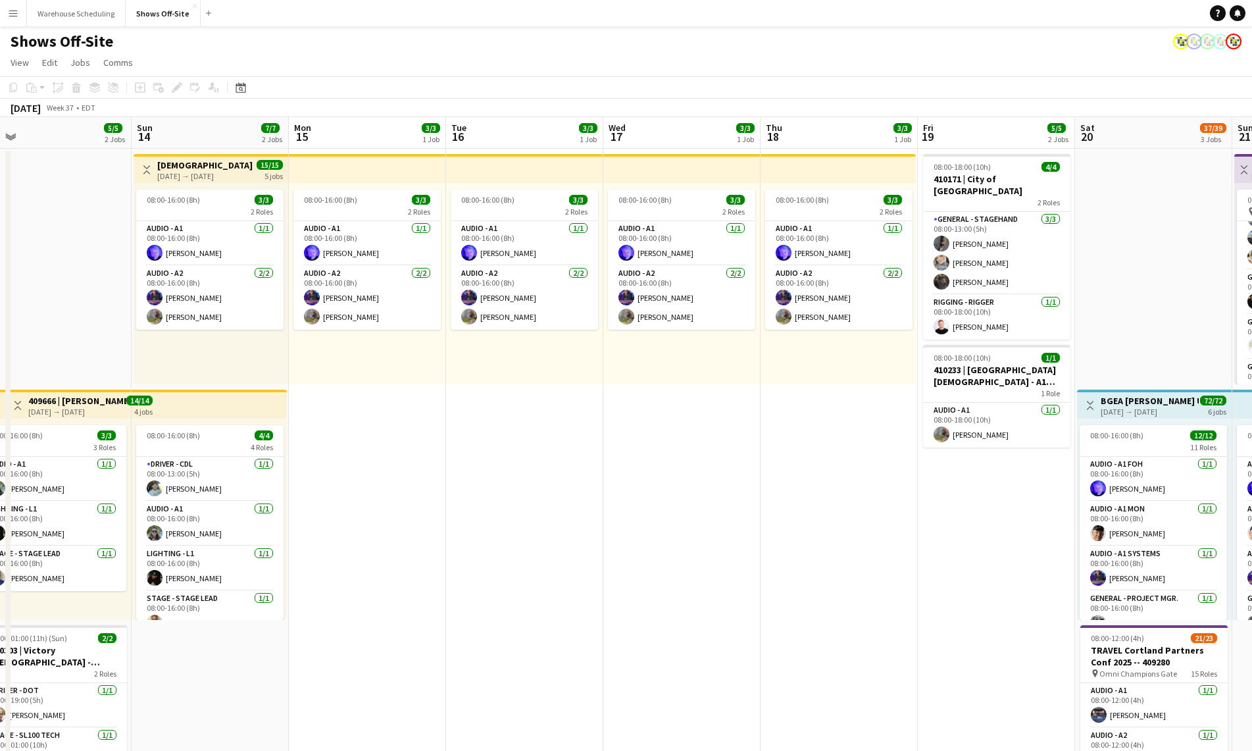
scroll to position [0, 392]
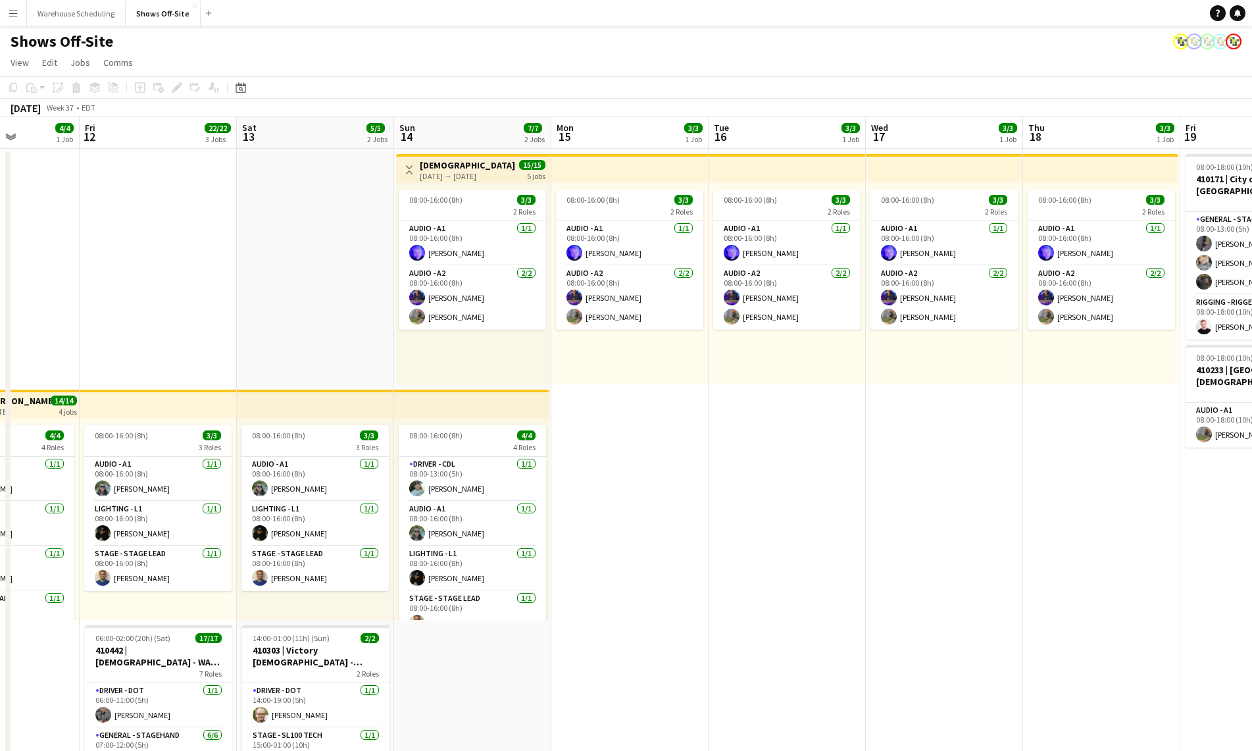
drag, startPoint x: 770, startPoint y: 428, endPoint x: 1033, endPoint y: 422, distance: 262.6
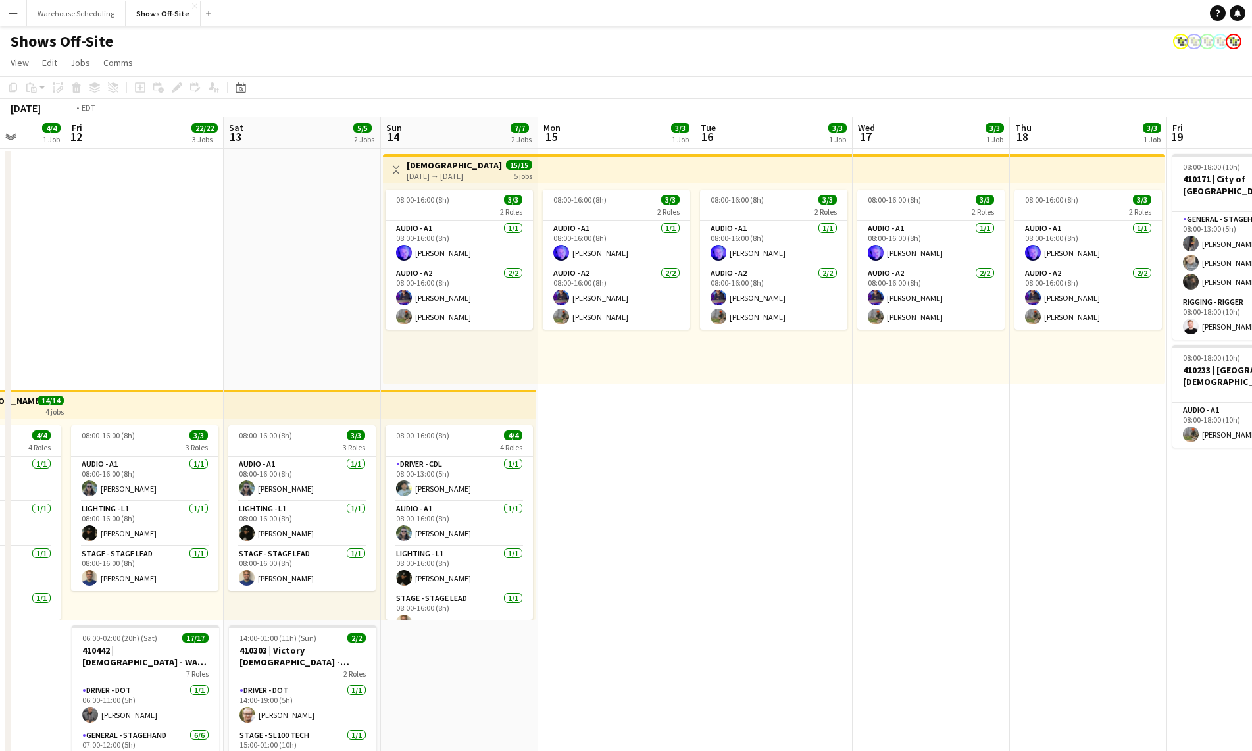
drag, startPoint x: 366, startPoint y: 301, endPoint x: 958, endPoint y: 309, distance: 592.2
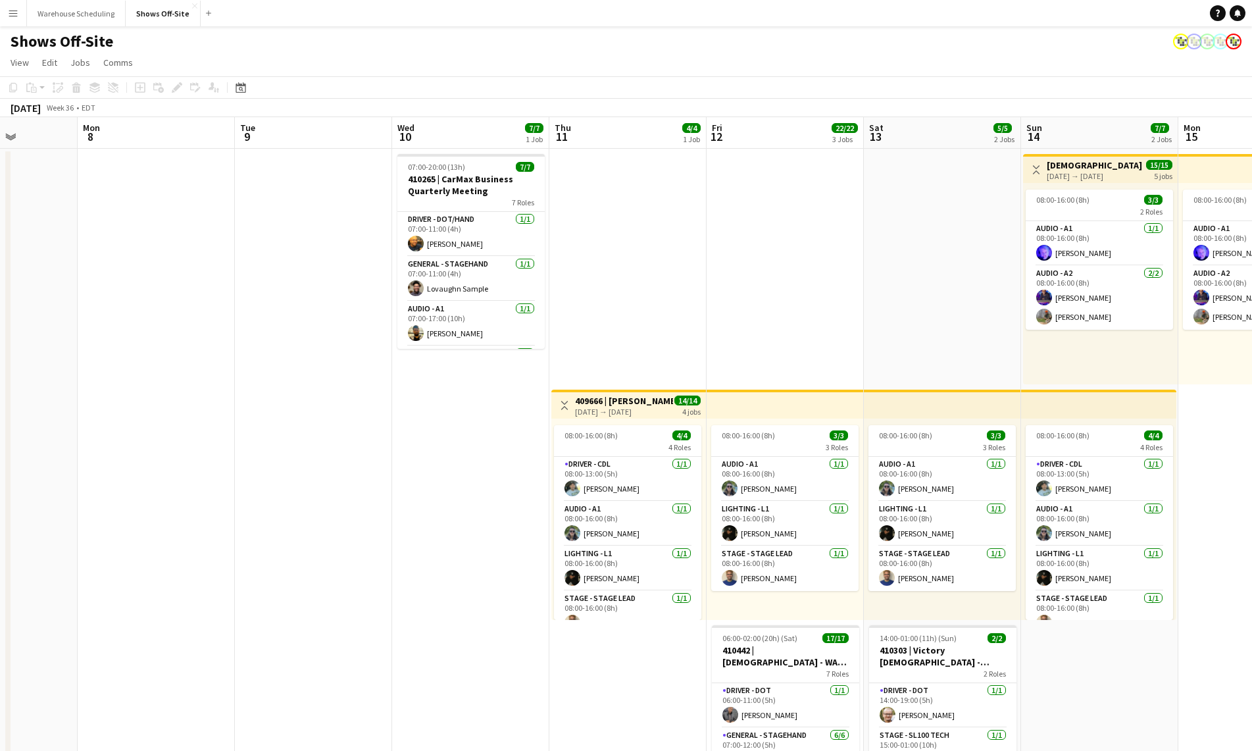
scroll to position [4, 0]
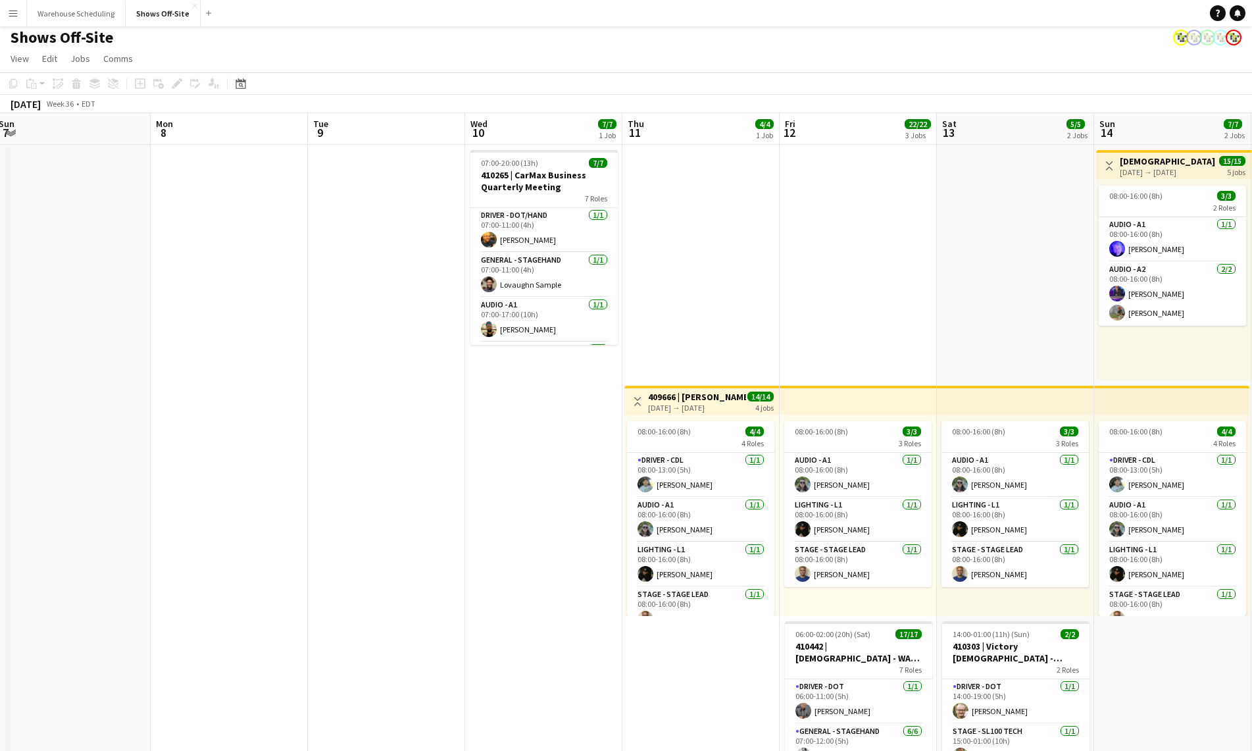
drag, startPoint x: 440, startPoint y: 463, endPoint x: 1201, endPoint y: 448, distance: 762.1
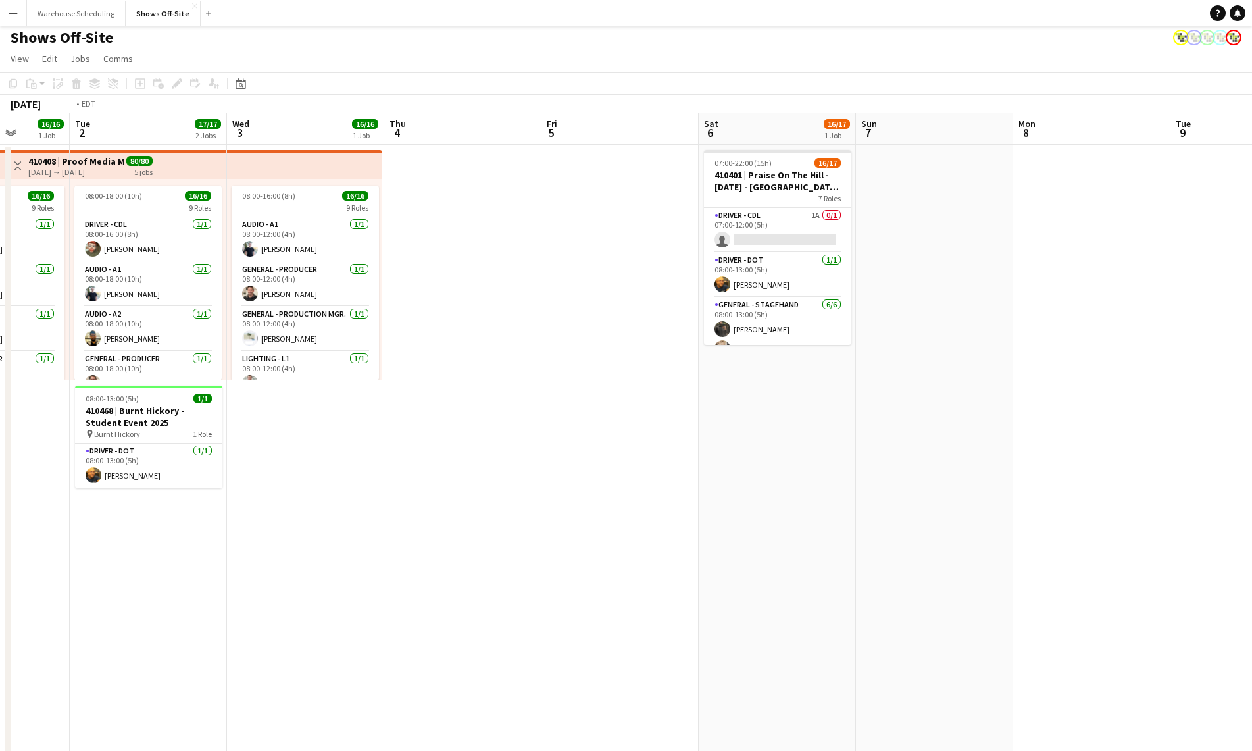
drag, startPoint x: 492, startPoint y: 440, endPoint x: 1239, endPoint y: 410, distance: 748.0
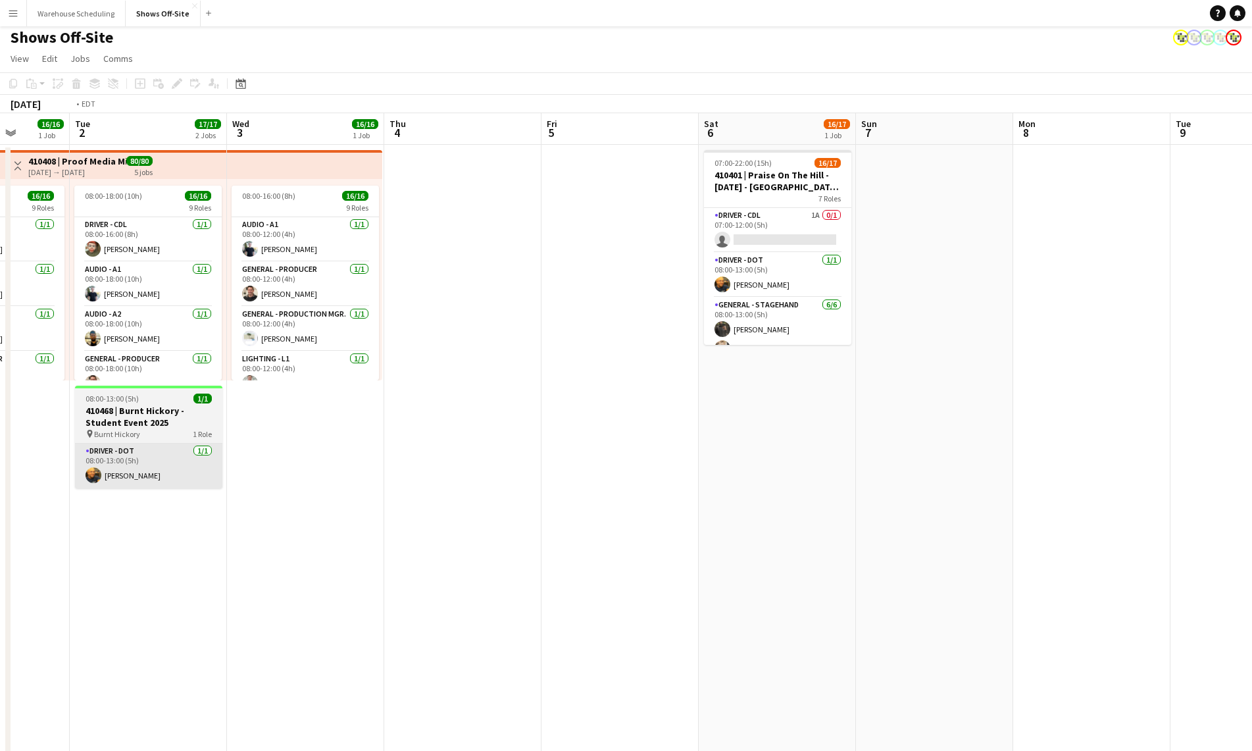
scroll to position [0, 340]
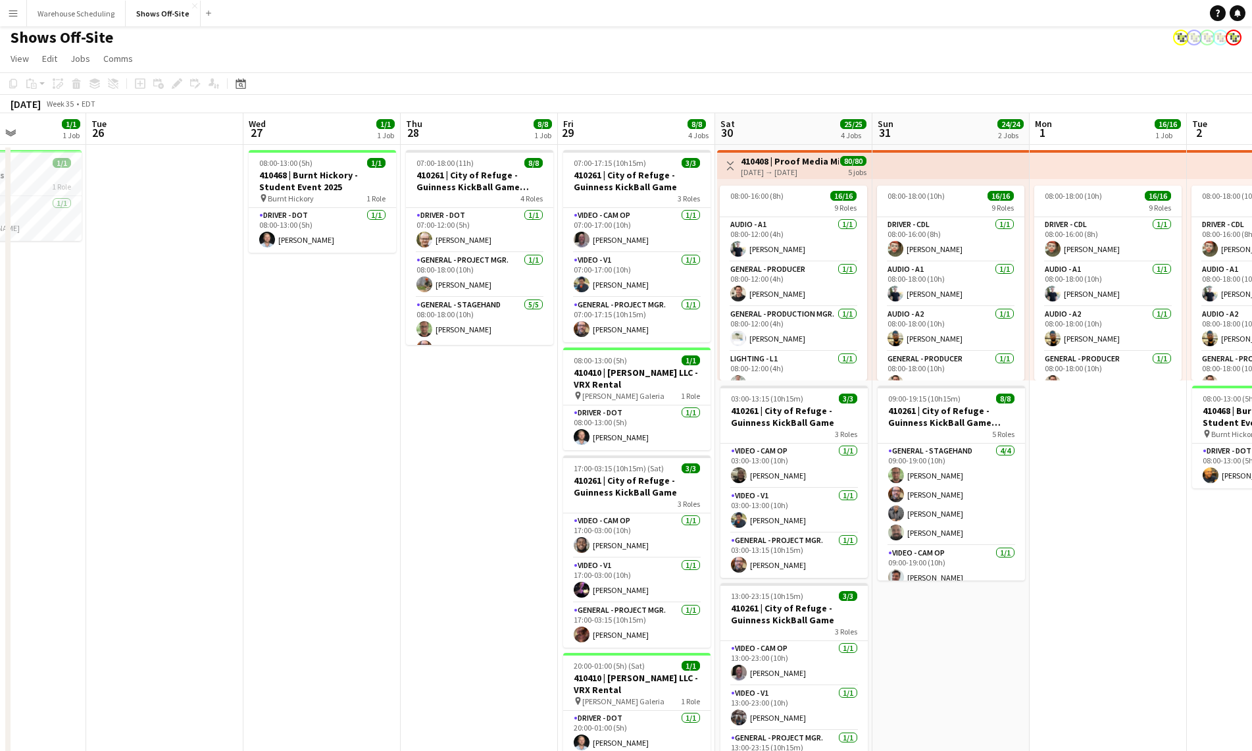
drag, startPoint x: 98, startPoint y: 478, endPoint x: 557, endPoint y: 427, distance: 461.4
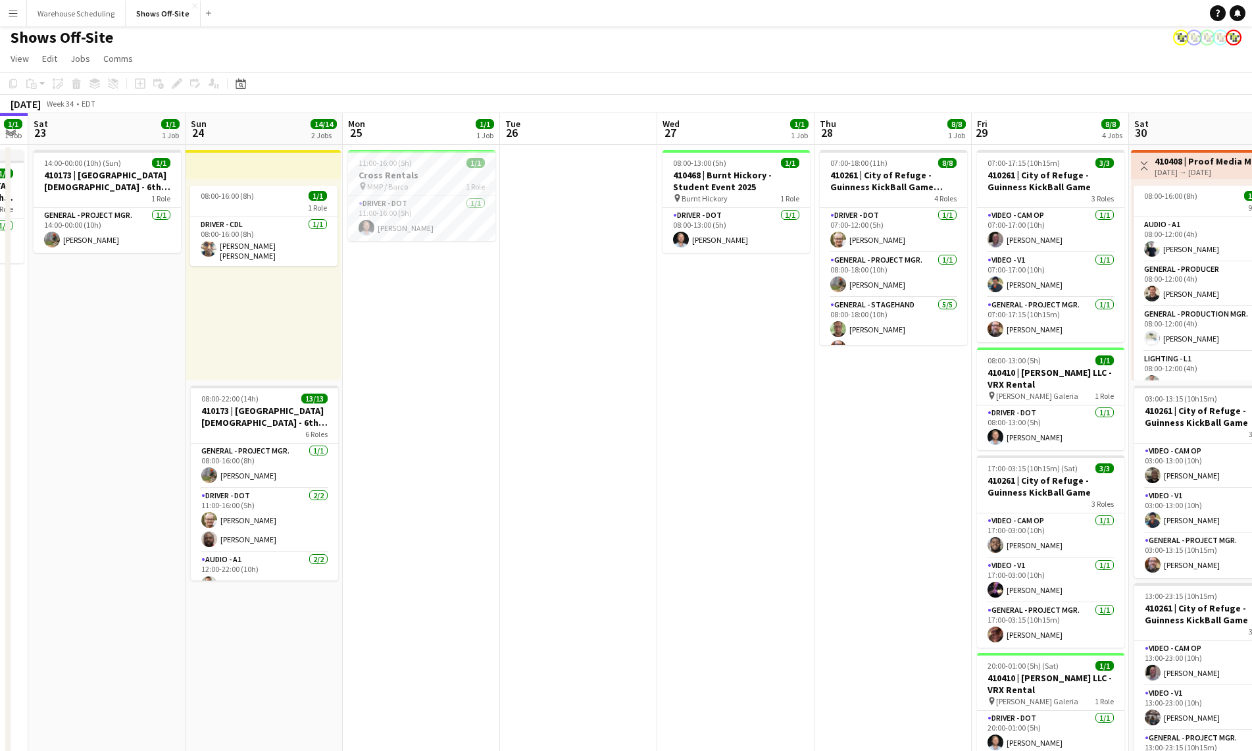
drag, startPoint x: 324, startPoint y: 432, endPoint x: 660, endPoint y: 413, distance: 336.7
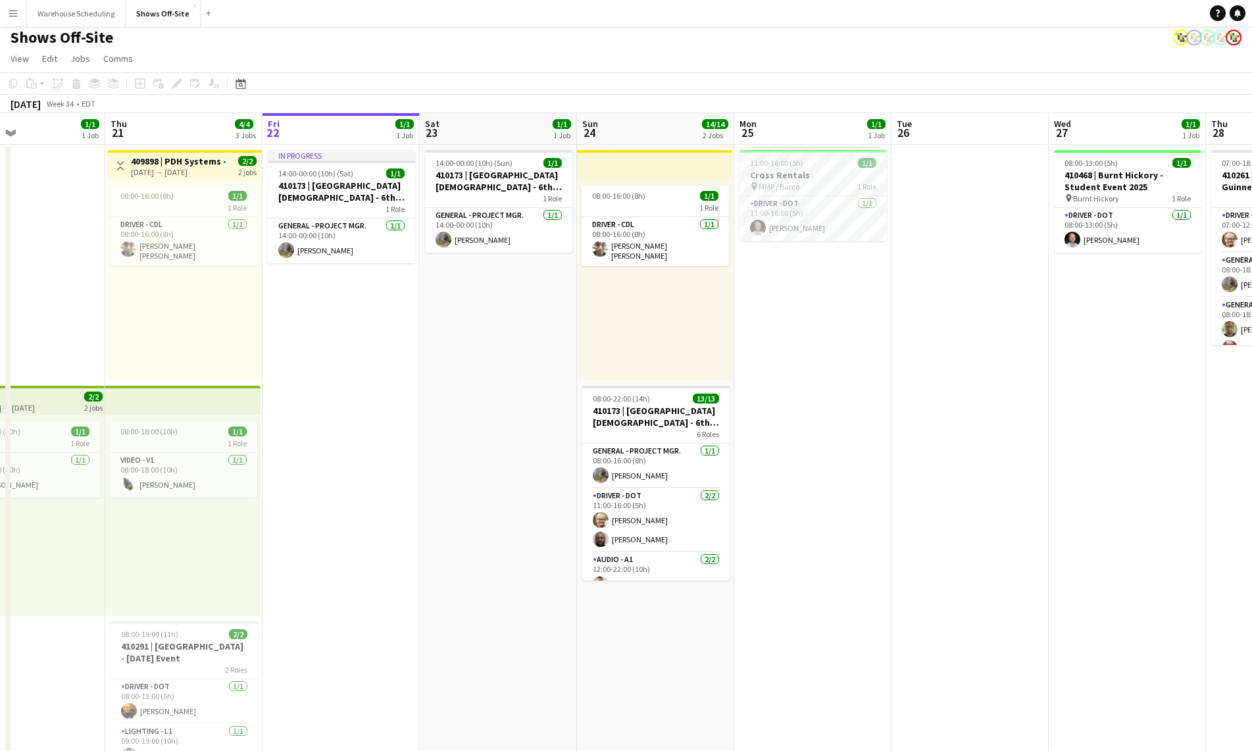
drag, startPoint x: 459, startPoint y: 452, endPoint x: 850, endPoint y: 413, distance: 393.4
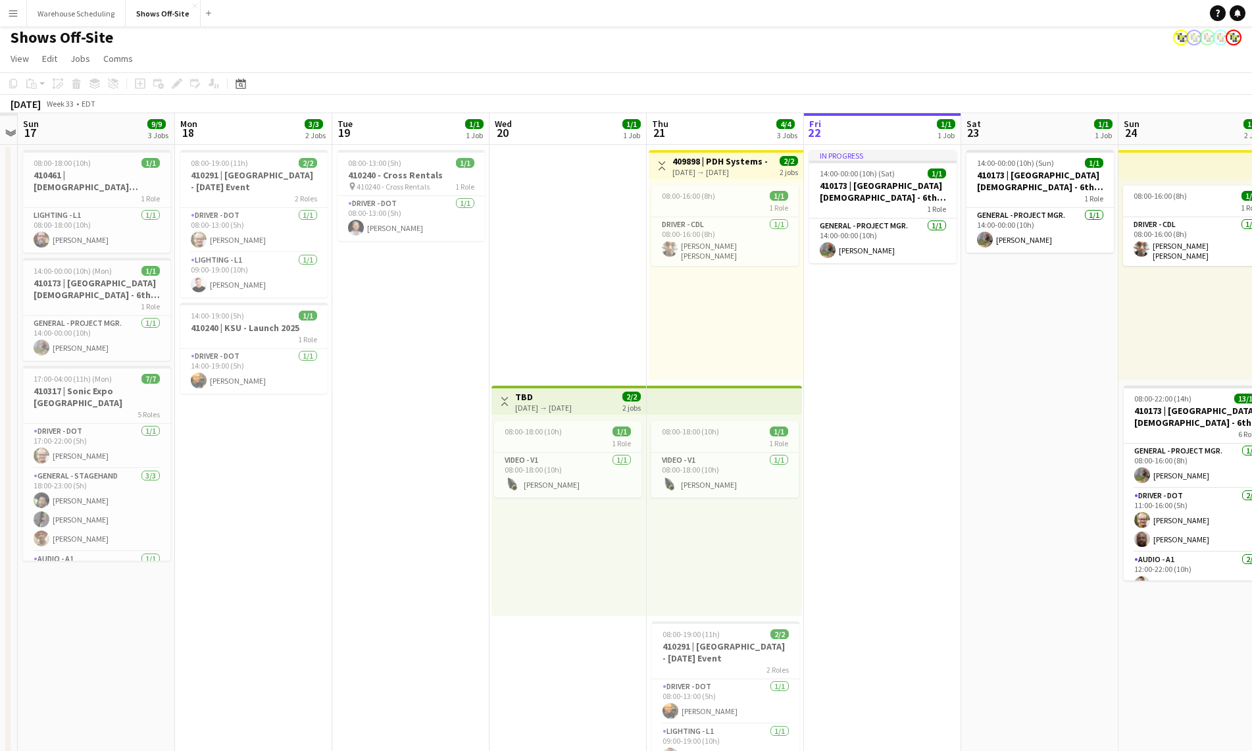
drag, startPoint x: 459, startPoint y: 400, endPoint x: 1000, endPoint y: 366, distance: 542.6
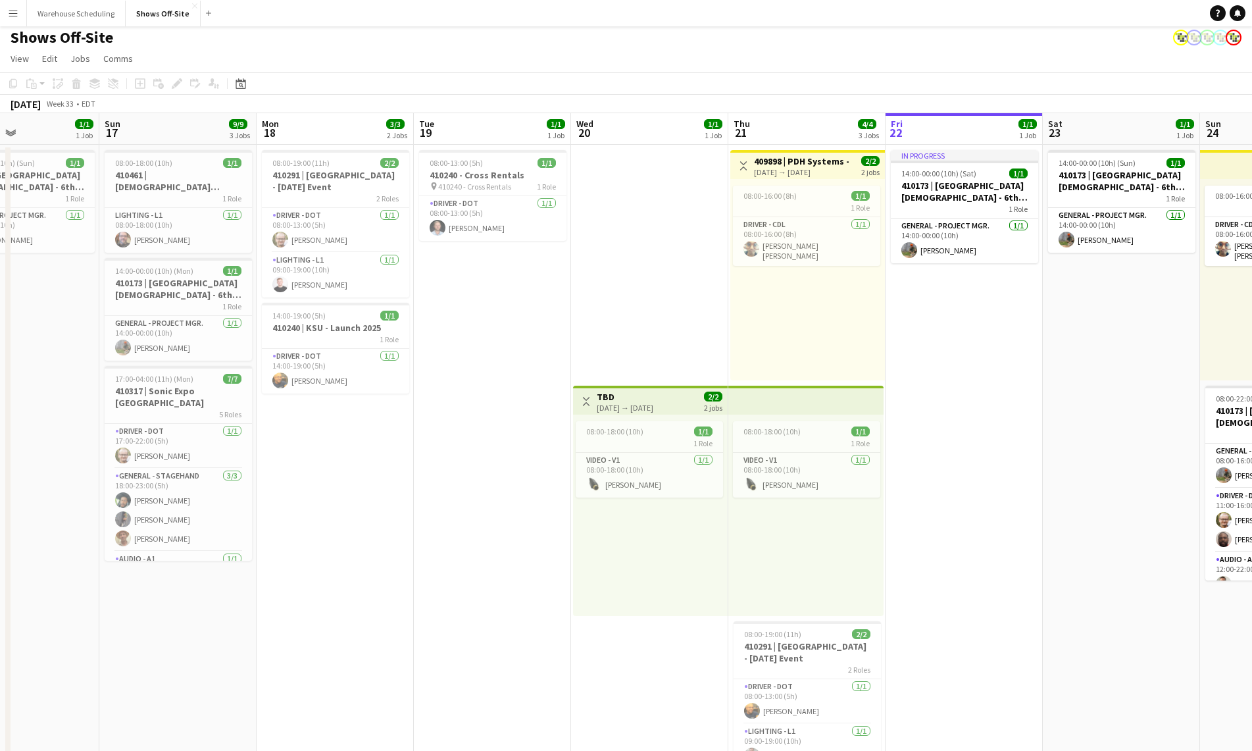
drag, startPoint x: 582, startPoint y: 299, endPoint x: 859, endPoint y: 296, distance: 276.4
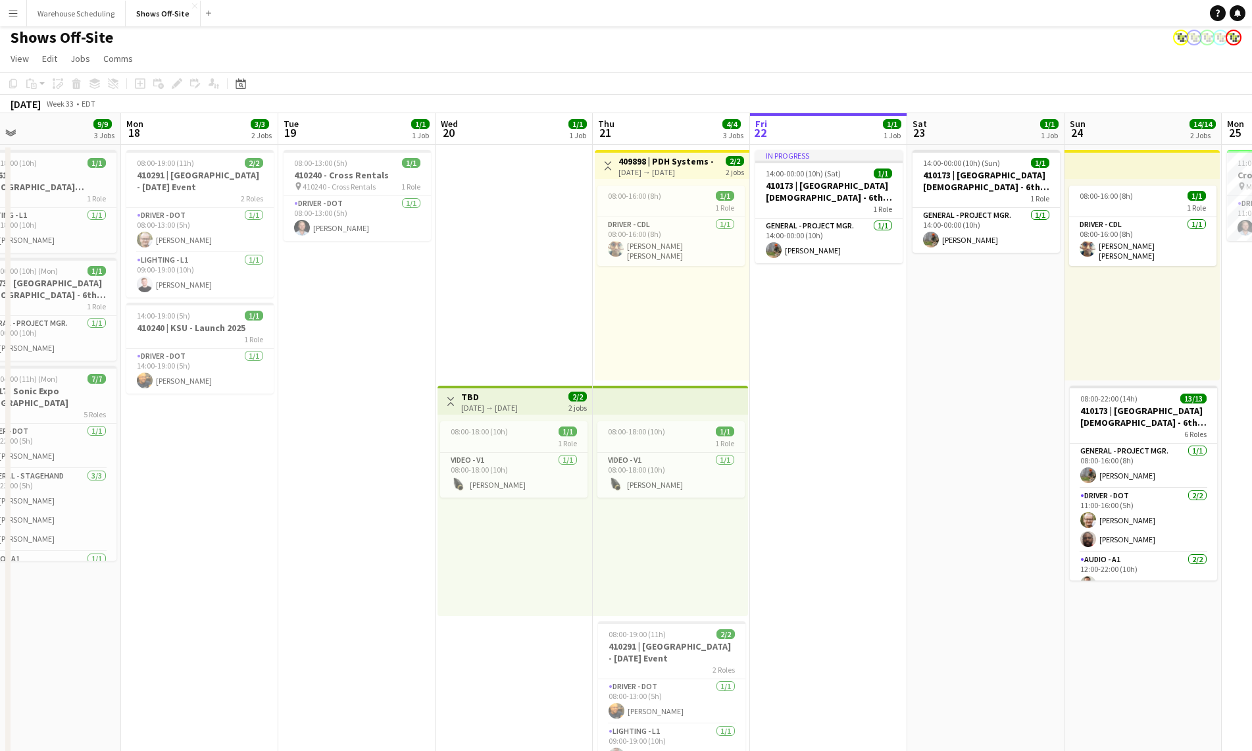
drag, startPoint x: 214, startPoint y: 421, endPoint x: -500, endPoint y: 445, distance: 714.3
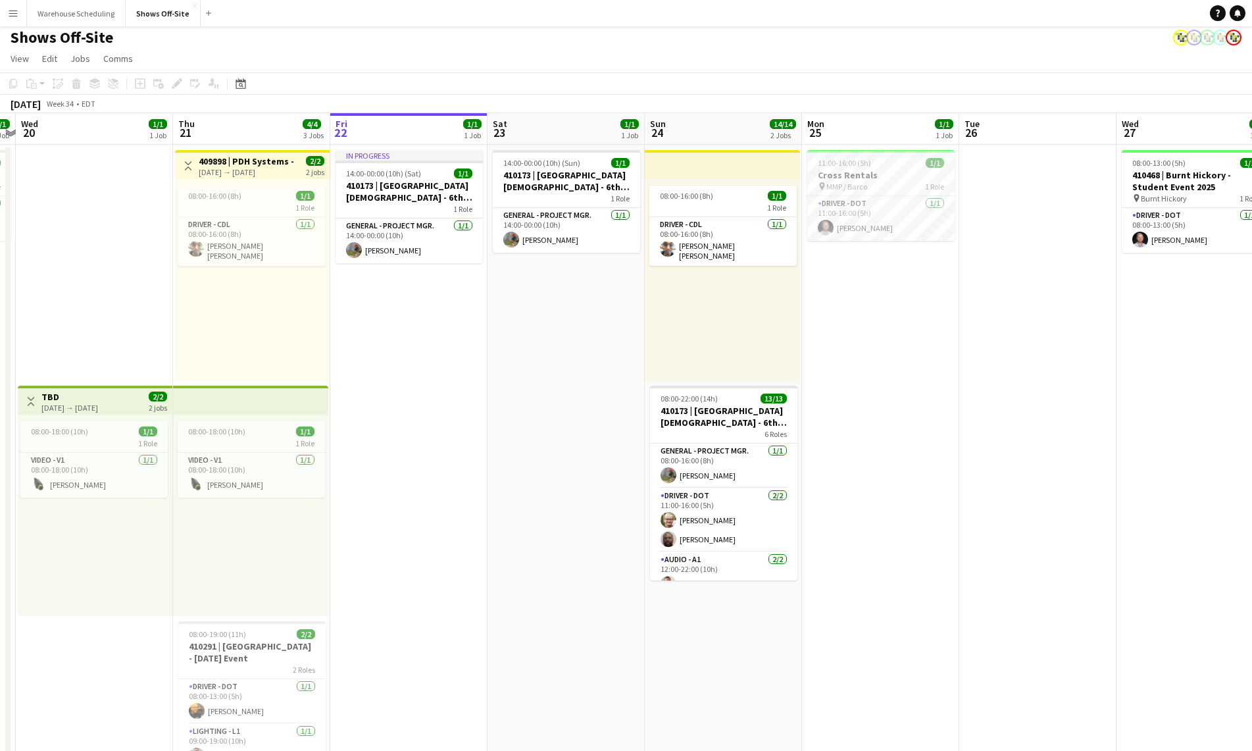
drag, startPoint x: 349, startPoint y: 416, endPoint x: 161, endPoint y: 389, distance: 189.5
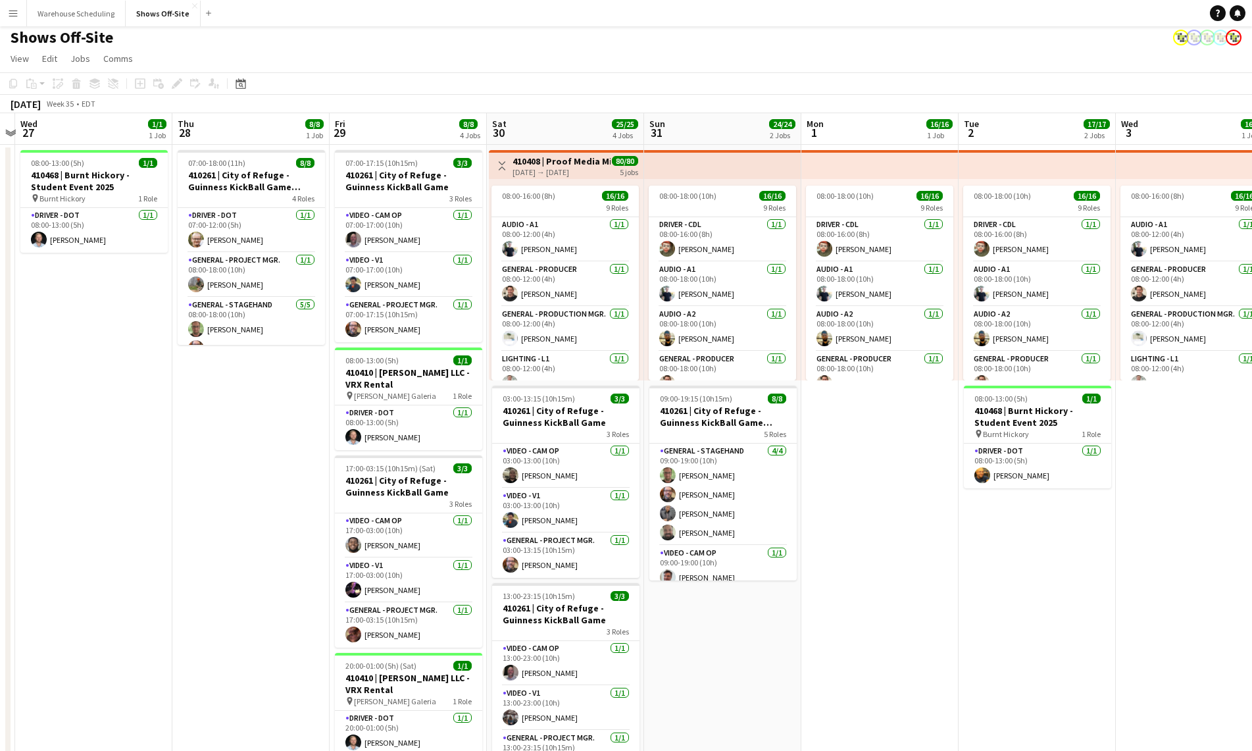
drag, startPoint x: 107, startPoint y: 411, endPoint x: 20, endPoint y: 412, distance: 86.9
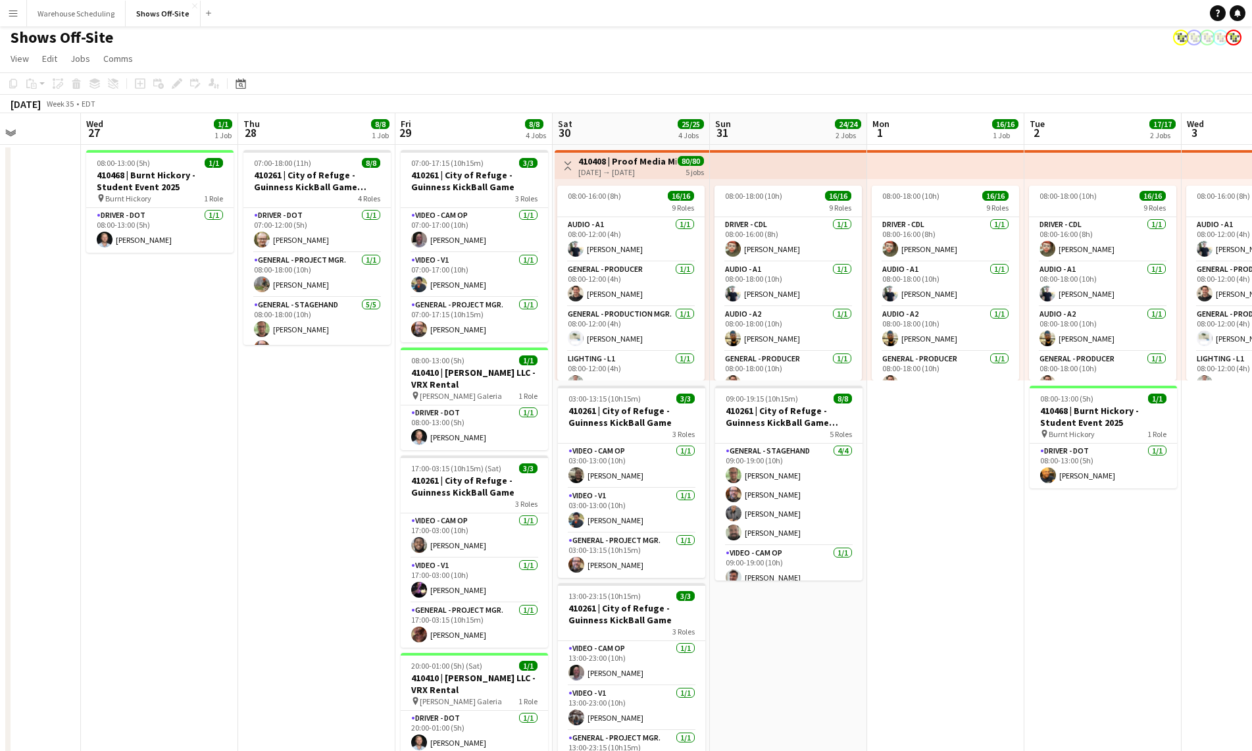
drag, startPoint x: 145, startPoint y: 418, endPoint x: 4, endPoint y: 415, distance: 140.8
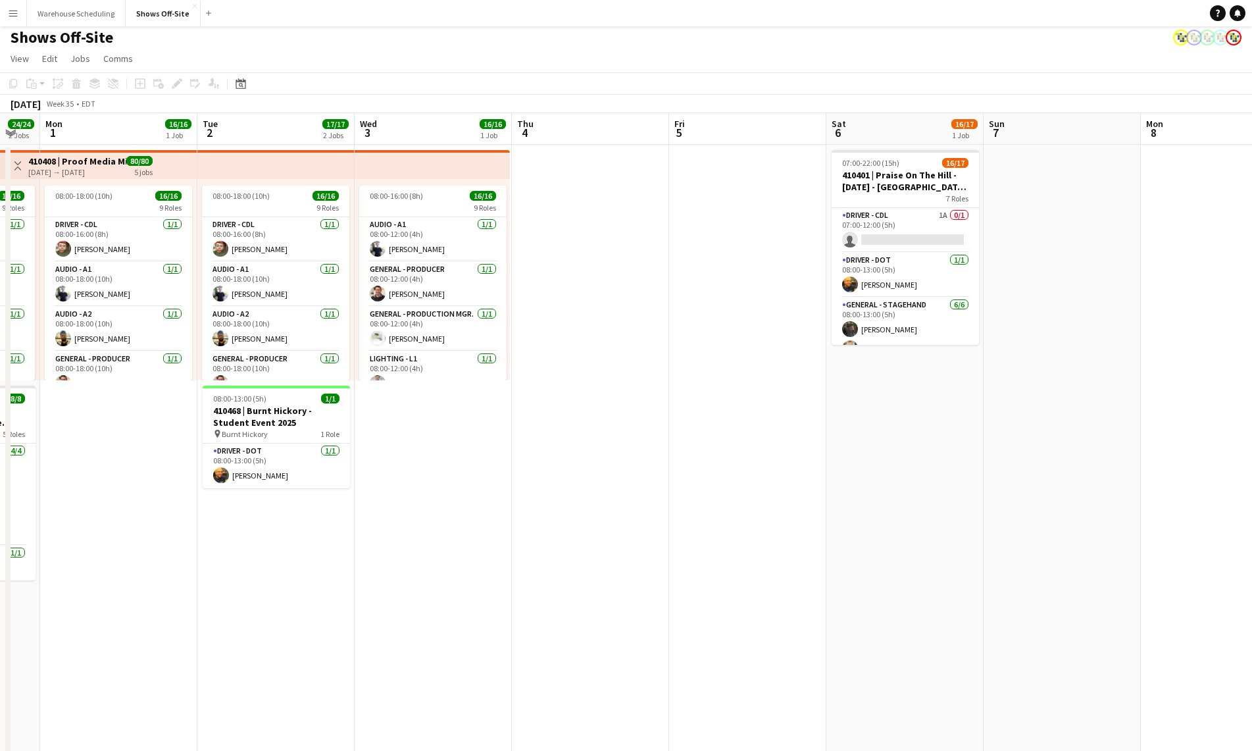
drag, startPoint x: 692, startPoint y: 400, endPoint x: -393, endPoint y: 431, distance: 1085.4
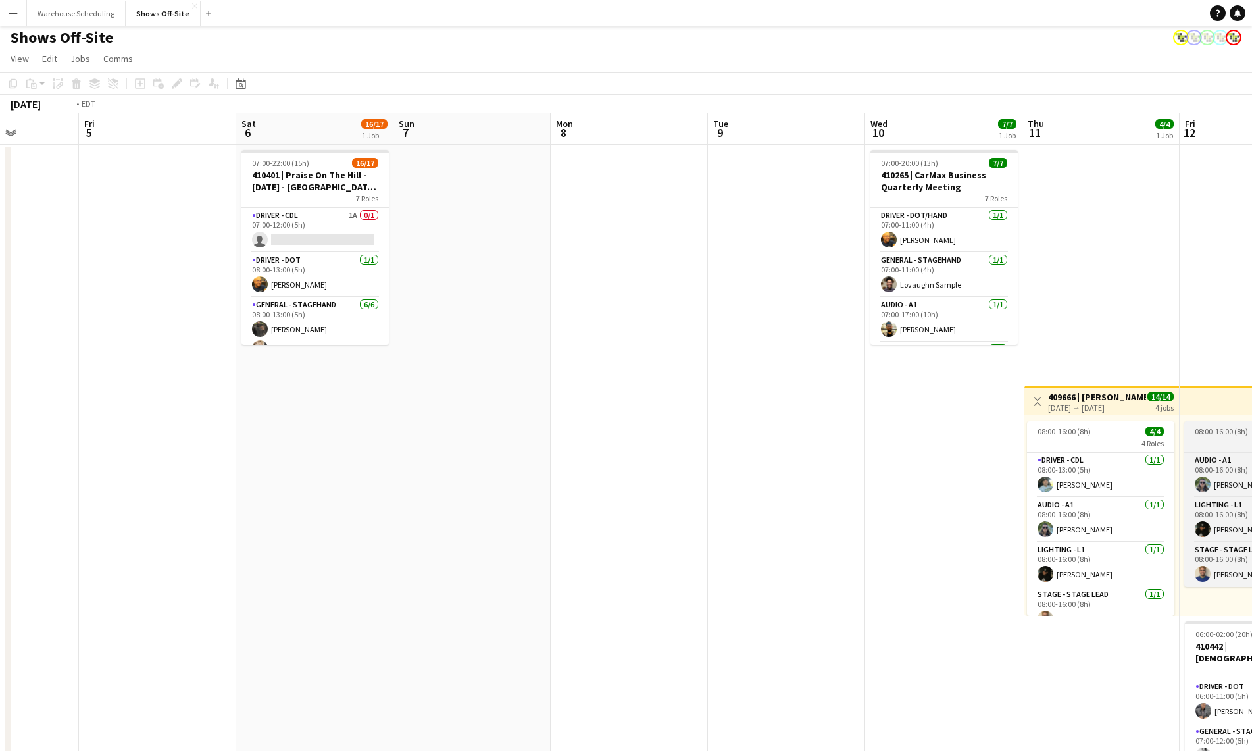
drag, startPoint x: 643, startPoint y: 453, endPoint x: 423, endPoint y: 428, distance: 221.3
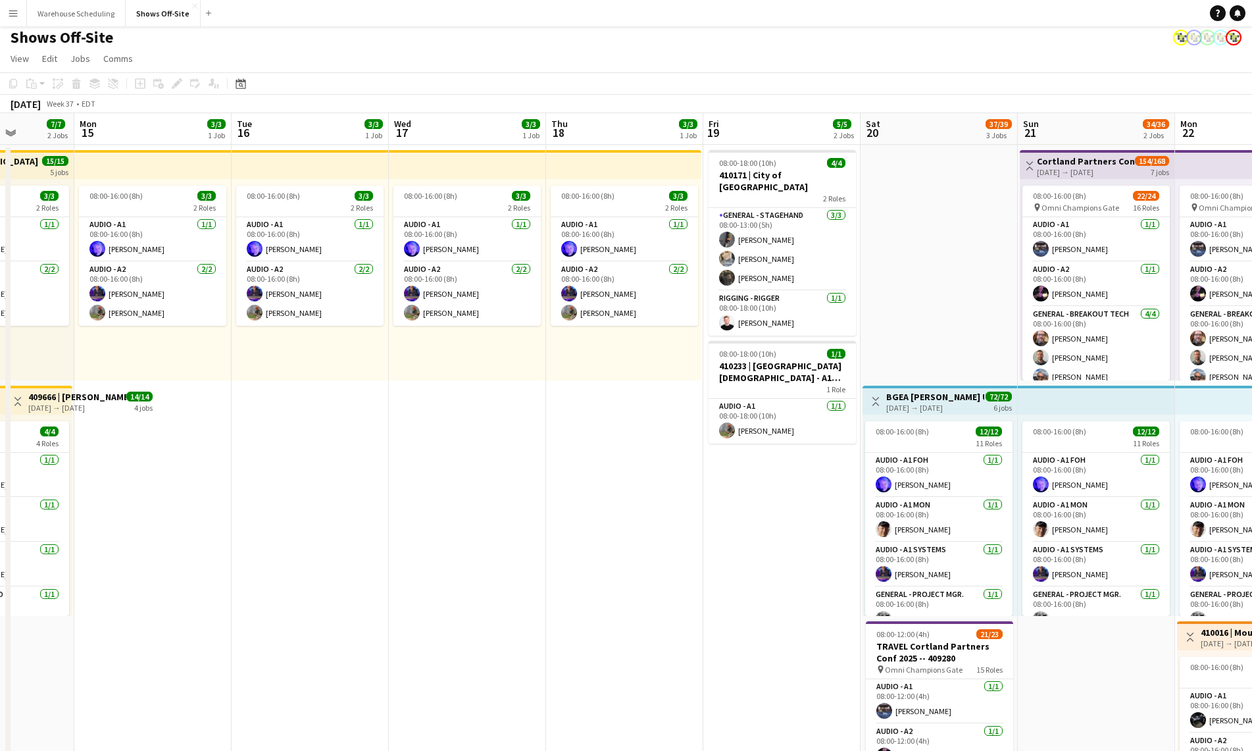
drag, startPoint x: 784, startPoint y: 370, endPoint x: 7, endPoint y: 414, distance: 778.3
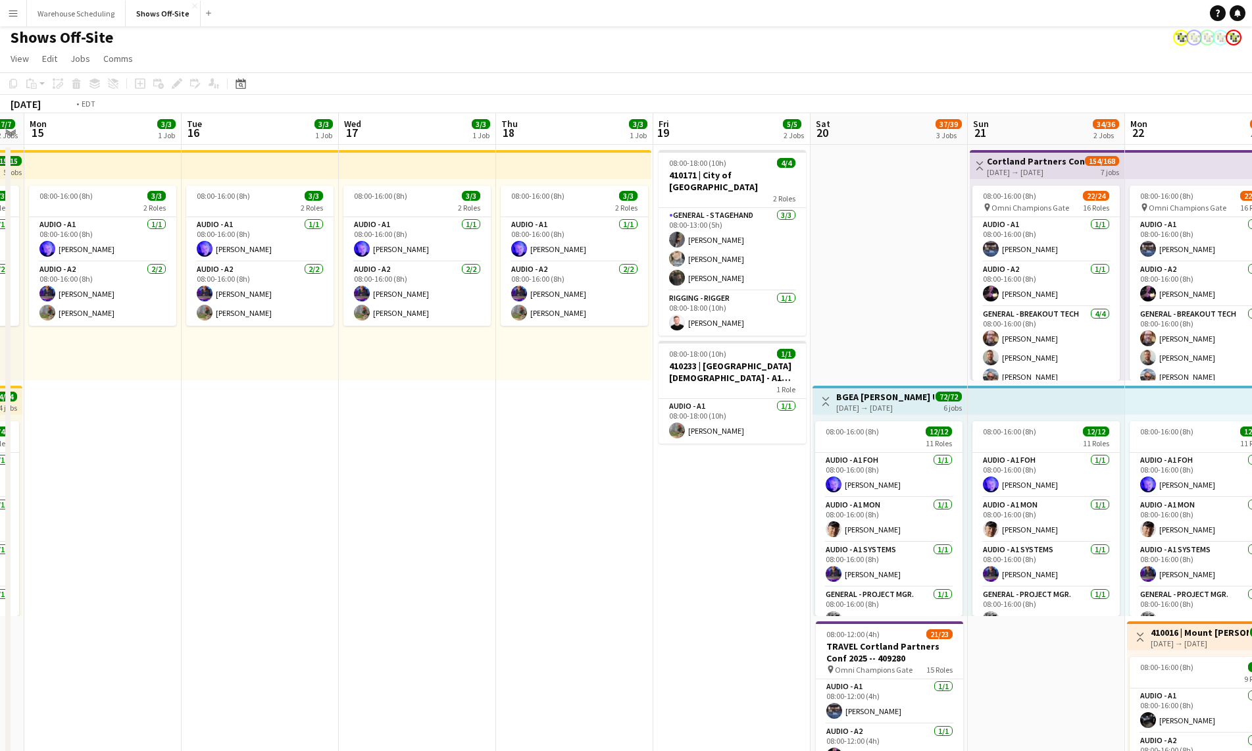
drag, startPoint x: 850, startPoint y: 424, endPoint x: 3, endPoint y: 444, distance: 847.7
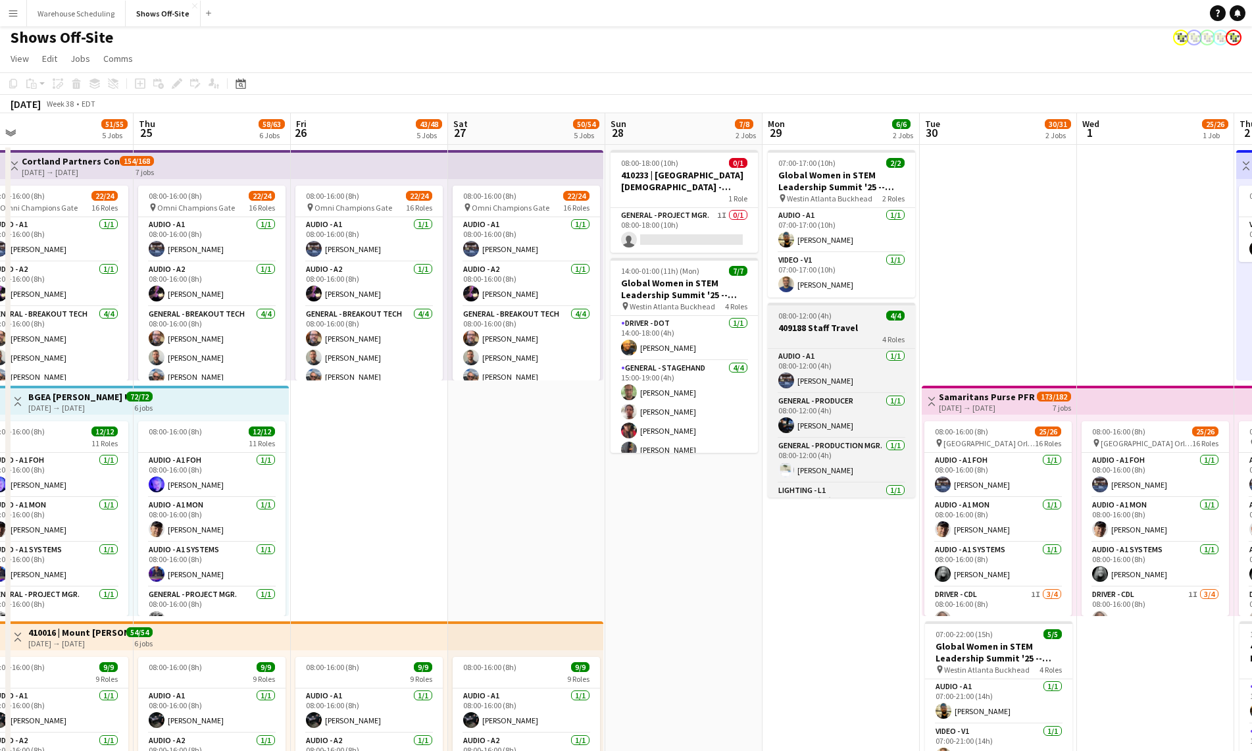
drag, startPoint x: 730, startPoint y: 342, endPoint x: 49, endPoint y: 317, distance: 680.8
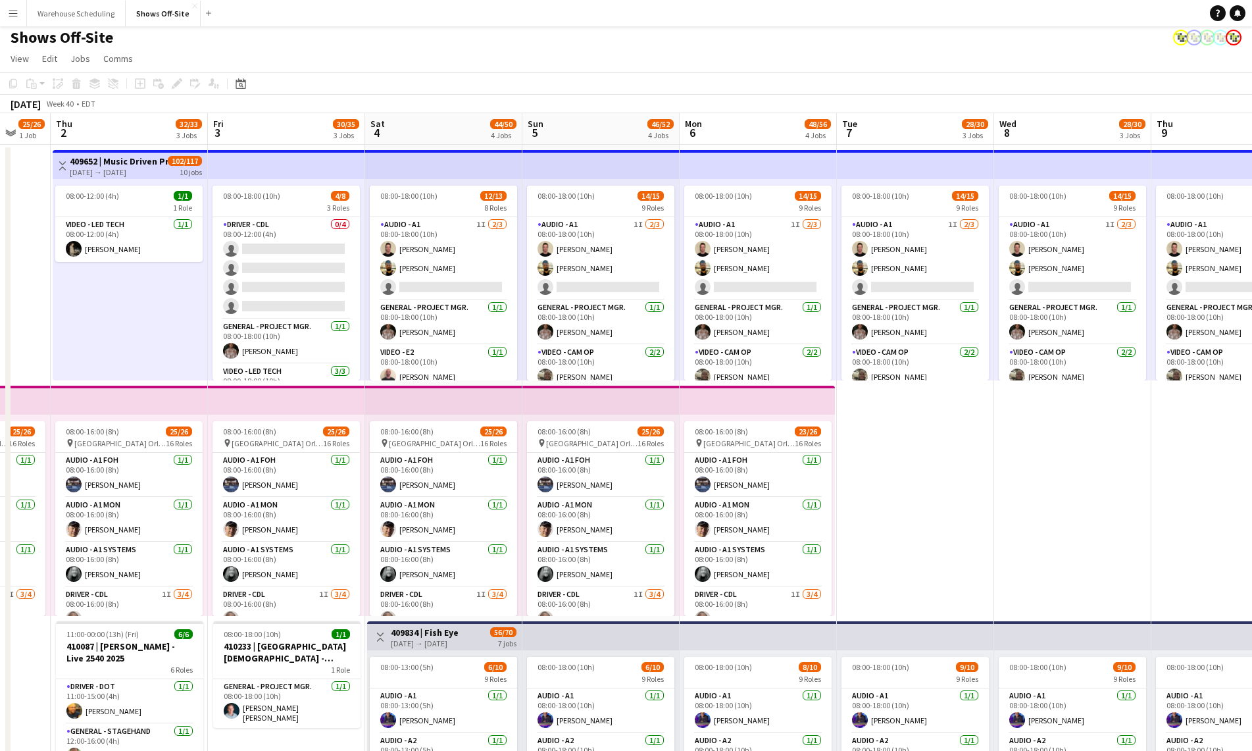
scroll to position [0, 382]
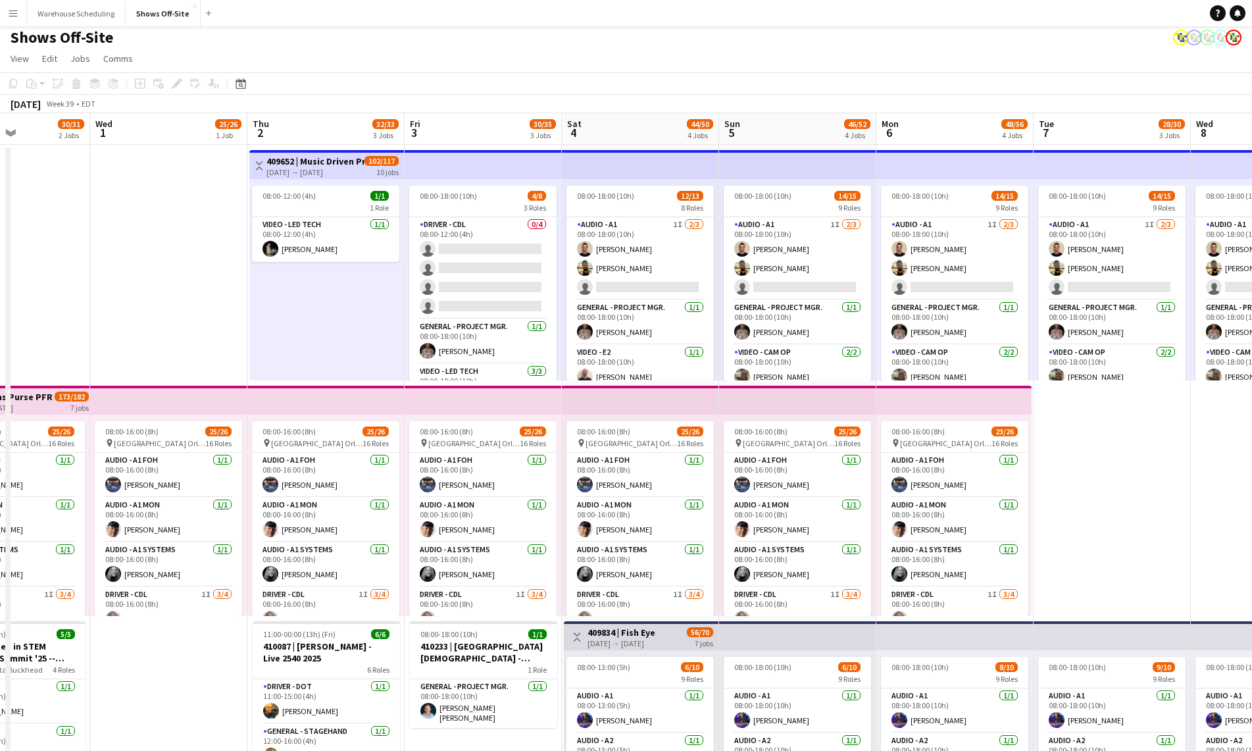
drag, startPoint x: 511, startPoint y: 316, endPoint x: 280, endPoint y: 315, distance: 231.6
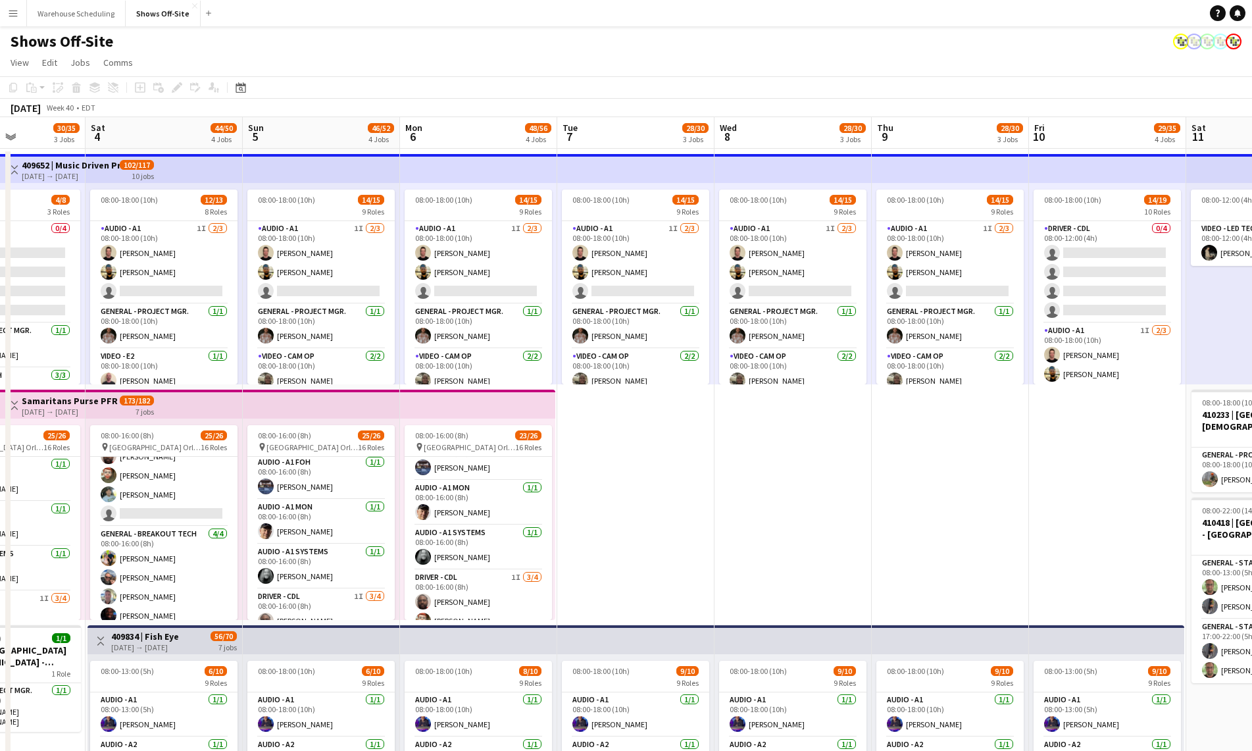
scroll to position [0, 533]
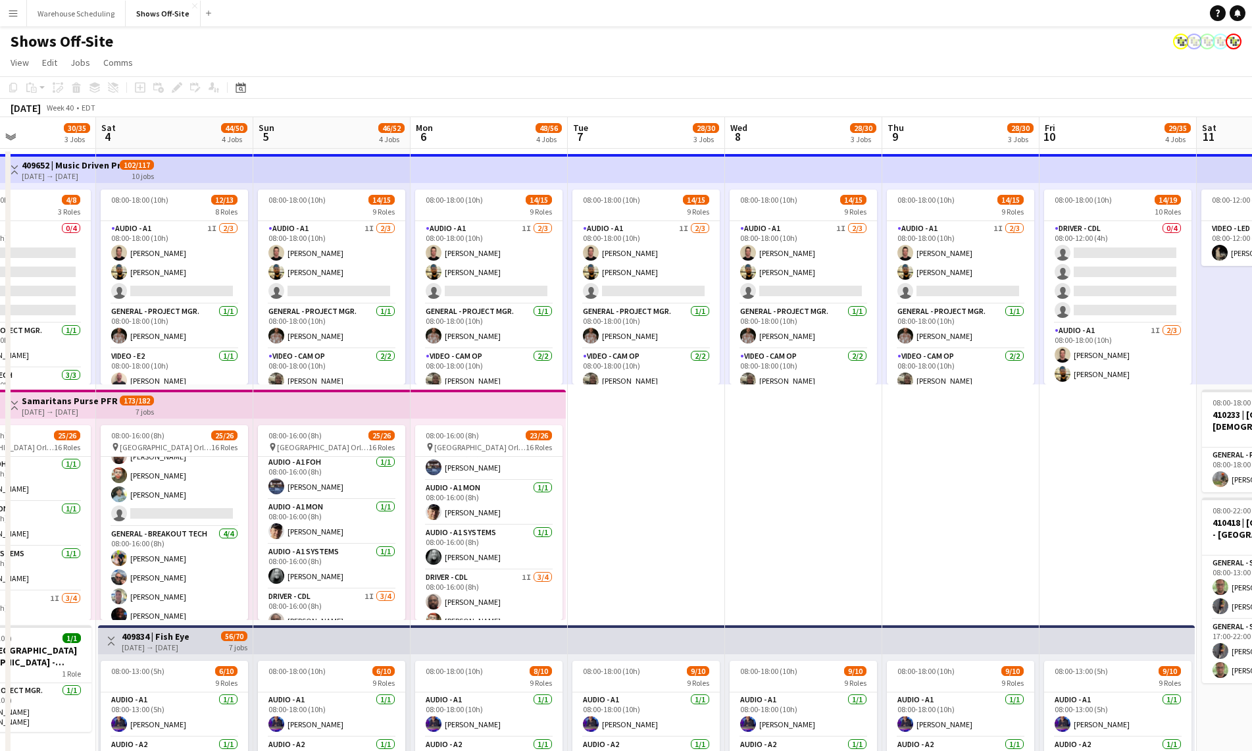
drag, startPoint x: 1049, startPoint y: 465, endPoint x: 584, endPoint y: 396, distance: 470.8
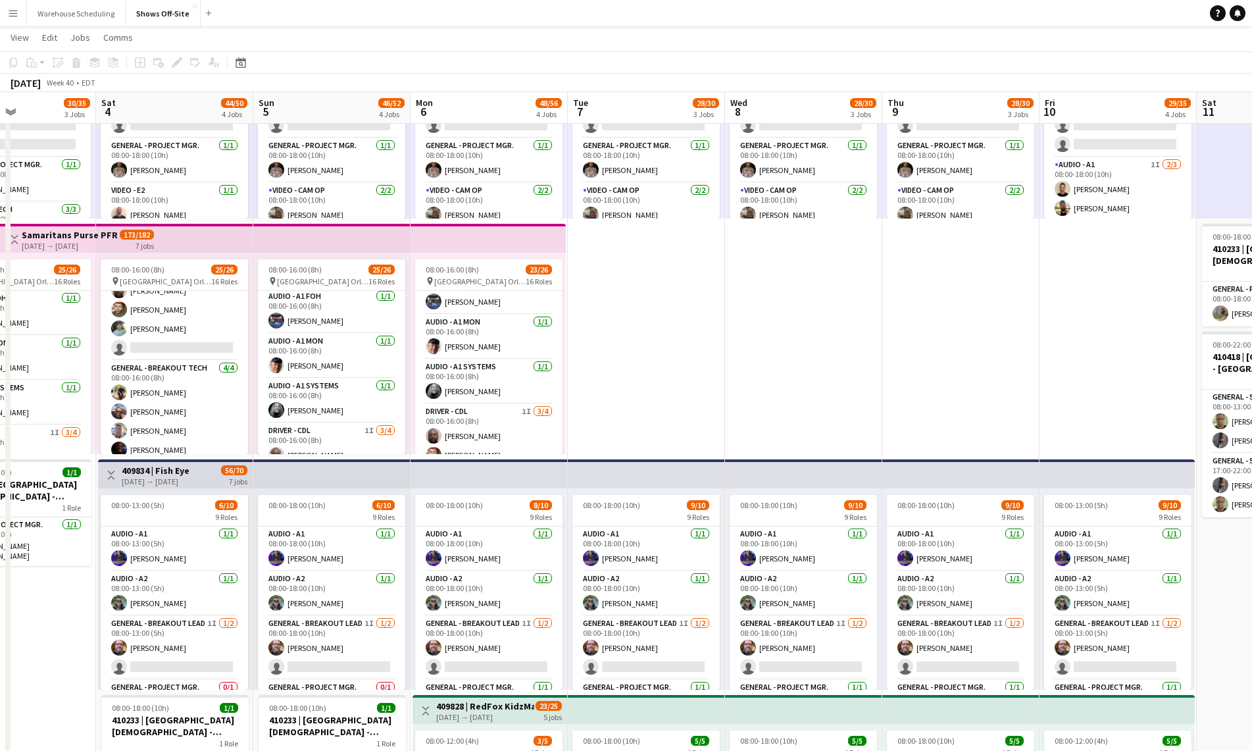
scroll to position [0, 0]
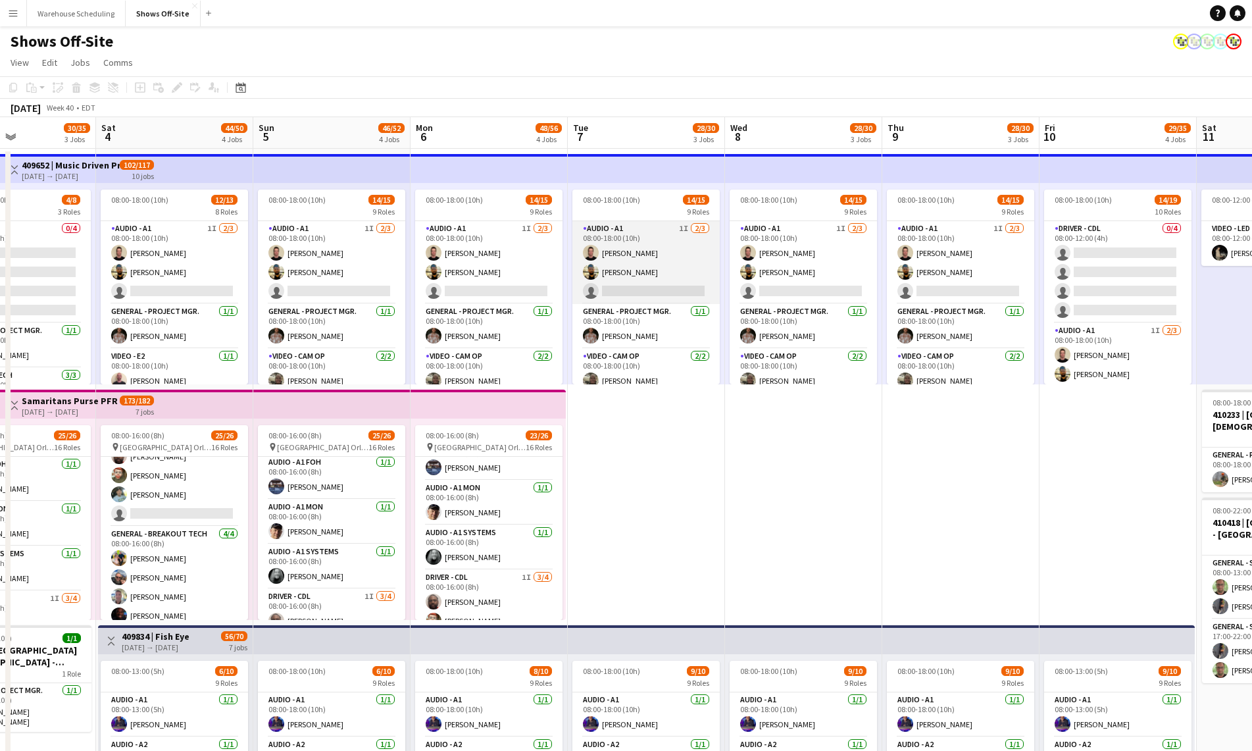
click at [624, 263] on app-card-role "Audio - A1 1I [DATE] 08:00-18:00 (10h) [PERSON_NAME] [PERSON_NAME] single-neutr…" at bounding box center [645, 262] width 147 height 83
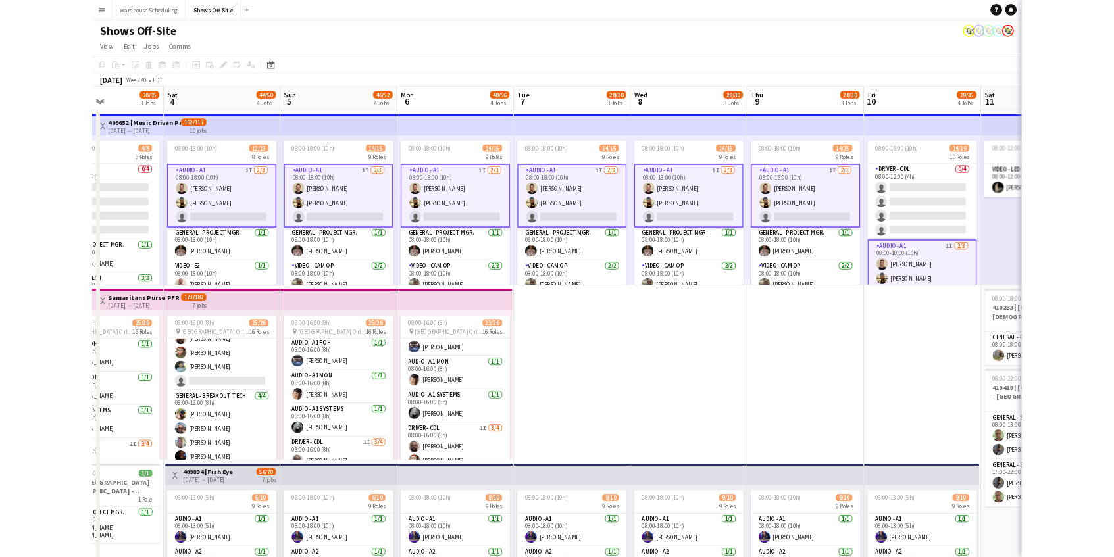
scroll to position [0, 532]
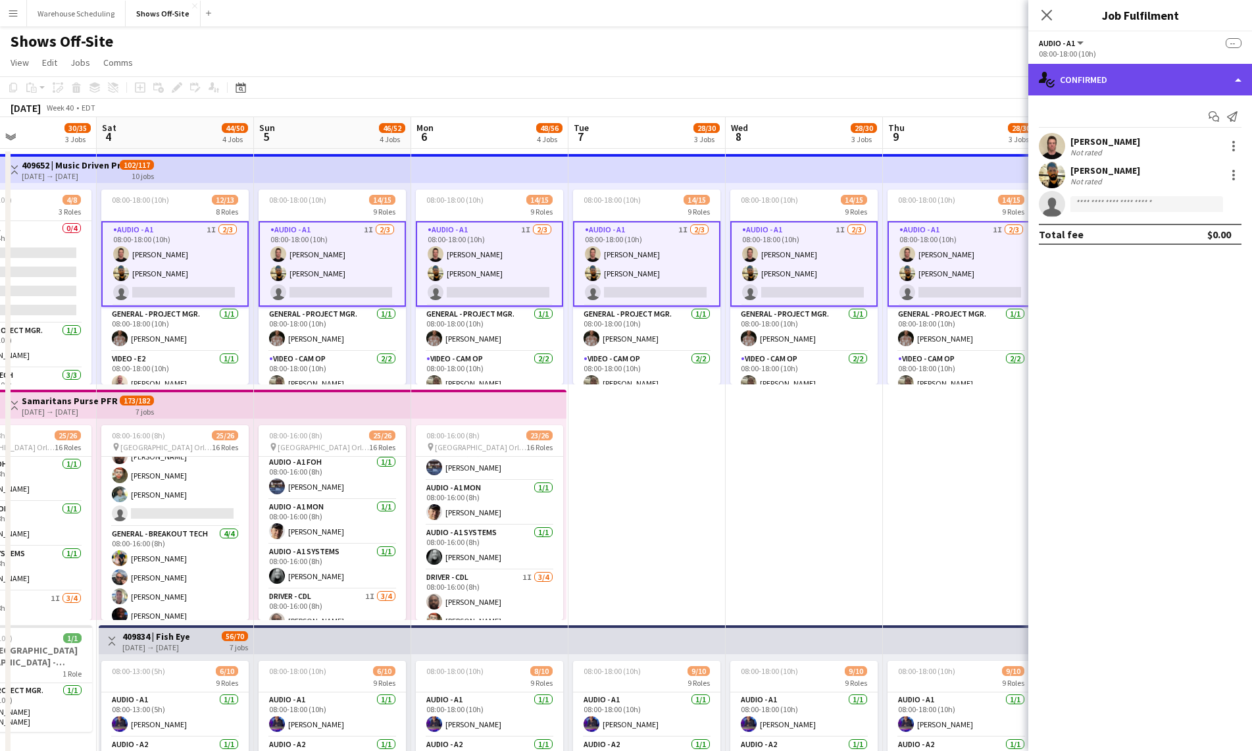
click at [1128, 86] on div "single-neutral-actions-check-2 Confirmed" at bounding box center [1140, 80] width 224 height 32
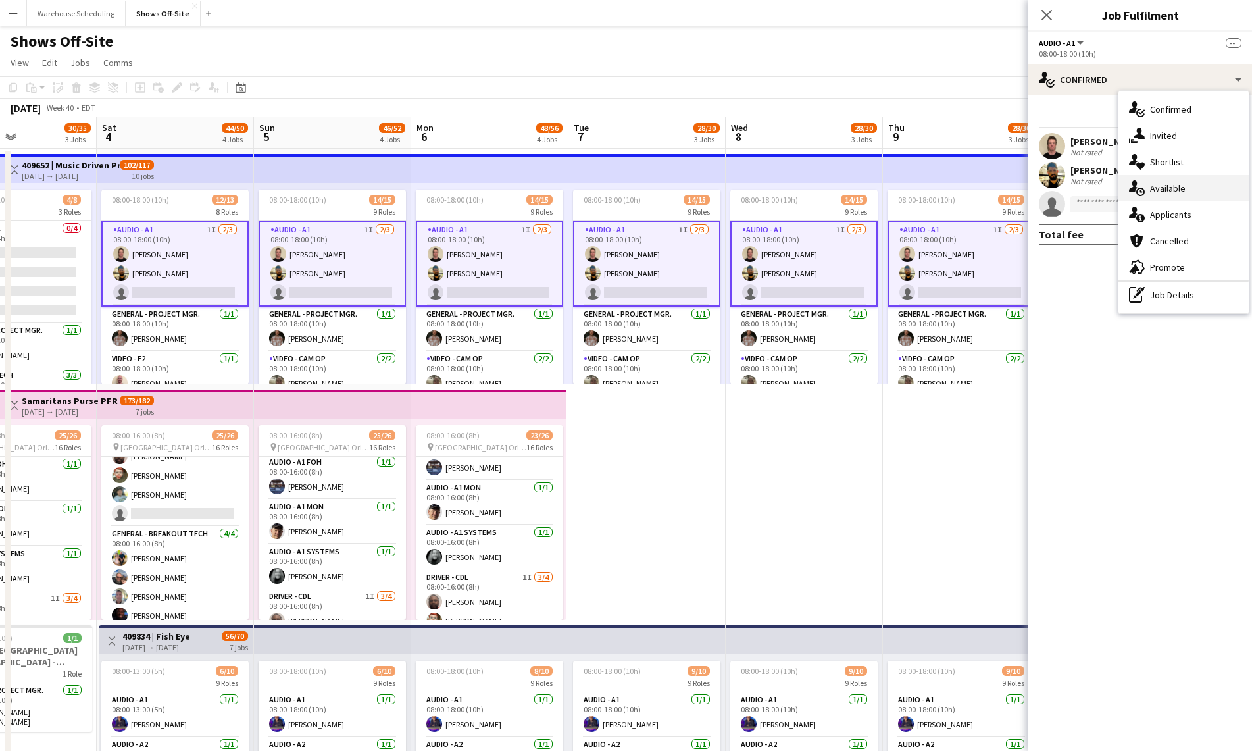
click at [1178, 195] on div "single-neutral-actions-upload Available" at bounding box center [1184, 188] width 130 height 26
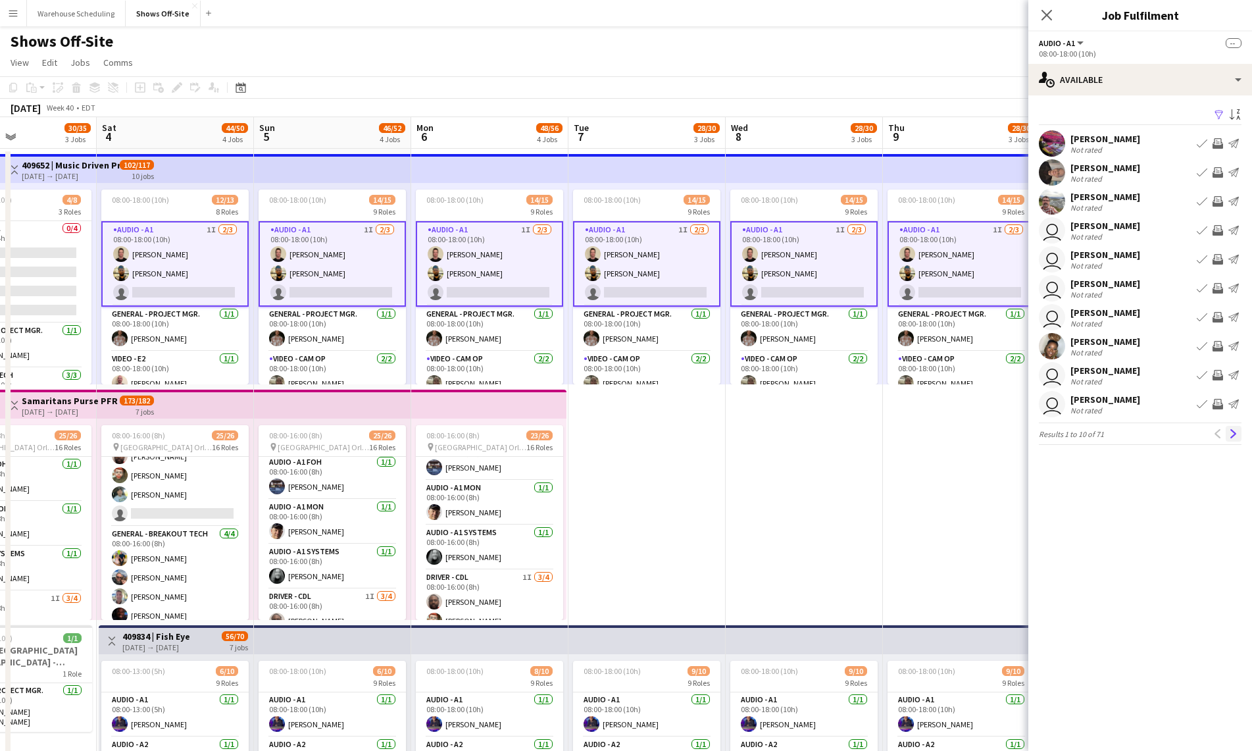
click at [1236, 430] on app-icon "Next" at bounding box center [1233, 433] width 9 height 9
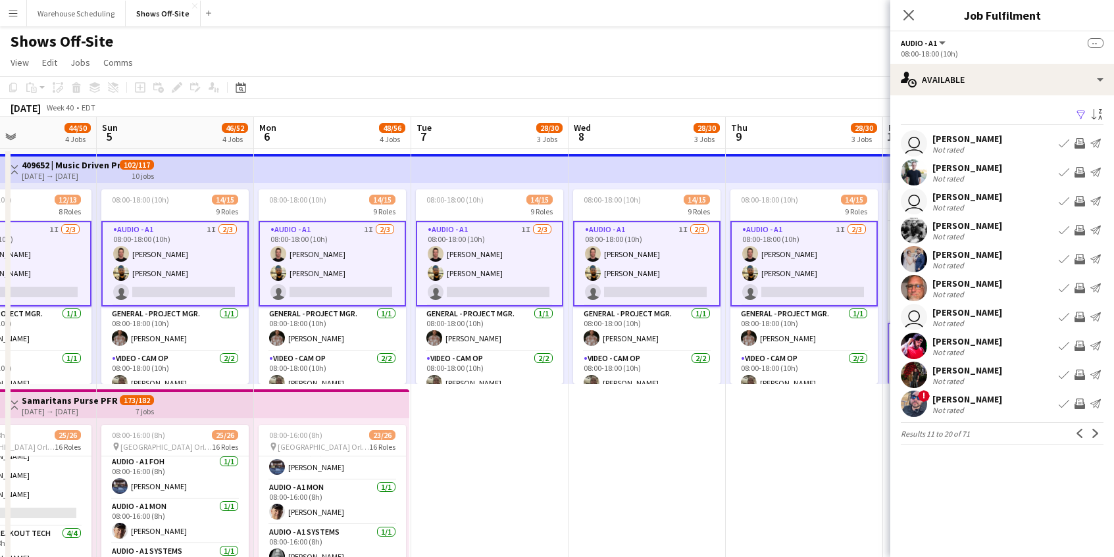
scroll to position [21, 0]
